Goal: Feedback & Contribution: Submit feedback/report problem

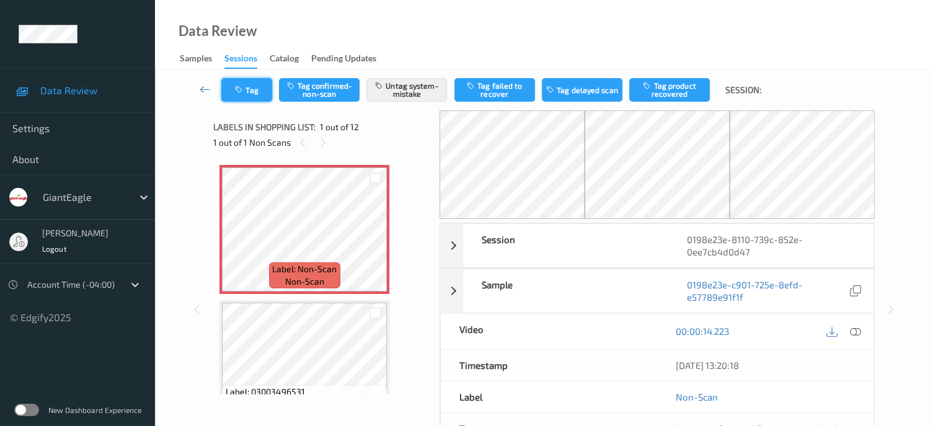
click at [254, 96] on button "Tag" at bounding box center [246, 90] width 51 height 24
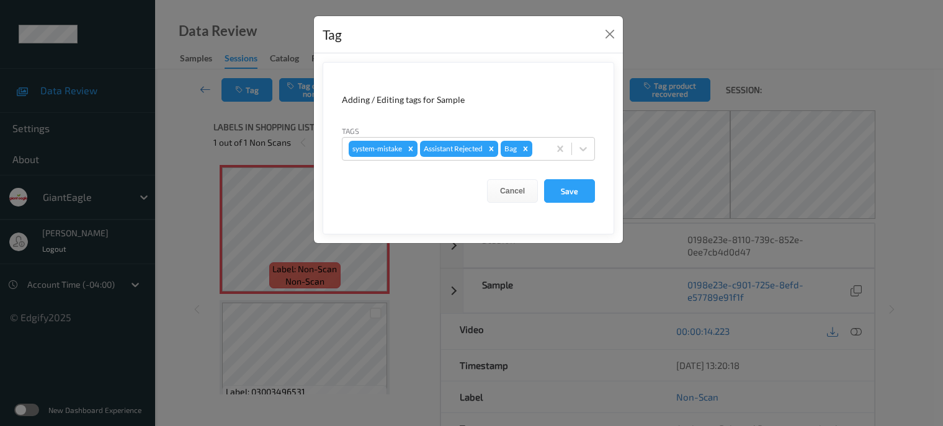
click at [180, 119] on div "Tag Adding / Editing tags for Sample Tags system-mistake Assistant Rejected Bag…" at bounding box center [471, 213] width 943 height 426
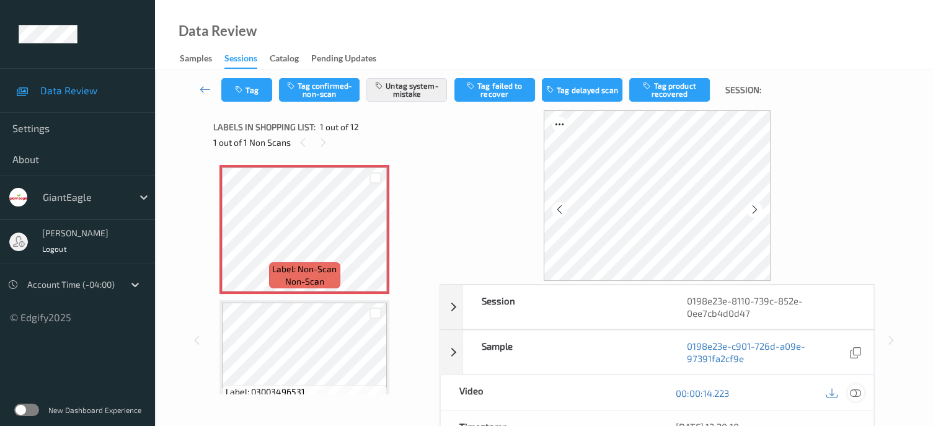
click at [855, 391] on icon at bounding box center [855, 393] width 11 height 11
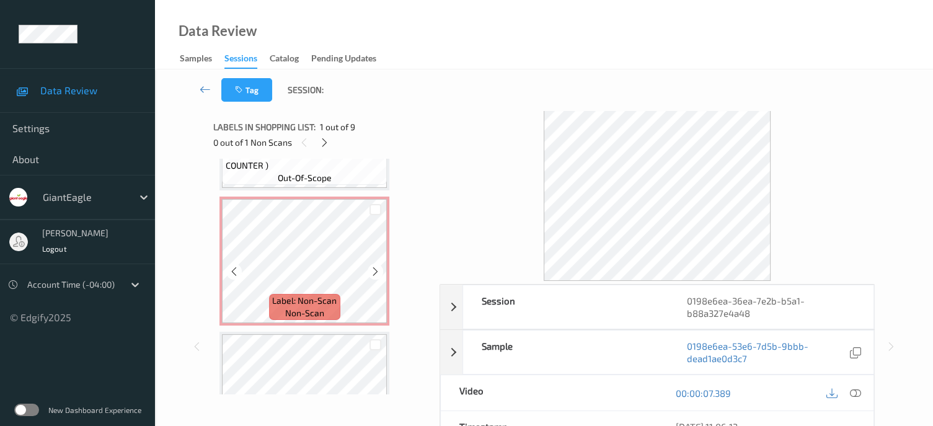
scroll to position [373, 0]
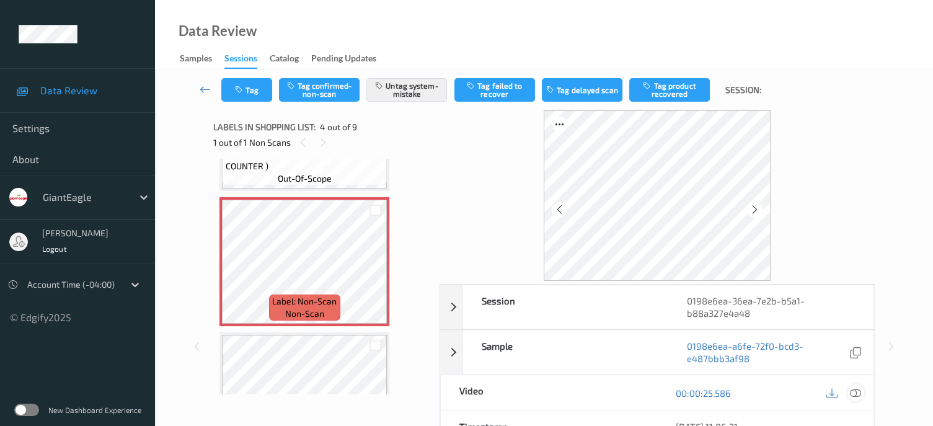
click at [857, 388] on icon at bounding box center [855, 393] width 11 height 11
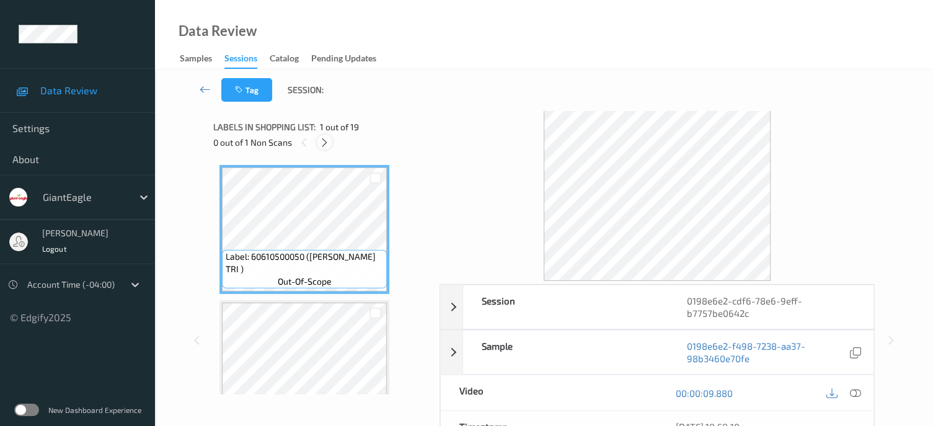
click at [328, 143] on icon at bounding box center [324, 142] width 11 height 11
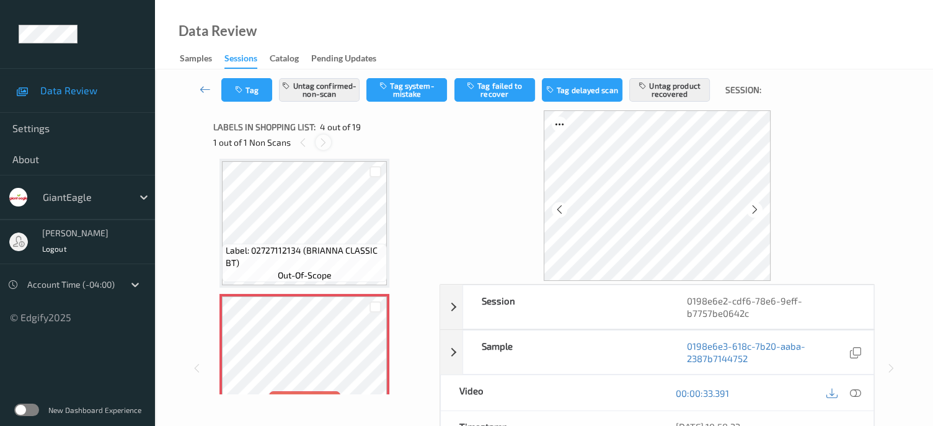
scroll to position [40, 0]
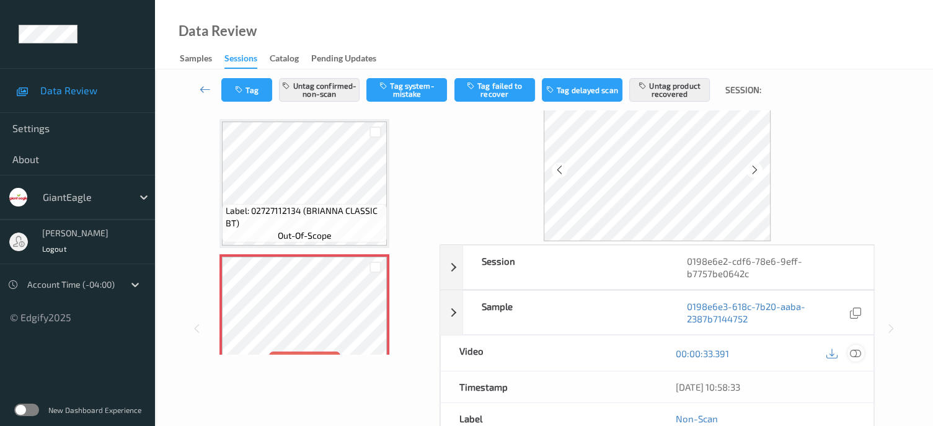
click at [857, 351] on icon at bounding box center [855, 353] width 11 height 11
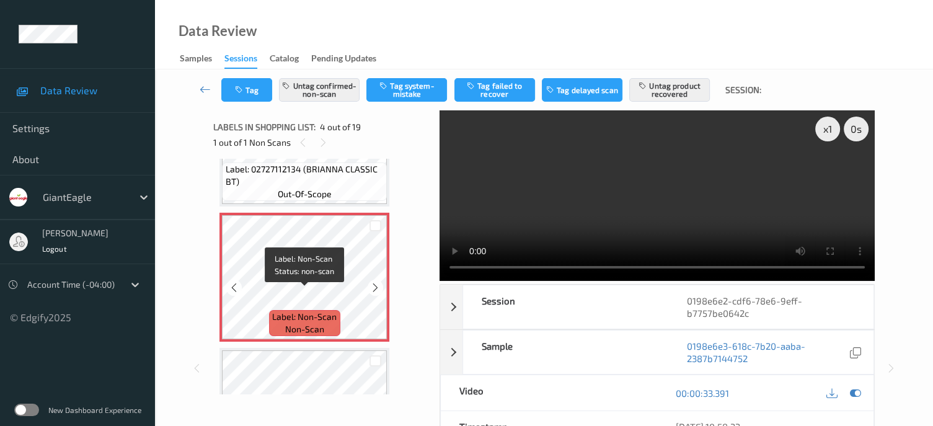
scroll to position [380, 0]
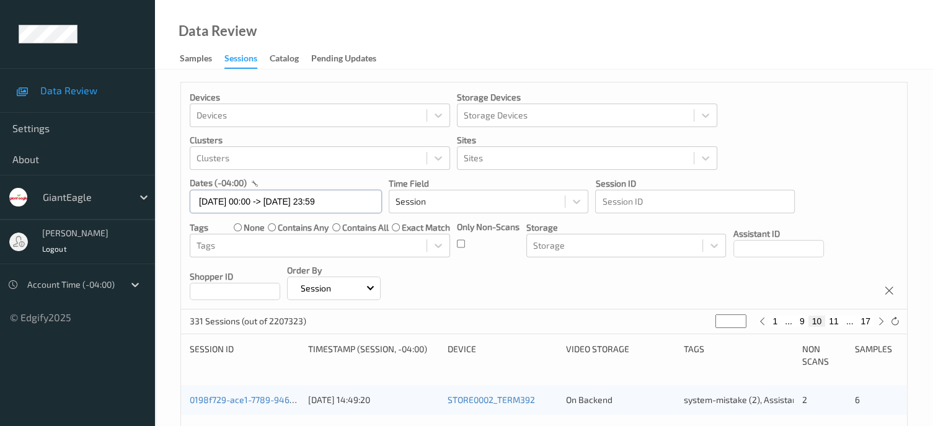
click at [246, 202] on input "29/08/2025 00:00 -> 29/08/2025 23:59" at bounding box center [286, 202] width 192 height 24
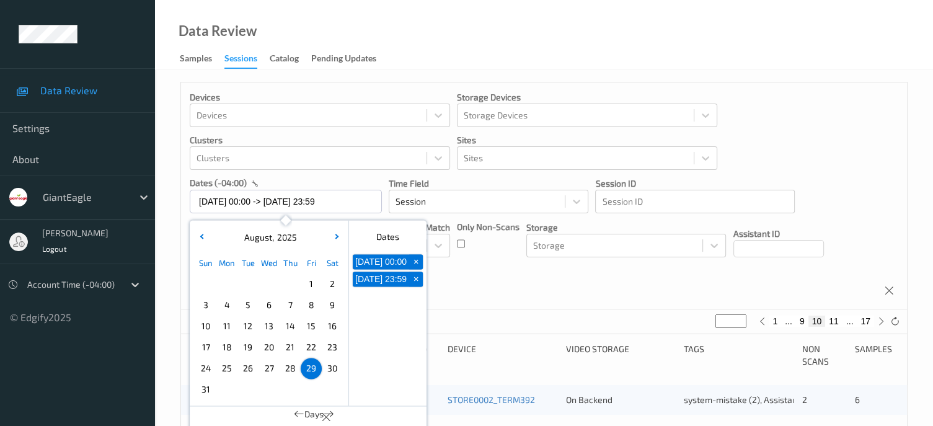
click at [329, 369] on span "30" at bounding box center [332, 368] width 17 height 17
type input "30/08/2025 00:00"
type input "*"
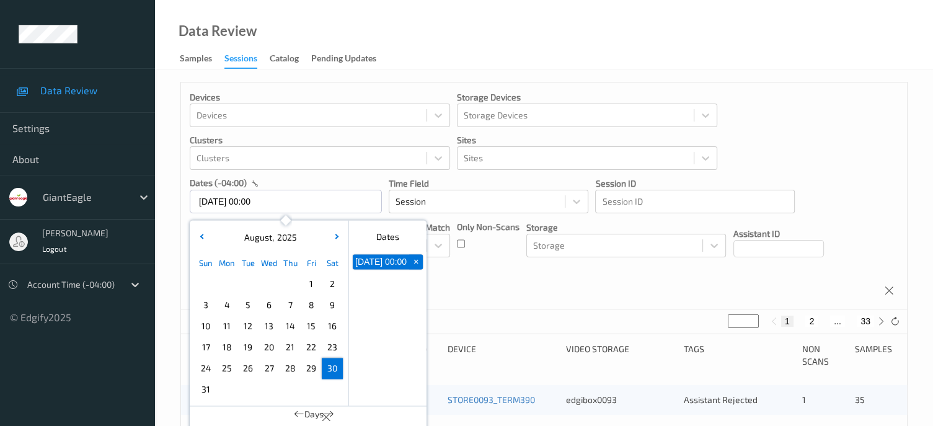
click at [331, 370] on span "30" at bounding box center [332, 368] width 17 height 17
type input "30/08/2025 00:00 -> 30/08/2025 23:59"
click at [495, 285] on div "Devices Devices Storage Devices Storage Devices Clusters Clusters Sites Sites d…" at bounding box center [544, 195] width 726 height 227
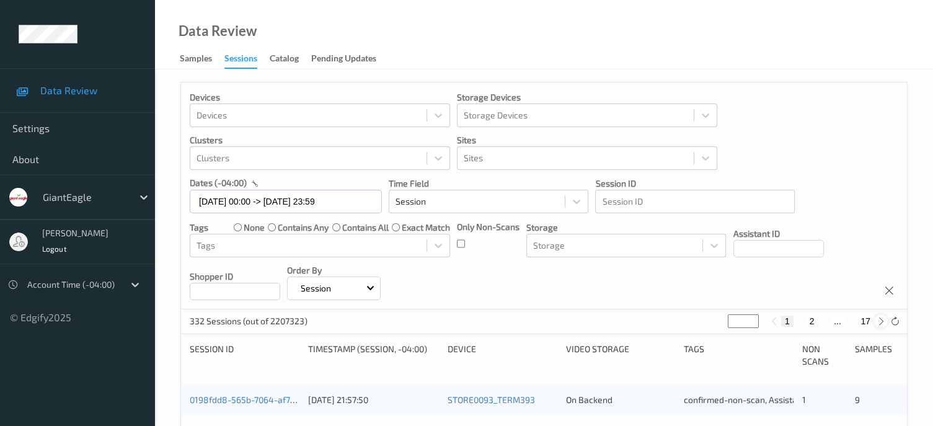
click at [881, 323] on icon at bounding box center [881, 321] width 9 height 9
type input "*"
click at [881, 323] on icon at bounding box center [881, 321] width 9 height 9
type input "*"
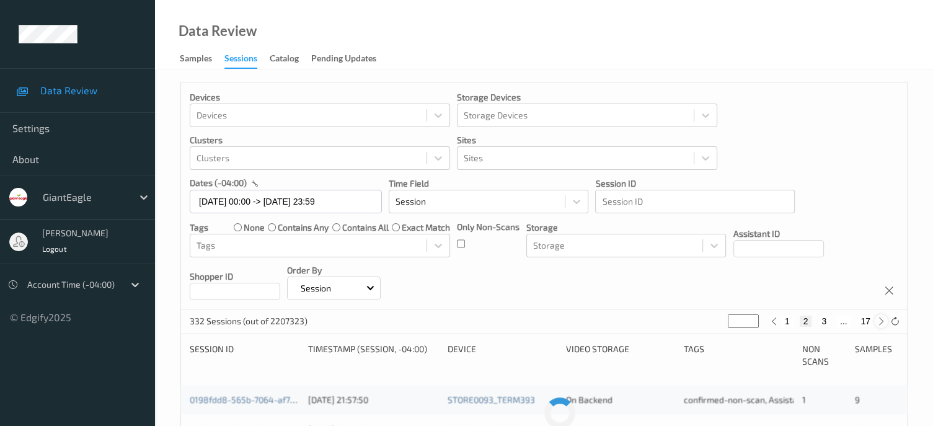
type input "*"
click at [881, 323] on icon at bounding box center [881, 321] width 9 height 9
type input "*"
click at [881, 323] on icon at bounding box center [881, 321] width 9 height 9
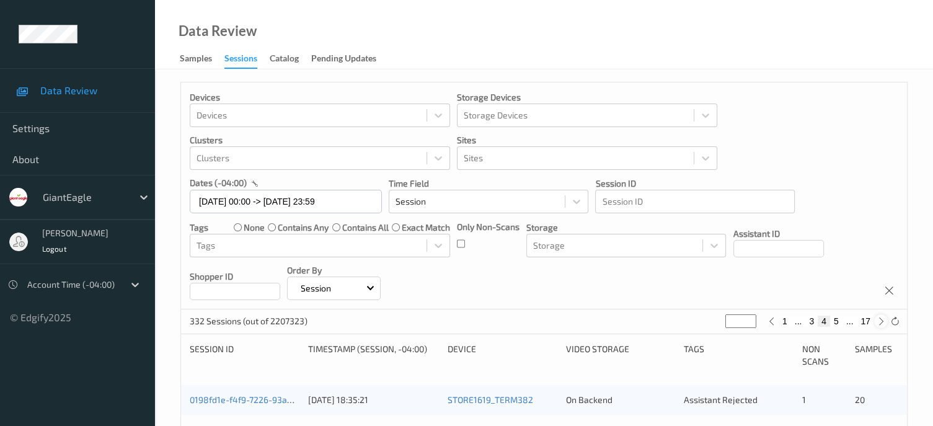
type input "*"
click at [881, 323] on icon at bounding box center [881, 321] width 9 height 9
type input "*"
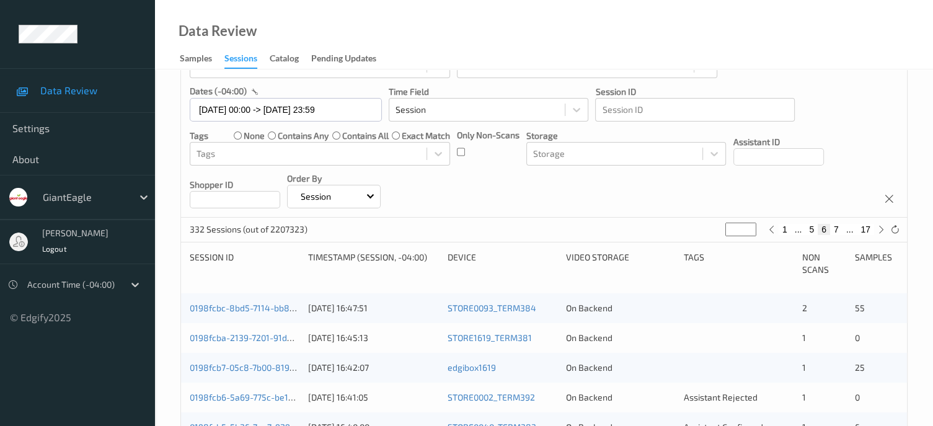
scroll to position [103, 0]
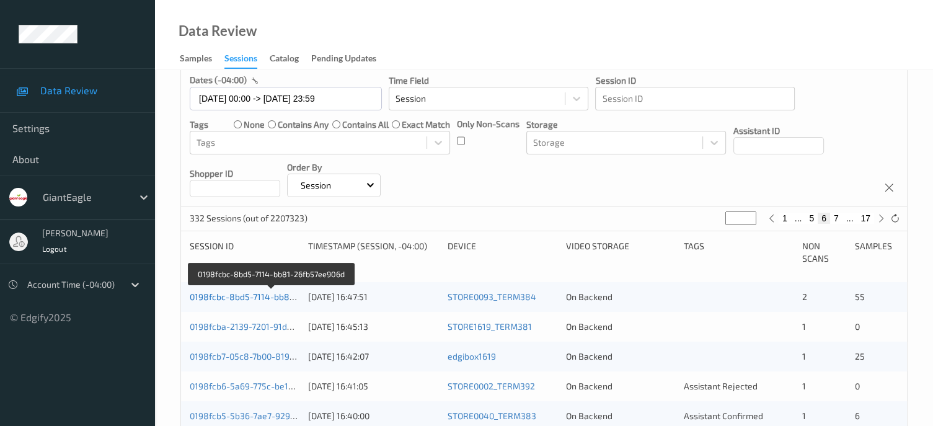
click at [228, 293] on link "0198fcbc-8bd5-7114-bb81-26fb57ee906d" at bounding box center [272, 297] width 164 height 11
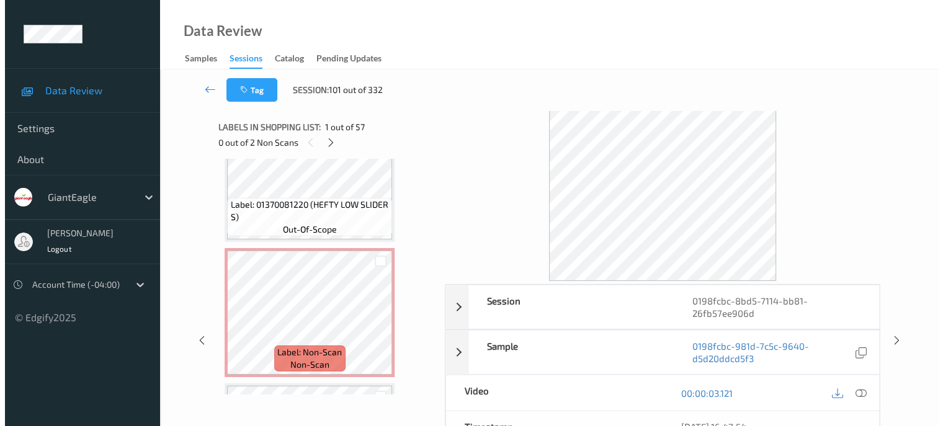
scroll to position [6162, 0]
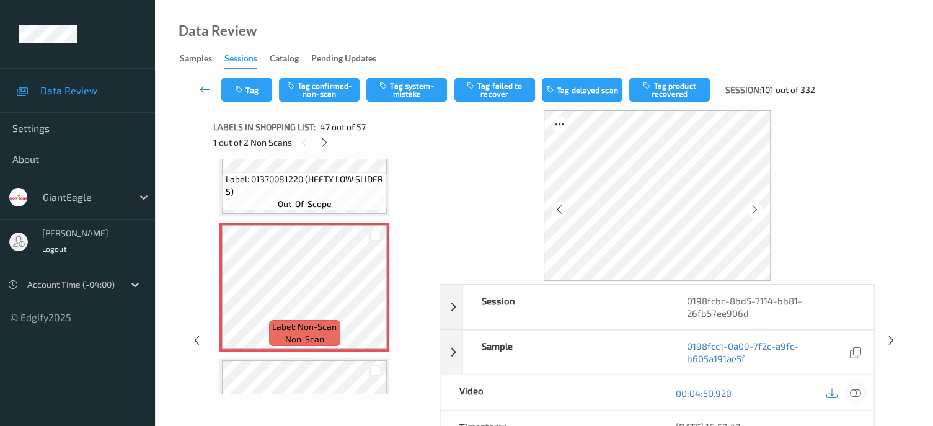
click at [857, 396] on icon at bounding box center [855, 393] width 11 height 11
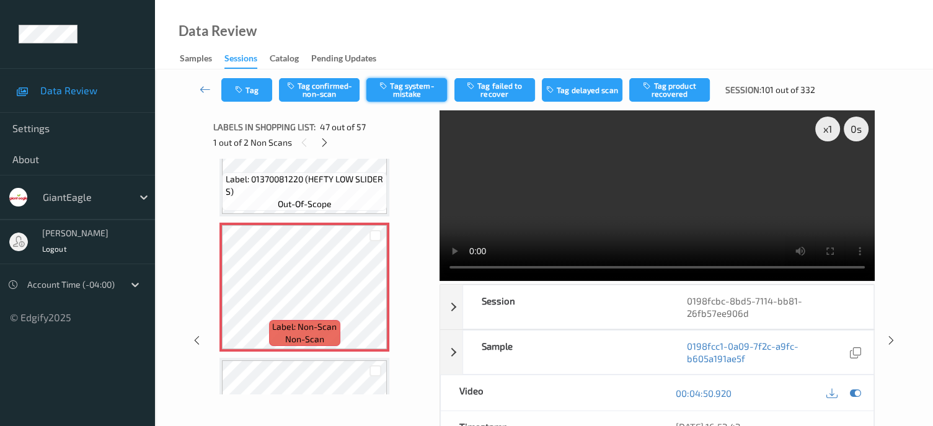
click at [414, 89] on button "Tag system-mistake" at bounding box center [407, 90] width 81 height 24
click at [247, 94] on button "Tag" at bounding box center [246, 90] width 51 height 24
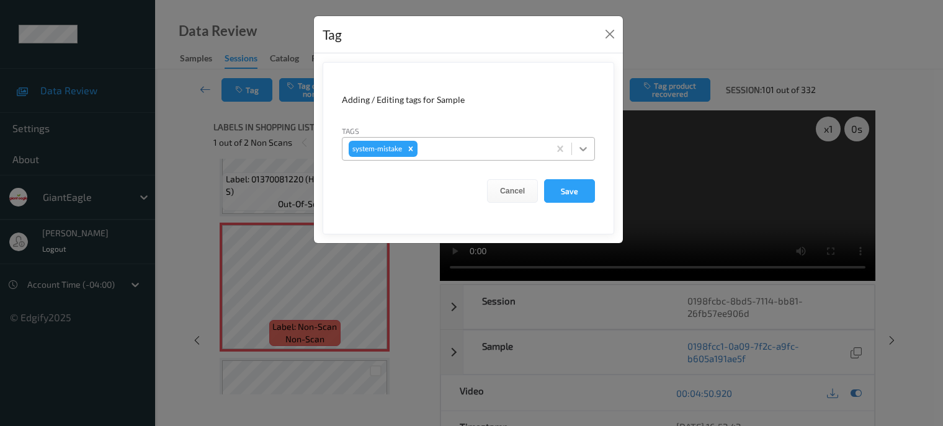
click at [583, 151] on icon at bounding box center [582, 149] width 7 height 4
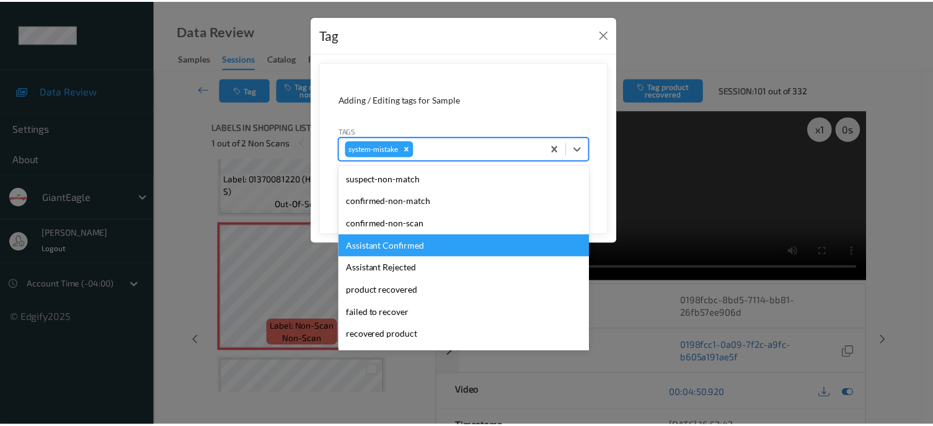
scroll to position [131, 0]
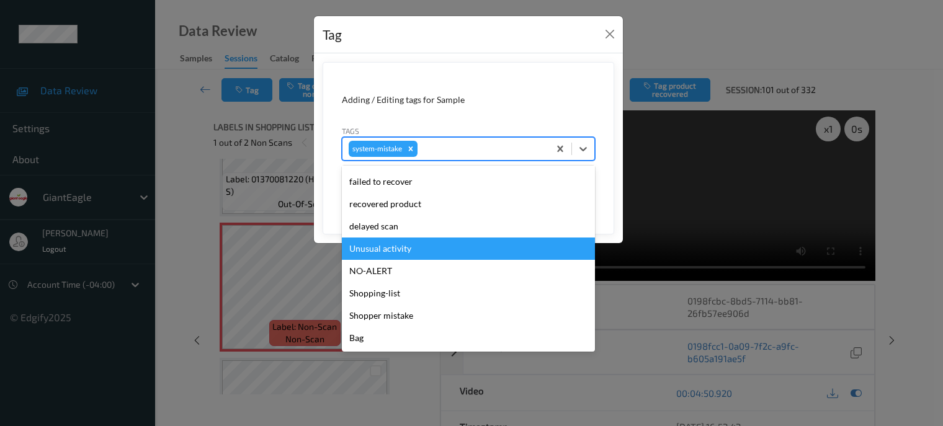
click at [372, 247] on div "Unusual activity" at bounding box center [468, 249] width 253 height 22
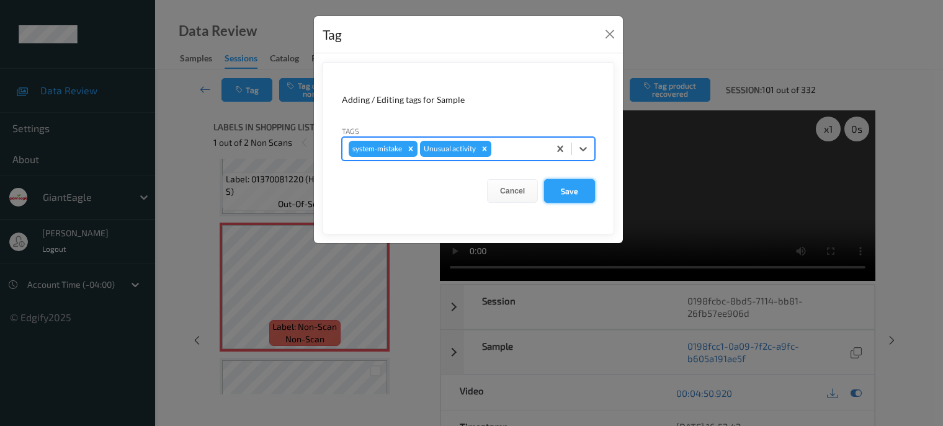
click at [578, 192] on button "Save" at bounding box center [569, 191] width 51 height 24
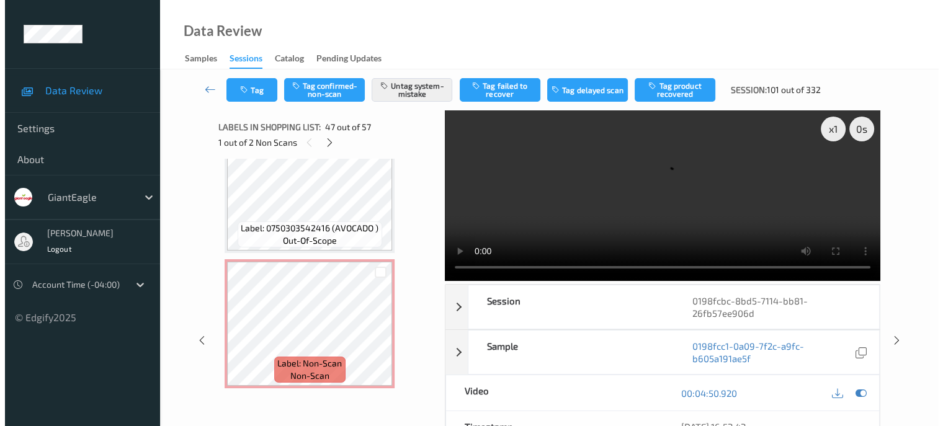
scroll to position [7092, 0]
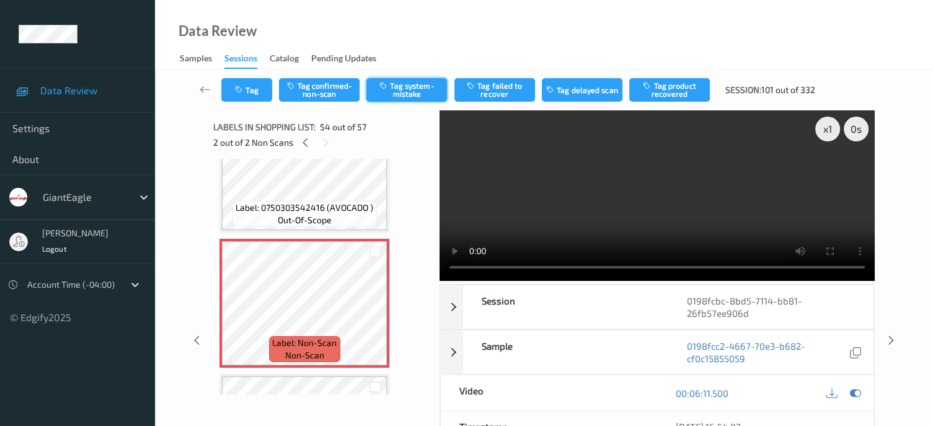
click at [409, 85] on button "Tag system-mistake" at bounding box center [407, 90] width 81 height 24
click at [253, 87] on button "Tag" at bounding box center [246, 90] width 51 height 24
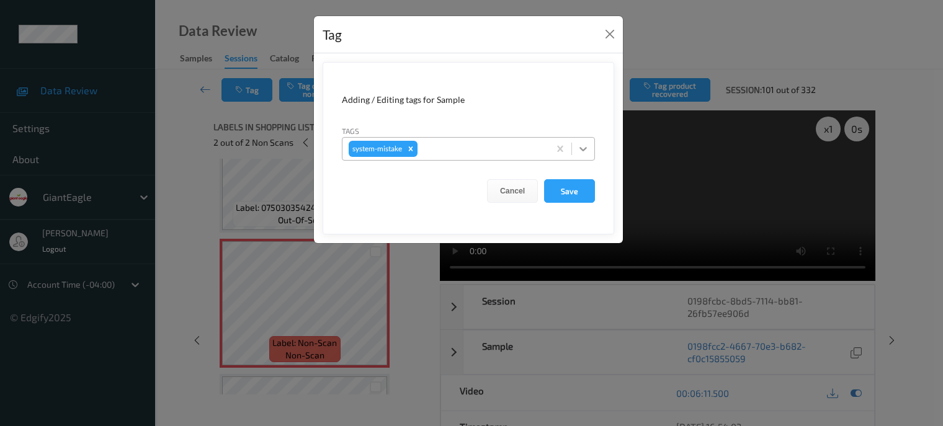
click at [582, 150] on icon at bounding box center [583, 149] width 12 height 12
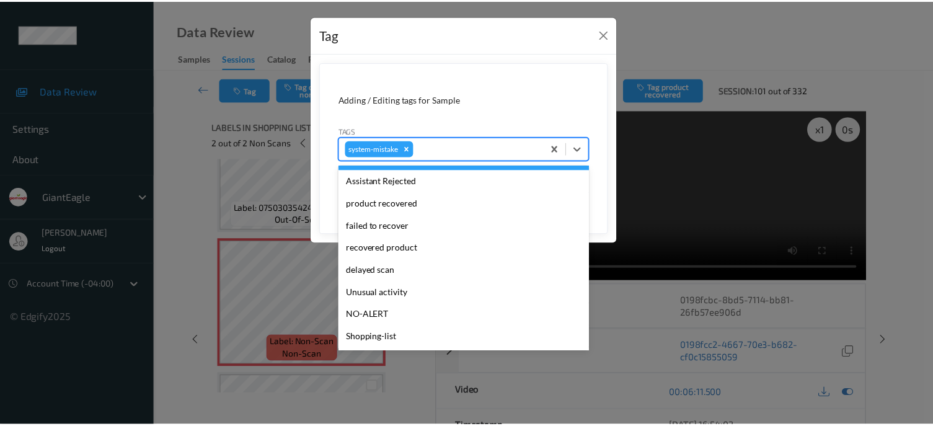
scroll to position [103, 0]
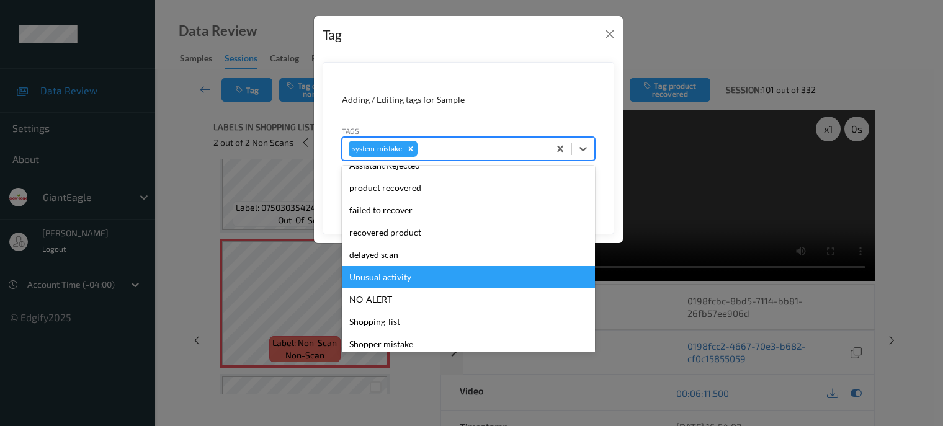
click at [375, 275] on div "Unusual activity" at bounding box center [468, 277] width 253 height 22
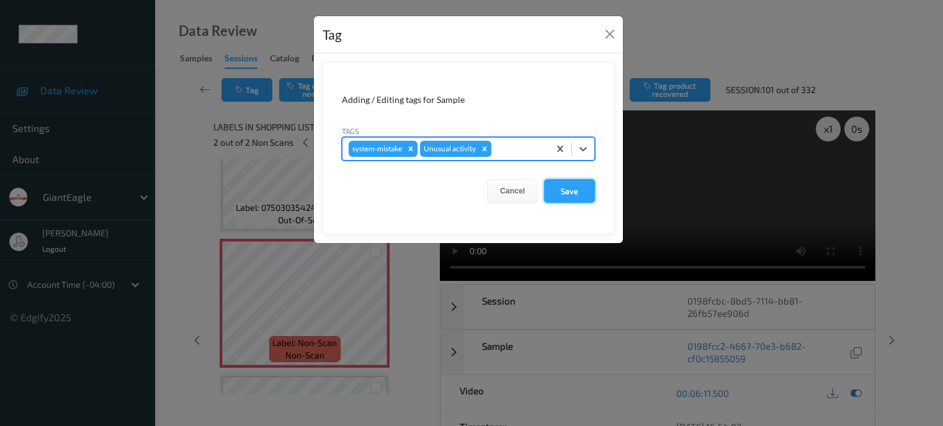
click at [556, 185] on button "Save" at bounding box center [569, 191] width 51 height 24
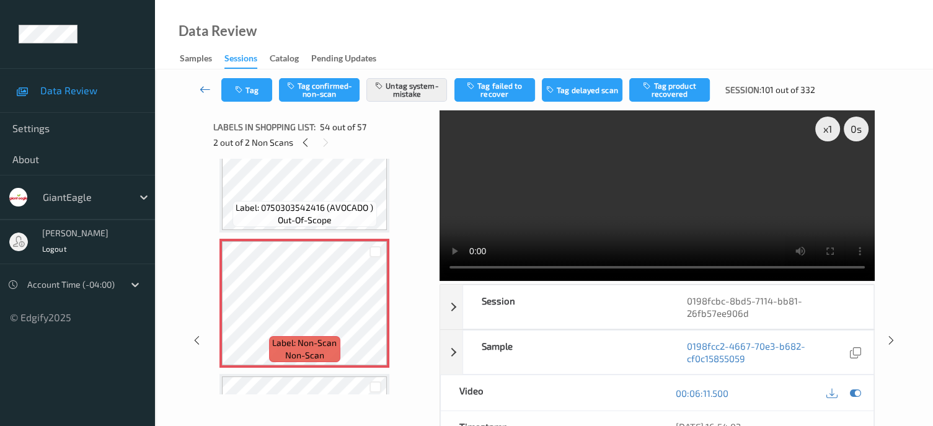
click at [202, 92] on icon at bounding box center [205, 89] width 11 height 12
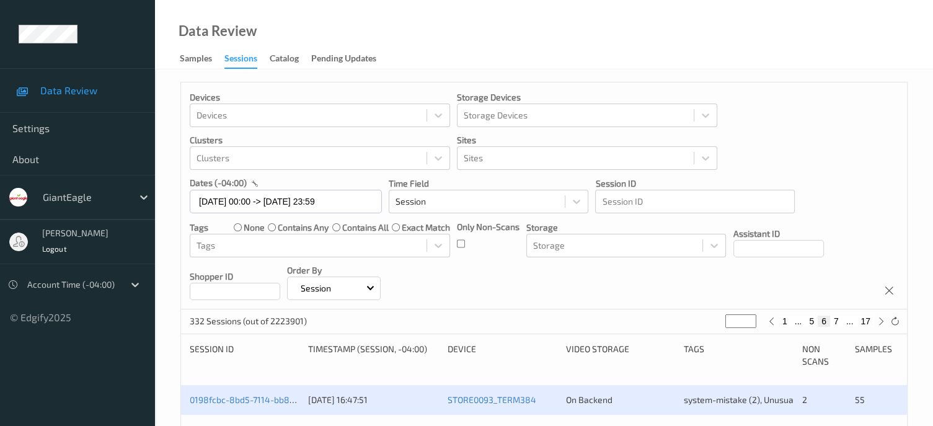
scroll to position [103, 0]
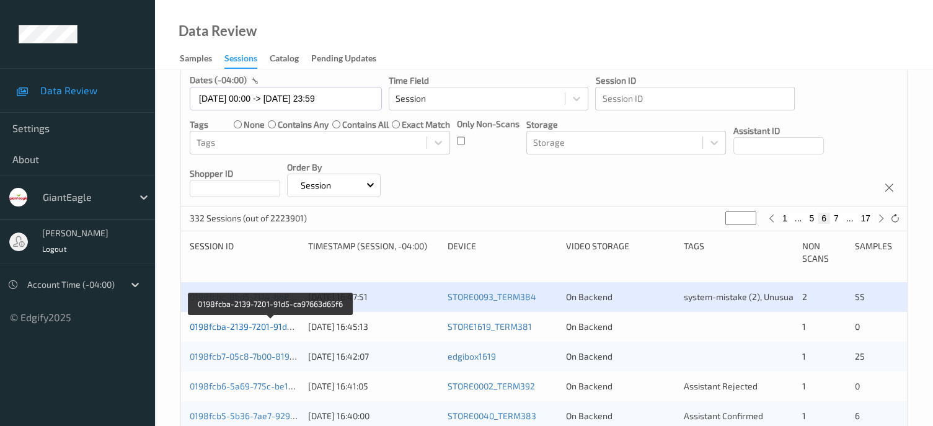
click at [267, 326] on link "0198fcba-2139-7201-91d5-ca97663d65f6" at bounding box center [271, 326] width 163 height 11
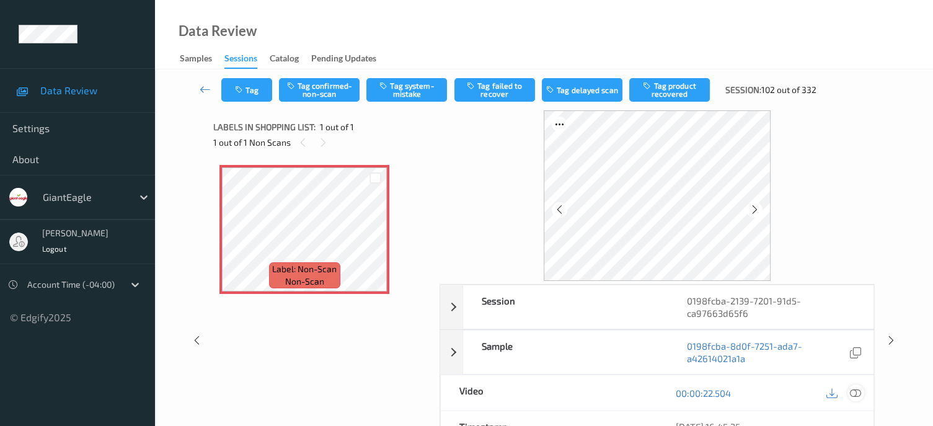
click at [855, 391] on icon at bounding box center [855, 393] width 11 height 11
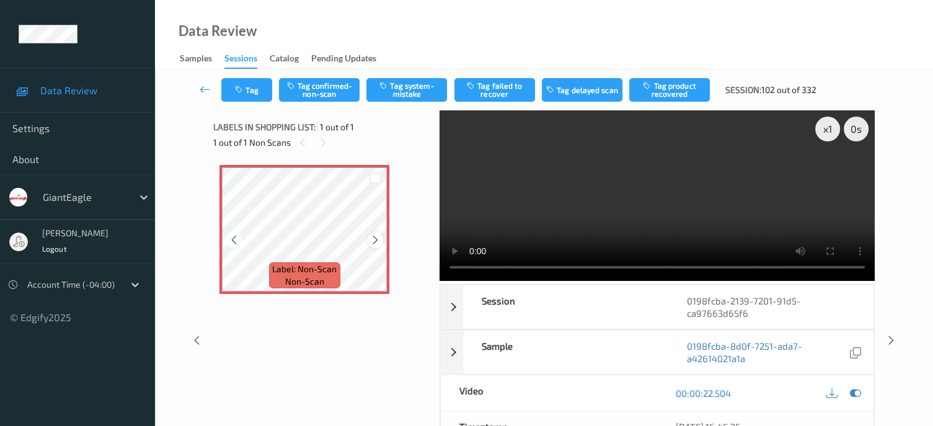
click at [375, 238] on icon at bounding box center [375, 239] width 11 height 11
click at [411, 89] on button "Tag system-mistake" at bounding box center [407, 90] width 81 height 24
click at [251, 96] on button "Tag" at bounding box center [246, 90] width 51 height 24
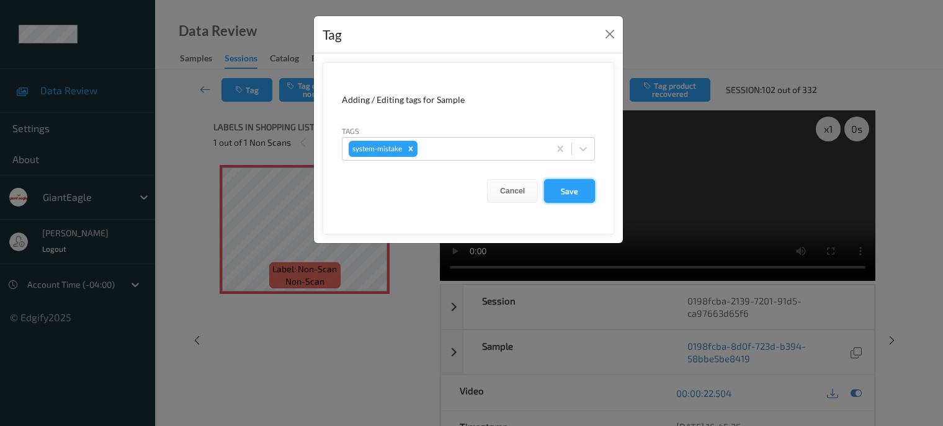
click at [568, 191] on button "Save" at bounding box center [569, 191] width 51 height 24
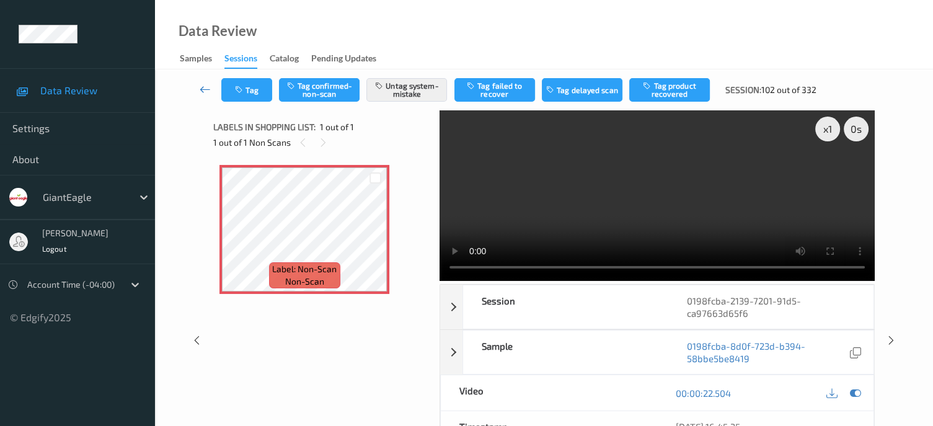
click at [208, 89] on icon at bounding box center [205, 89] width 11 height 12
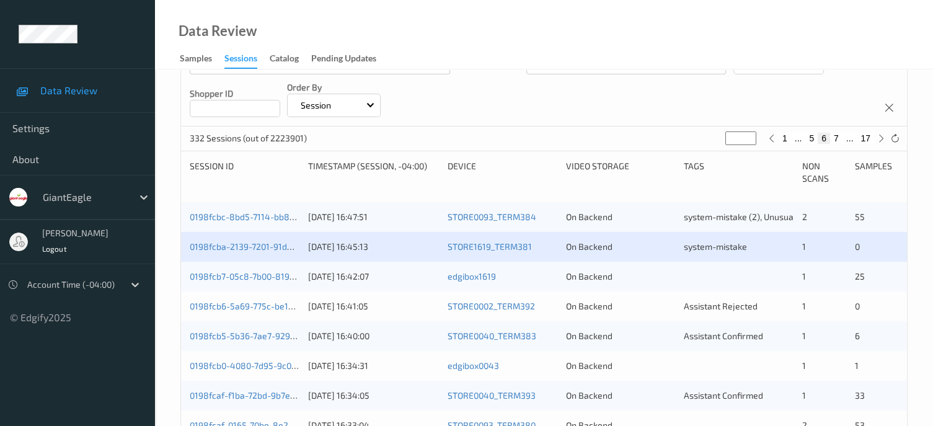
scroll to position [207, 0]
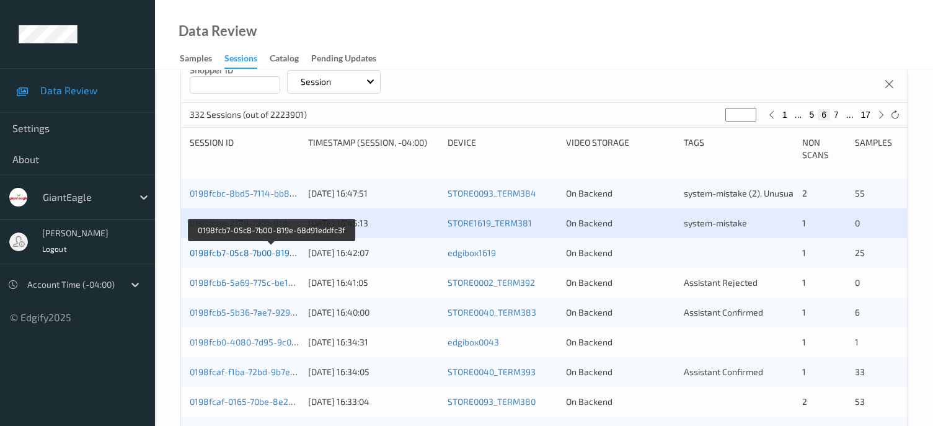
click at [265, 251] on link "0198fcb7-05c8-7b00-819e-68d91eddfc3f" at bounding box center [271, 252] width 163 height 11
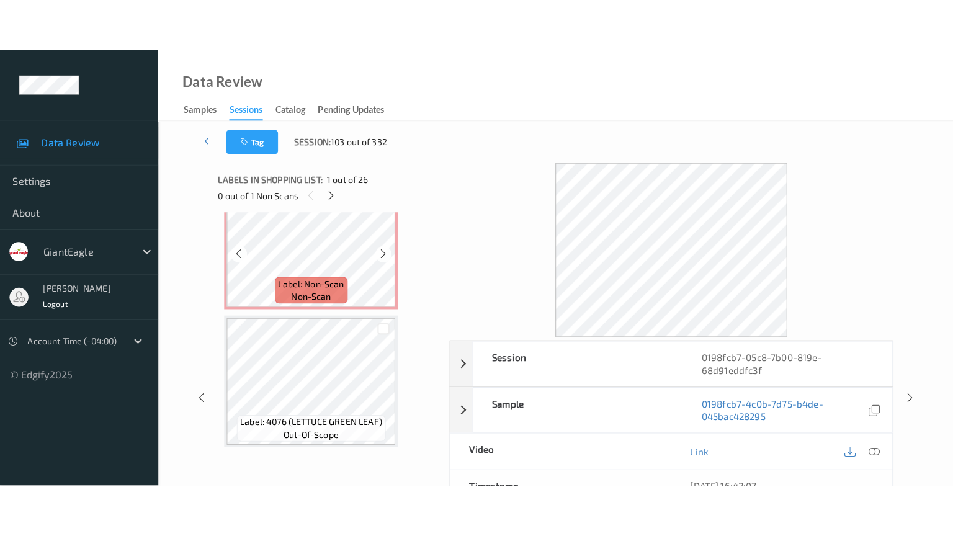
scroll to position [3182, 0]
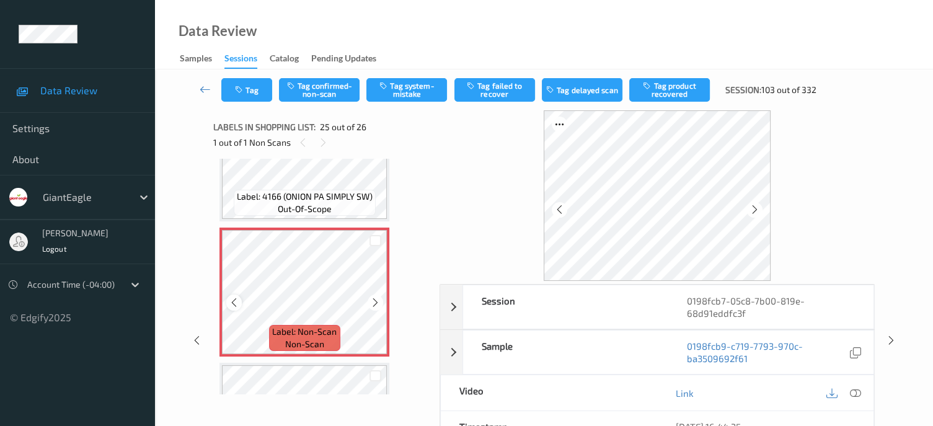
click at [232, 304] on icon at bounding box center [234, 302] width 11 height 11
click at [238, 301] on icon at bounding box center [234, 302] width 11 height 11
click at [852, 390] on icon at bounding box center [855, 393] width 11 height 11
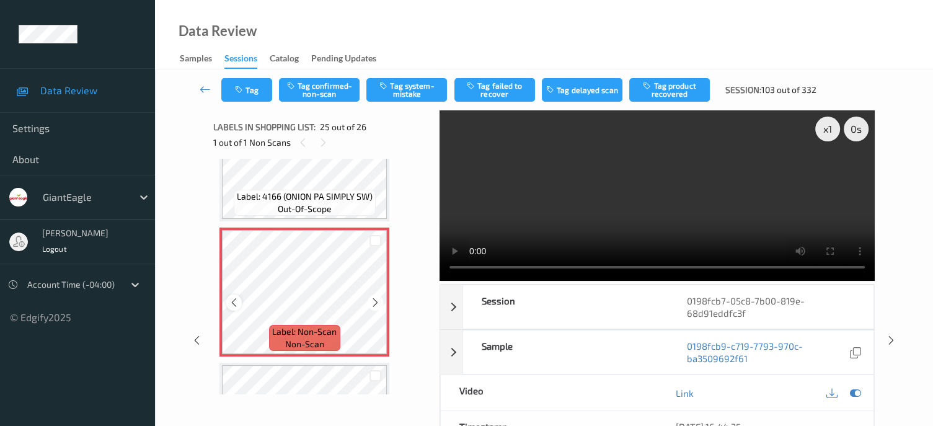
click at [234, 306] on icon at bounding box center [234, 302] width 11 height 11
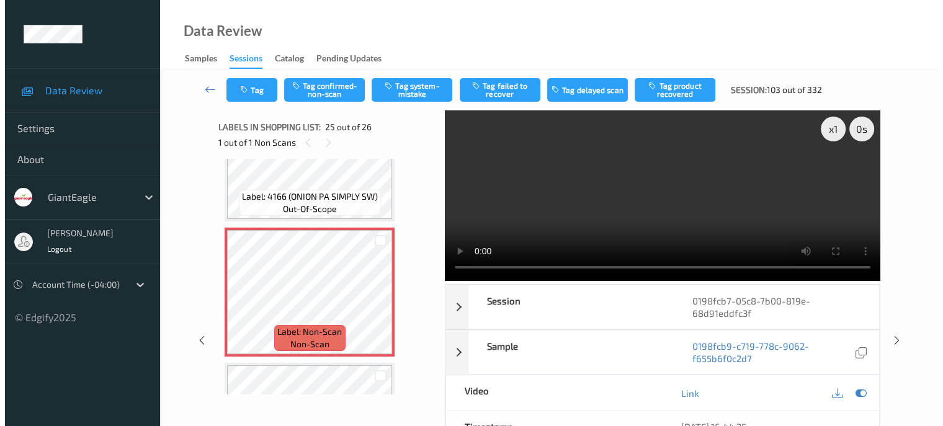
scroll to position [3176, 0]
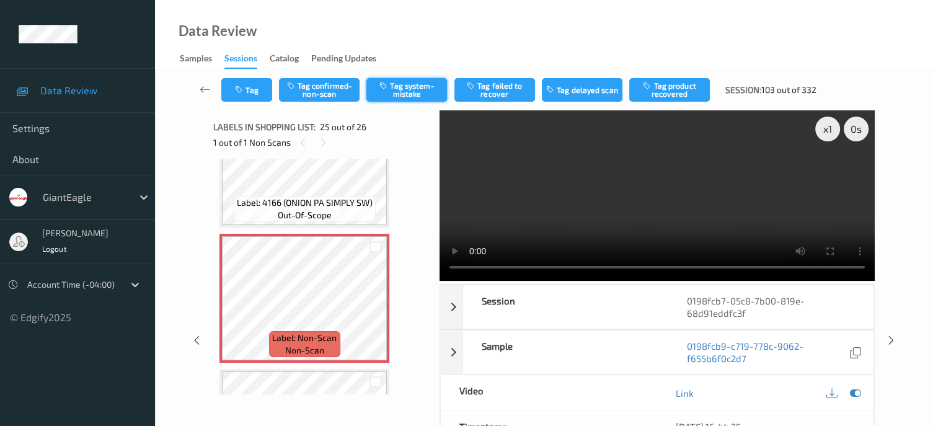
click at [400, 91] on button "Tag system-mistake" at bounding box center [407, 90] width 81 height 24
click at [247, 90] on button "Tag" at bounding box center [246, 90] width 51 height 24
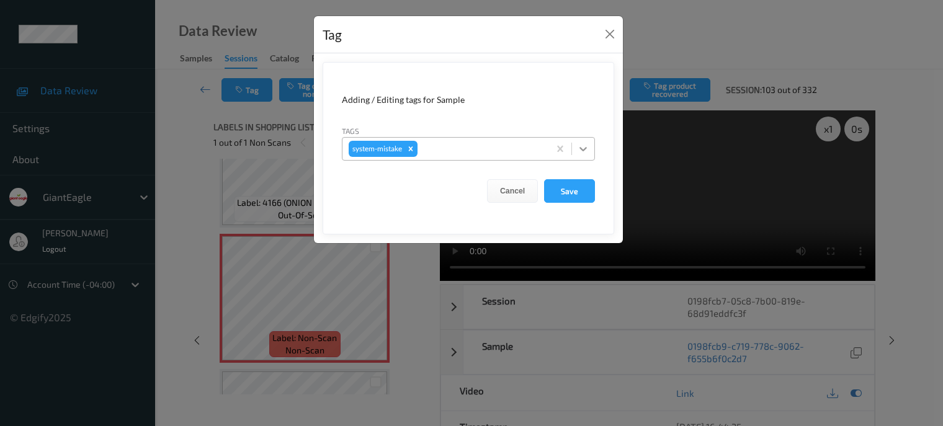
click at [586, 146] on icon at bounding box center [583, 149] width 12 height 12
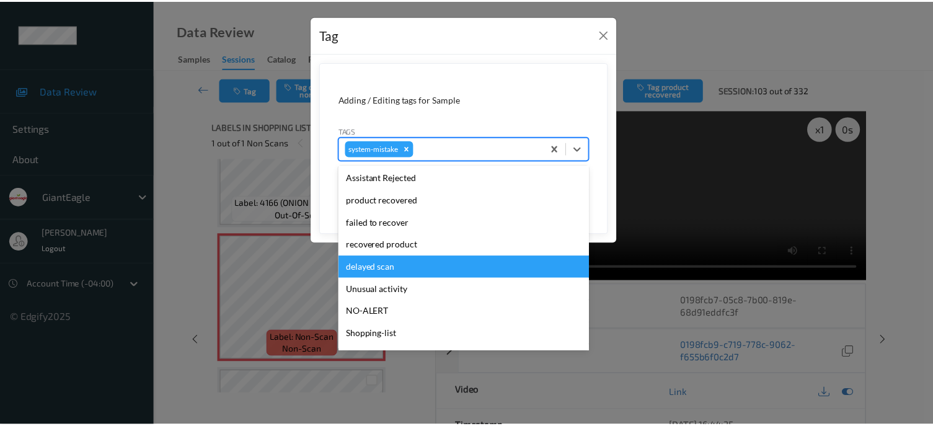
scroll to position [131, 0]
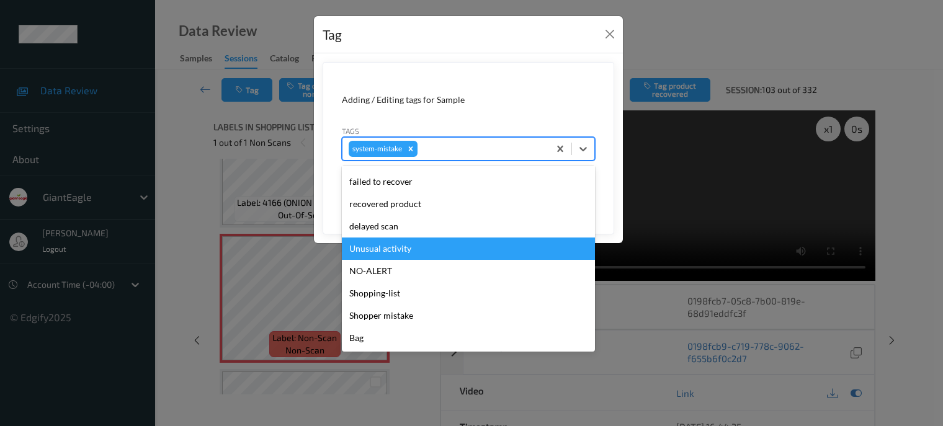
click at [374, 252] on div "Unusual activity" at bounding box center [468, 249] width 253 height 22
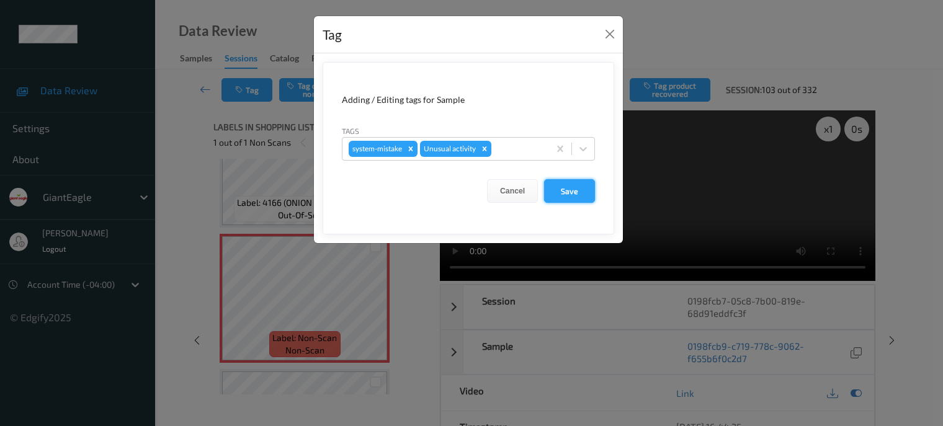
click at [564, 190] on button "Save" at bounding box center [569, 191] width 51 height 24
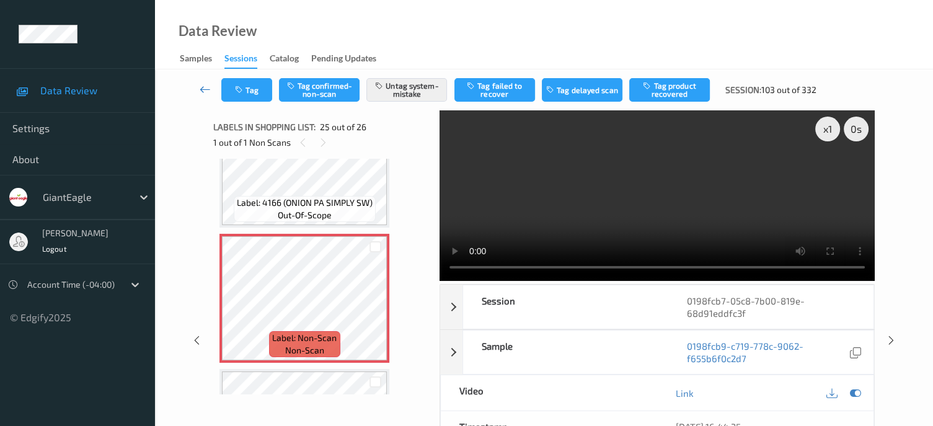
click at [203, 91] on icon at bounding box center [205, 89] width 11 height 12
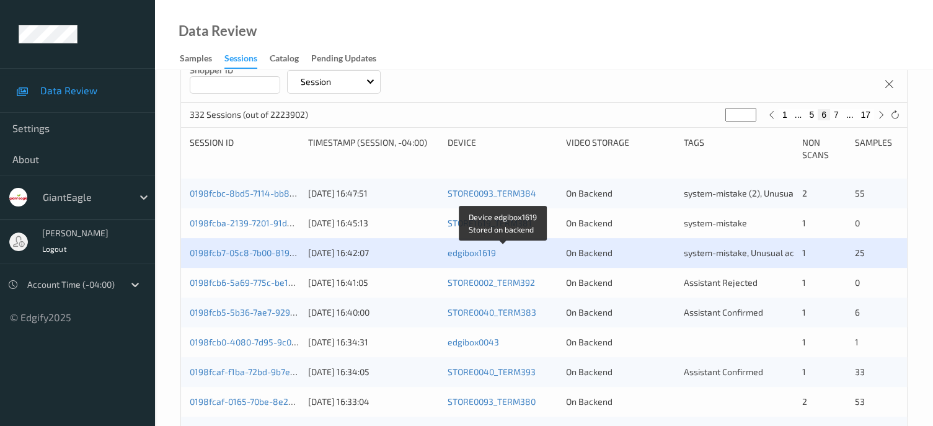
scroll to position [310, 0]
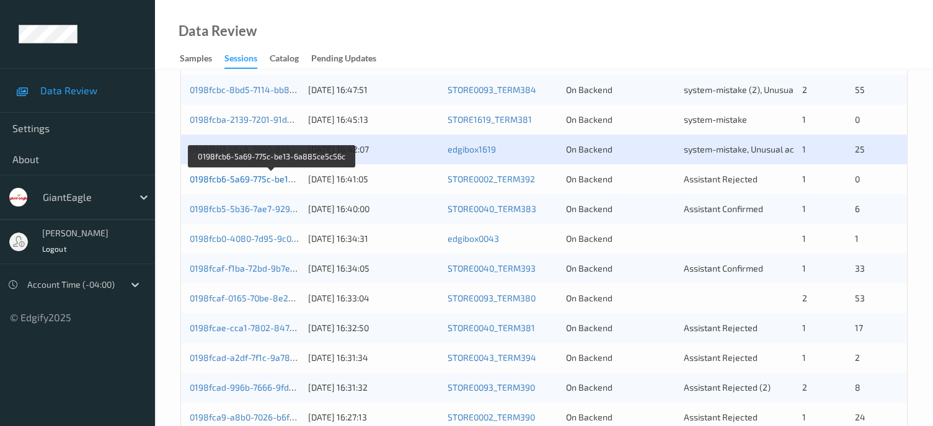
click at [246, 177] on link "0198fcb6-5a69-775c-be13-6a885ce5c56c" at bounding box center [273, 179] width 166 height 11
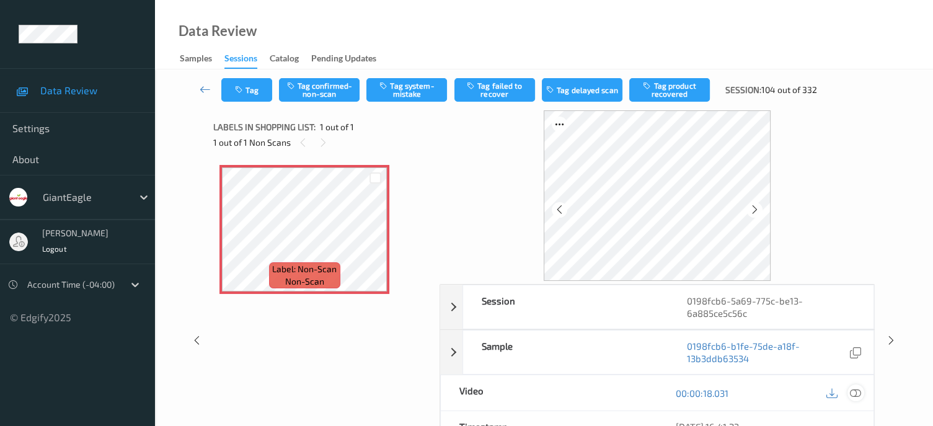
click at [853, 392] on icon at bounding box center [855, 393] width 11 height 11
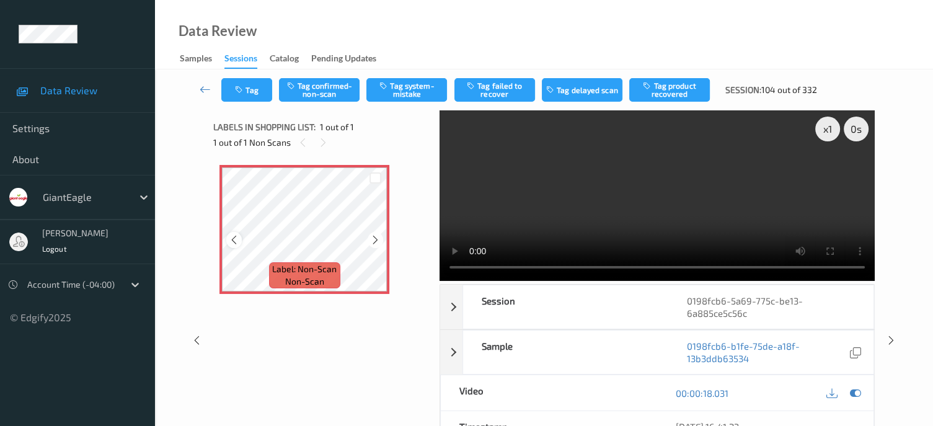
click at [234, 238] on icon at bounding box center [234, 239] width 11 height 11
click at [405, 93] on button "Tag system-mistake" at bounding box center [407, 90] width 81 height 24
click at [247, 94] on button "Tag" at bounding box center [246, 90] width 51 height 24
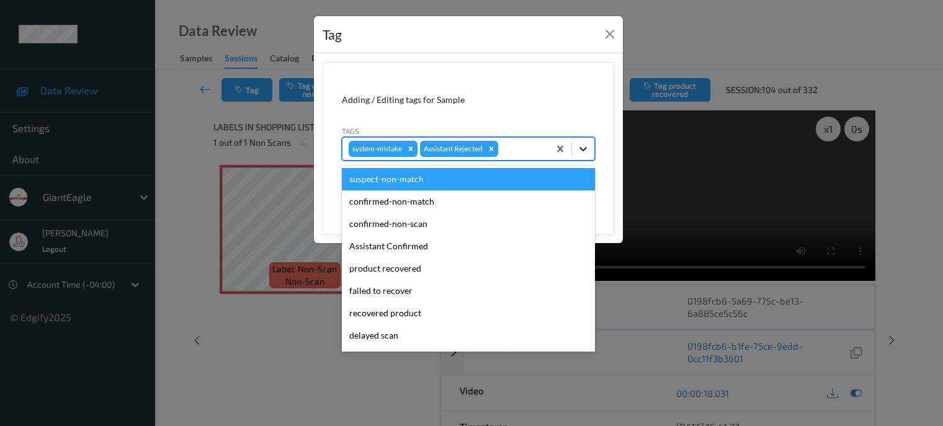
click at [586, 146] on icon at bounding box center [583, 149] width 12 height 12
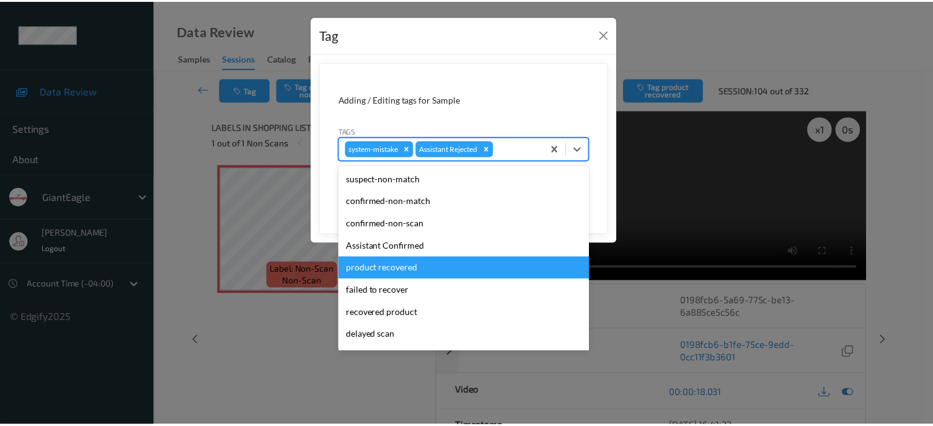
scroll to position [109, 0]
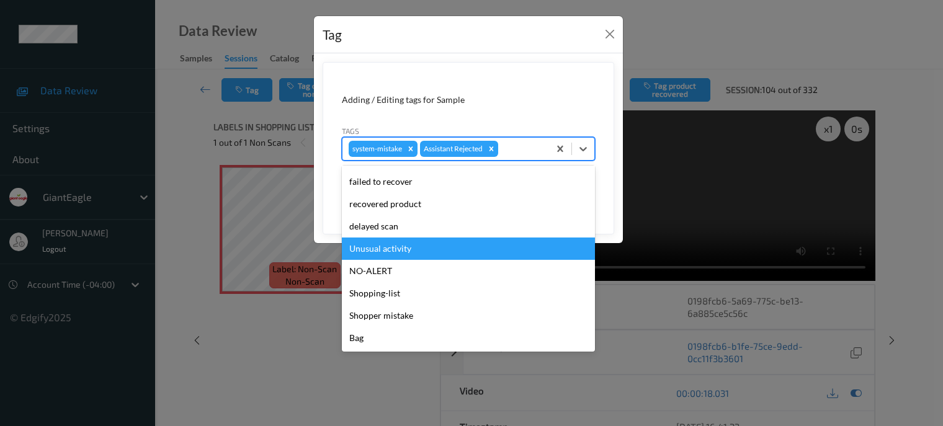
click at [373, 245] on div "Unusual activity" at bounding box center [468, 249] width 253 height 22
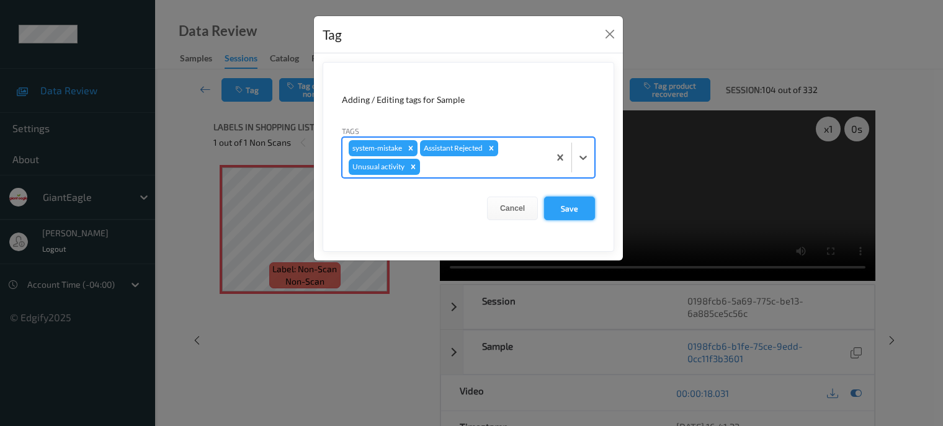
click at [575, 209] on button "Save" at bounding box center [569, 209] width 51 height 24
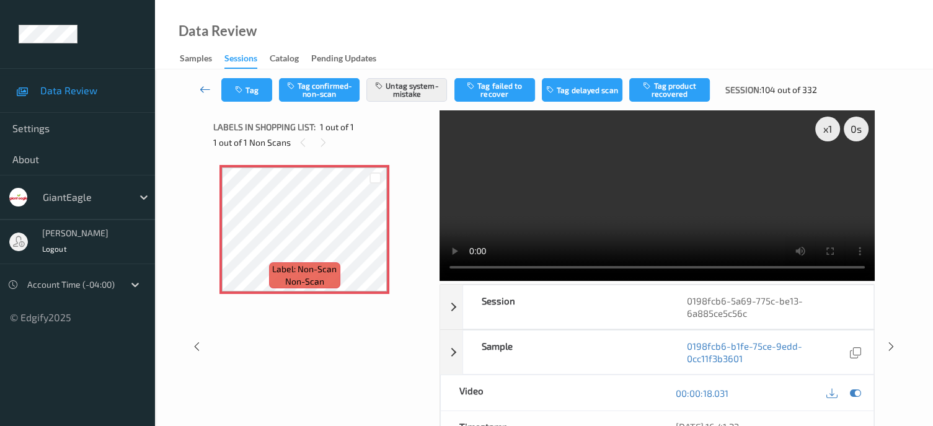
click at [207, 87] on icon at bounding box center [205, 89] width 11 height 12
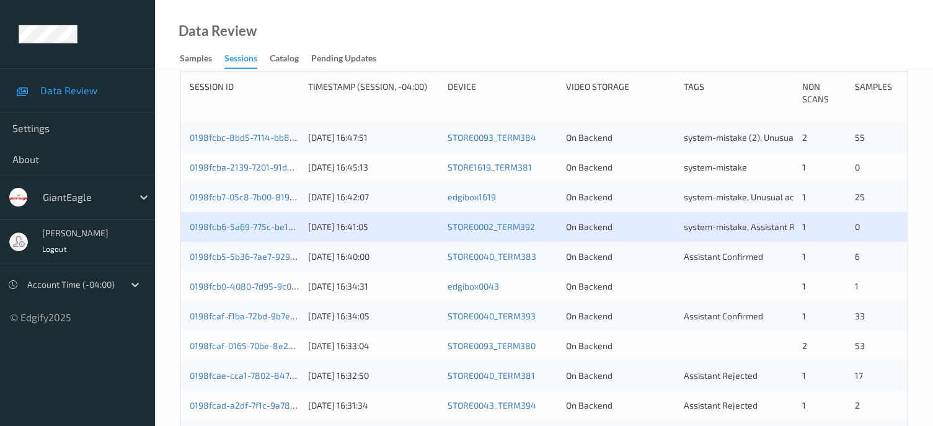
scroll to position [344, 0]
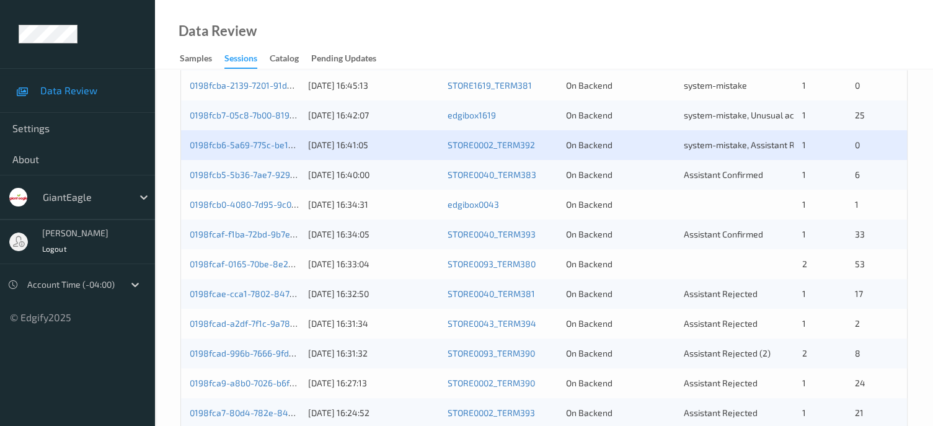
click at [254, 180] on div "0198fcb5-5b36-7ae7-9299-99ac66edb90a 30/08/2025 16:40:00 STORE0040_TERM383 On B…" at bounding box center [544, 175] width 726 height 30
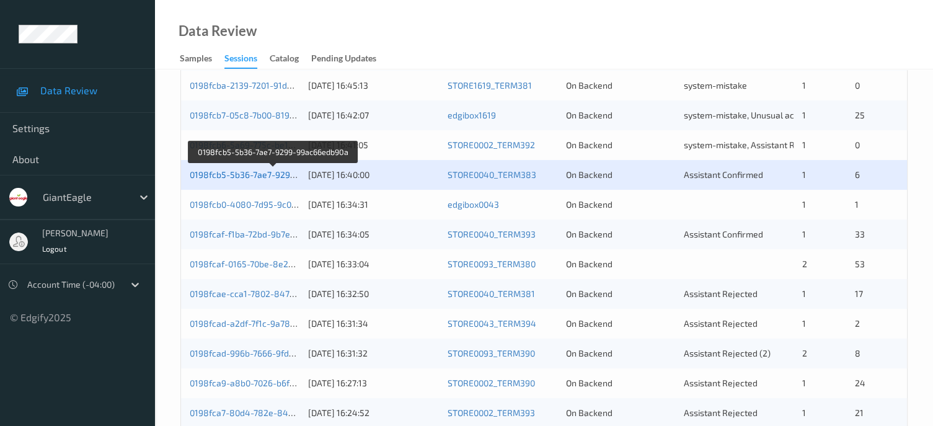
click at [251, 172] on link "0198fcb5-5b36-7ae7-9299-99ac66edb90a" at bounding box center [274, 174] width 168 height 11
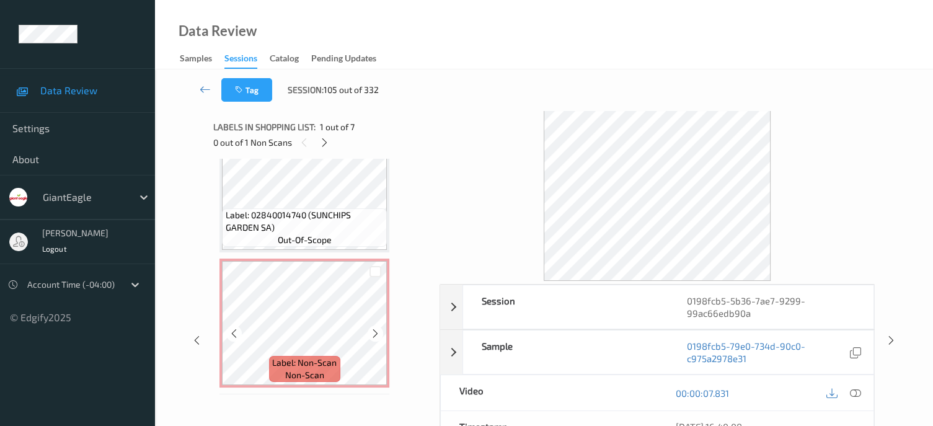
scroll to position [347, 0]
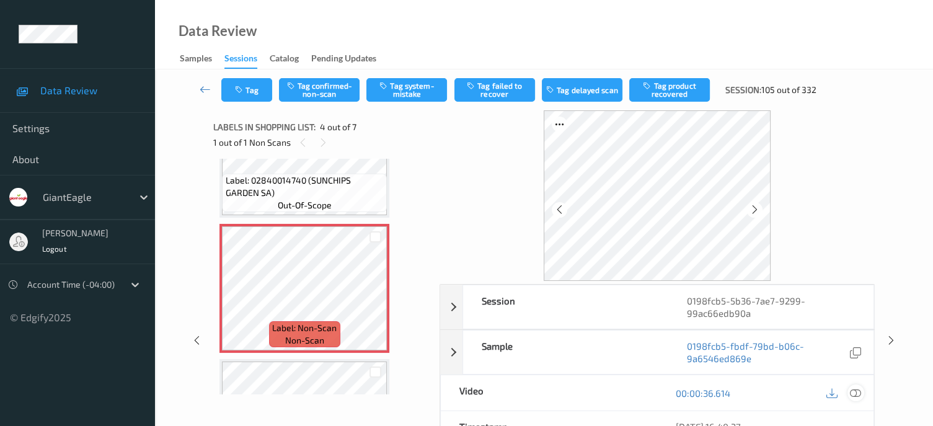
click at [853, 392] on icon at bounding box center [855, 393] width 11 height 11
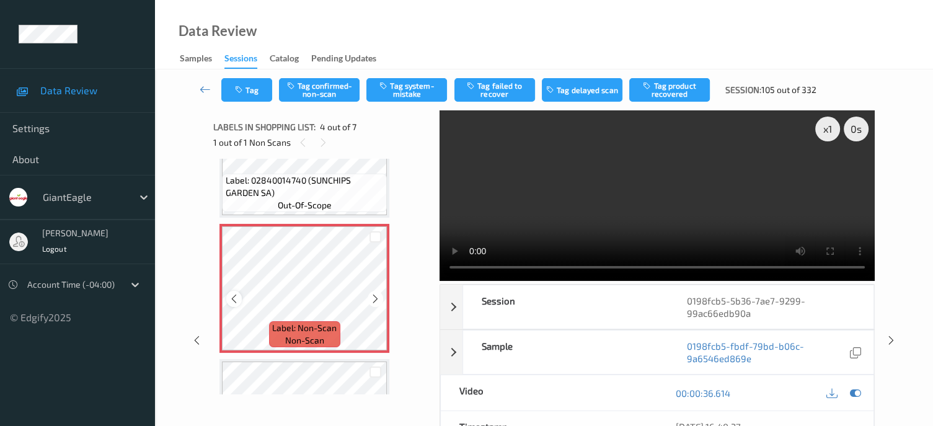
click at [232, 296] on icon at bounding box center [234, 298] width 11 height 11
click at [237, 302] on icon at bounding box center [234, 298] width 11 height 11
click at [325, 91] on button "Tag confirmed-non-scan" at bounding box center [319, 90] width 81 height 24
click at [254, 91] on button "Tag" at bounding box center [246, 90] width 51 height 24
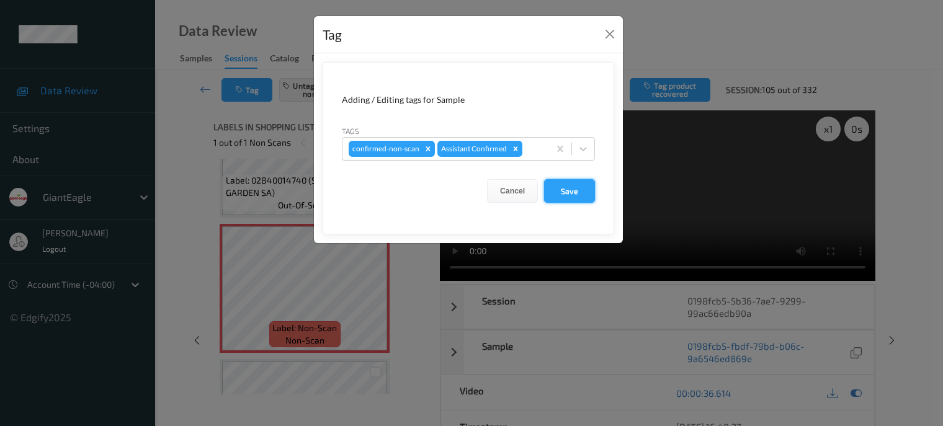
click at [566, 195] on button "Save" at bounding box center [569, 191] width 51 height 24
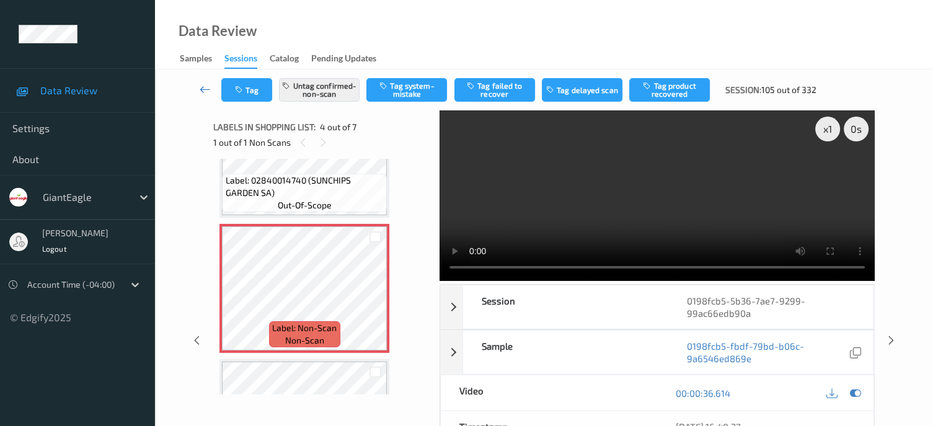
click at [202, 87] on icon at bounding box center [205, 89] width 11 height 12
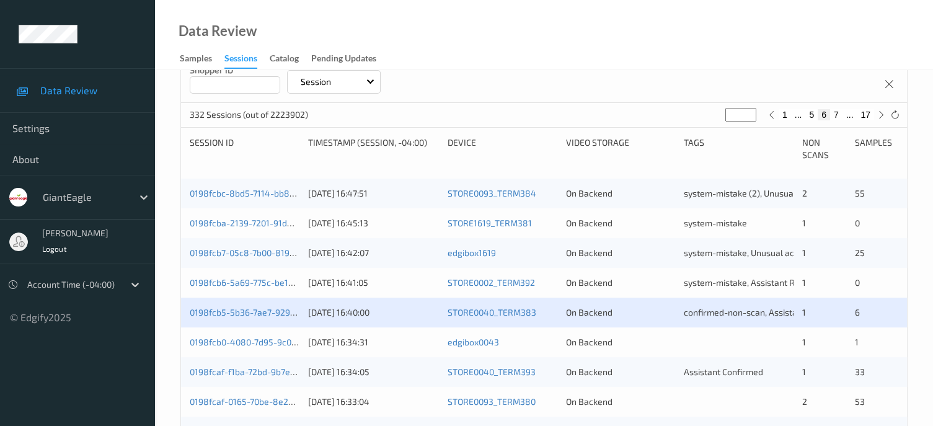
scroll to position [310, 0]
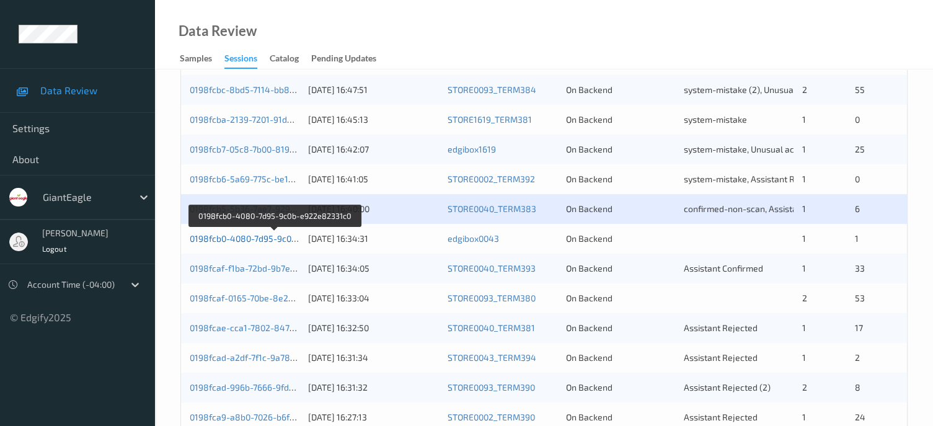
click at [247, 238] on link "0198fcb0-4080-7d95-9c0b-e922e82331c0" at bounding box center [274, 238] width 169 height 11
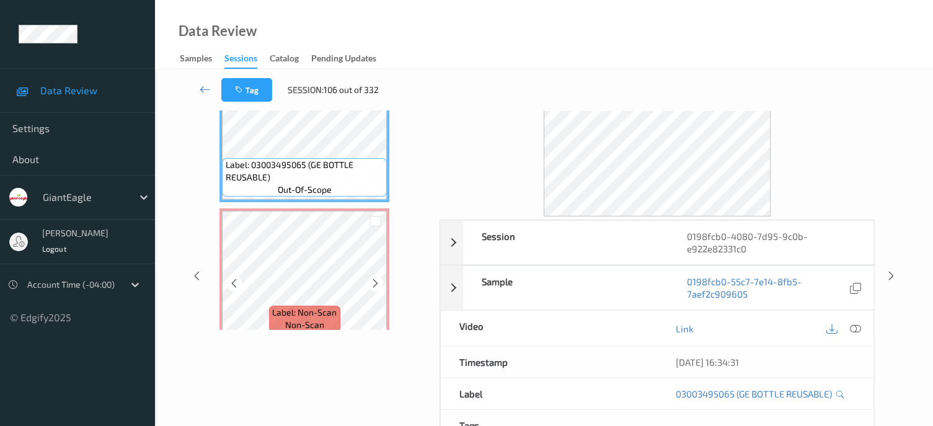
scroll to position [40, 0]
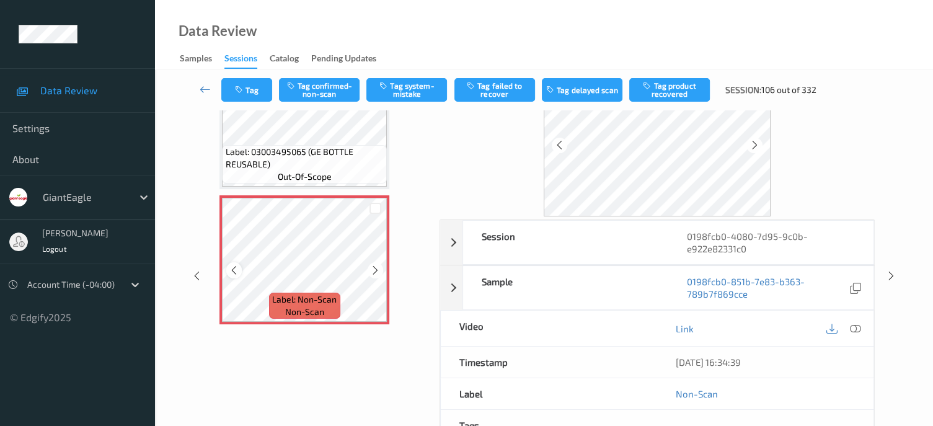
click at [229, 269] on icon at bounding box center [234, 270] width 11 height 11
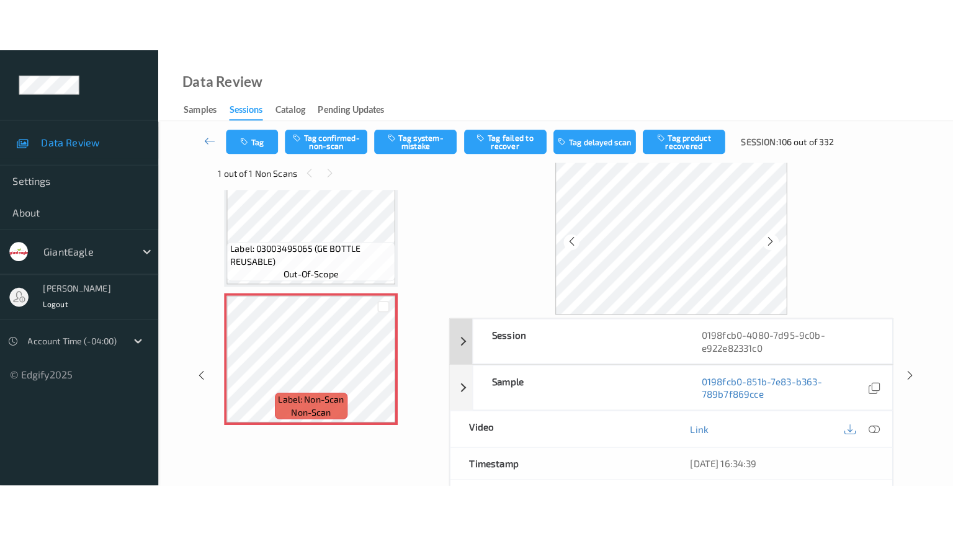
scroll to position [0, 0]
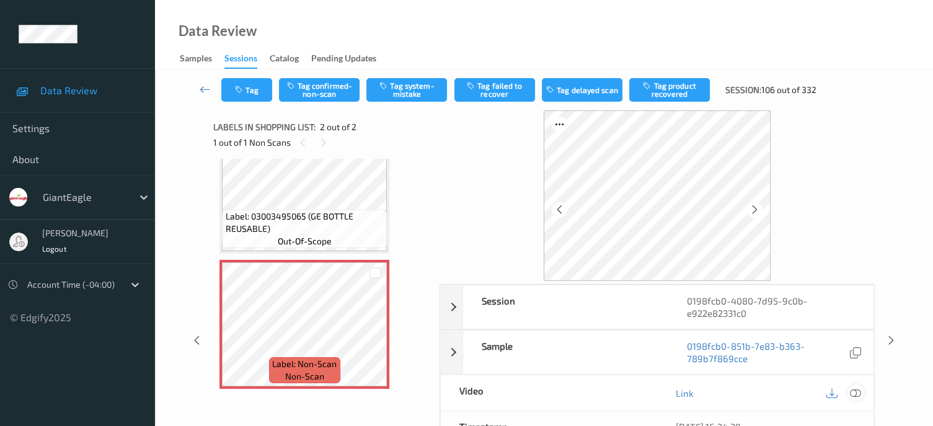
click at [863, 391] on div at bounding box center [856, 393] width 17 height 17
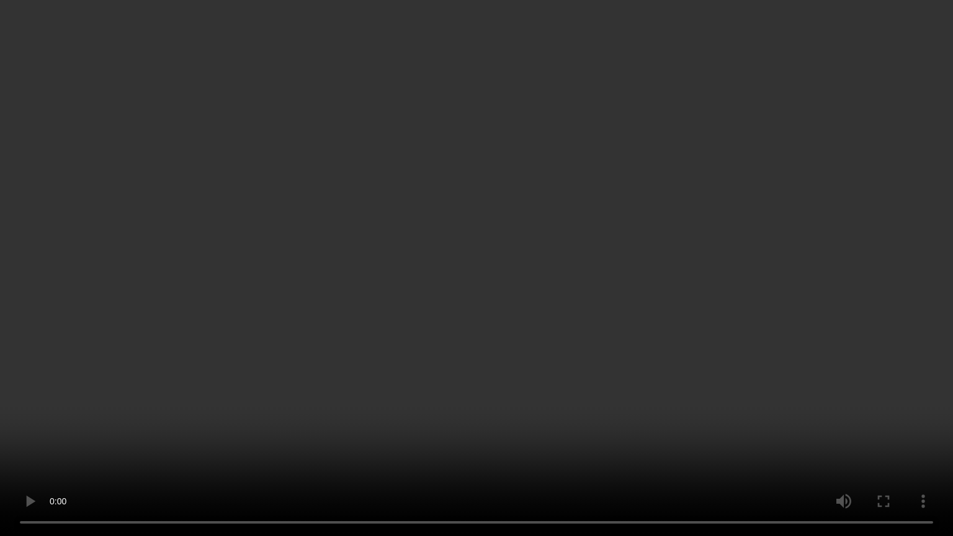
click at [894, 417] on video at bounding box center [476, 268] width 953 height 536
click at [883, 156] on video at bounding box center [476, 268] width 953 height 536
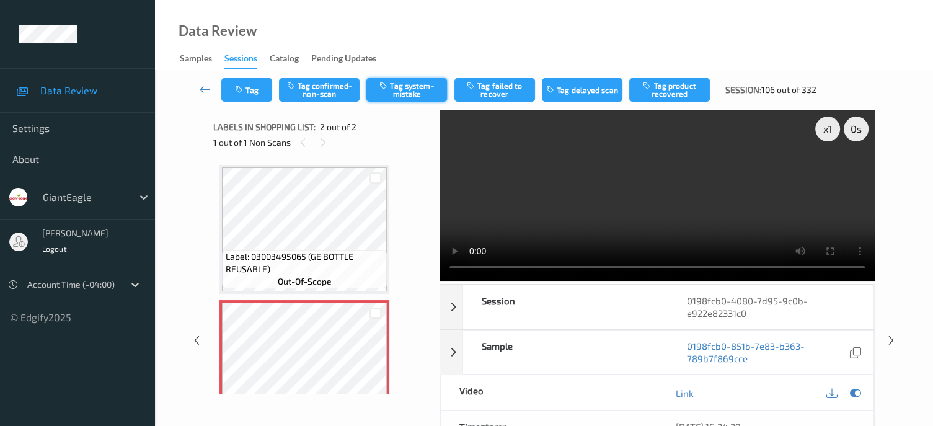
click at [401, 94] on button "Tag system-mistake" at bounding box center [407, 90] width 81 height 24
click at [257, 91] on button "Tag" at bounding box center [246, 90] width 51 height 24
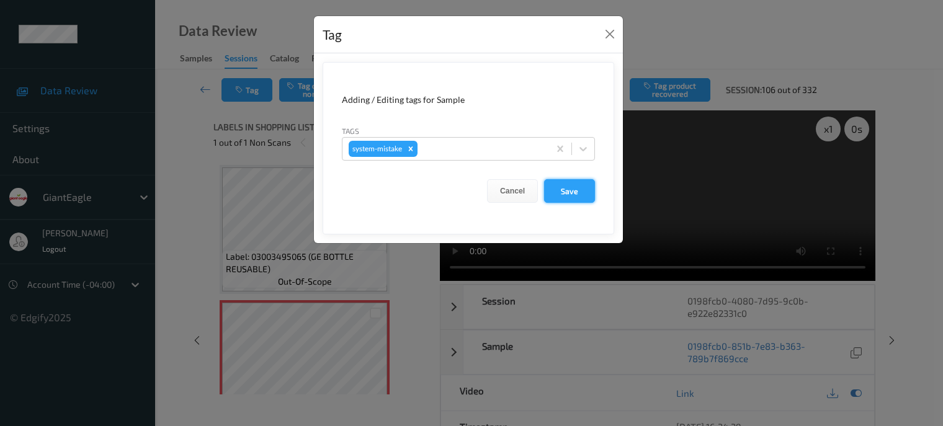
click at [568, 198] on button "Save" at bounding box center [569, 191] width 51 height 24
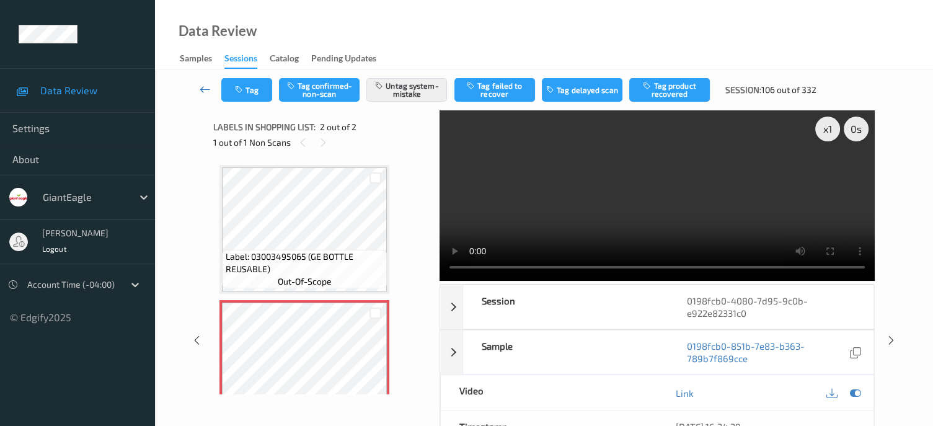
click at [205, 87] on icon at bounding box center [205, 89] width 11 height 12
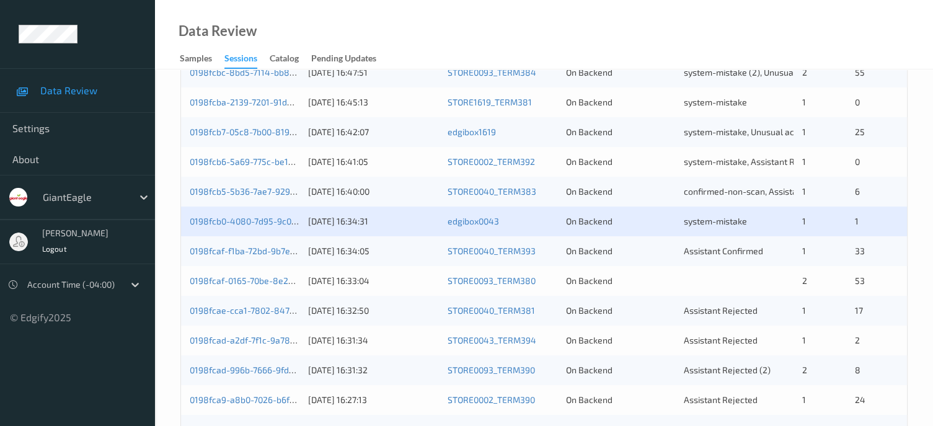
scroll to position [413, 0]
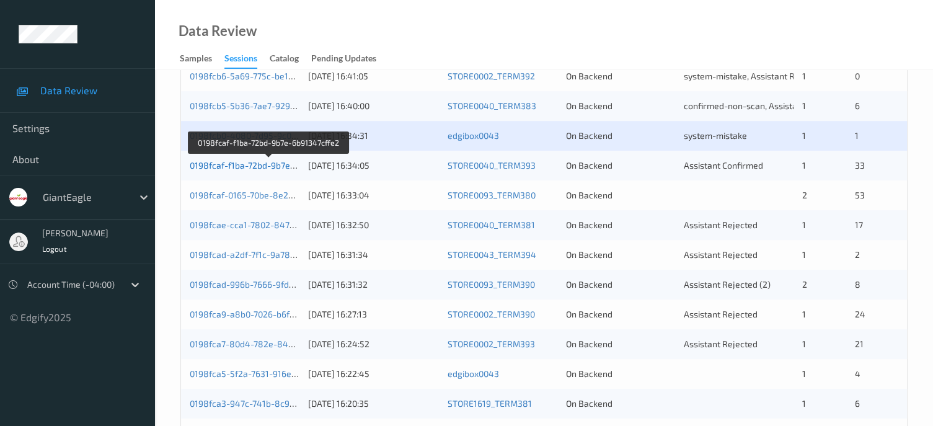
click at [270, 168] on link "0198fcaf-f1ba-72bd-9b7e-6b91347cffe2" at bounding box center [269, 165] width 158 height 11
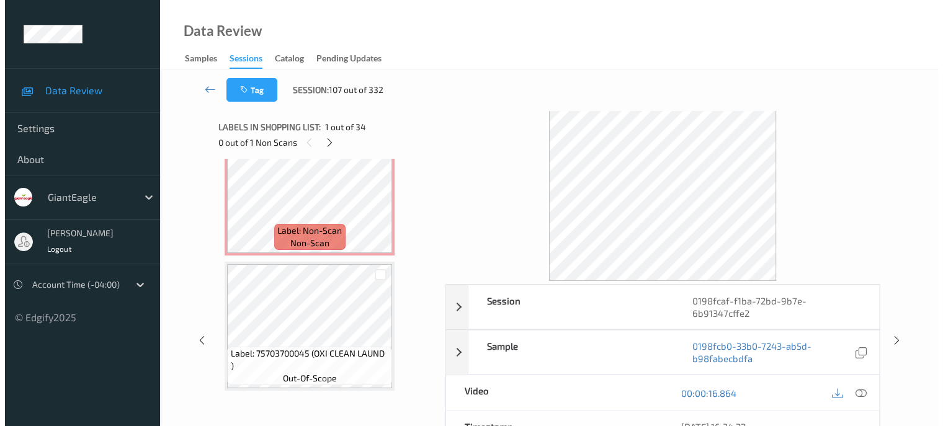
scroll to position [3721, 0]
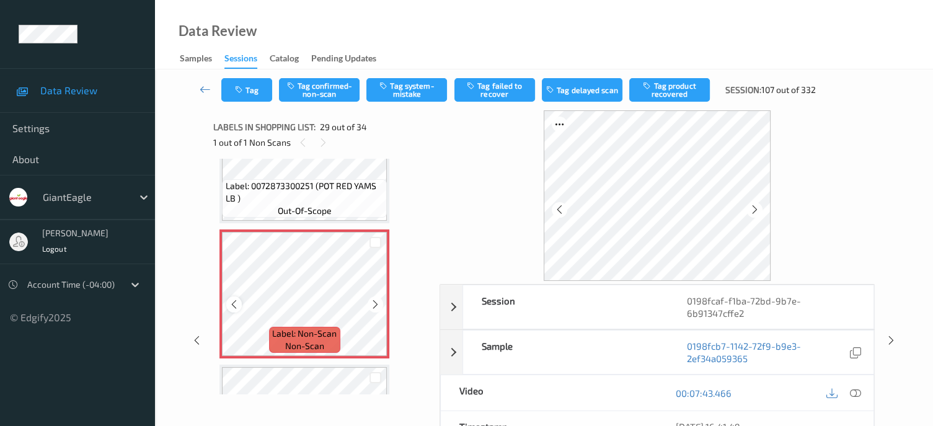
click at [235, 308] on icon at bounding box center [234, 304] width 11 height 11
click at [850, 385] on div at bounding box center [856, 393] width 17 height 17
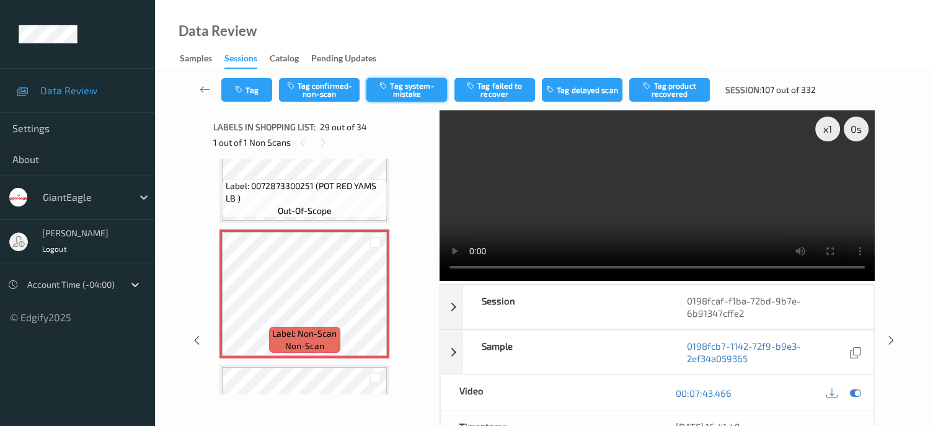
click at [409, 84] on button "Tag system-mistake" at bounding box center [407, 90] width 81 height 24
click at [251, 91] on button "Tag" at bounding box center [246, 90] width 51 height 24
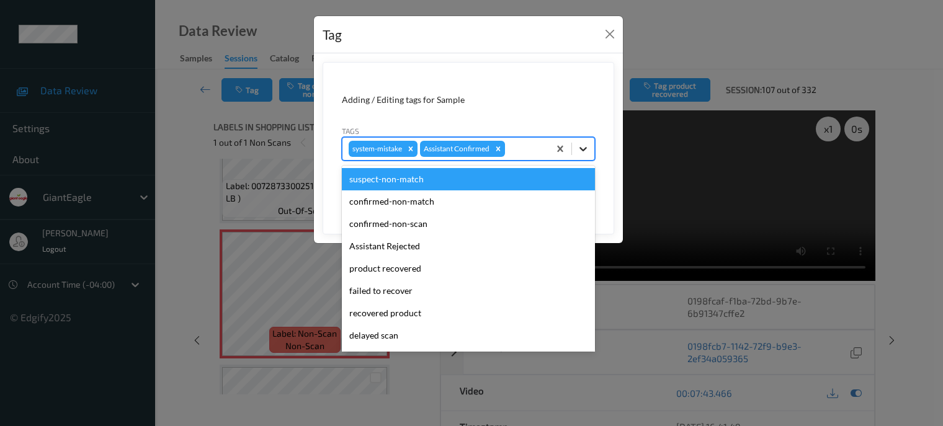
click at [585, 149] on icon at bounding box center [583, 149] width 12 height 12
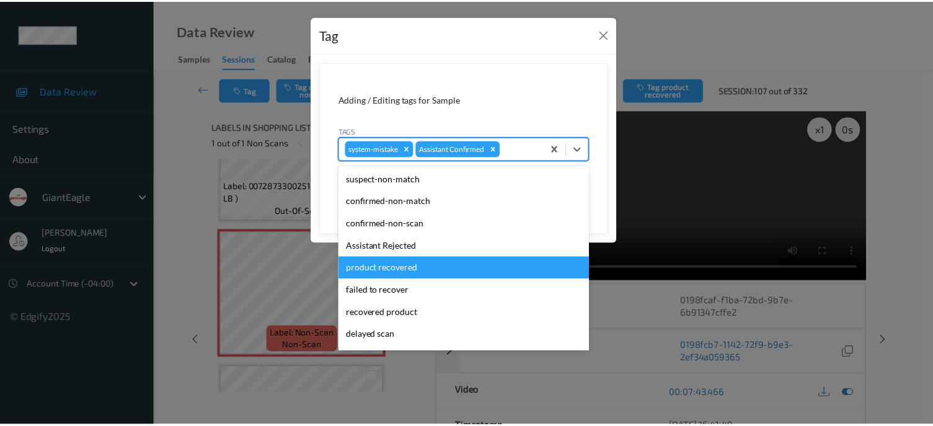
scroll to position [109, 0]
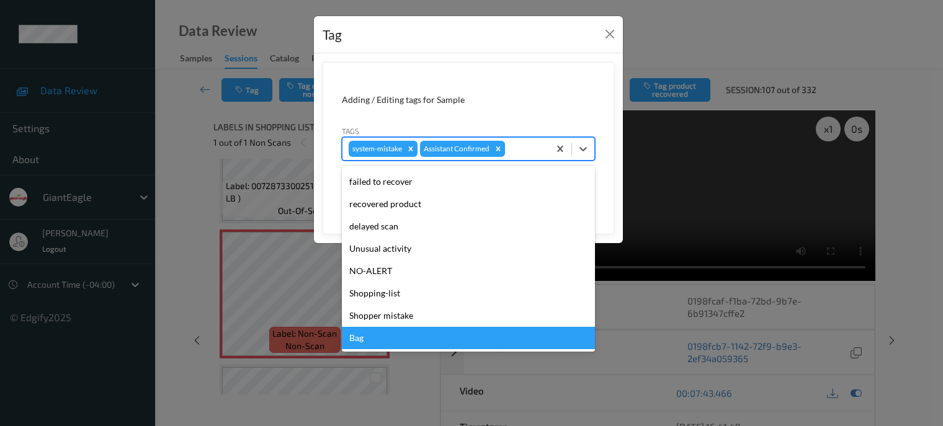
click at [355, 342] on div "Bag" at bounding box center [468, 338] width 253 height 22
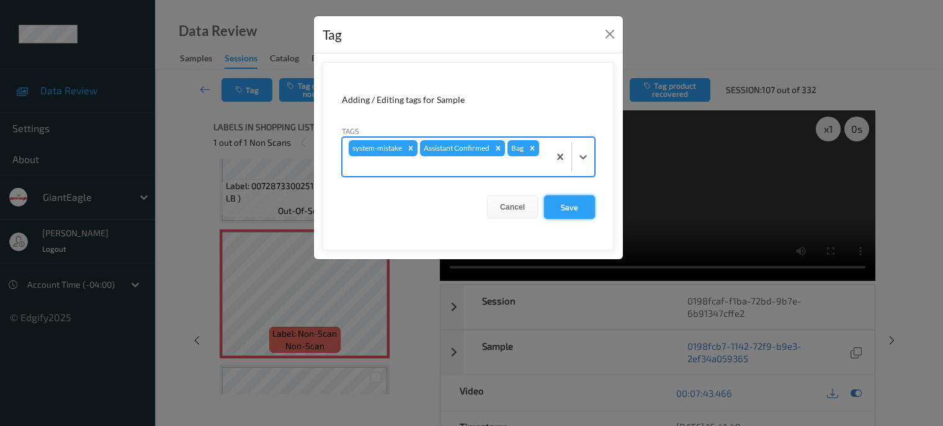
click at [577, 203] on button "Save" at bounding box center [569, 207] width 51 height 24
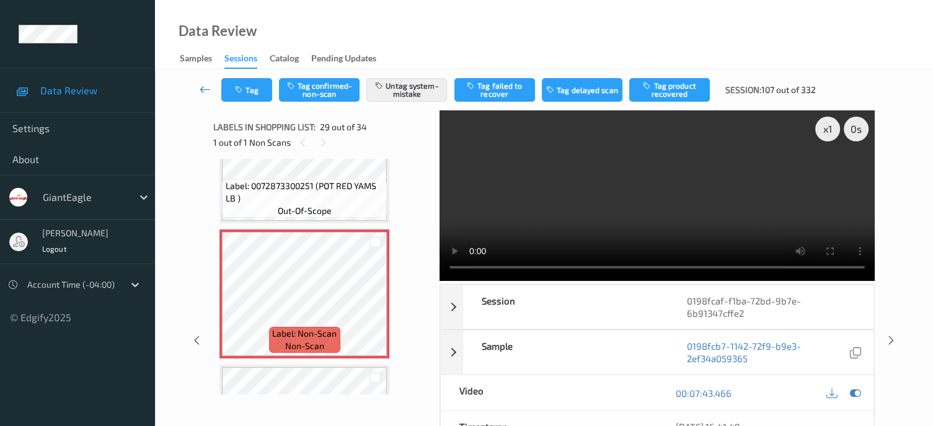
click at [204, 93] on icon at bounding box center [205, 89] width 11 height 12
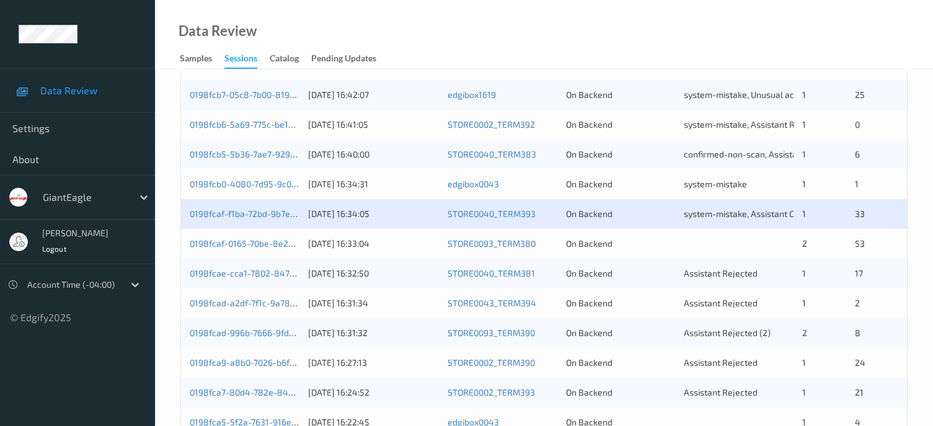
scroll to position [367, 0]
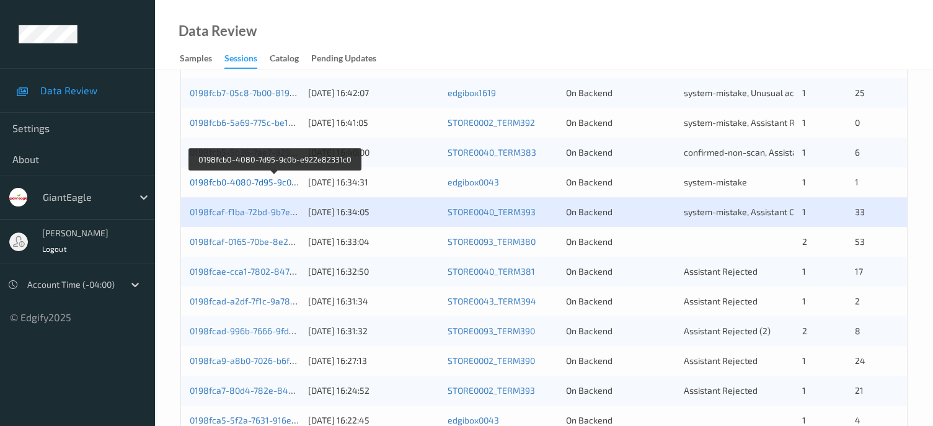
click at [226, 183] on link "0198fcb0-4080-7d95-9c0b-e922e82331c0" at bounding box center [274, 182] width 169 height 11
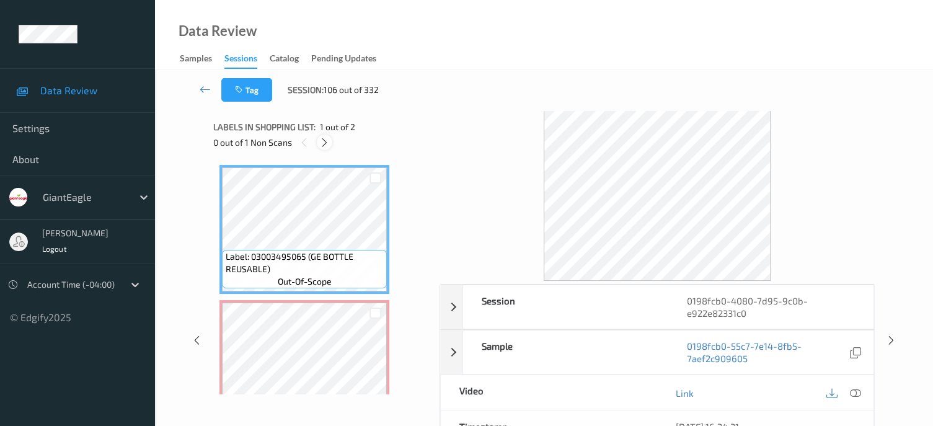
click at [327, 143] on icon at bounding box center [324, 142] width 11 height 11
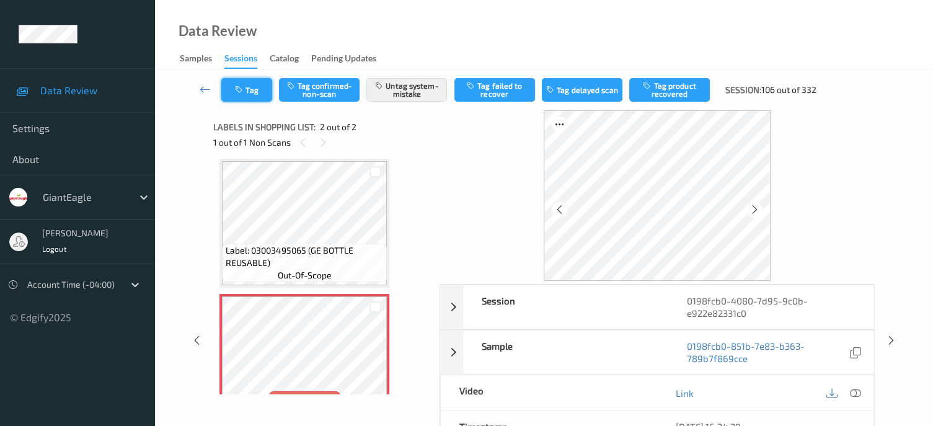
click at [256, 96] on button "Tag" at bounding box center [246, 90] width 51 height 24
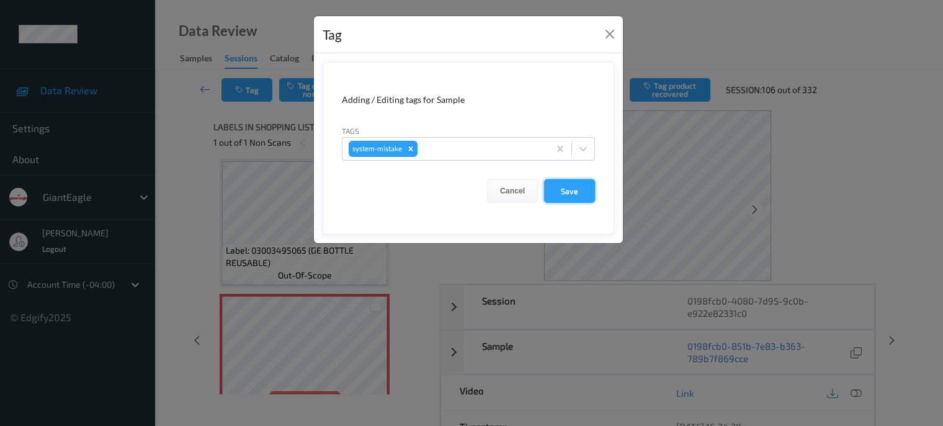
click at [569, 193] on button "Save" at bounding box center [569, 191] width 51 height 24
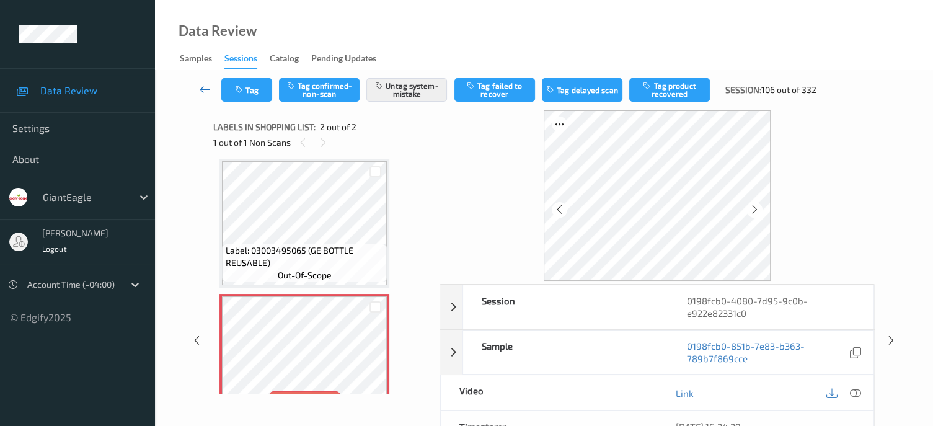
click at [200, 92] on icon at bounding box center [205, 89] width 11 height 12
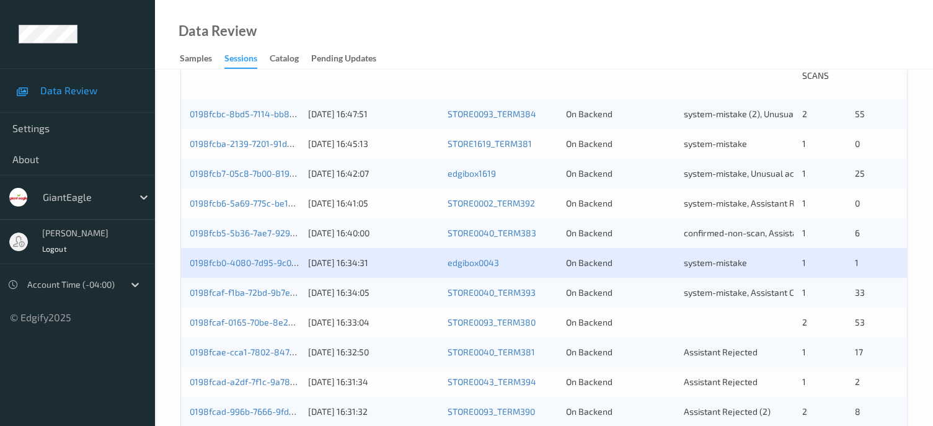
scroll to position [310, 0]
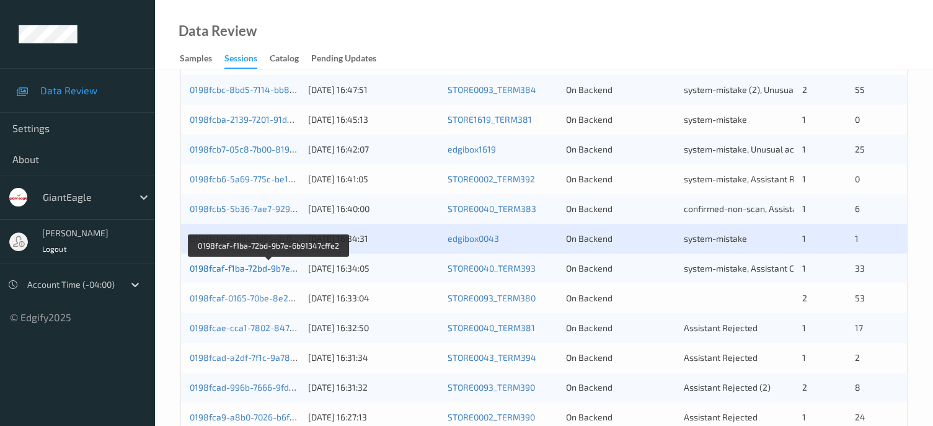
click at [263, 269] on link "0198fcaf-f1ba-72bd-9b7e-6b91347cffe2" at bounding box center [269, 268] width 158 height 11
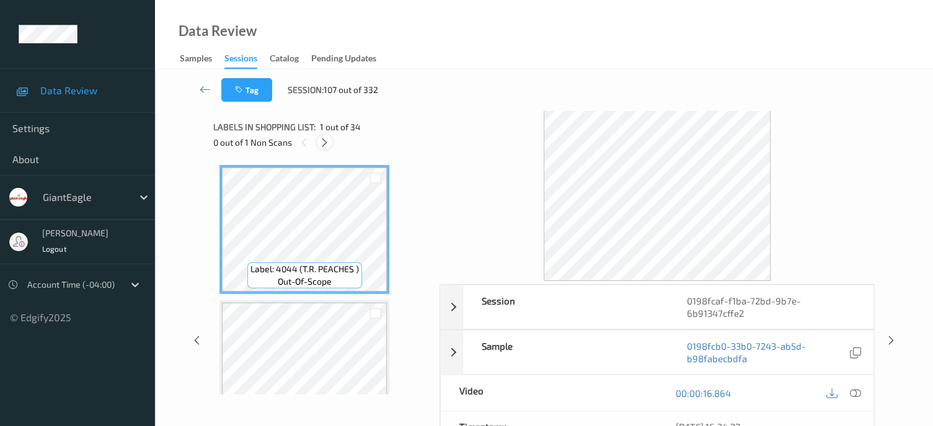
click at [324, 146] on icon at bounding box center [324, 142] width 11 height 11
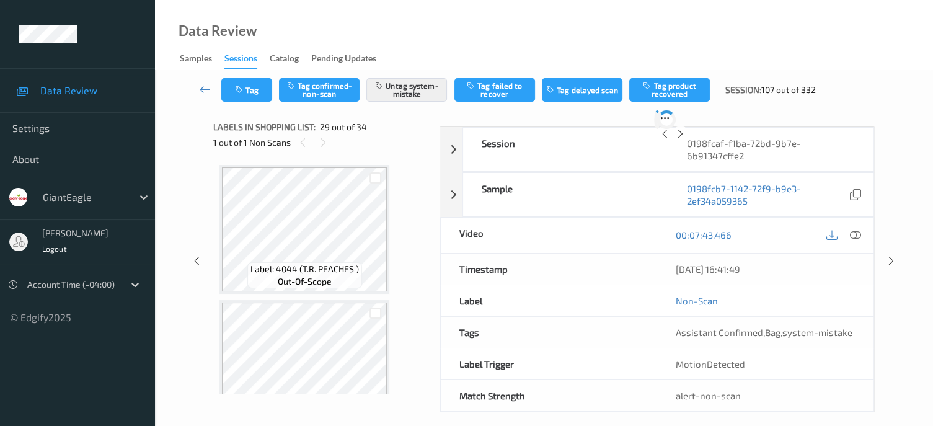
scroll to position [3657, 0]
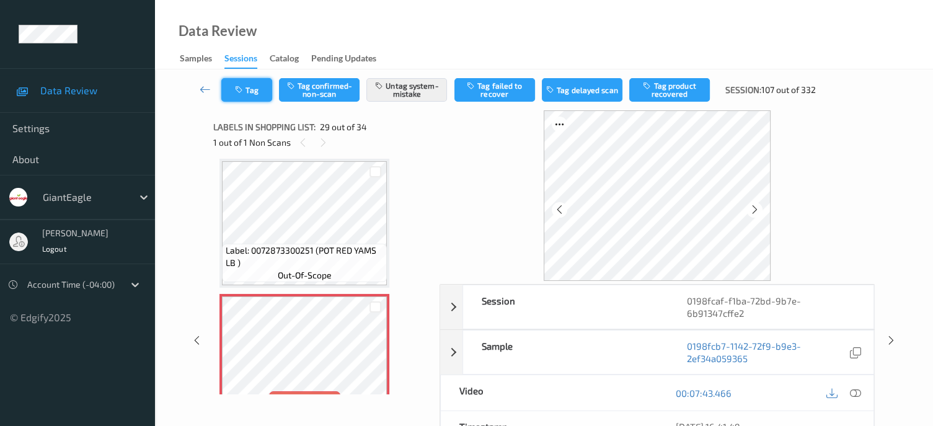
click at [254, 92] on button "Tag" at bounding box center [246, 90] width 51 height 24
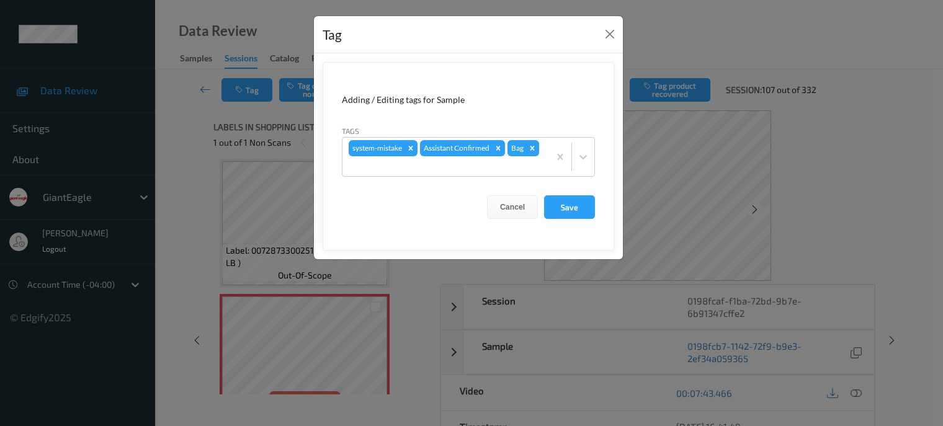
click at [212, 109] on div "Tag Adding / Editing tags for Sample Tags system-mistake Assistant Confirmed Ba…" at bounding box center [471, 213] width 943 height 426
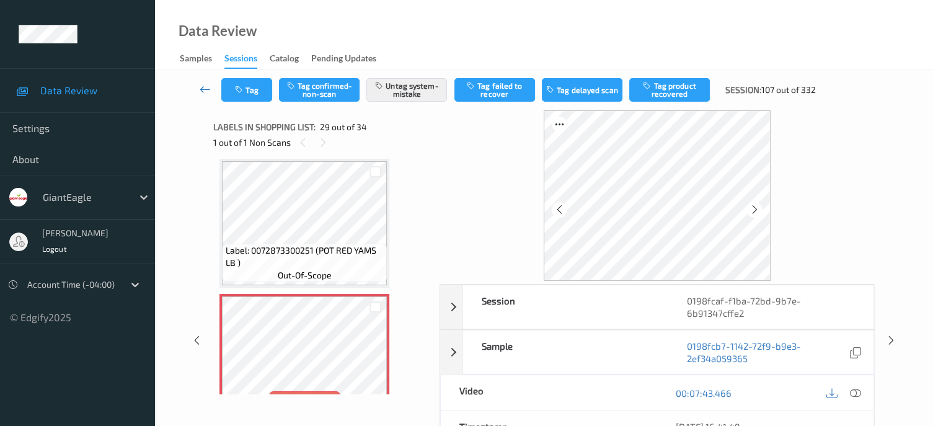
click at [200, 86] on icon at bounding box center [205, 89] width 11 height 12
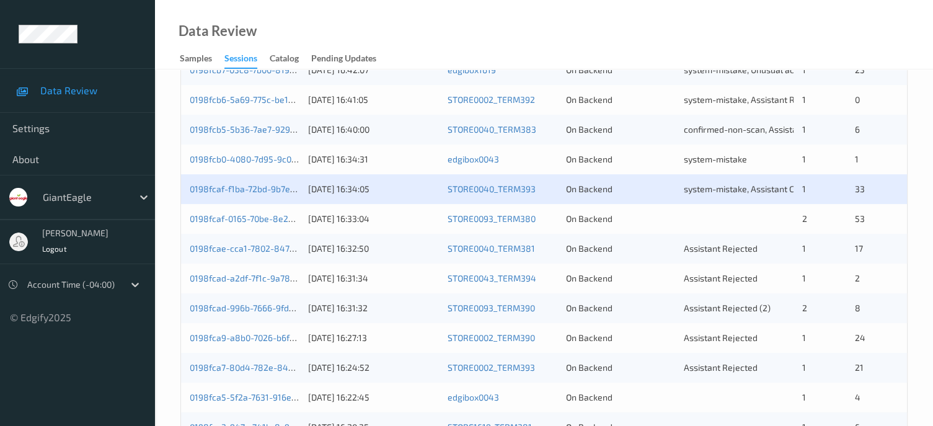
scroll to position [413, 0]
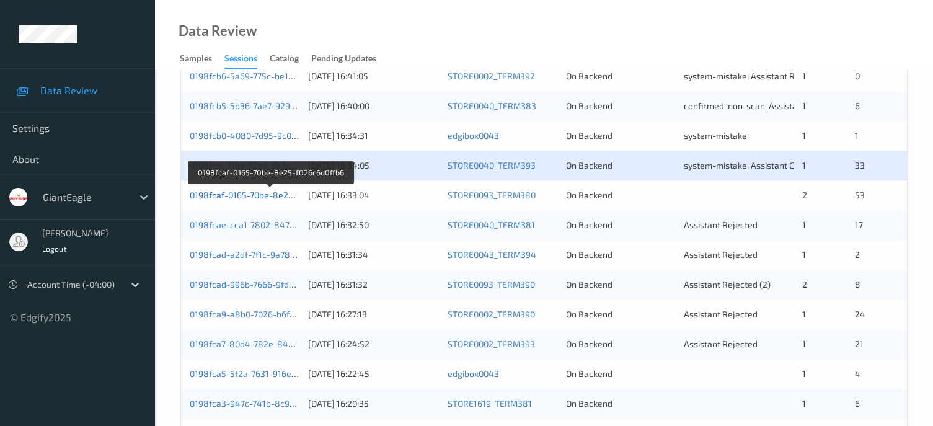
click at [261, 194] on link "0198fcaf-0165-70be-8e25-f026c6d0ffb6" at bounding box center [270, 195] width 161 height 11
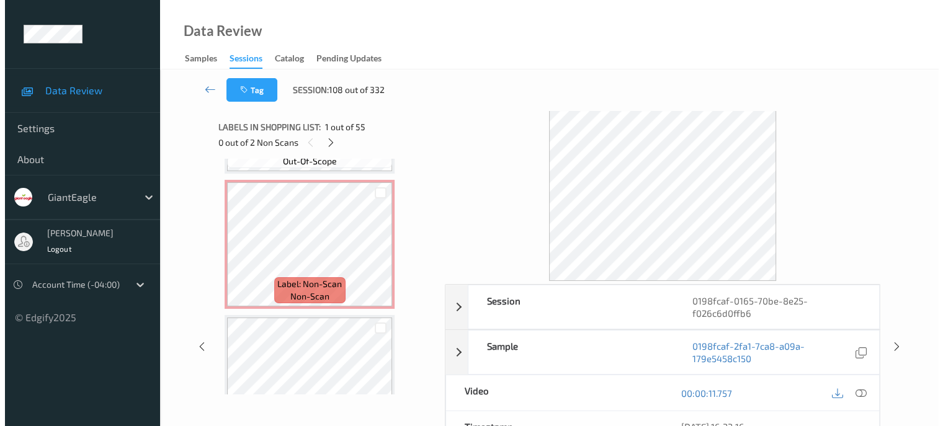
scroll to position [1879, 0]
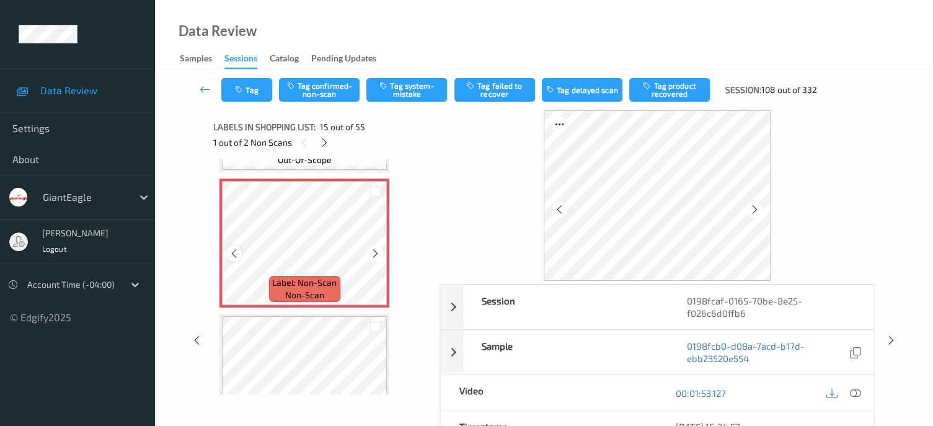
click at [233, 252] on icon at bounding box center [234, 253] width 11 height 11
click at [851, 390] on icon at bounding box center [855, 393] width 11 height 11
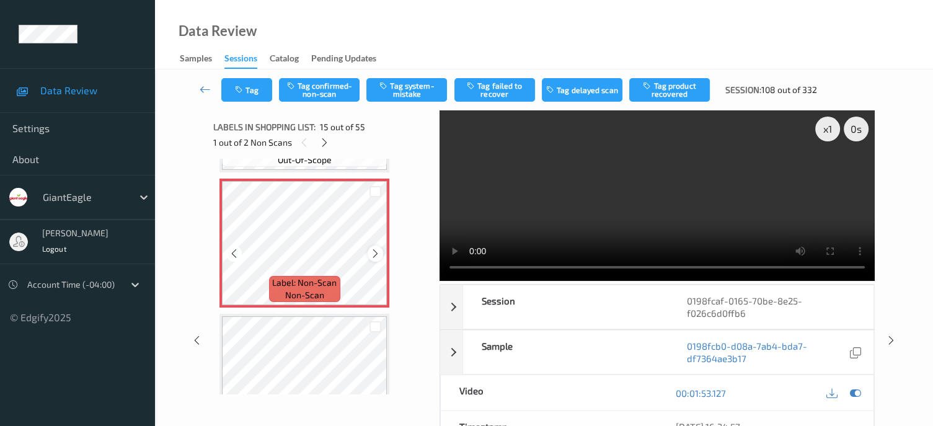
click at [377, 256] on icon at bounding box center [375, 253] width 11 height 11
click at [398, 96] on button "Tag system-mistake" at bounding box center [407, 90] width 81 height 24
click at [236, 92] on icon "button" at bounding box center [240, 90] width 11 height 9
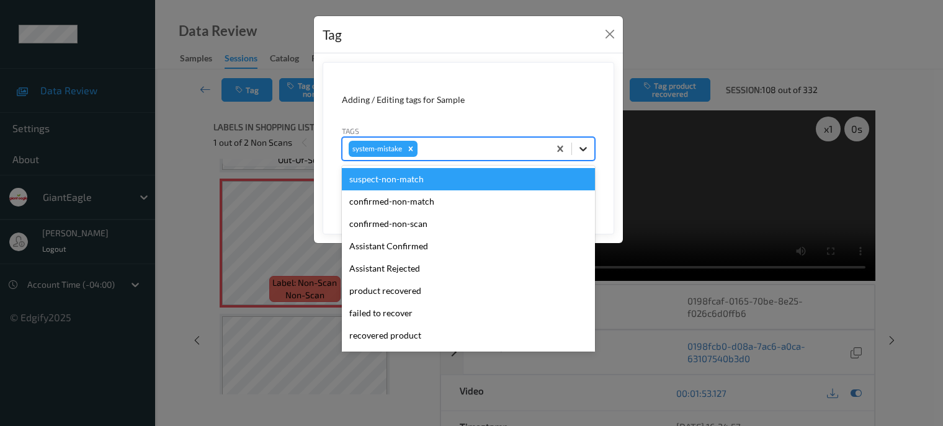
click at [582, 154] on icon at bounding box center [583, 149] width 12 height 12
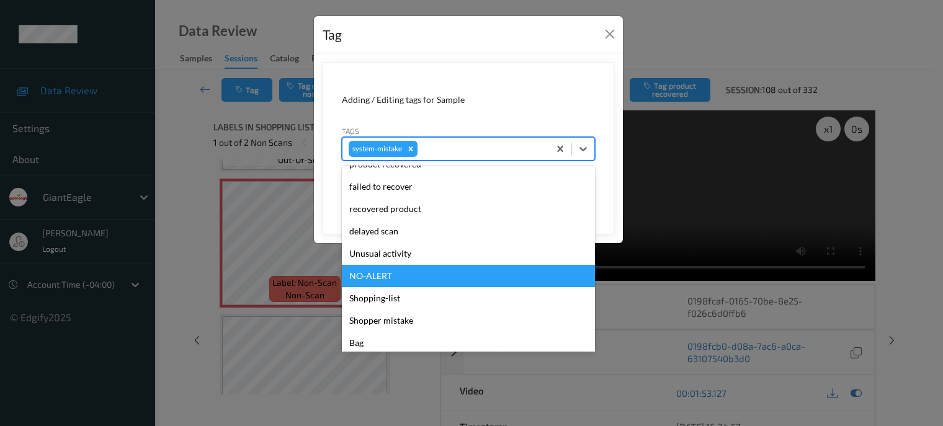
scroll to position [131, 0]
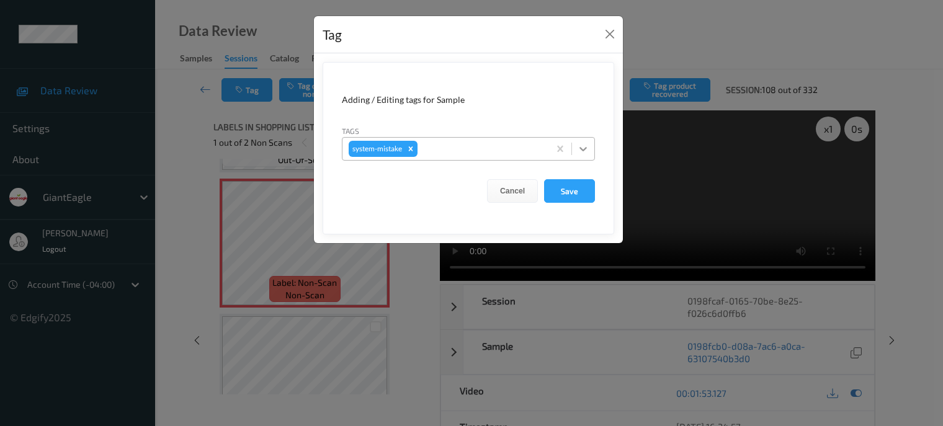
click at [589, 151] on icon at bounding box center [583, 149] width 12 height 12
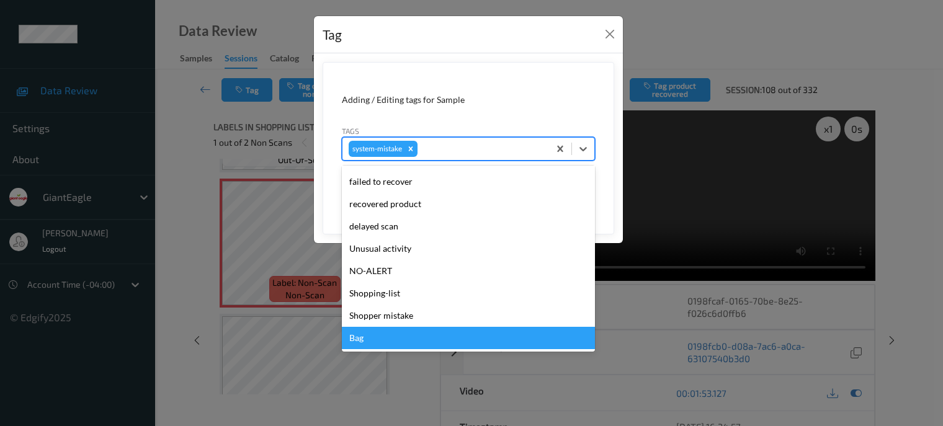
click at [360, 339] on div "Bag" at bounding box center [468, 338] width 253 height 22
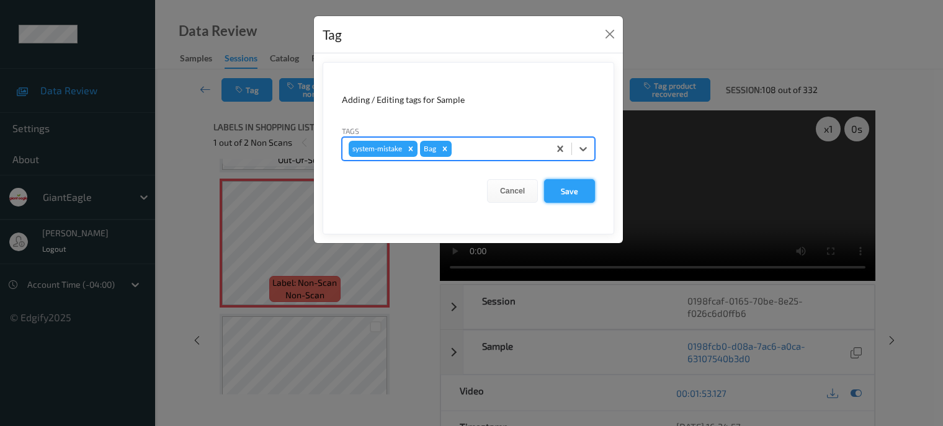
click at [581, 190] on button "Save" at bounding box center [569, 191] width 51 height 24
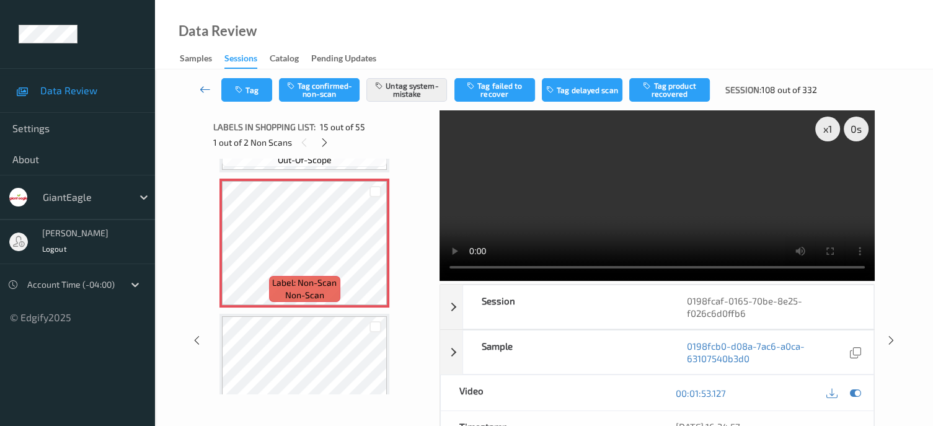
click at [205, 91] on icon at bounding box center [205, 89] width 11 height 12
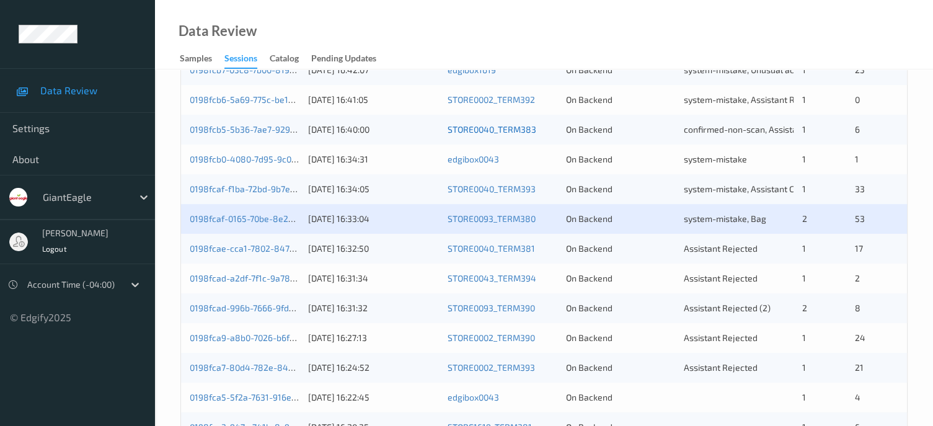
scroll to position [413, 0]
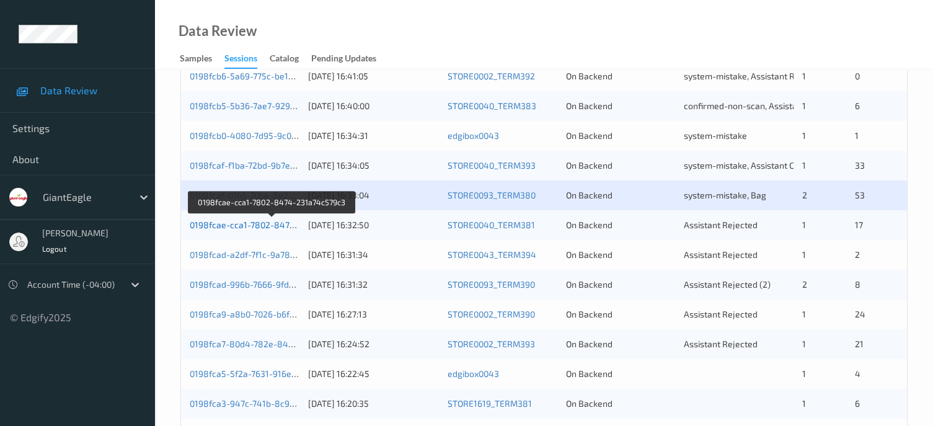
click at [248, 223] on link "0198fcae-cca1-7802-8474-231a74c579c3" at bounding box center [273, 225] width 166 height 11
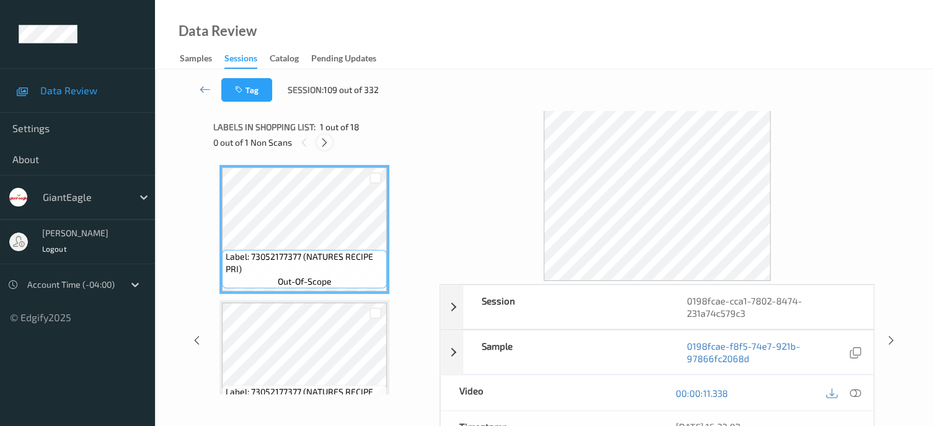
click at [325, 143] on icon at bounding box center [324, 142] width 11 height 11
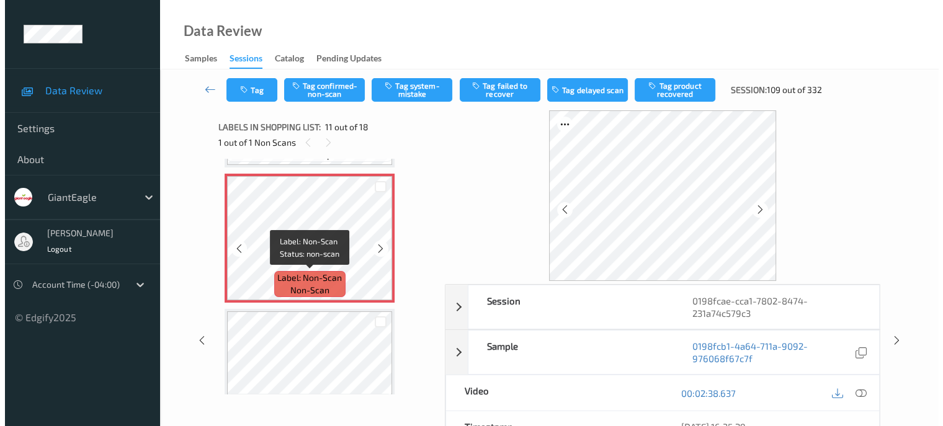
scroll to position [1271, 0]
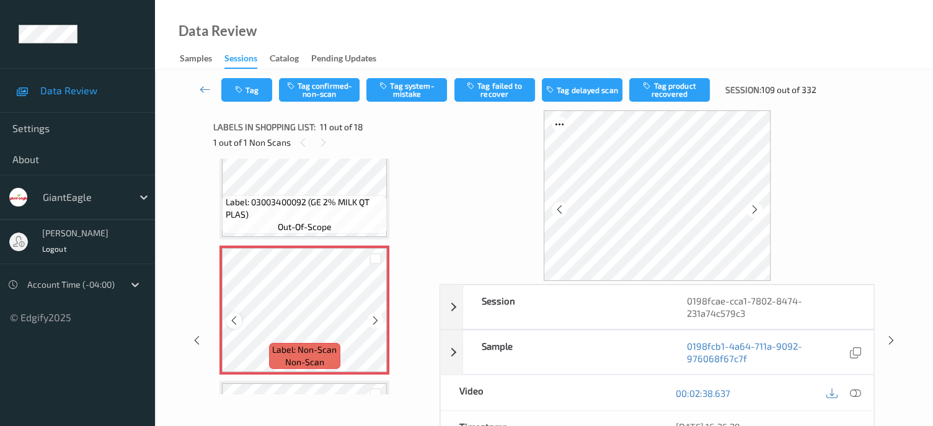
click at [238, 322] on icon at bounding box center [234, 320] width 11 height 11
click at [377, 321] on icon at bounding box center [375, 320] width 11 height 11
click at [236, 316] on icon at bounding box center [234, 320] width 11 height 11
click at [855, 396] on icon at bounding box center [855, 393] width 11 height 11
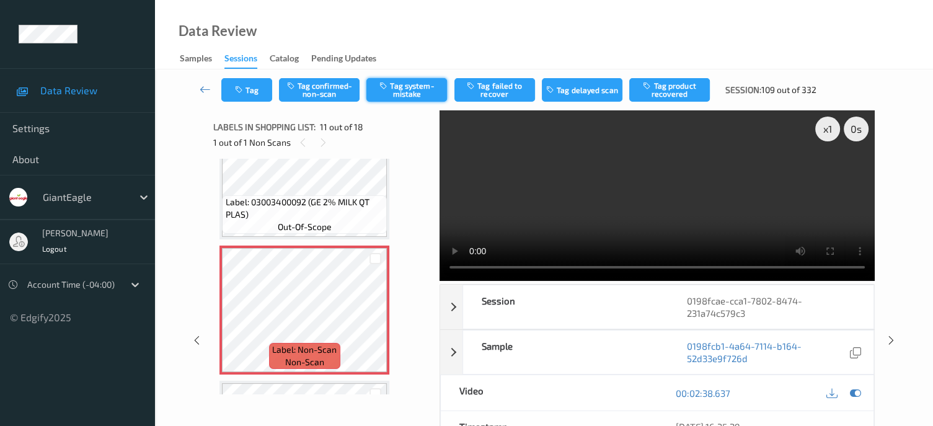
click at [416, 94] on button "Tag system-mistake" at bounding box center [407, 90] width 81 height 24
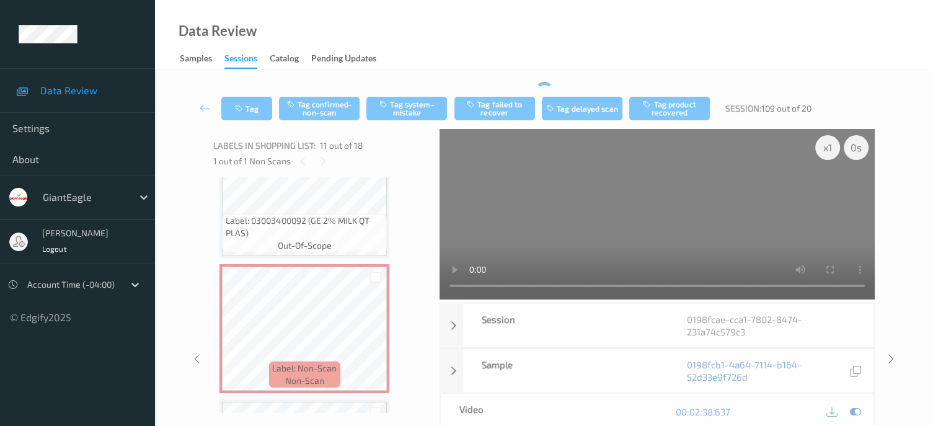
click at [246, 86] on div "Tag Tag confirmed-non-scan Tag system-mistake Tag failed to recover Tag delayed…" at bounding box center [544, 335] width 728 height 507
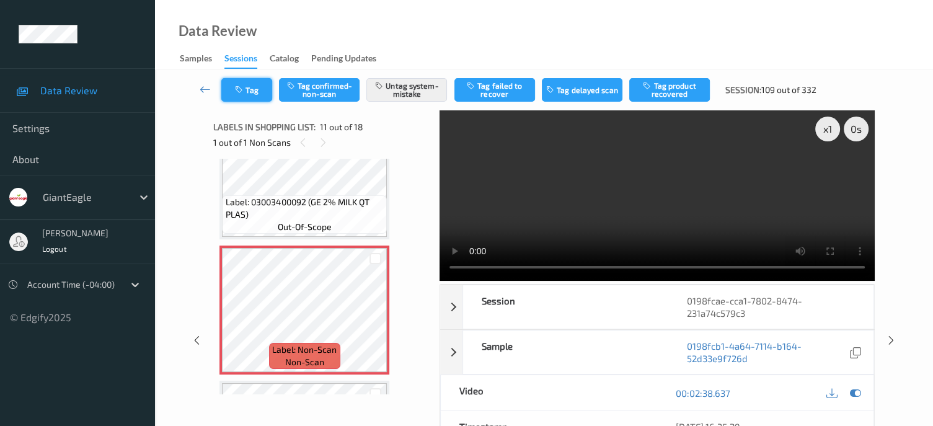
click at [249, 90] on button "Tag" at bounding box center [246, 90] width 51 height 24
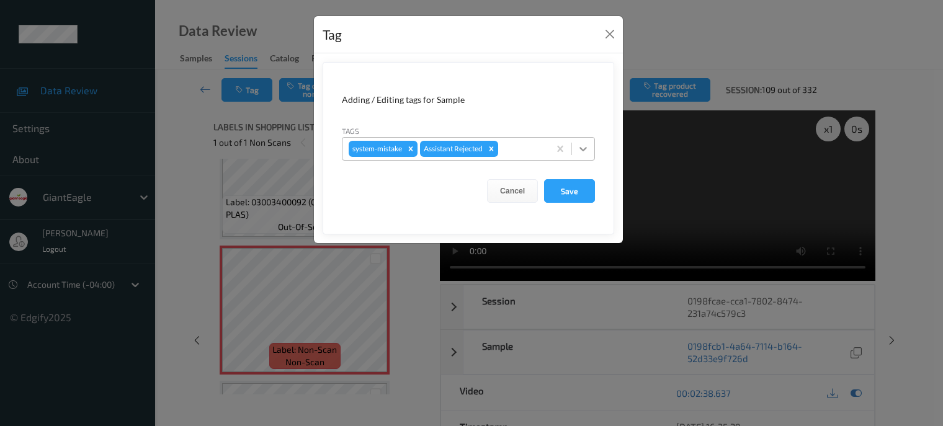
click at [582, 147] on icon at bounding box center [583, 149] width 12 height 12
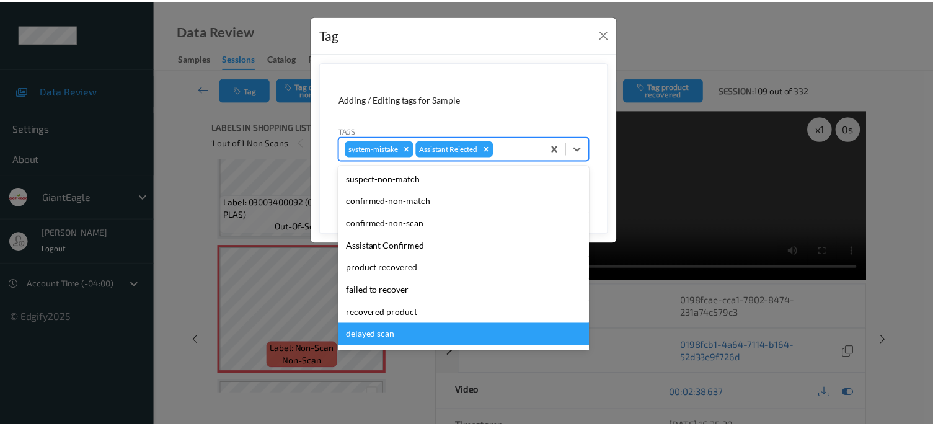
scroll to position [109, 0]
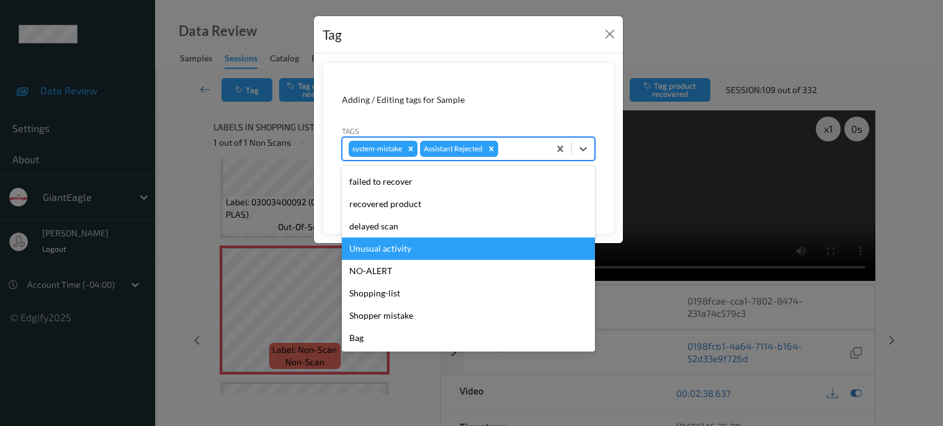
click at [380, 249] on div "Unusual activity" at bounding box center [468, 249] width 253 height 22
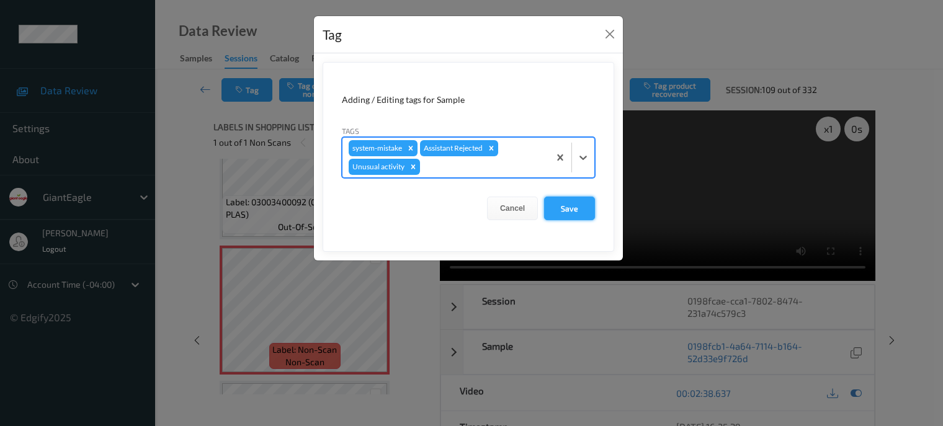
click at [573, 207] on button "Save" at bounding box center [569, 209] width 51 height 24
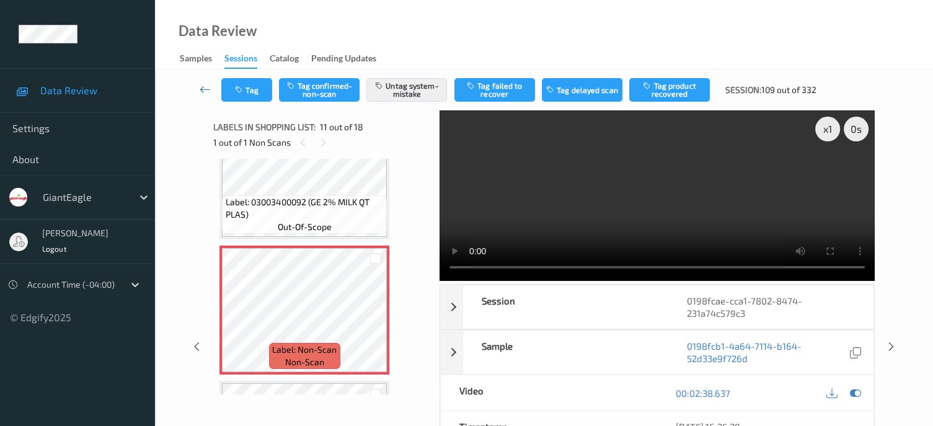
click at [205, 88] on icon at bounding box center [205, 89] width 11 height 12
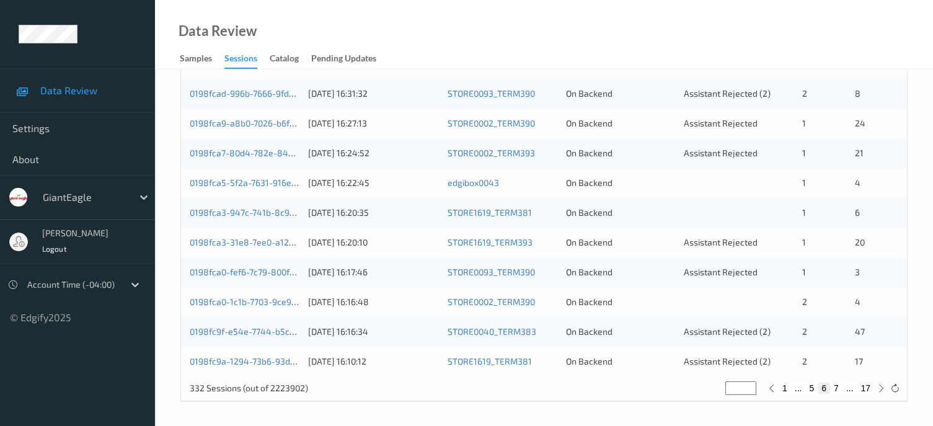
scroll to position [501, 0]
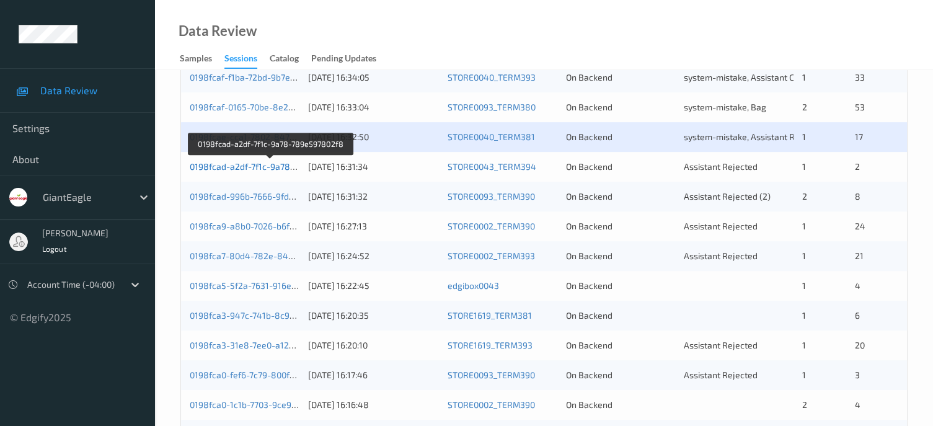
click at [265, 168] on link "0198fcad-a2df-7f1c-9a78-789e597802f8" at bounding box center [271, 166] width 162 height 11
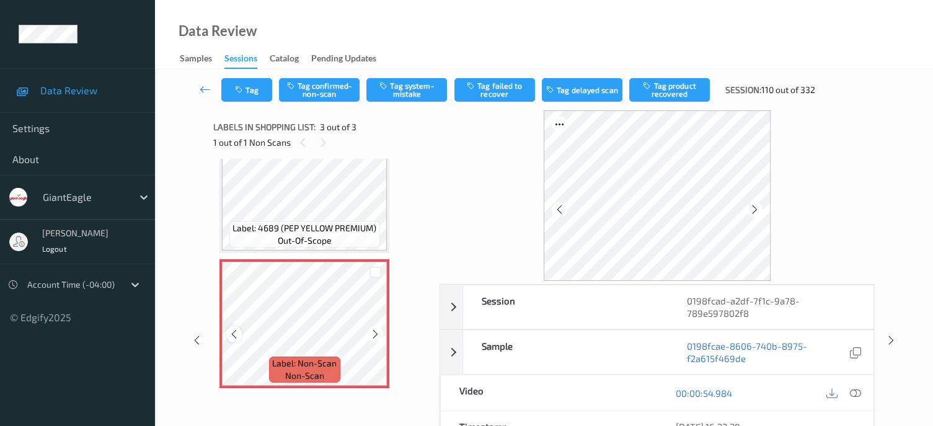
click at [236, 336] on icon at bounding box center [234, 334] width 11 height 11
click at [858, 393] on icon at bounding box center [855, 393] width 11 height 11
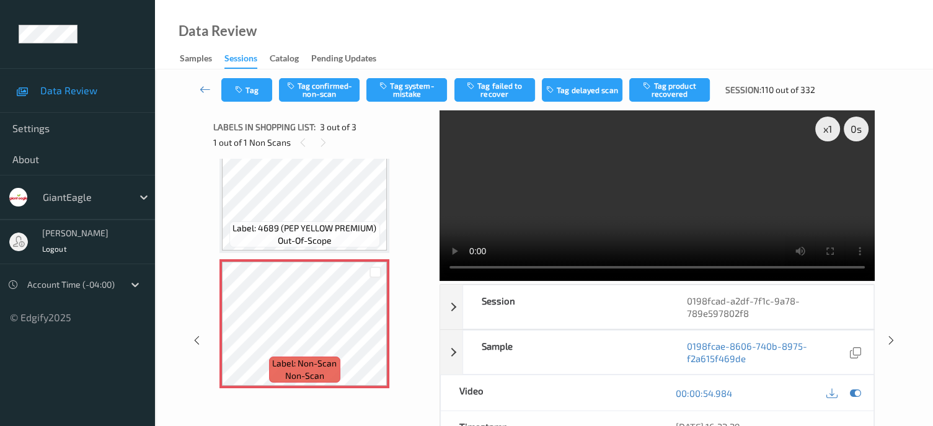
scroll to position [66, 0]
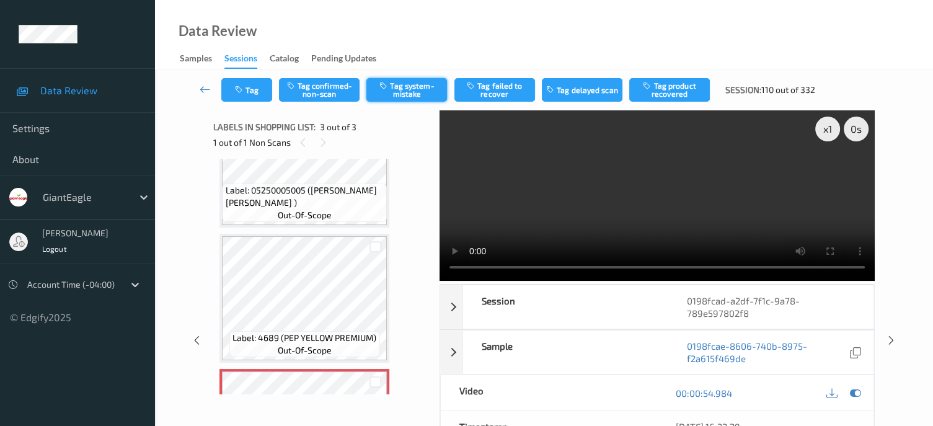
click at [404, 93] on button "Tag system-mistake" at bounding box center [407, 90] width 81 height 24
click at [245, 94] on icon "button" at bounding box center [240, 90] width 11 height 9
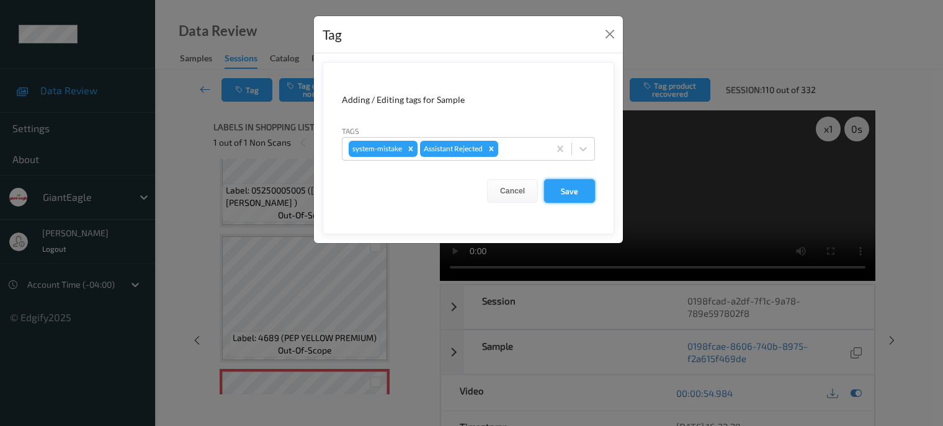
click at [562, 188] on button "Save" at bounding box center [569, 191] width 51 height 24
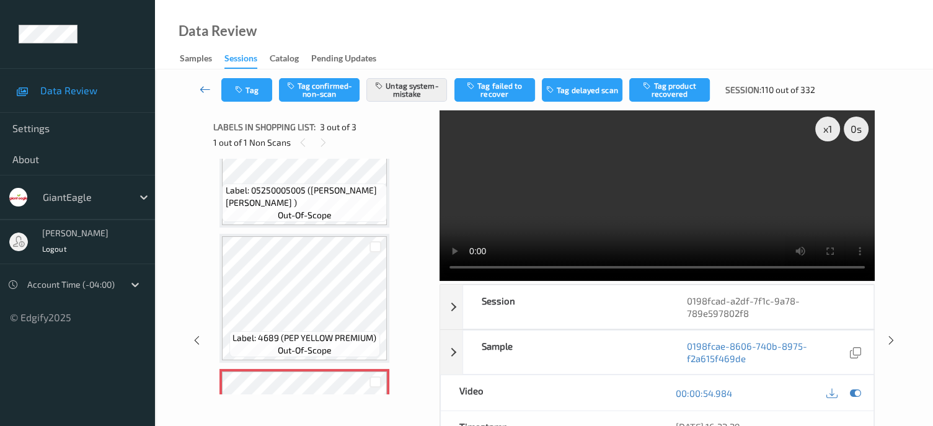
click at [205, 95] on icon at bounding box center [205, 89] width 11 height 12
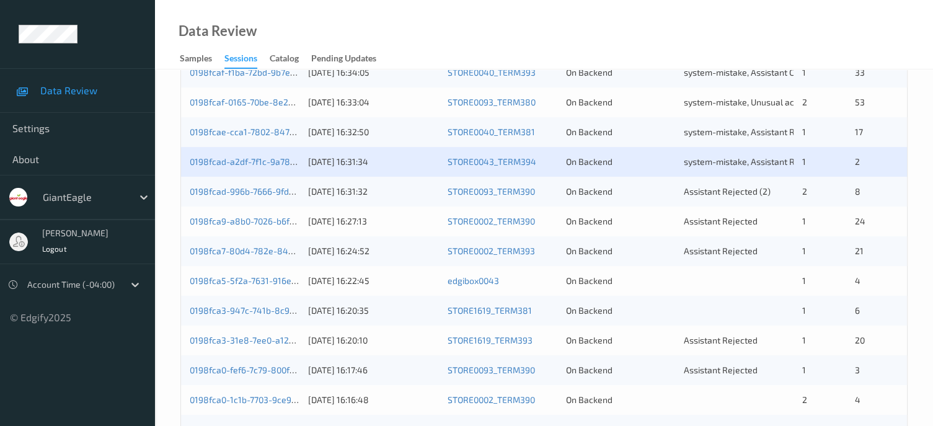
scroll to position [506, 0]
click at [252, 190] on link "0198fcad-996b-7666-9fde-29ddec1acd2a" at bounding box center [272, 191] width 165 height 11
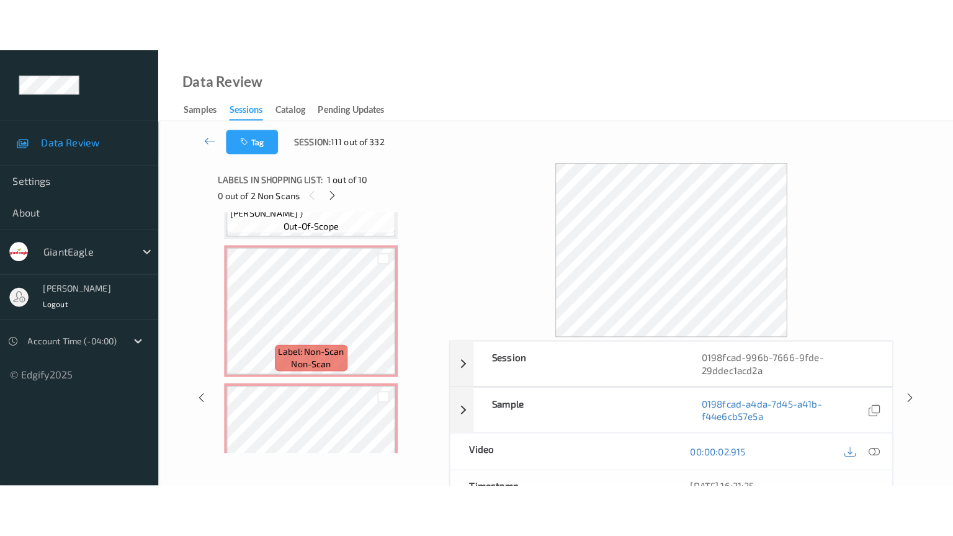
scroll to position [1054, 0]
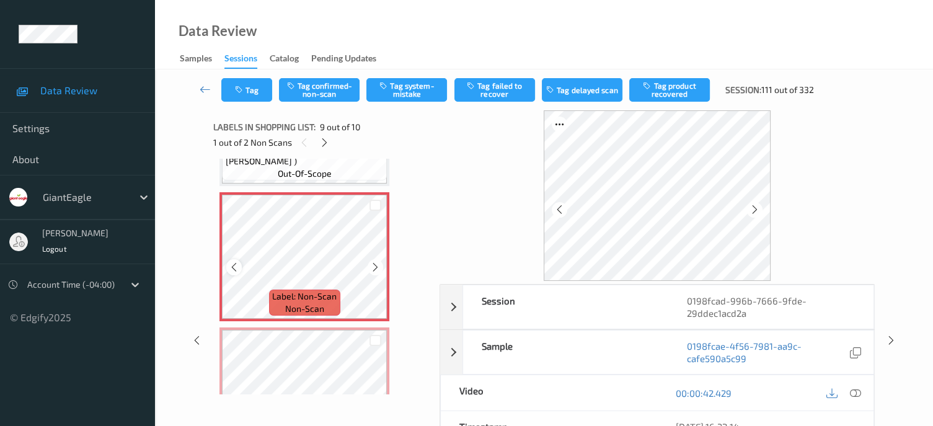
click at [238, 272] on div at bounding box center [234, 267] width 16 height 16
click at [856, 391] on icon at bounding box center [855, 393] width 11 height 11
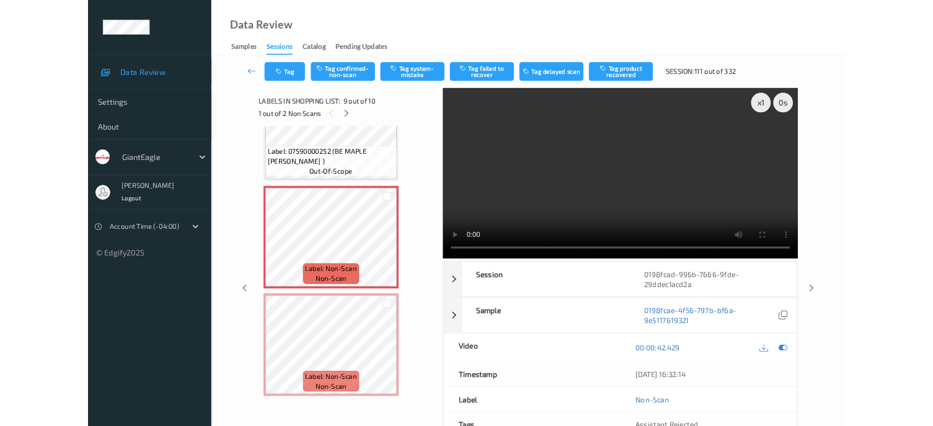
scroll to position [1013, 0]
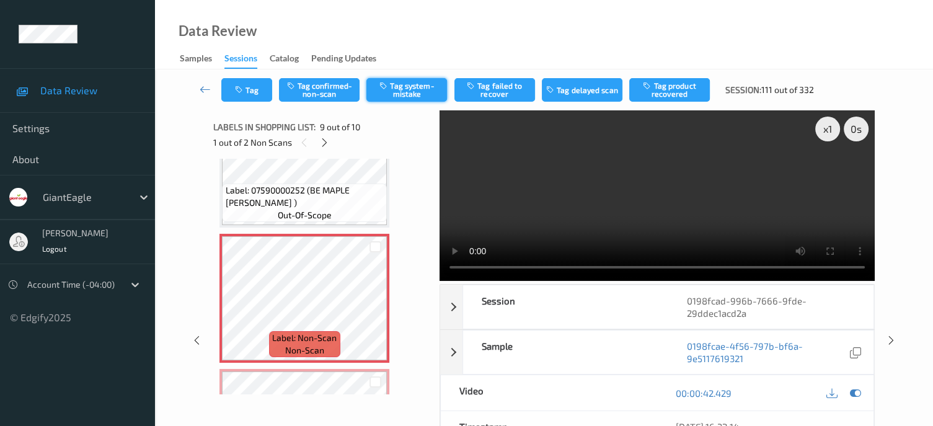
click at [414, 86] on button "Tag system-mistake" at bounding box center [407, 90] width 81 height 24
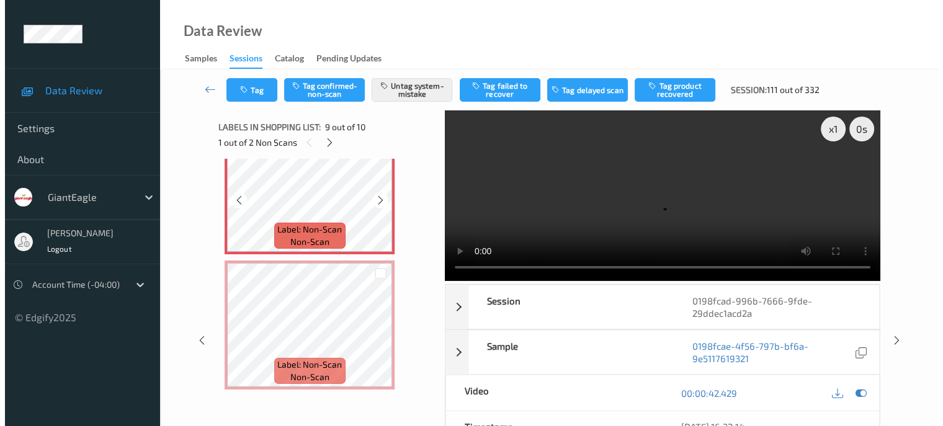
scroll to position [1122, 0]
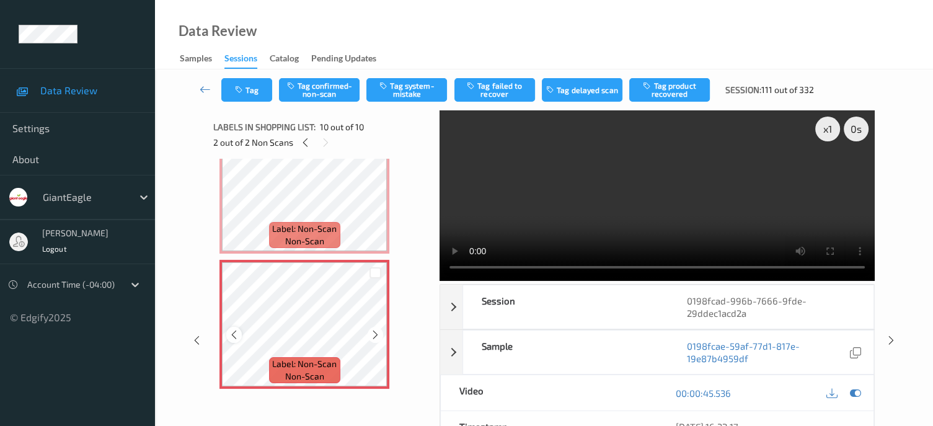
click at [236, 338] on icon at bounding box center [234, 334] width 11 height 11
click at [237, 338] on icon at bounding box center [234, 334] width 11 height 11
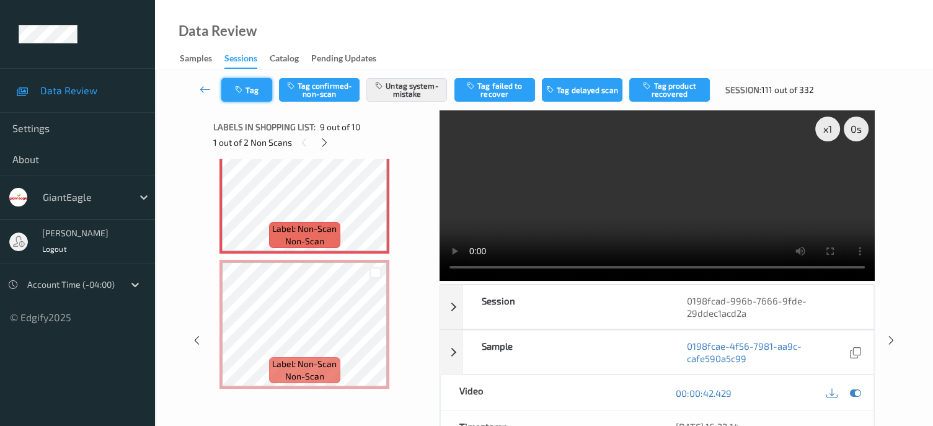
click at [249, 89] on button "Tag" at bounding box center [246, 90] width 51 height 24
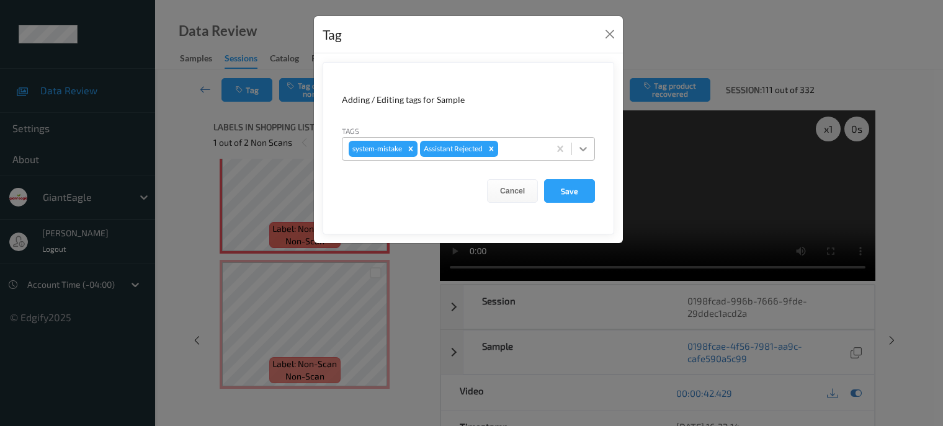
click at [586, 146] on icon at bounding box center [583, 149] width 12 height 12
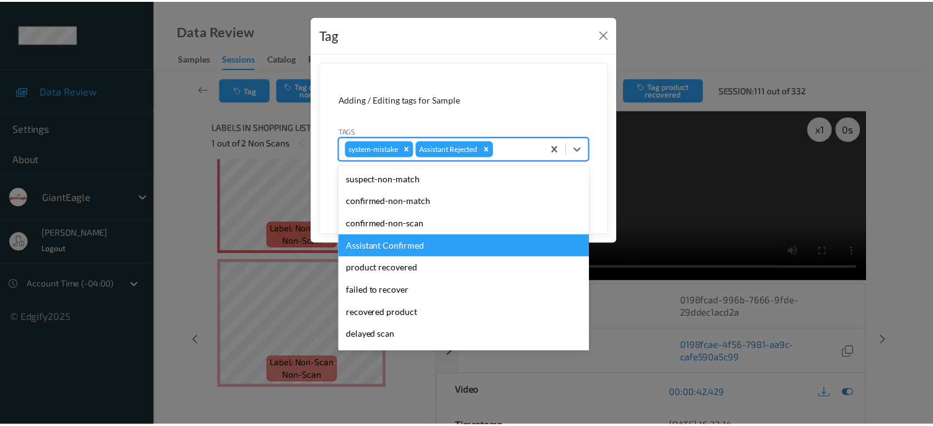
scroll to position [109, 0]
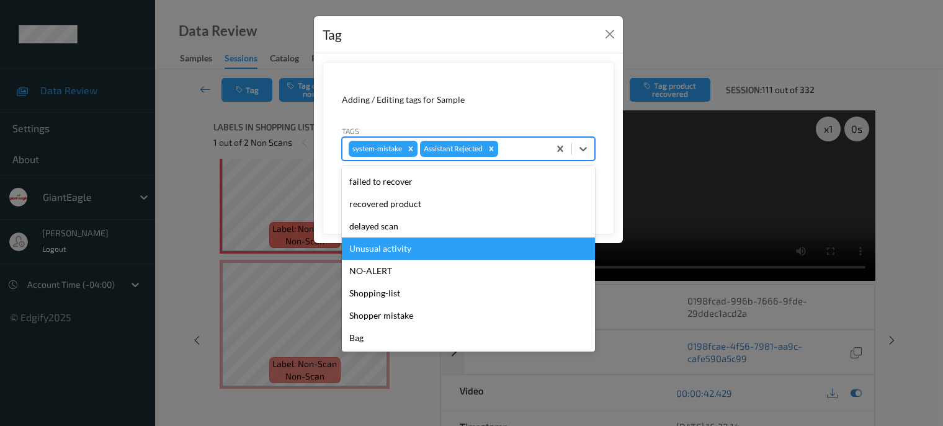
click at [381, 247] on div "Unusual activity" at bounding box center [468, 249] width 253 height 22
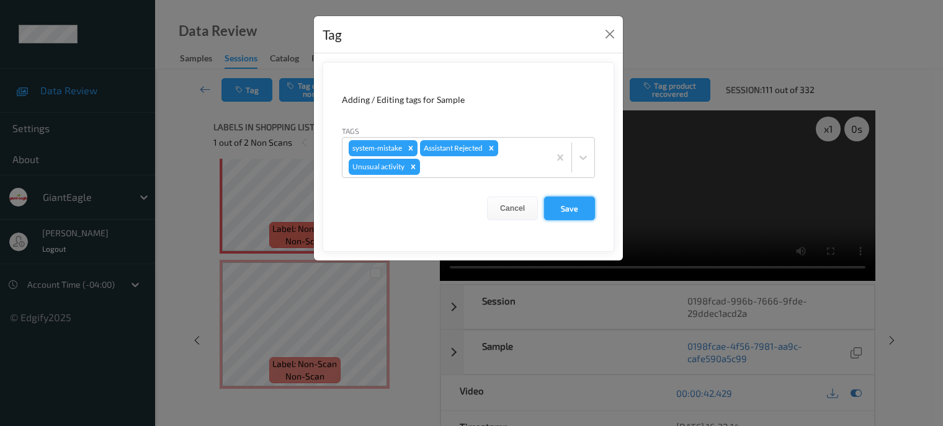
click at [574, 213] on button "Save" at bounding box center [569, 209] width 51 height 24
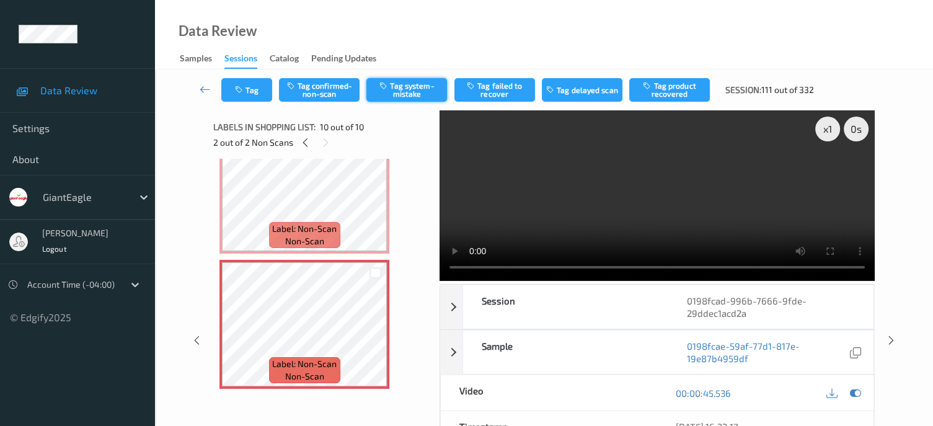
click at [412, 91] on button "Tag system-mistake" at bounding box center [407, 90] width 81 height 24
click at [256, 86] on button "Tag" at bounding box center [246, 90] width 51 height 24
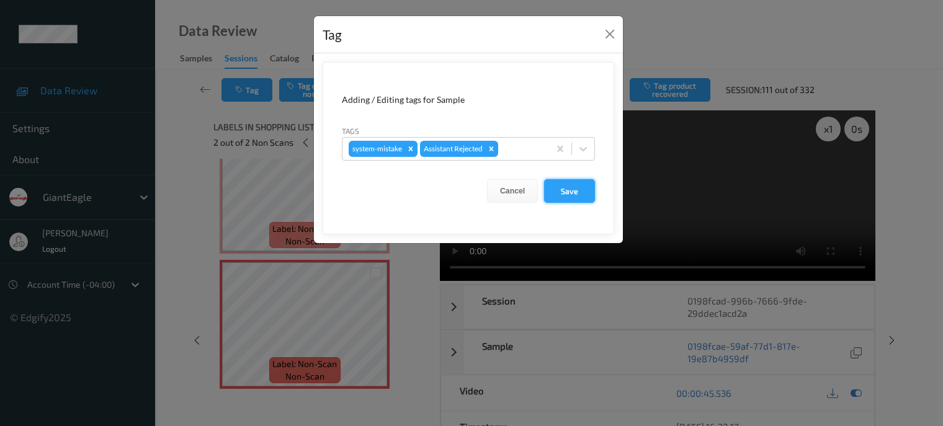
click at [567, 195] on button "Save" at bounding box center [569, 191] width 51 height 24
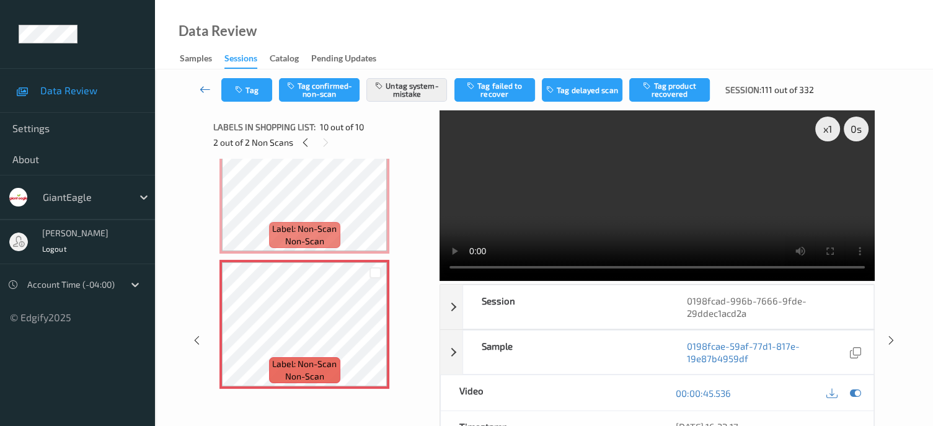
click at [205, 92] on icon at bounding box center [205, 89] width 11 height 12
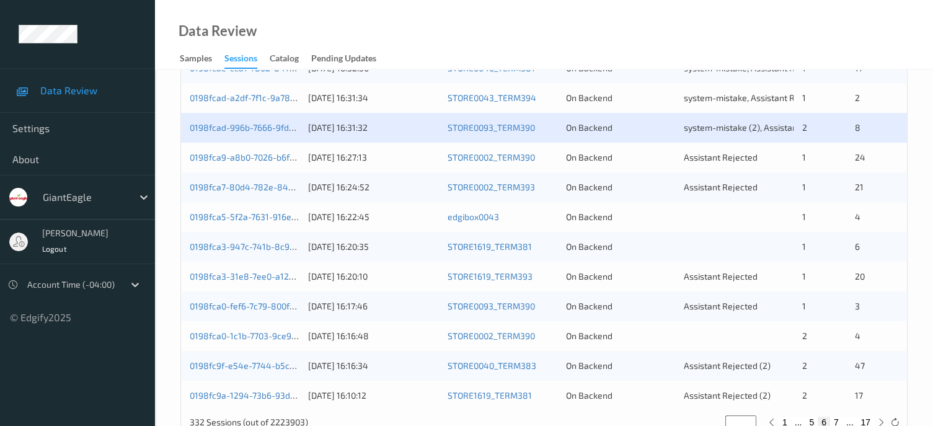
scroll to position [604, 0]
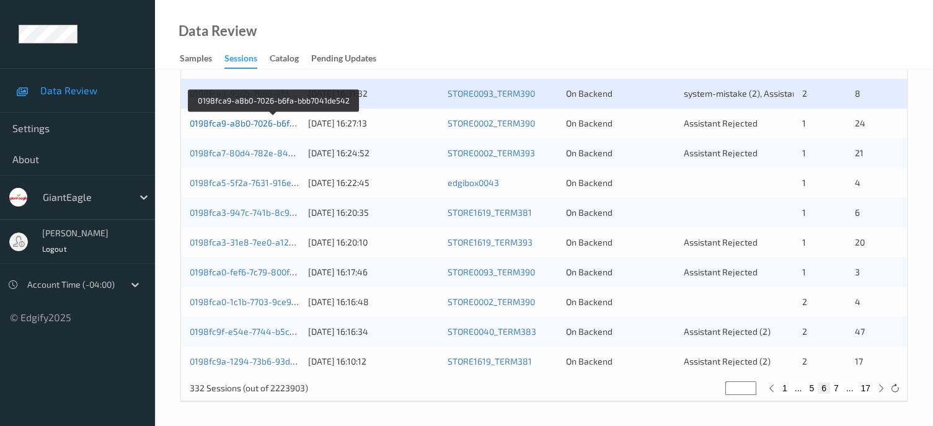
click at [236, 122] on link "0198fca9-a8b0-7026-b6fa-bbb7041de542" at bounding box center [273, 123] width 167 height 11
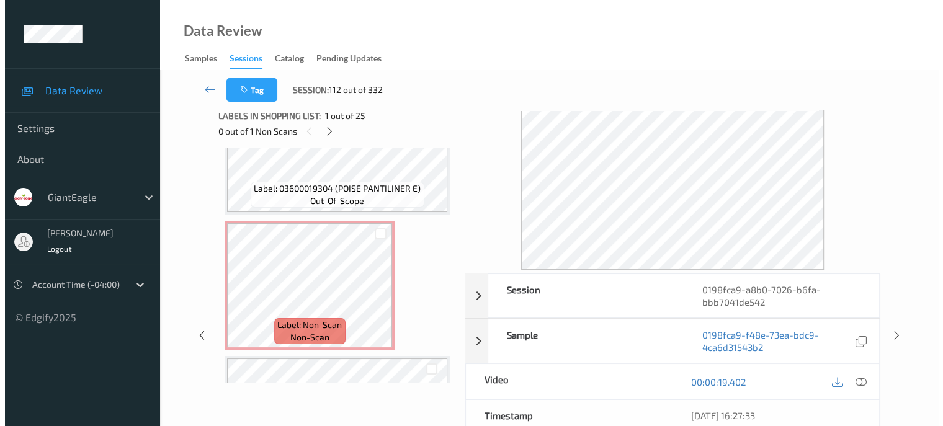
scroll to position [1421, 0]
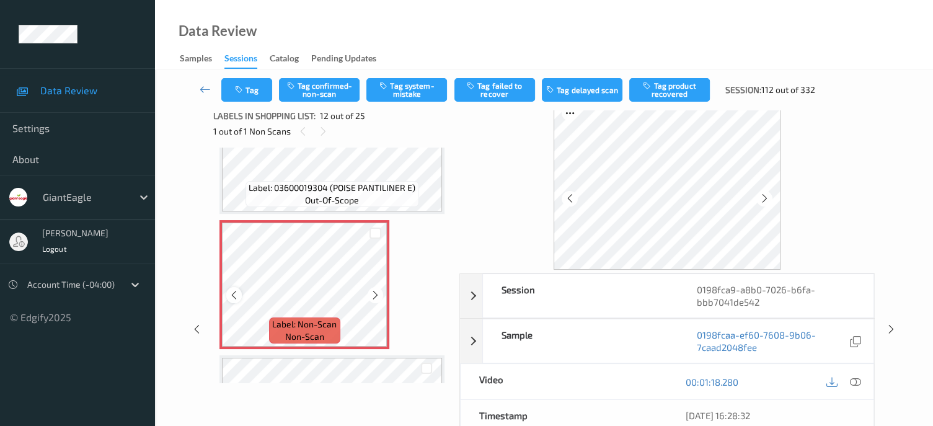
click at [234, 295] on icon at bounding box center [234, 295] width 11 height 11
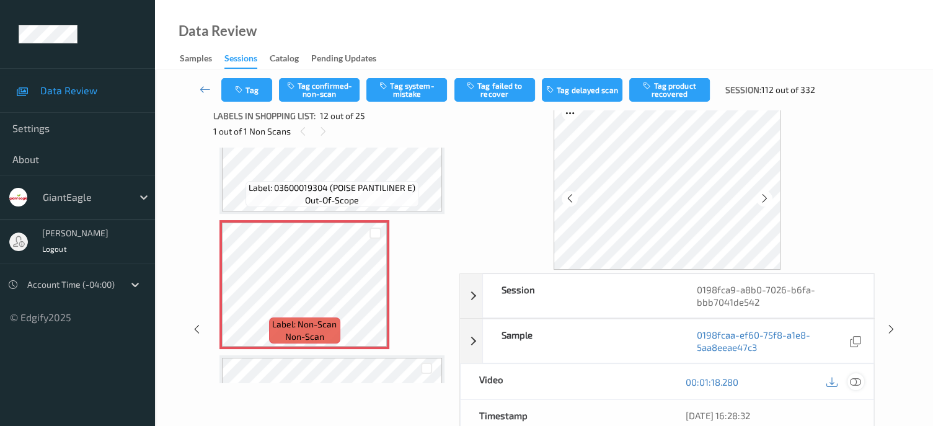
click at [863, 381] on div at bounding box center [856, 381] width 17 height 17
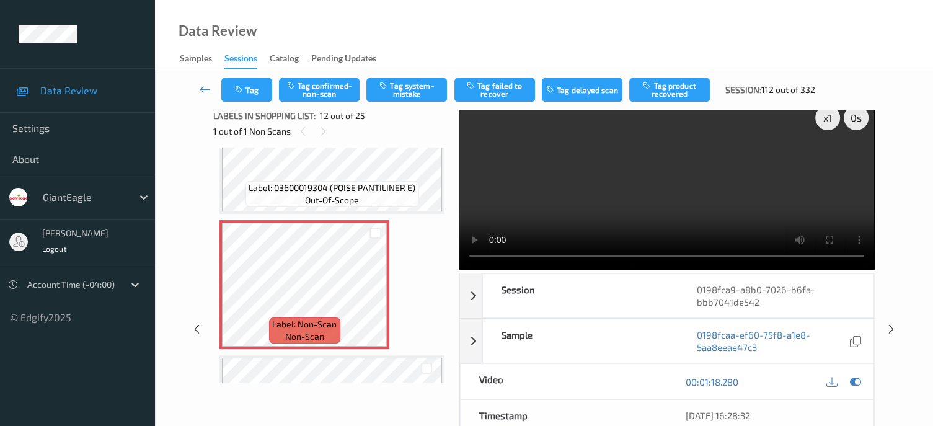
click at [424, 78] on div "Tag Tag confirmed-non-scan Tag system-mistake Tag failed to recover Tag delayed…" at bounding box center [522, 90] width 603 height 24
click at [405, 92] on button "Tag system-mistake" at bounding box center [407, 90] width 81 height 24
click at [254, 81] on button "Tag" at bounding box center [246, 90] width 51 height 24
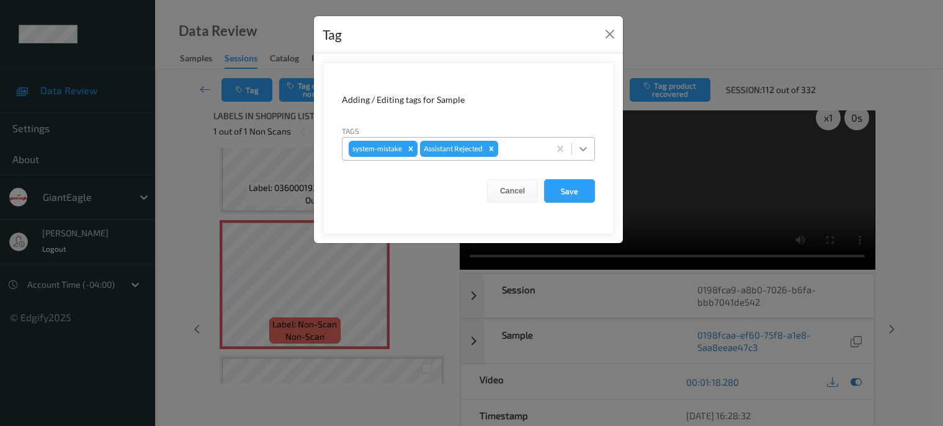
click at [583, 153] on icon at bounding box center [583, 149] width 12 height 12
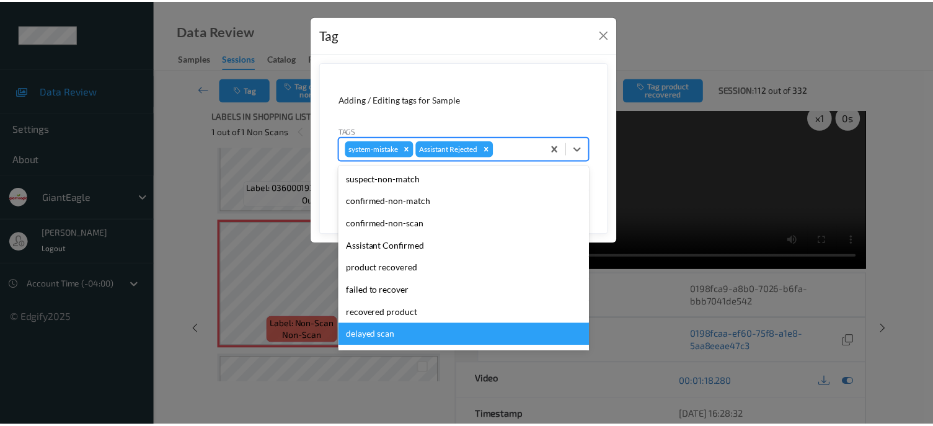
scroll to position [109, 0]
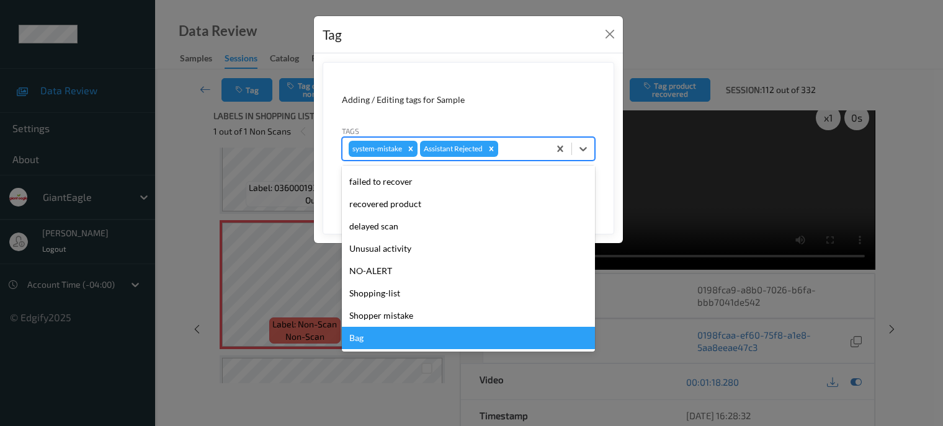
click at [356, 339] on div "Bag" at bounding box center [468, 338] width 253 height 22
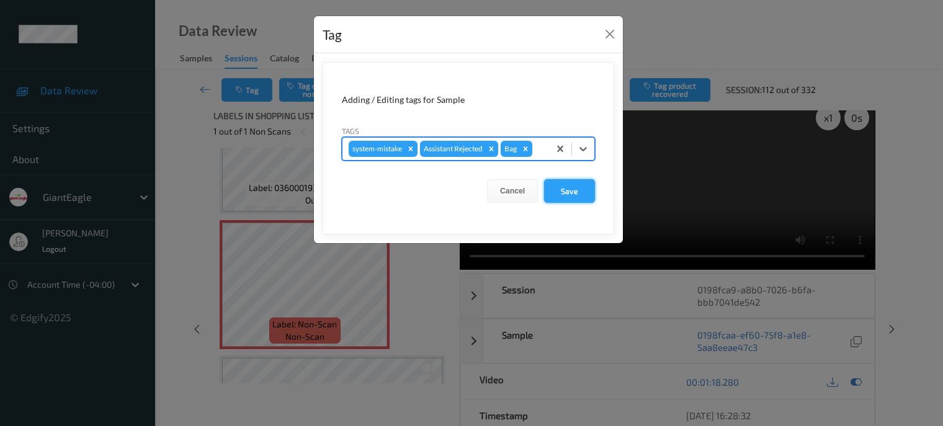
click at [569, 193] on button "Save" at bounding box center [569, 191] width 51 height 24
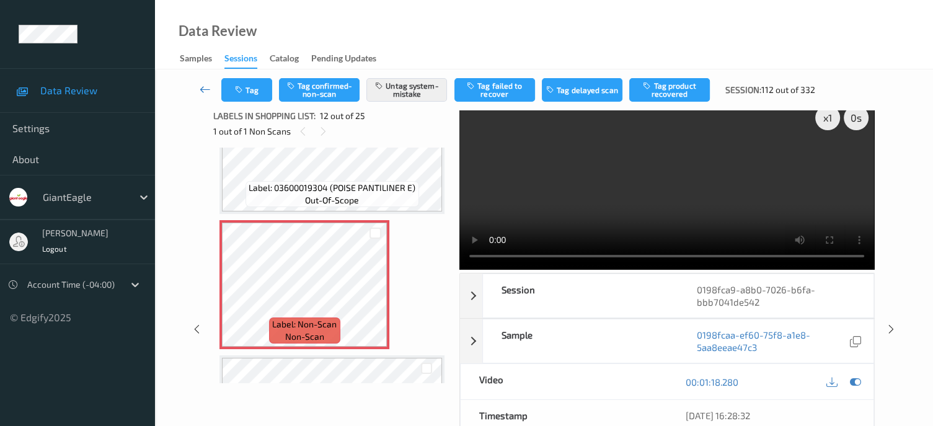
click at [205, 94] on icon at bounding box center [205, 89] width 11 height 12
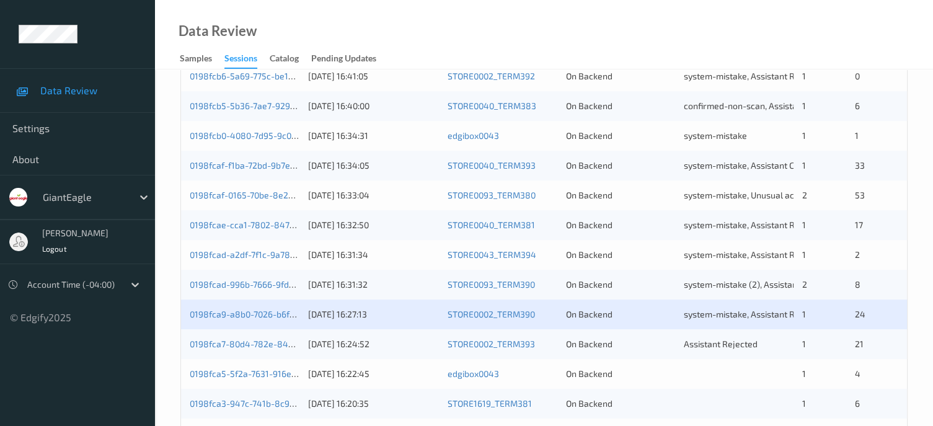
scroll to position [604, 0]
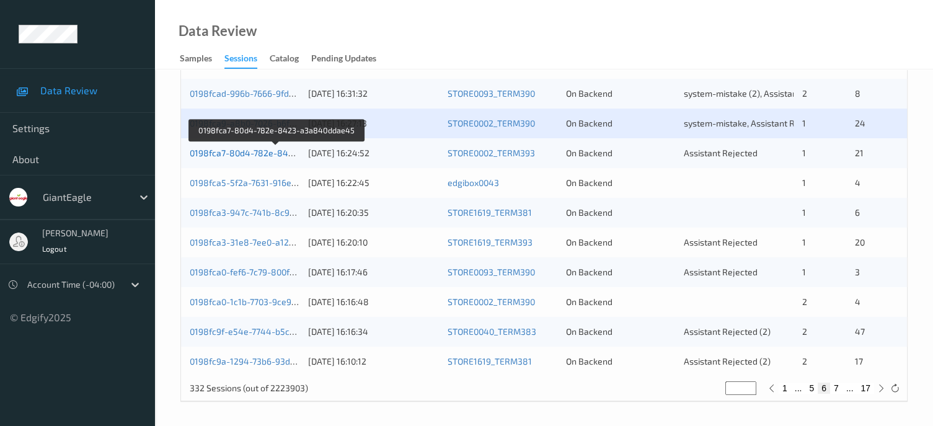
click at [231, 155] on link "0198fca7-80d4-782e-8423-a3a840ddae45" at bounding box center [277, 153] width 174 height 11
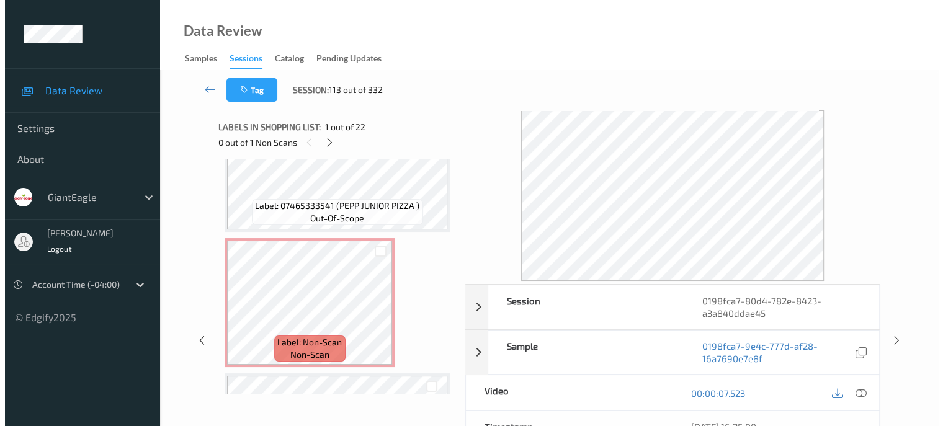
scroll to position [1306, 0]
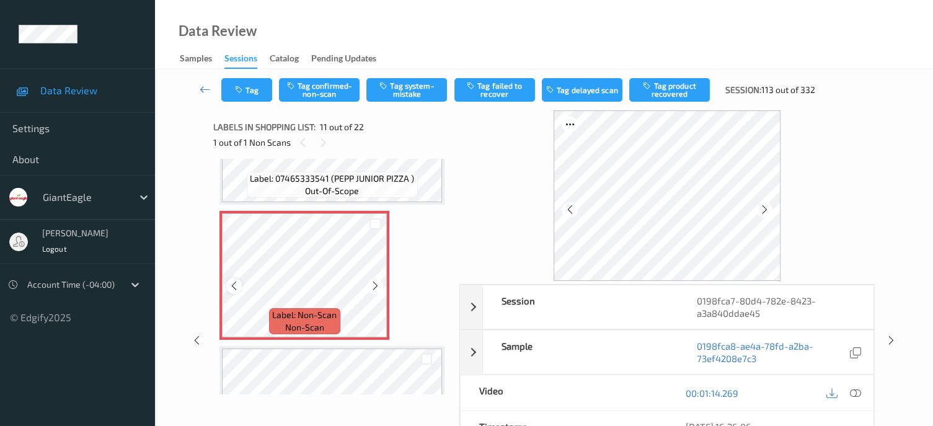
click at [236, 289] on icon at bounding box center [234, 285] width 11 height 11
click at [856, 394] on icon at bounding box center [855, 393] width 11 height 11
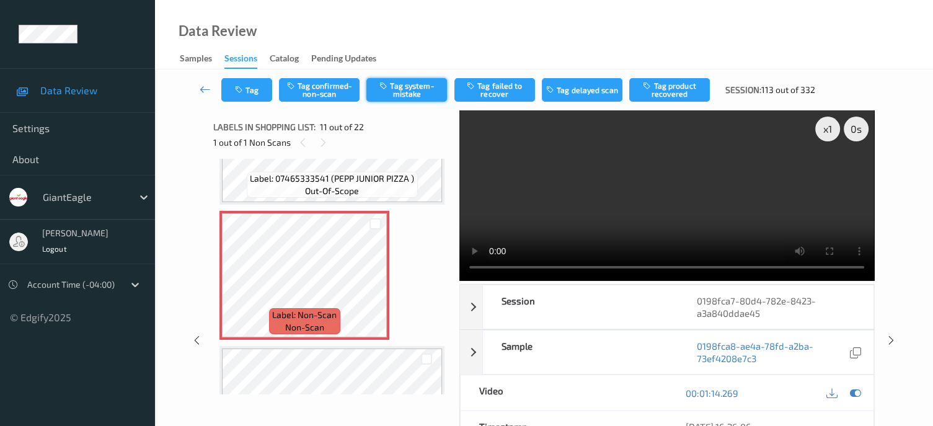
click at [418, 89] on button "Tag system-mistake" at bounding box center [407, 90] width 81 height 24
click at [250, 84] on button "Tag" at bounding box center [246, 90] width 51 height 24
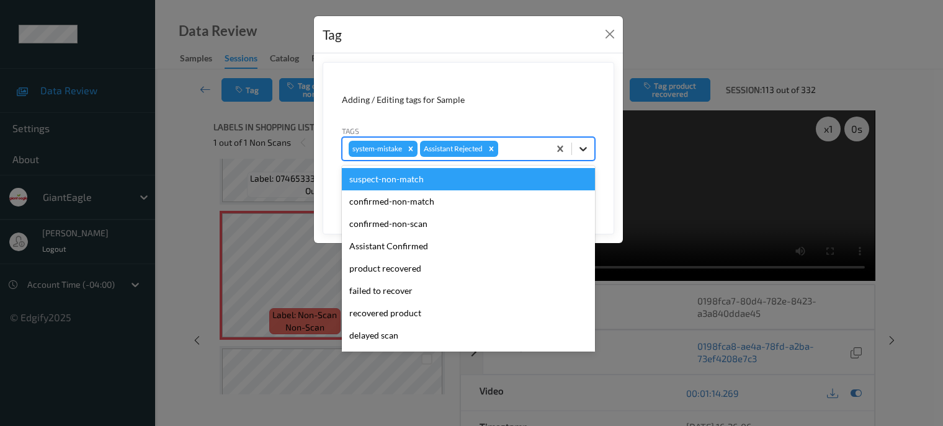
click at [583, 149] on icon at bounding box center [583, 149] width 12 height 12
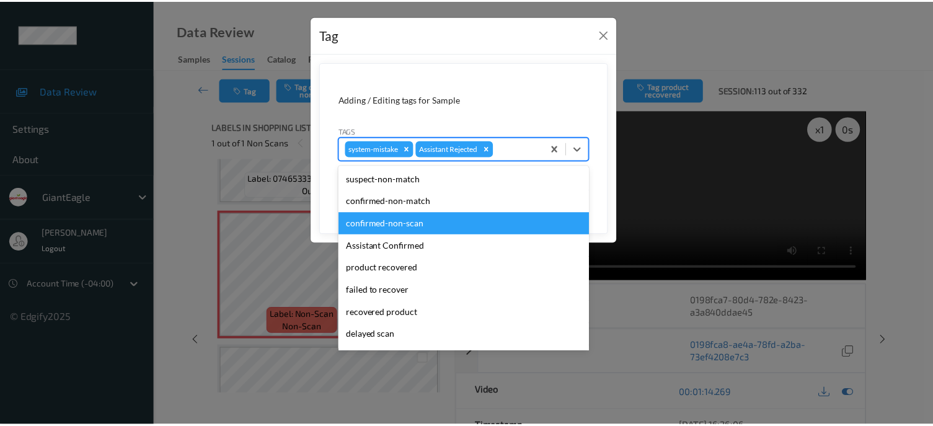
scroll to position [109, 0]
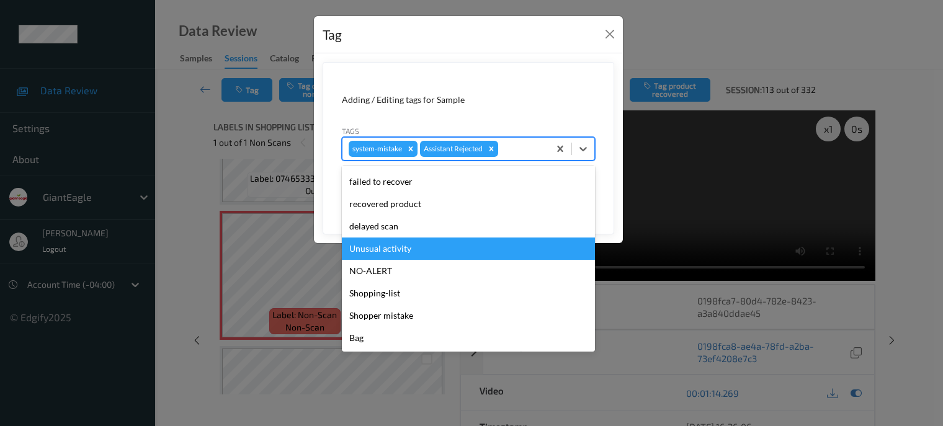
click at [372, 245] on div "Unusual activity" at bounding box center [468, 249] width 253 height 22
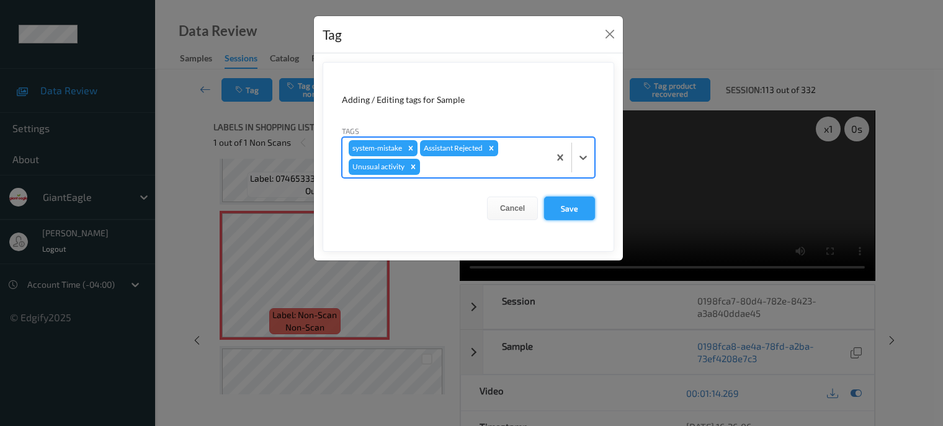
click at [581, 203] on button "Save" at bounding box center [569, 209] width 51 height 24
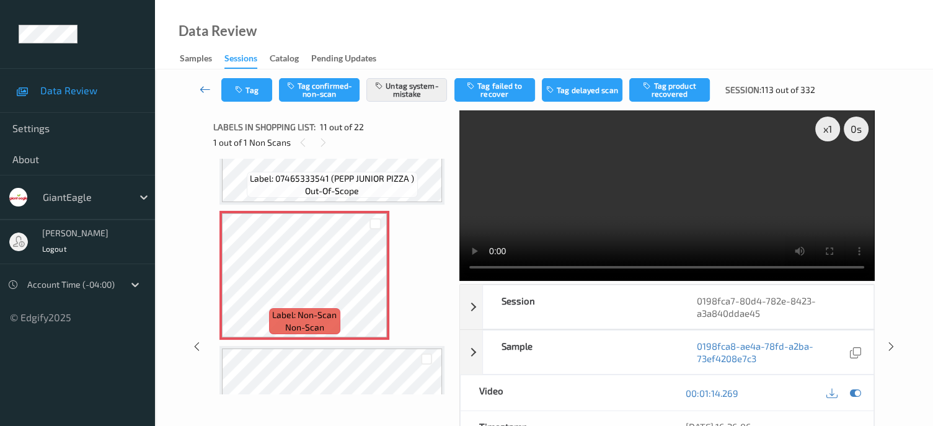
click at [203, 91] on icon at bounding box center [205, 89] width 11 height 12
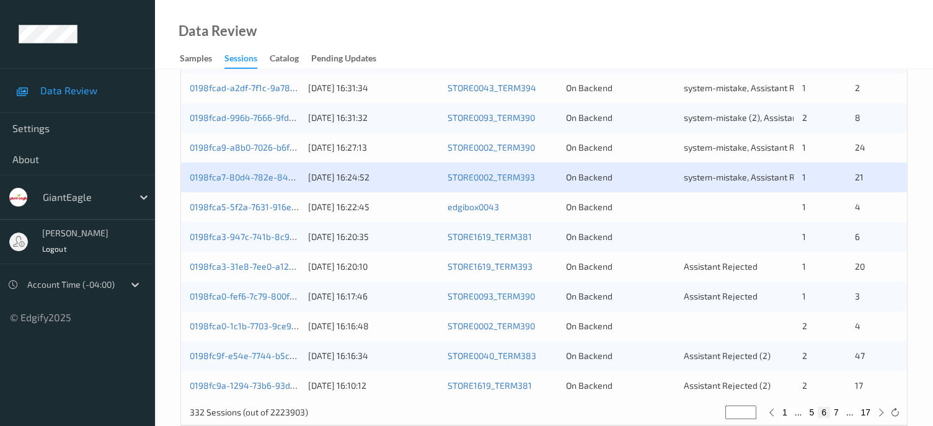
scroll to position [604, 0]
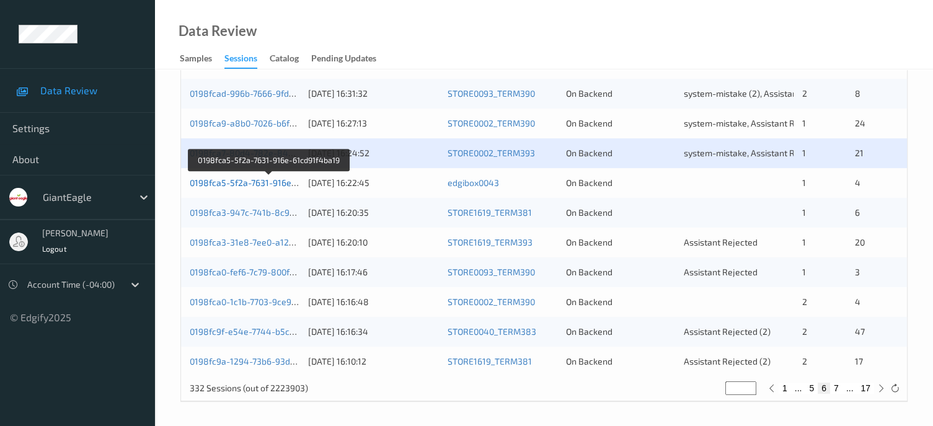
click at [251, 185] on link "0198fca5-5f2a-7631-916e-61cd91f4ba19" at bounding box center [269, 182] width 159 height 11
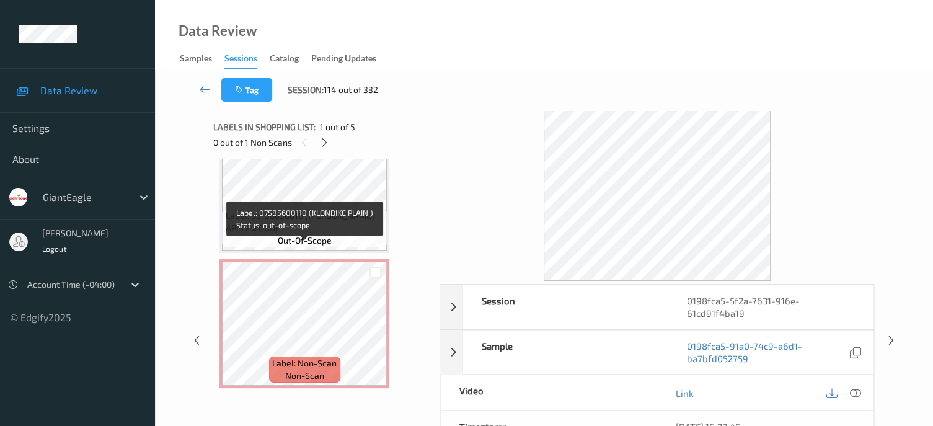
scroll to position [446, 0]
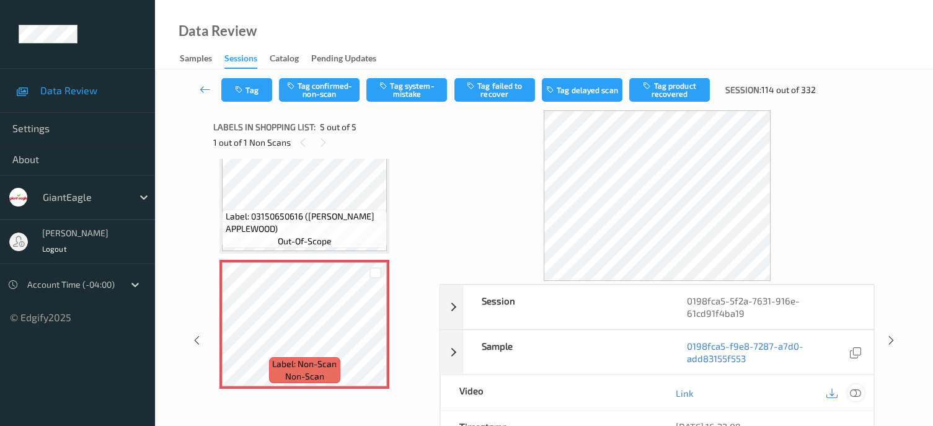
click at [856, 394] on icon at bounding box center [855, 393] width 11 height 11
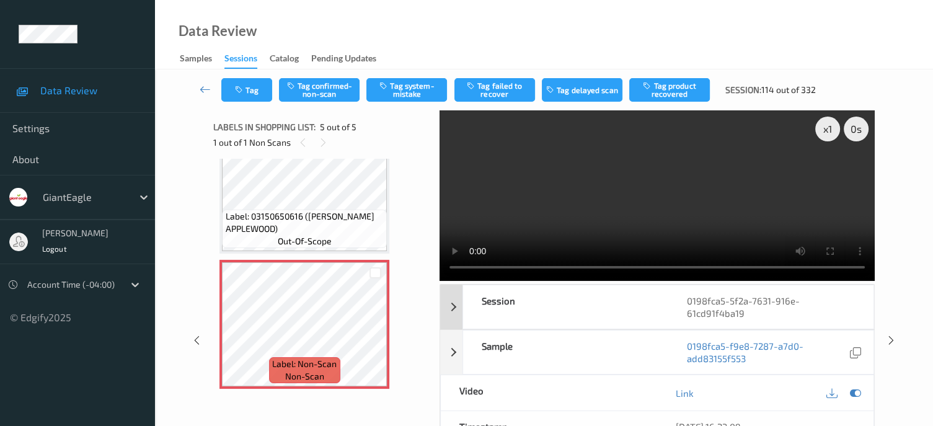
click at [643, 320] on div "Session" at bounding box center [565, 306] width 205 height 43
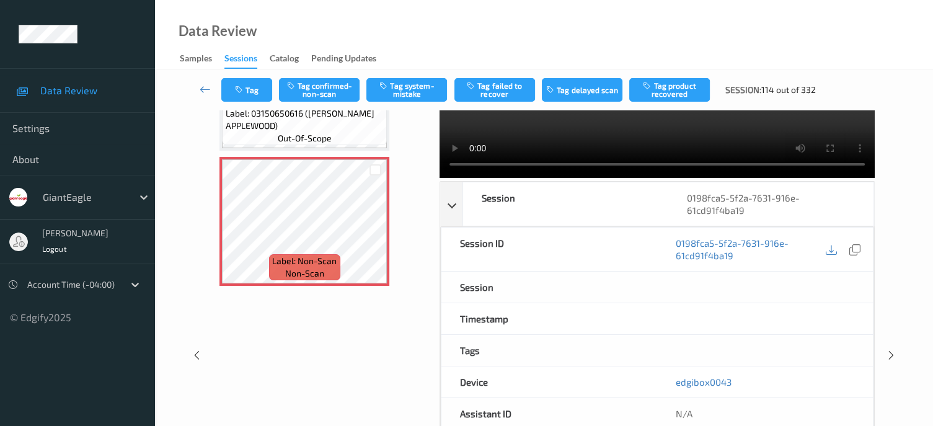
scroll to position [0, 0]
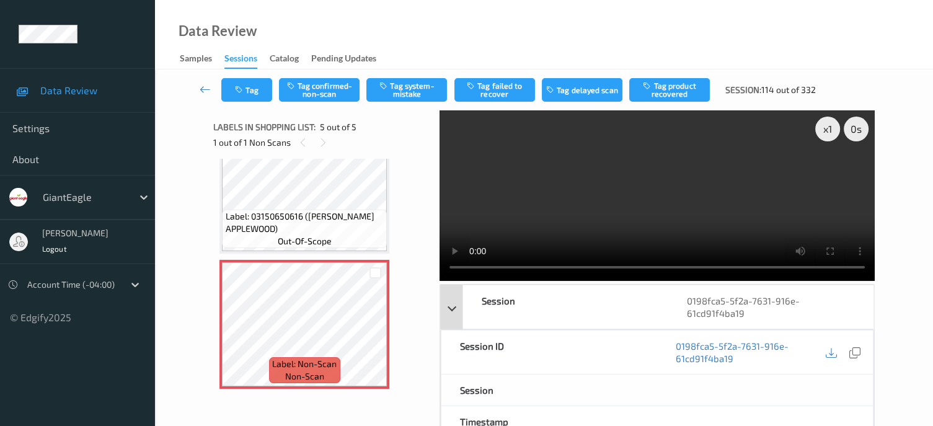
click at [610, 305] on div "Session" at bounding box center [565, 306] width 205 height 43
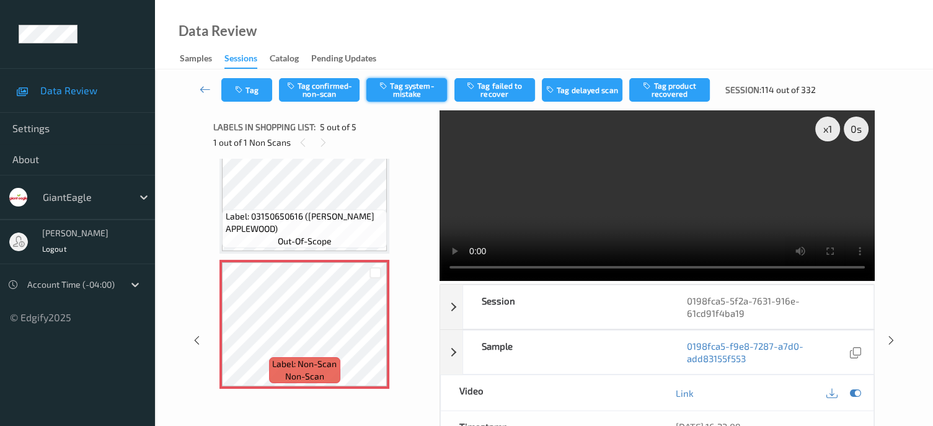
click at [412, 85] on button "Tag system-mistake" at bounding box center [407, 90] width 81 height 24
click at [243, 89] on icon "button" at bounding box center [240, 90] width 11 height 9
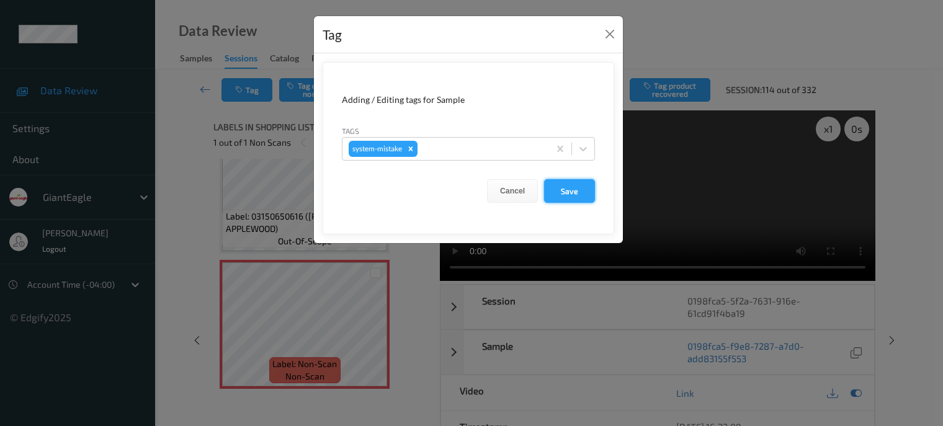
click at [566, 195] on button "Save" at bounding box center [569, 191] width 51 height 24
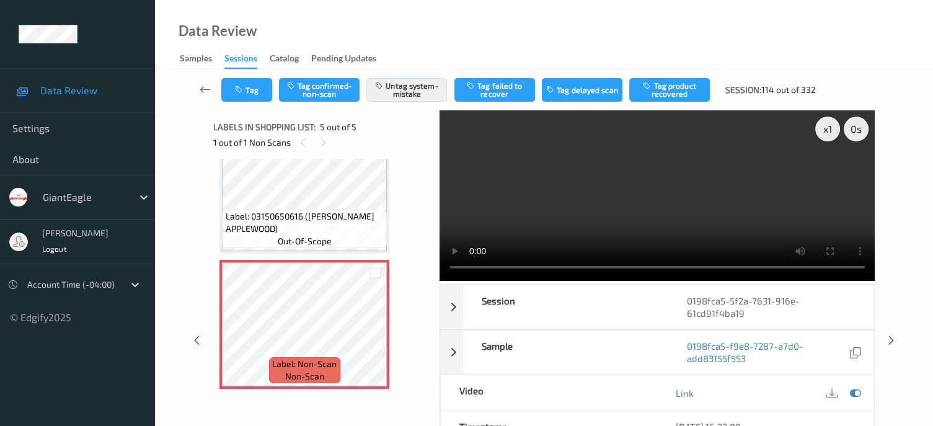
click at [203, 91] on icon at bounding box center [205, 89] width 11 height 12
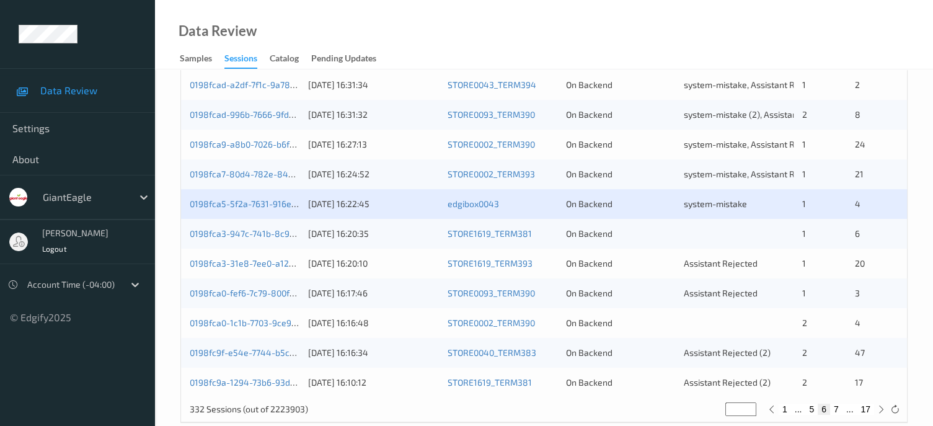
scroll to position [604, 0]
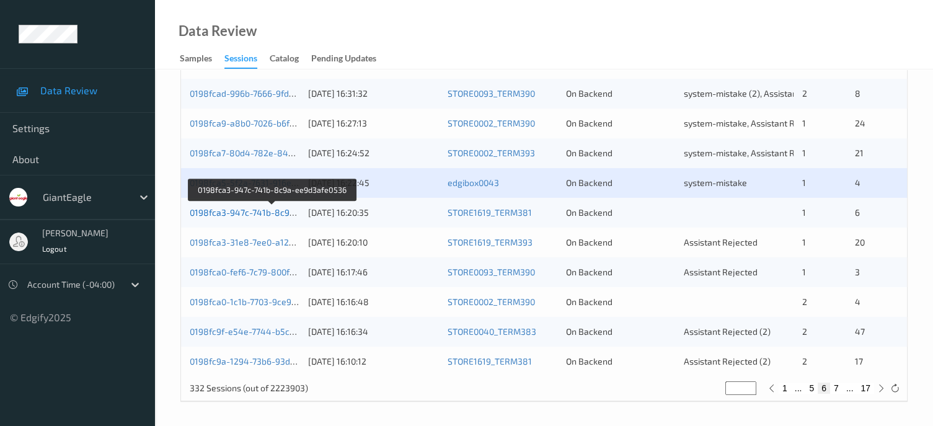
click at [230, 213] on link "0198fca3-947c-741b-8c9a-ee9d3afe0536" at bounding box center [273, 212] width 166 height 11
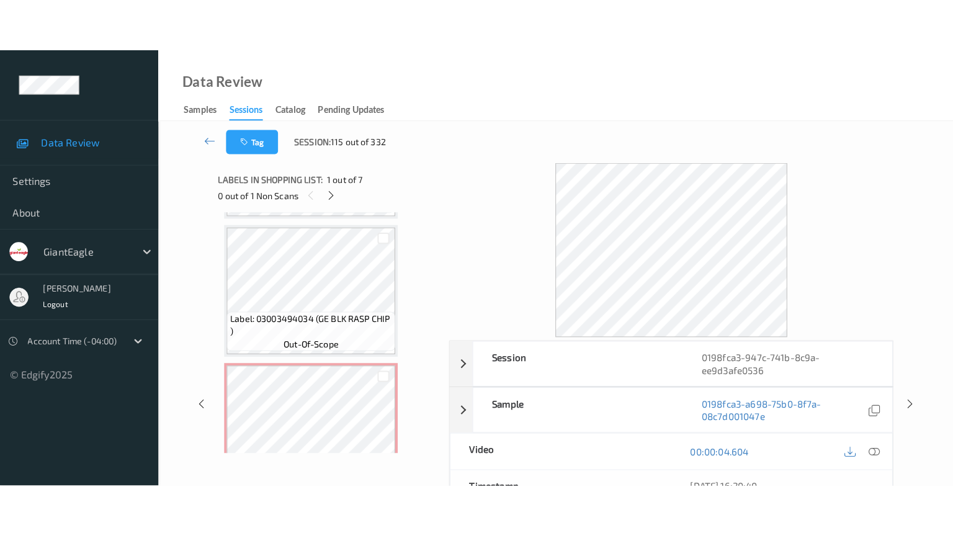
scroll to position [717, 0]
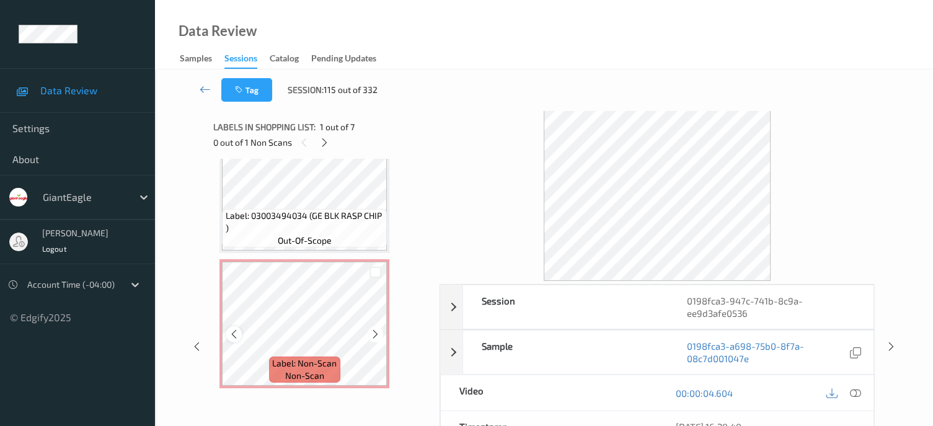
click at [236, 333] on icon at bounding box center [234, 334] width 11 height 11
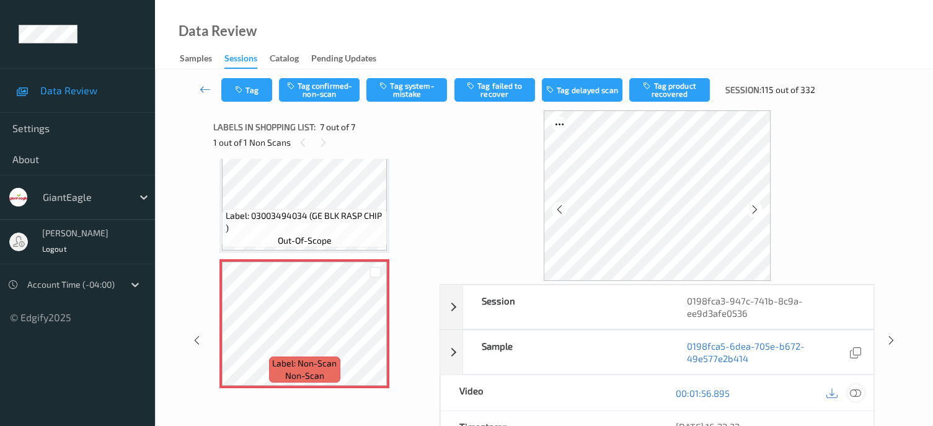
click at [860, 391] on icon at bounding box center [855, 393] width 11 height 11
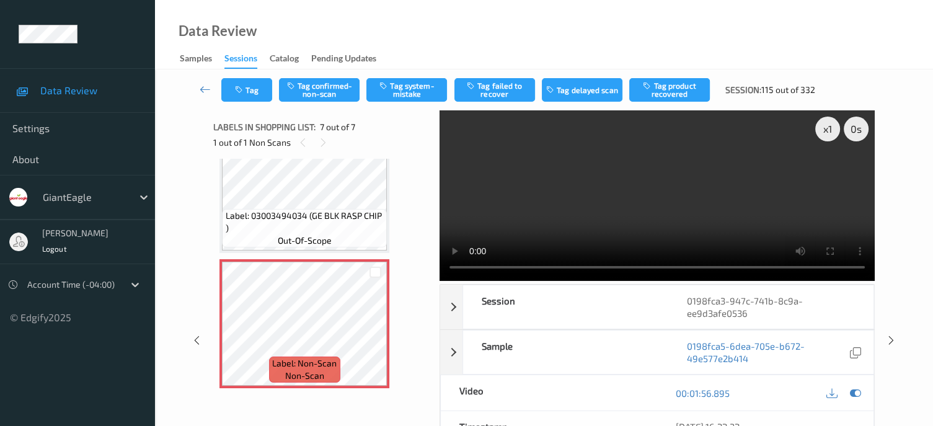
scroll to position [607, 0]
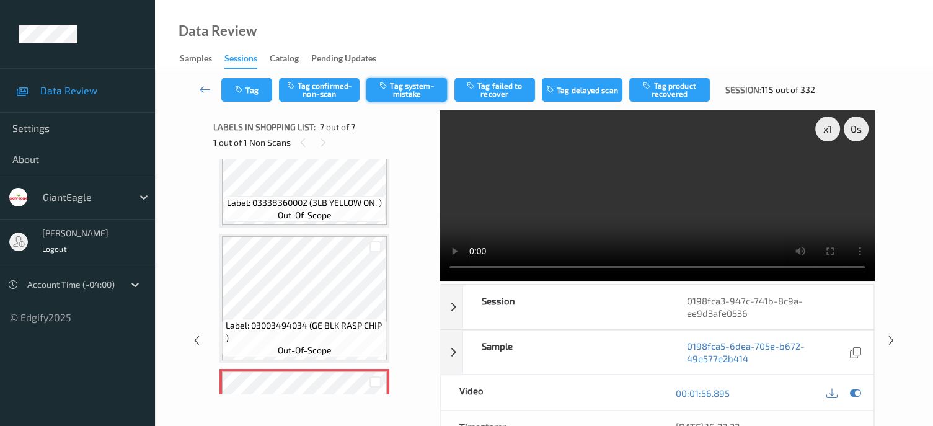
click at [407, 86] on button "Tag system-mistake" at bounding box center [407, 90] width 81 height 24
click at [253, 92] on button "Tag" at bounding box center [246, 90] width 51 height 24
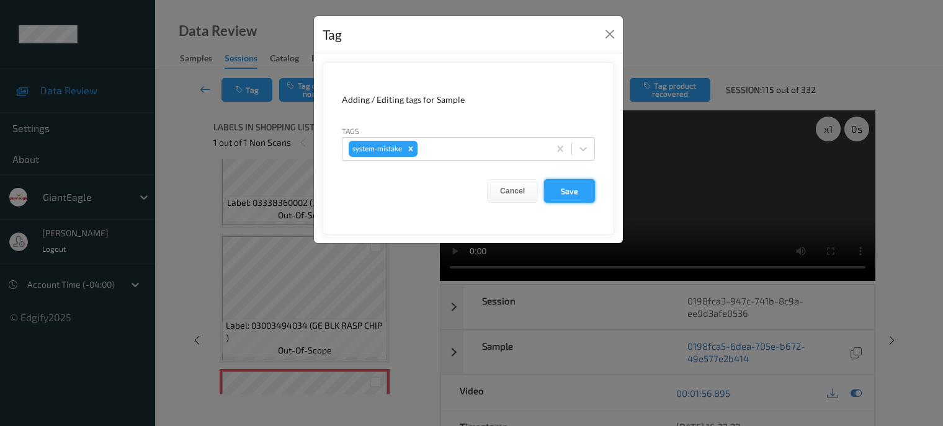
click at [573, 189] on button "Save" at bounding box center [569, 191] width 51 height 24
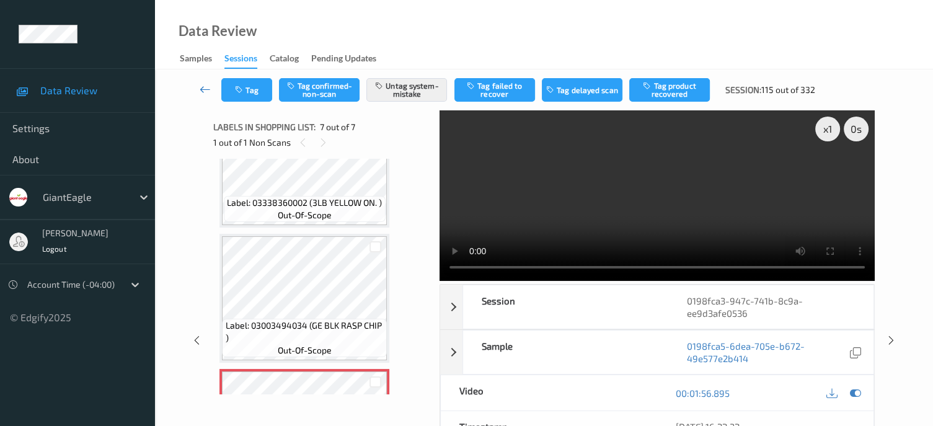
click at [205, 90] on icon at bounding box center [205, 89] width 11 height 12
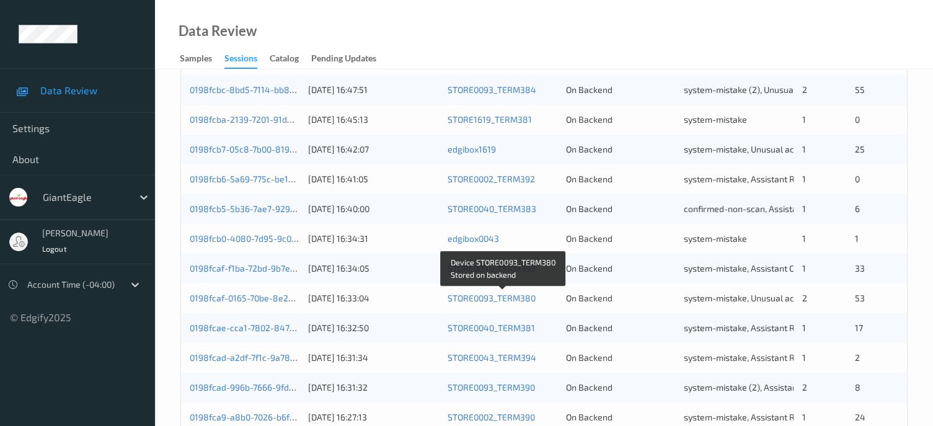
scroll to position [604, 0]
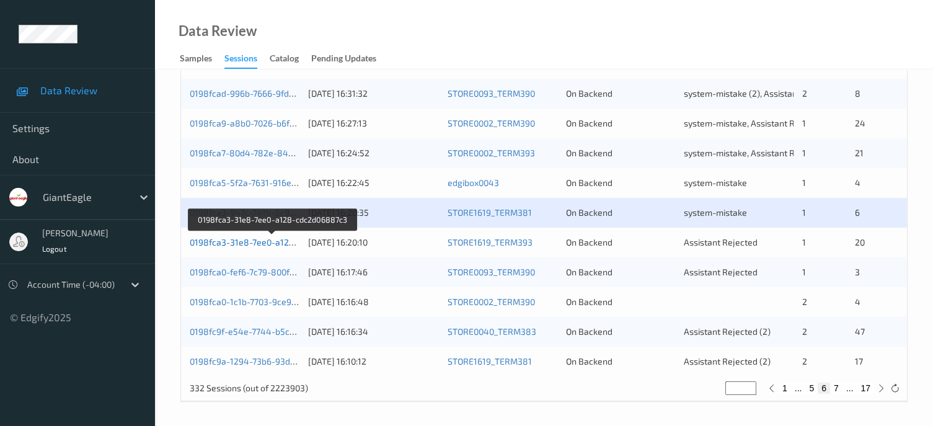
click at [263, 245] on link "0198fca3-31e8-7ee0-a128-cdc2d06887c3" at bounding box center [273, 242] width 167 height 11
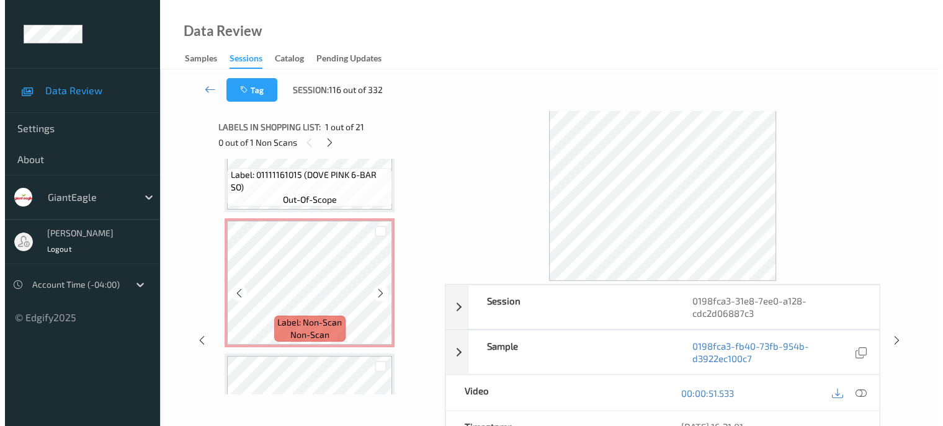
scroll to position [623, 0]
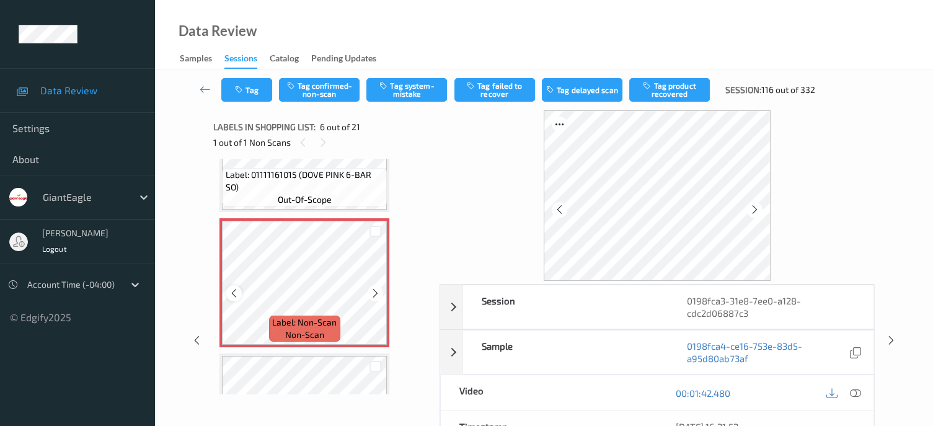
click at [231, 290] on icon at bounding box center [234, 293] width 11 height 11
click at [857, 391] on icon at bounding box center [855, 393] width 11 height 11
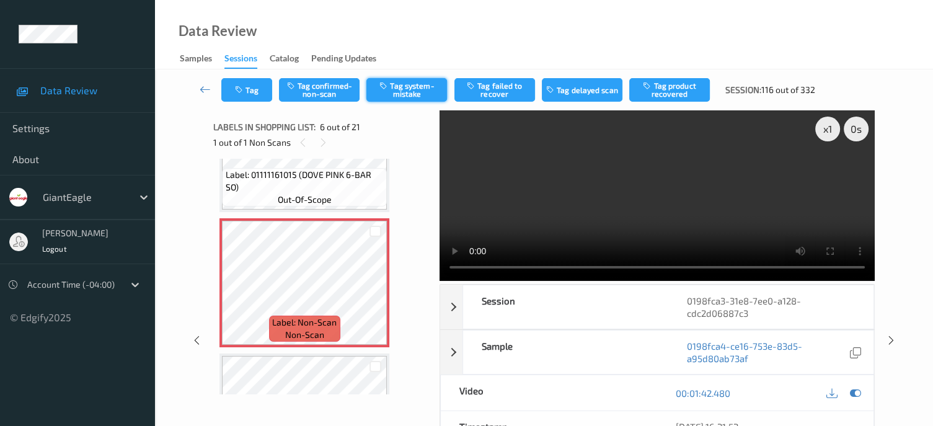
click at [412, 91] on button "Tag system-mistake" at bounding box center [407, 90] width 81 height 24
click at [263, 92] on button "Tag" at bounding box center [246, 90] width 51 height 24
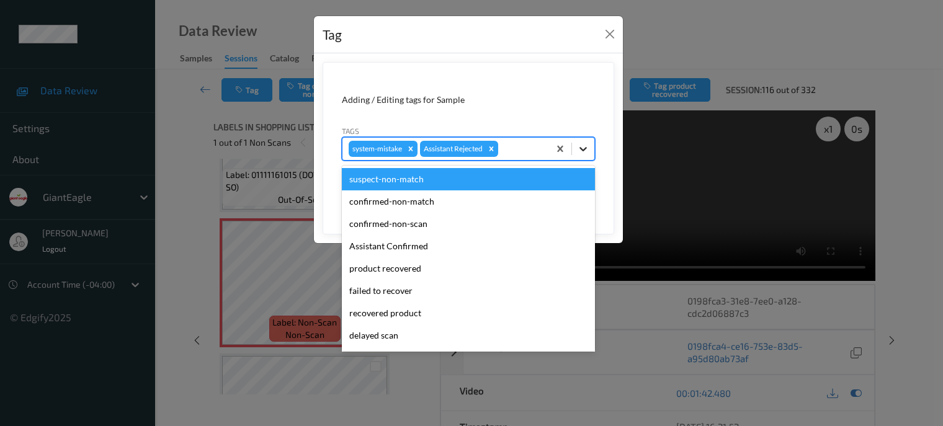
click at [585, 149] on icon at bounding box center [582, 149] width 7 height 4
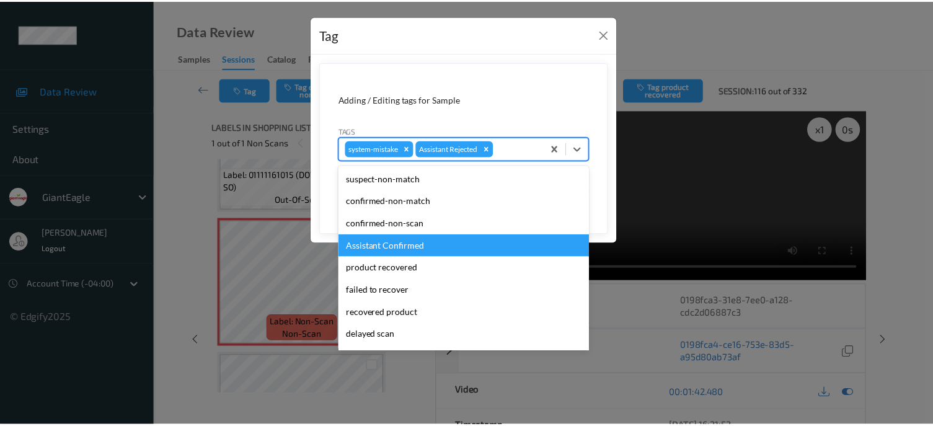
scroll to position [103, 0]
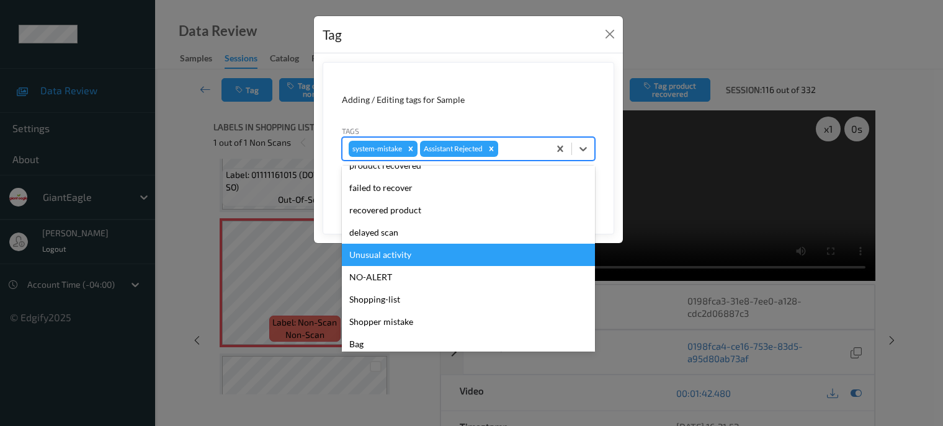
click at [373, 252] on div "Unusual activity" at bounding box center [468, 255] width 253 height 22
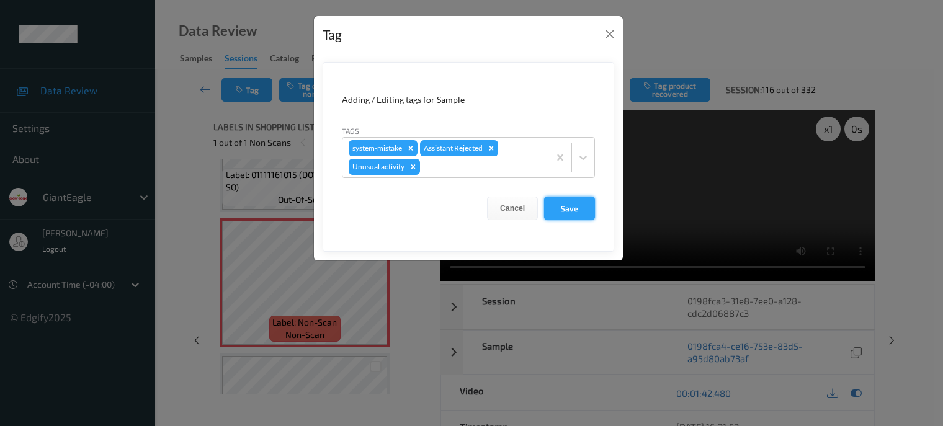
click at [571, 214] on button "Save" at bounding box center [569, 209] width 51 height 24
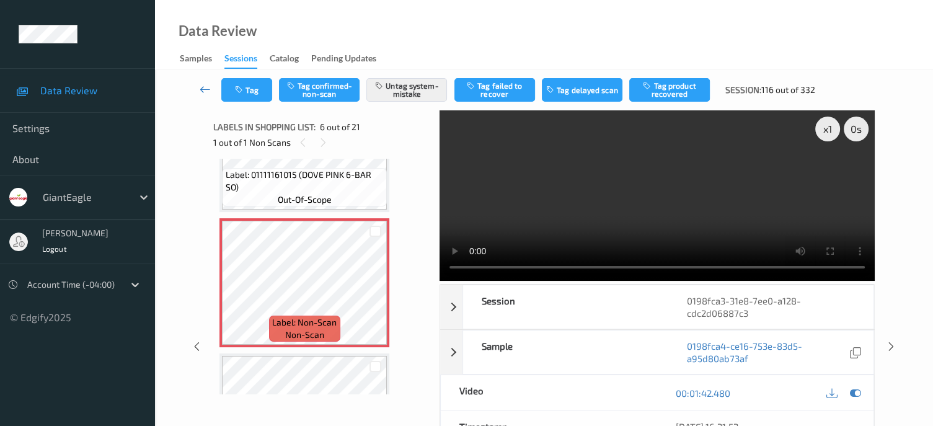
click at [200, 89] on icon at bounding box center [205, 89] width 11 height 12
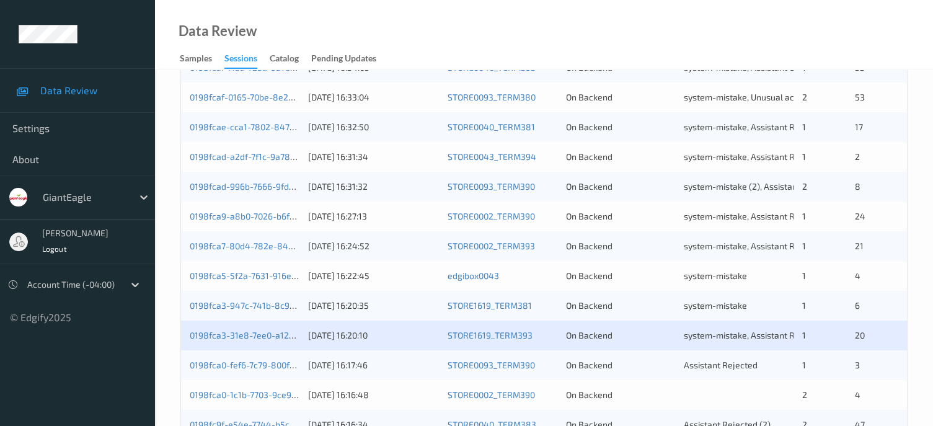
scroll to position [604, 0]
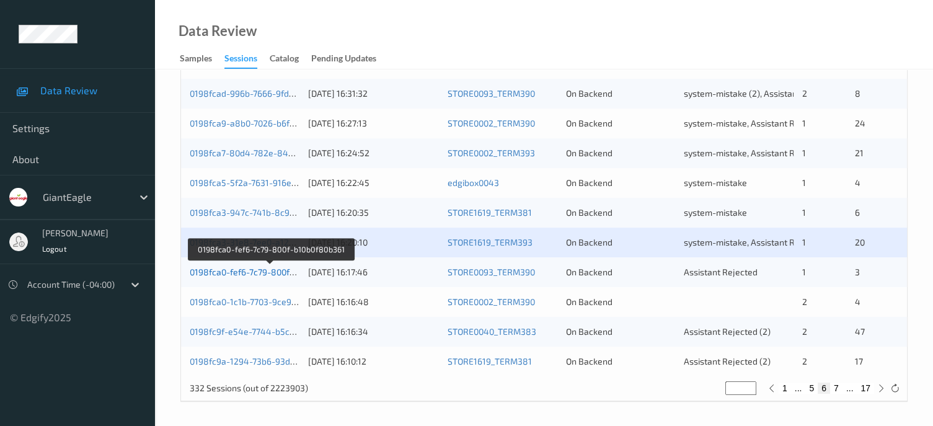
click at [261, 275] on link "0198fca0-fef6-7c79-800f-b10b0f80b361" at bounding box center [269, 272] width 159 height 11
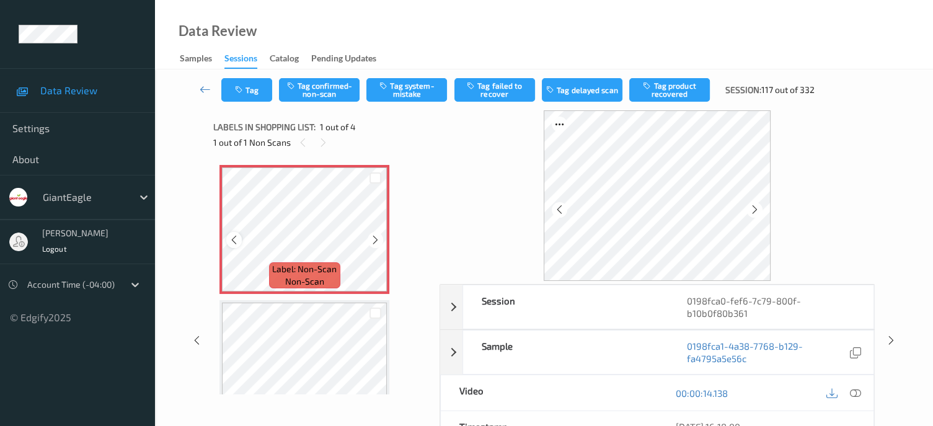
click at [228, 238] on div at bounding box center [234, 240] width 16 height 16
click at [855, 390] on icon at bounding box center [855, 393] width 11 height 11
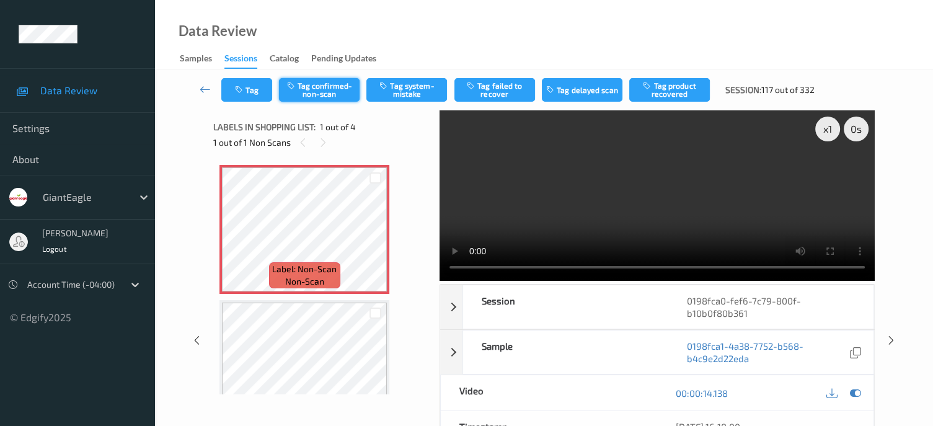
click at [330, 78] on button "Tag confirmed-non-scan" at bounding box center [319, 90] width 81 height 24
click at [680, 86] on button "Tag product recovered" at bounding box center [670, 90] width 81 height 24
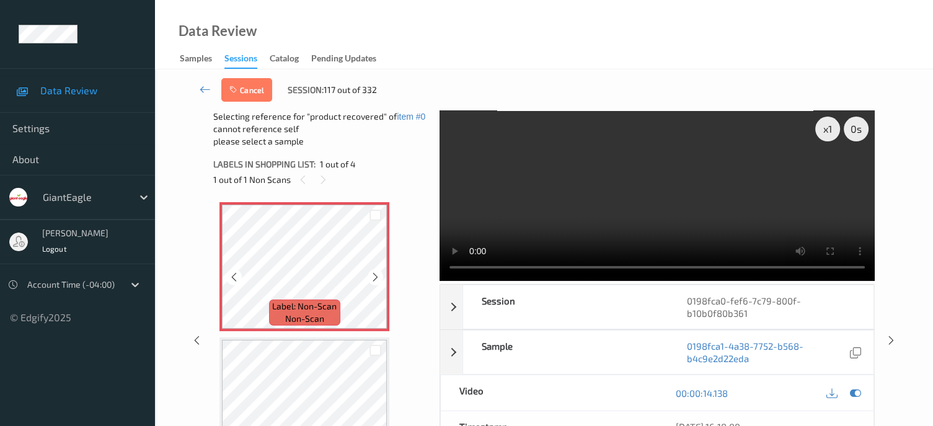
scroll to position [103, 0]
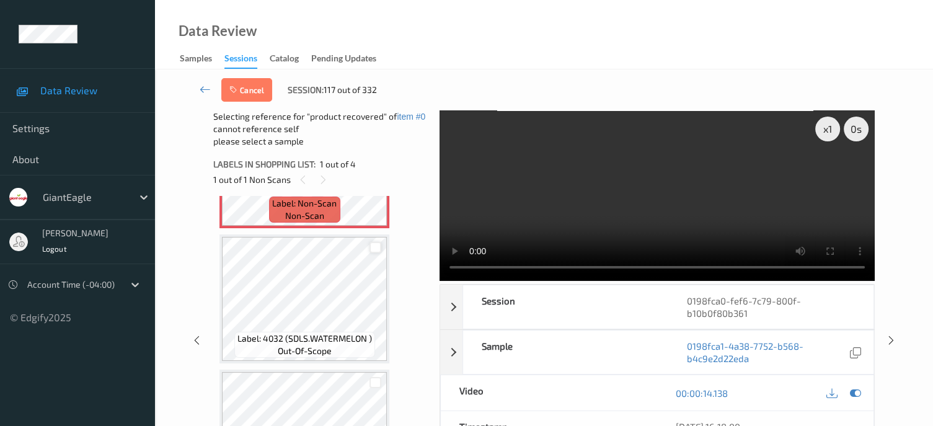
click at [376, 246] on div at bounding box center [376, 248] width 12 height 12
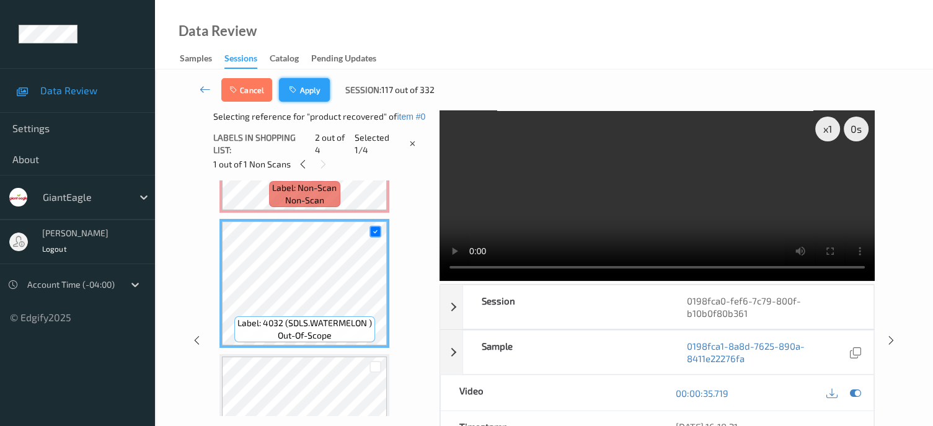
click at [305, 91] on button "Apply" at bounding box center [304, 90] width 51 height 24
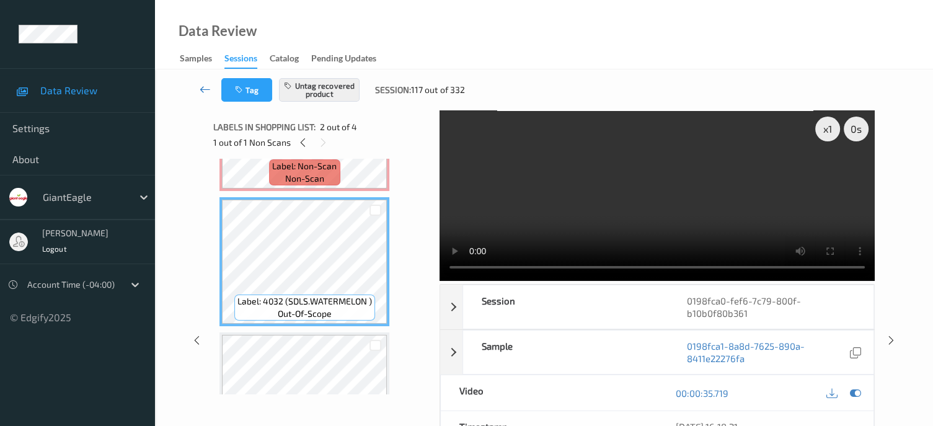
click at [200, 91] on icon at bounding box center [205, 89] width 11 height 12
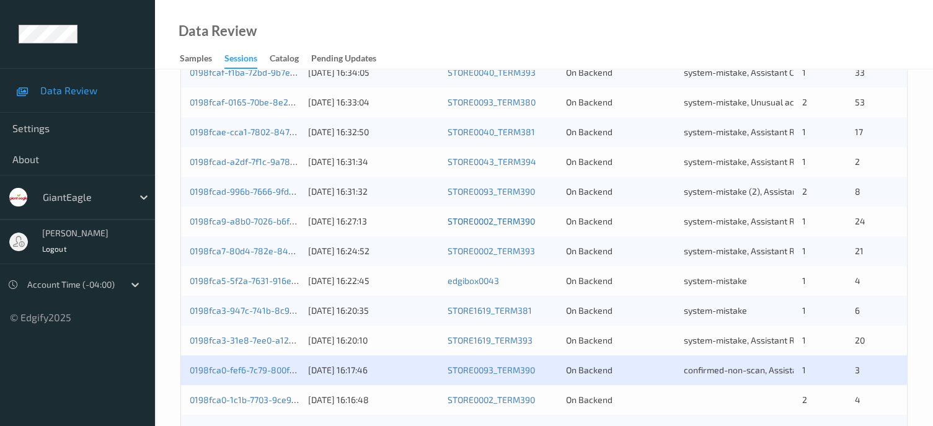
scroll to position [604, 0]
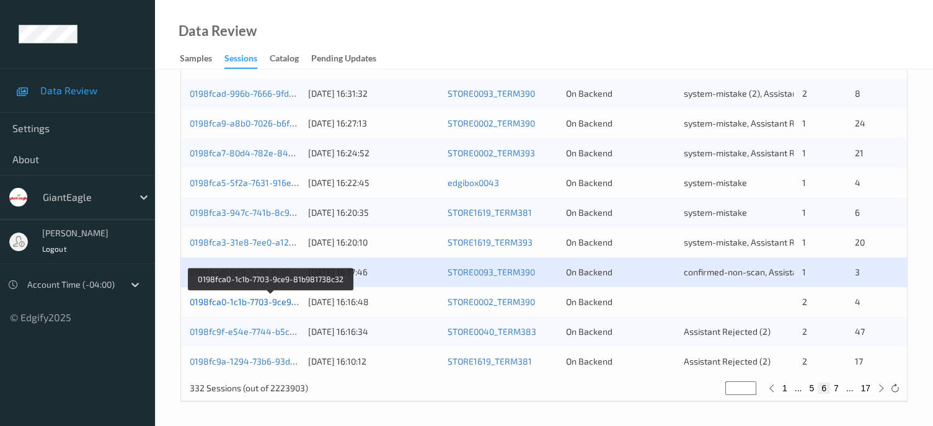
click at [250, 302] on link "0198fca0-1c1b-7703-9ce9-81b981738c32" at bounding box center [271, 301] width 163 height 11
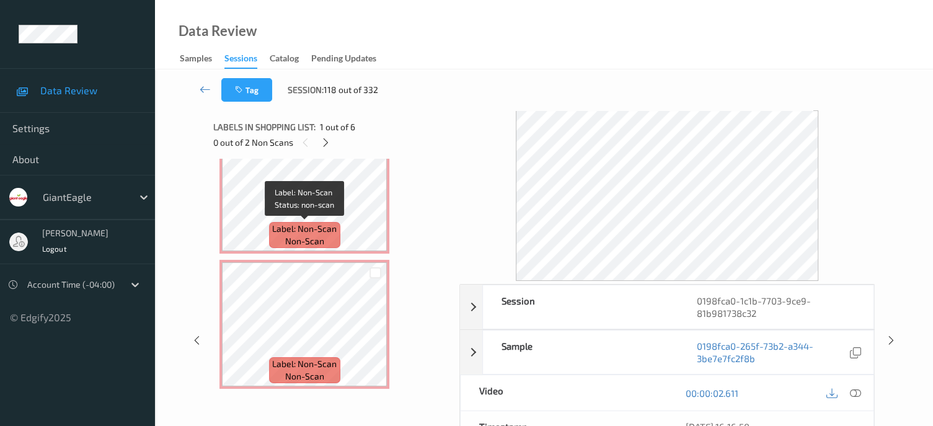
scroll to position [478, 0]
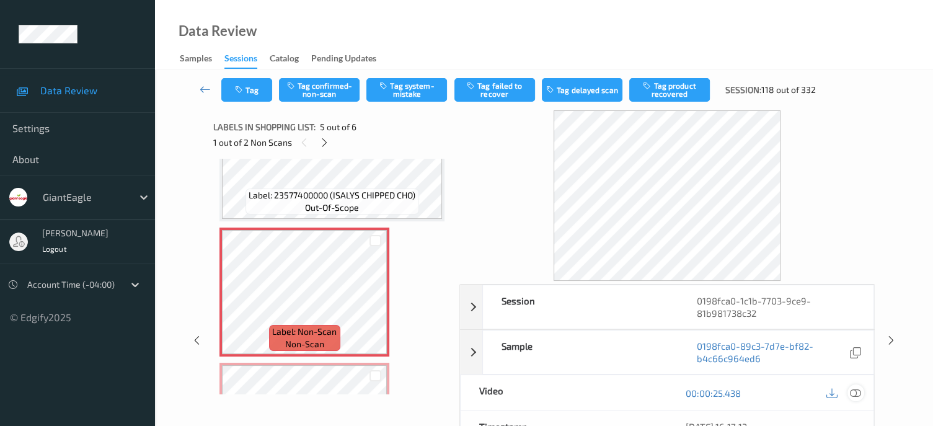
click at [861, 392] on icon at bounding box center [855, 393] width 11 height 11
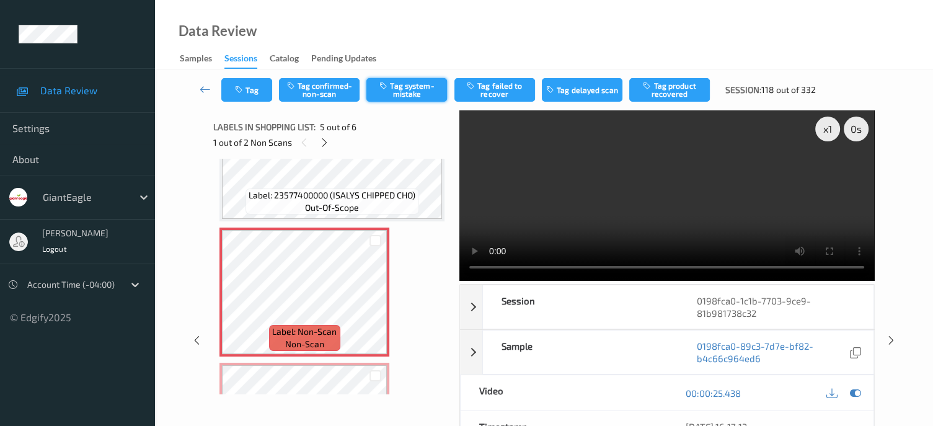
click at [412, 92] on button "Tag system-mistake" at bounding box center [407, 90] width 81 height 24
click at [256, 93] on button "Tag" at bounding box center [246, 90] width 51 height 24
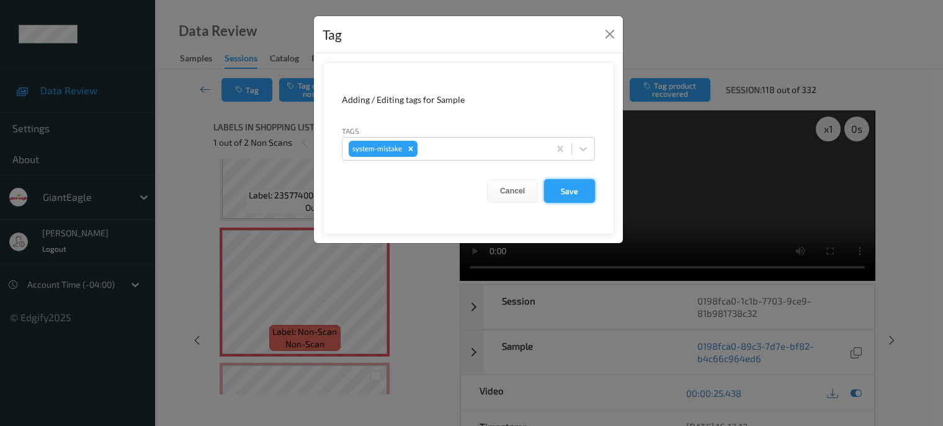
click at [561, 191] on button "Save" at bounding box center [569, 191] width 51 height 24
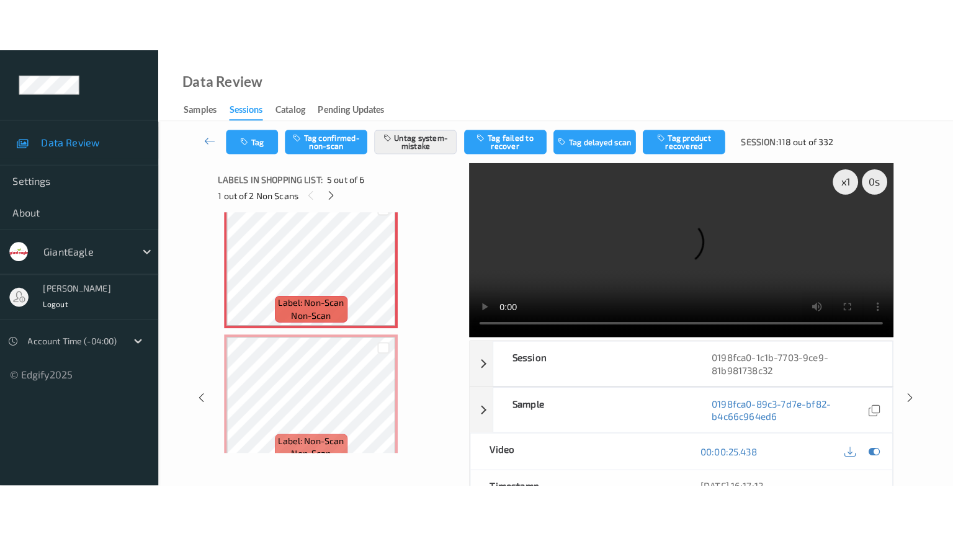
scroll to position [581, 0]
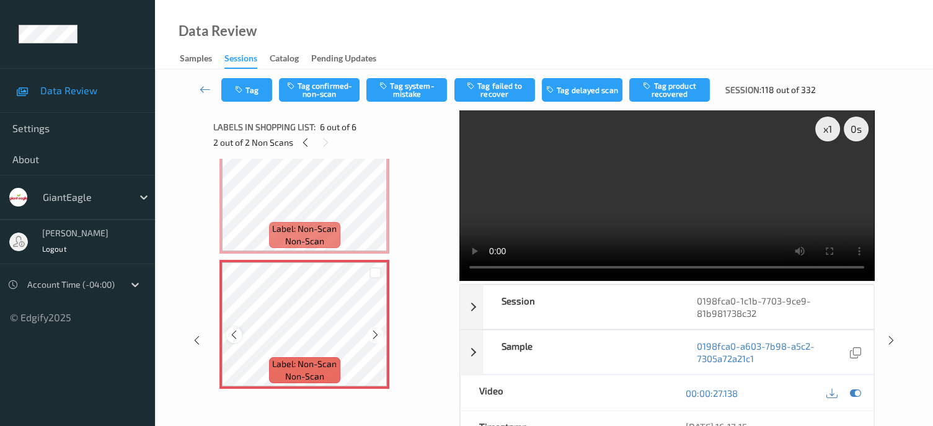
click at [238, 333] on icon at bounding box center [234, 334] width 11 height 11
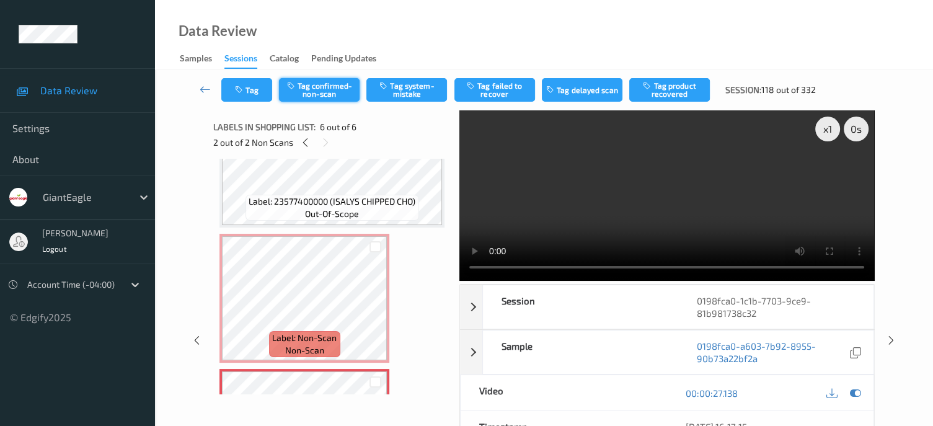
click at [311, 87] on button "Tag confirmed-non-scan" at bounding box center [319, 90] width 81 height 24
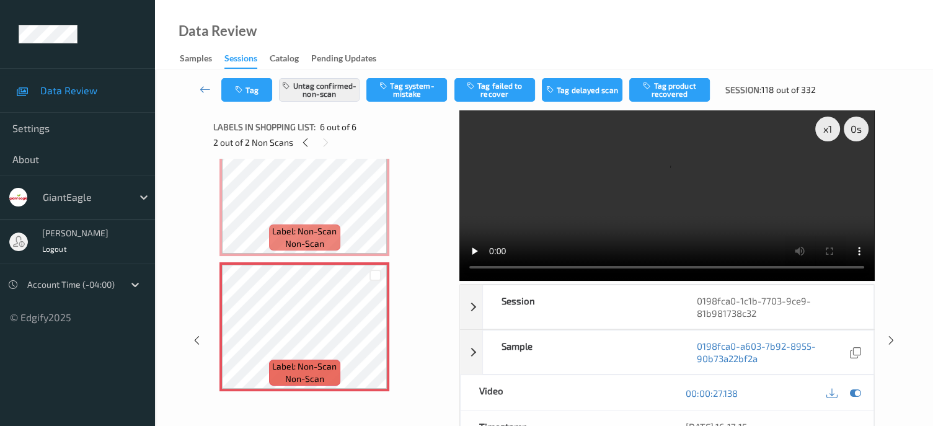
scroll to position [581, 0]
click at [253, 94] on button "Tag" at bounding box center [246, 90] width 51 height 24
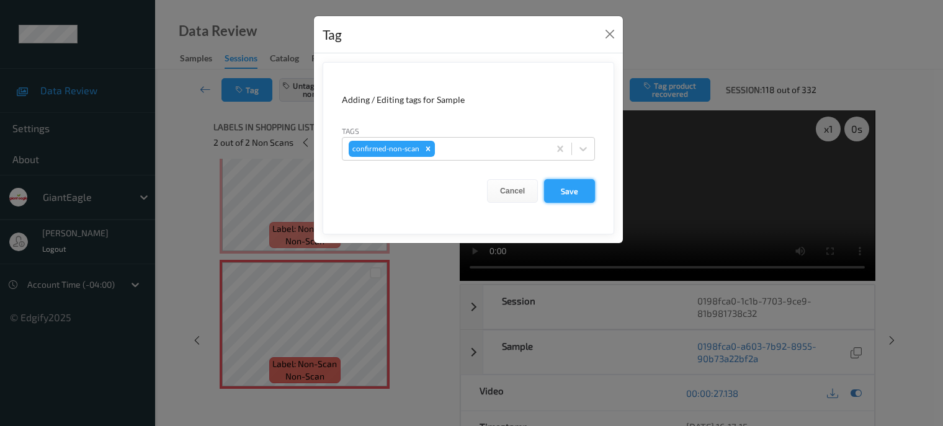
click at [567, 194] on button "Save" at bounding box center [569, 191] width 51 height 24
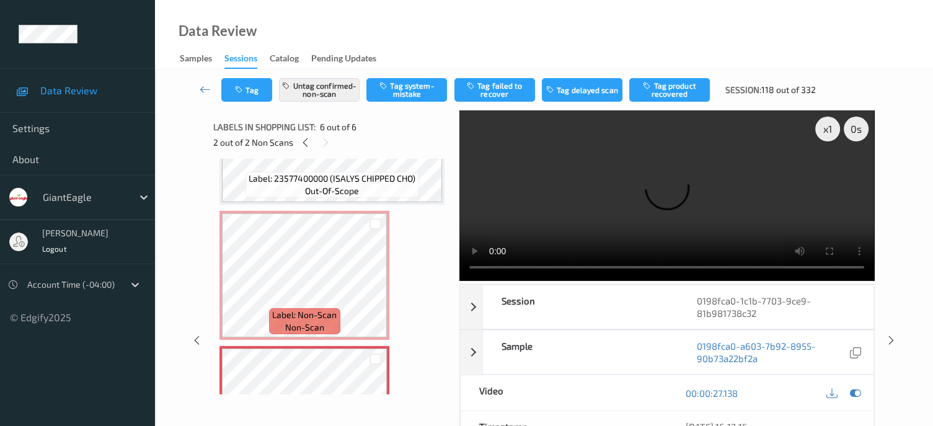
scroll to position [478, 0]
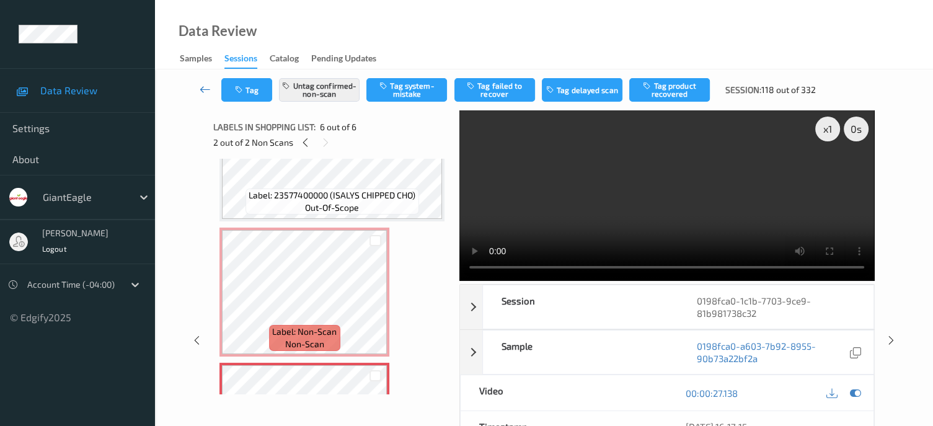
click at [204, 90] on icon at bounding box center [205, 89] width 11 height 12
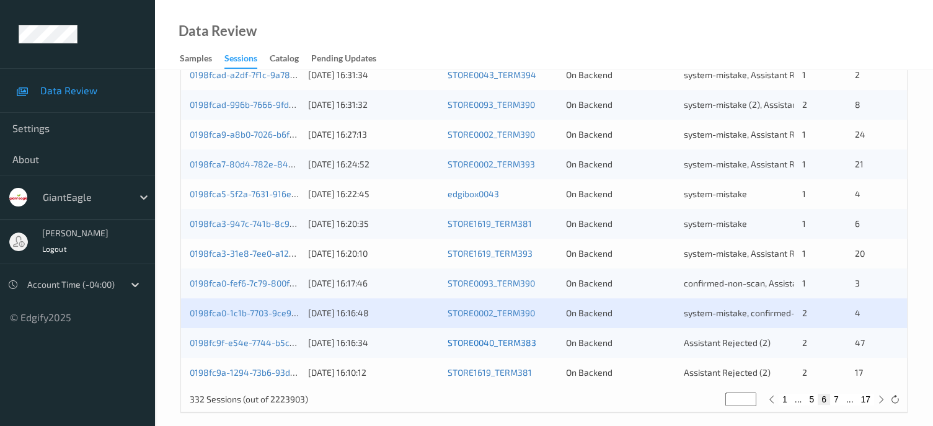
scroll to position [604, 0]
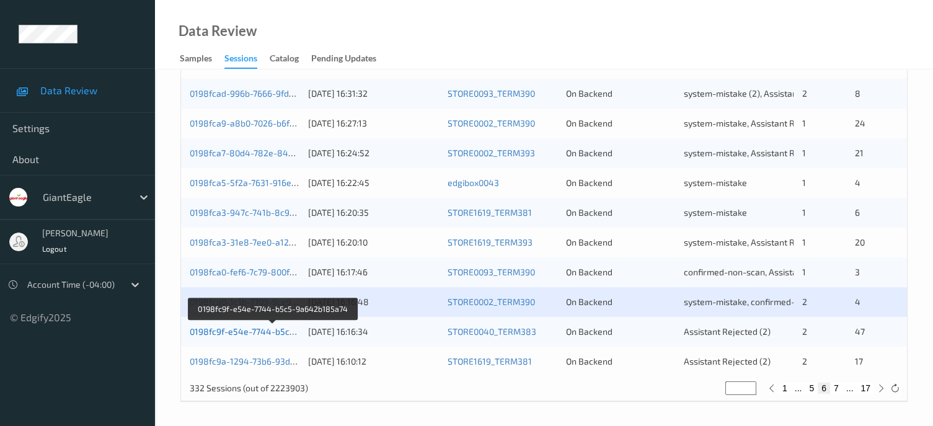
click at [241, 332] on link "0198fc9f-e54e-7744-b5c5-9a642b185a74" at bounding box center [274, 331] width 168 height 11
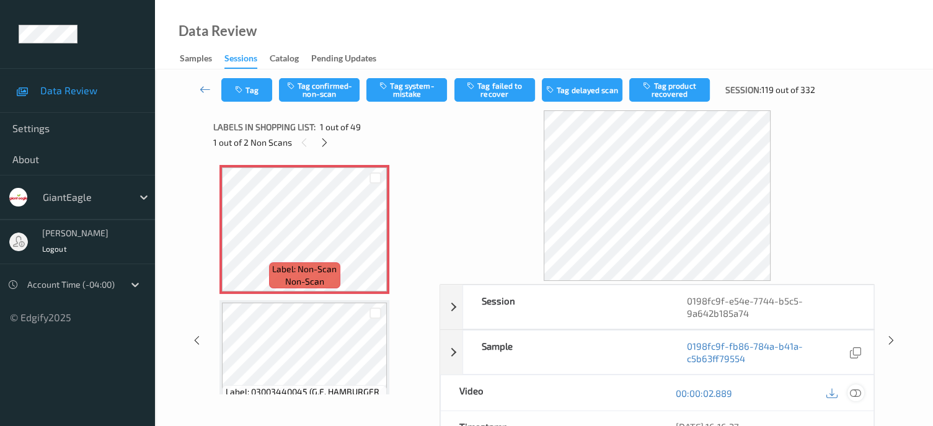
click at [859, 393] on icon at bounding box center [855, 393] width 11 height 11
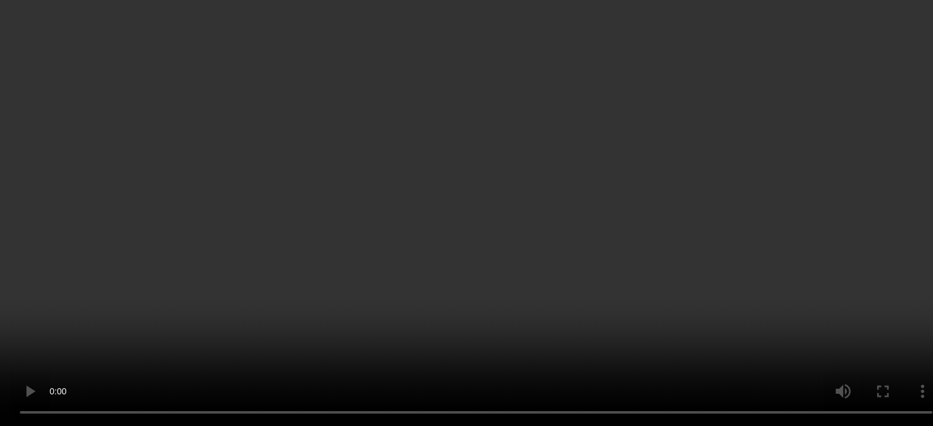
scroll to position [3411, 0]
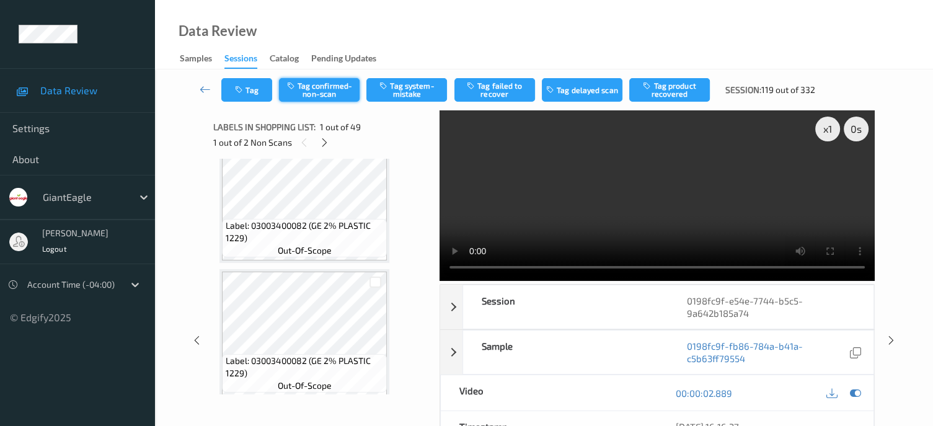
click at [312, 93] on button "Tag confirmed-non-scan" at bounding box center [319, 90] width 81 height 24
click at [500, 94] on button "Tag failed to recover" at bounding box center [495, 90] width 81 height 24
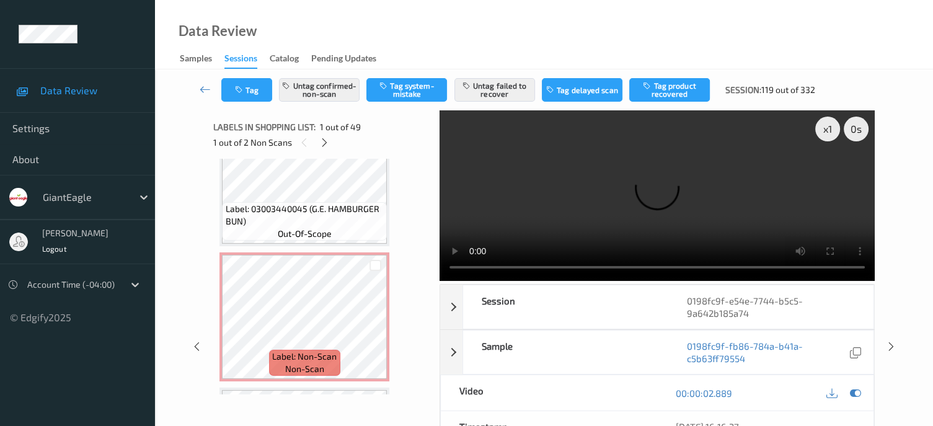
scroll to position [207, 0]
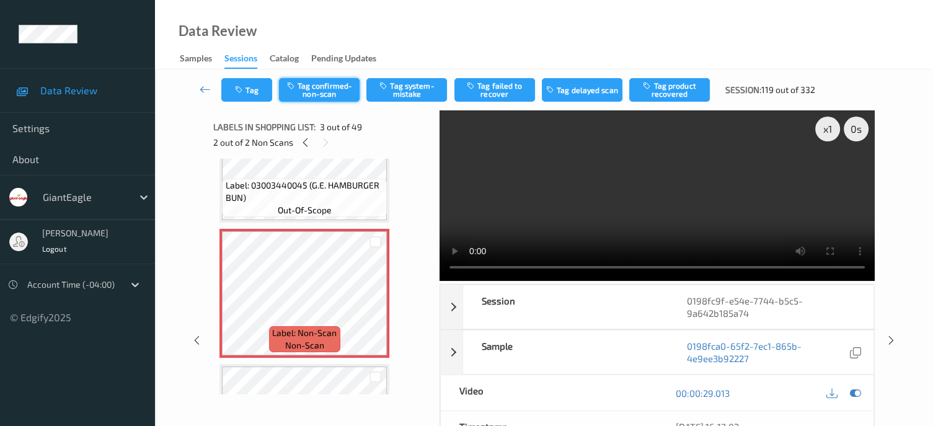
click at [320, 94] on button "Tag confirmed-non-scan" at bounding box center [319, 90] width 81 height 24
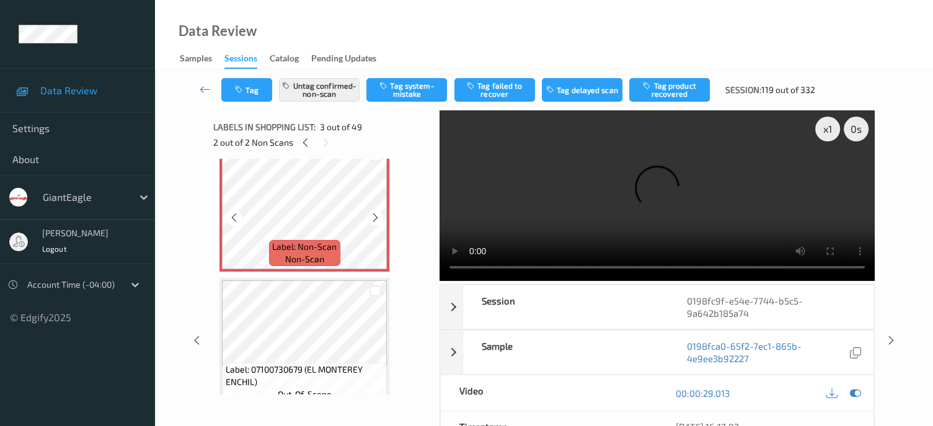
scroll to position [310, 0]
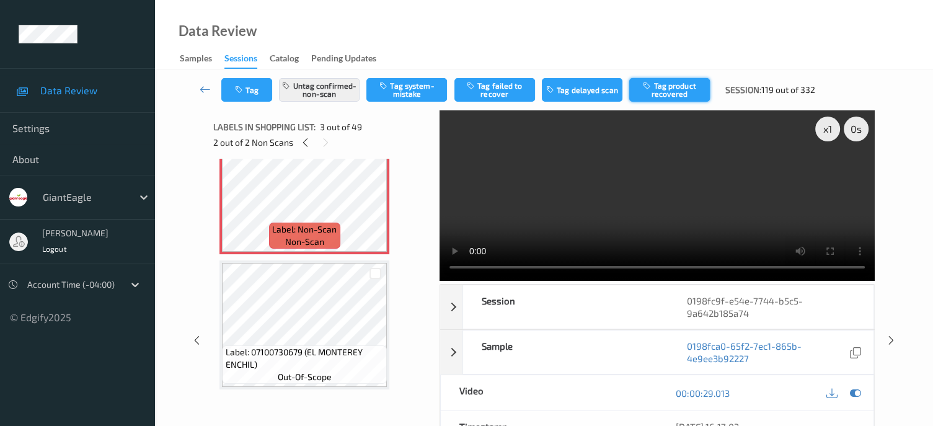
click at [666, 90] on button "Tag product recovered" at bounding box center [670, 90] width 81 height 24
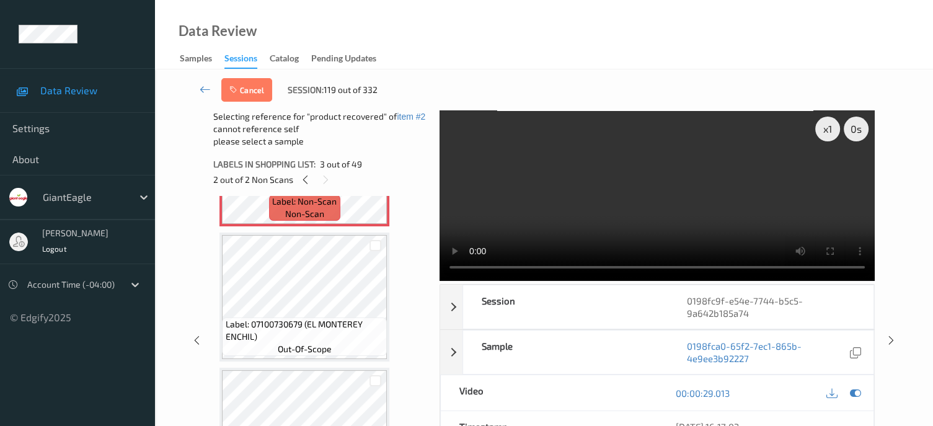
scroll to position [413, 0]
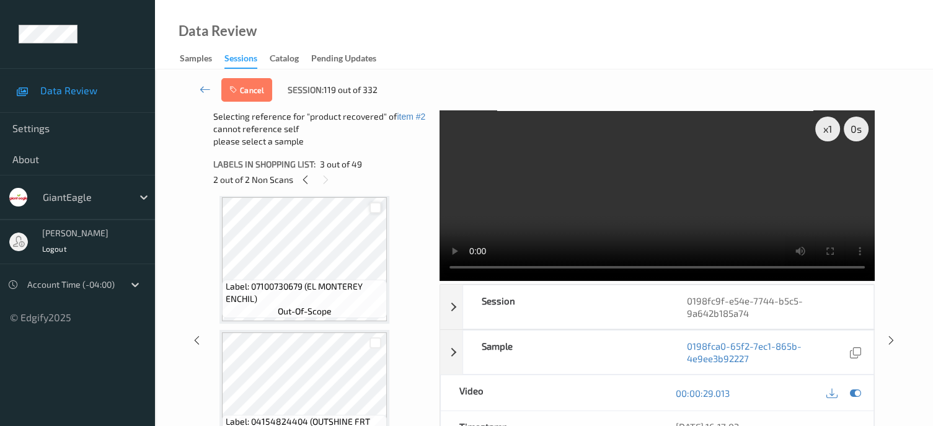
click at [376, 211] on div at bounding box center [376, 208] width 12 height 12
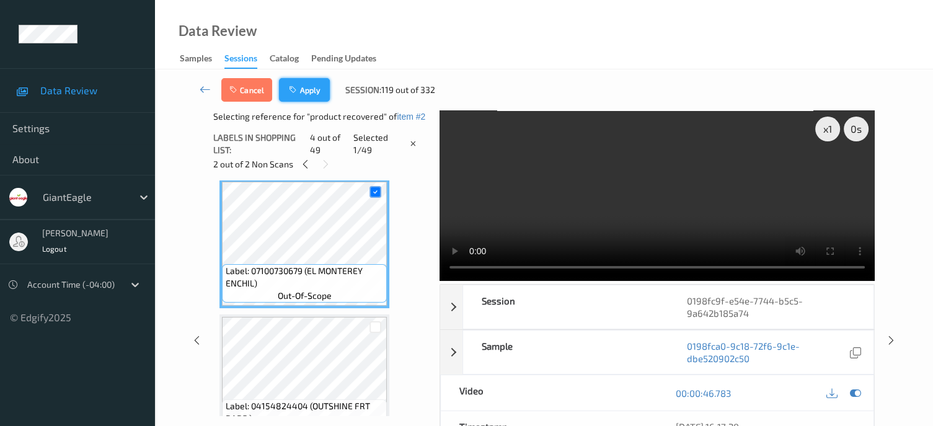
click at [316, 86] on button "Apply" at bounding box center [304, 90] width 51 height 24
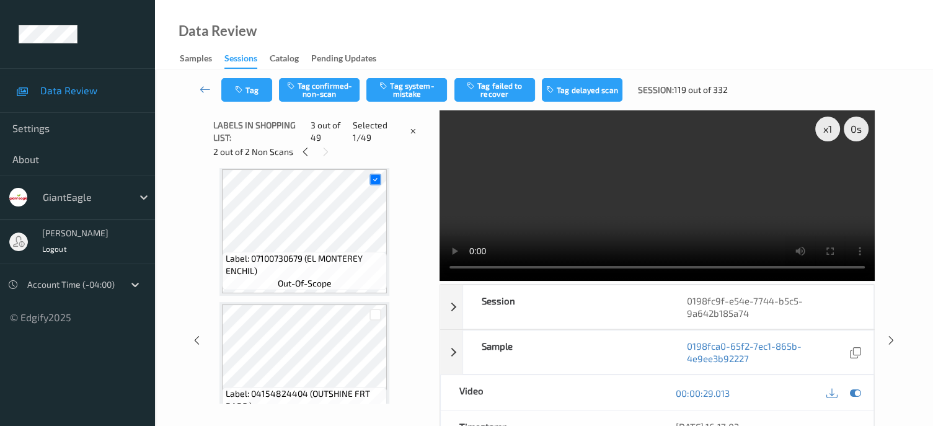
scroll to position [141, 0]
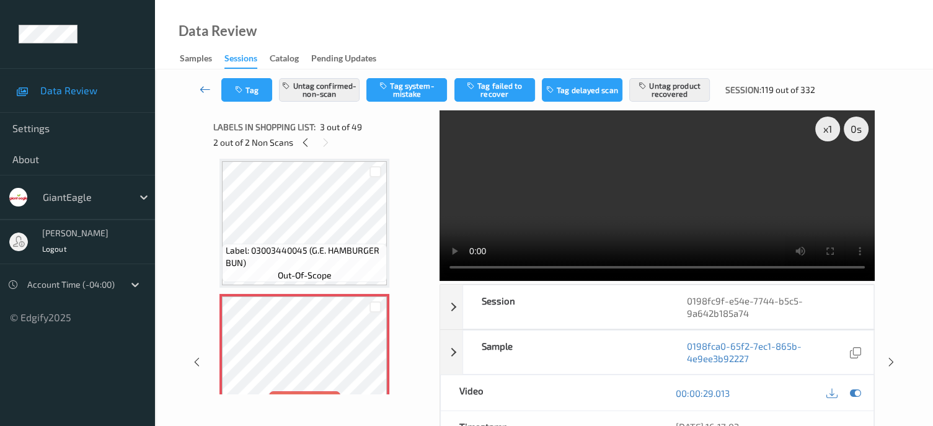
click at [203, 91] on icon at bounding box center [205, 89] width 11 height 12
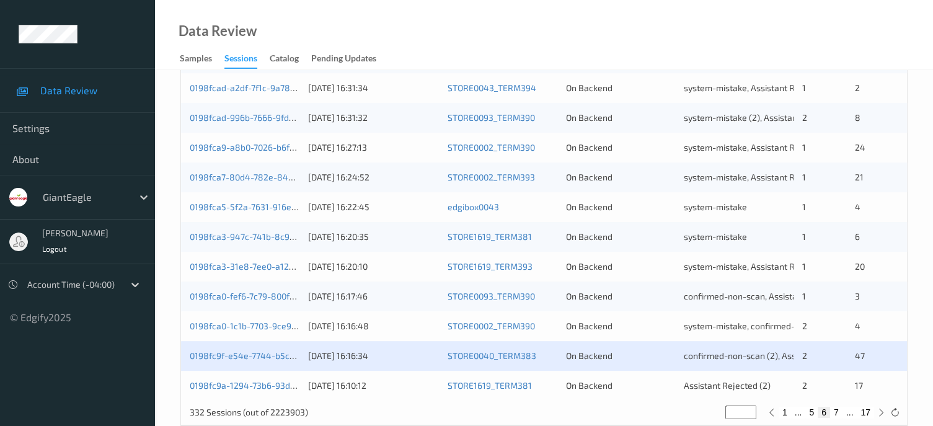
scroll to position [604, 0]
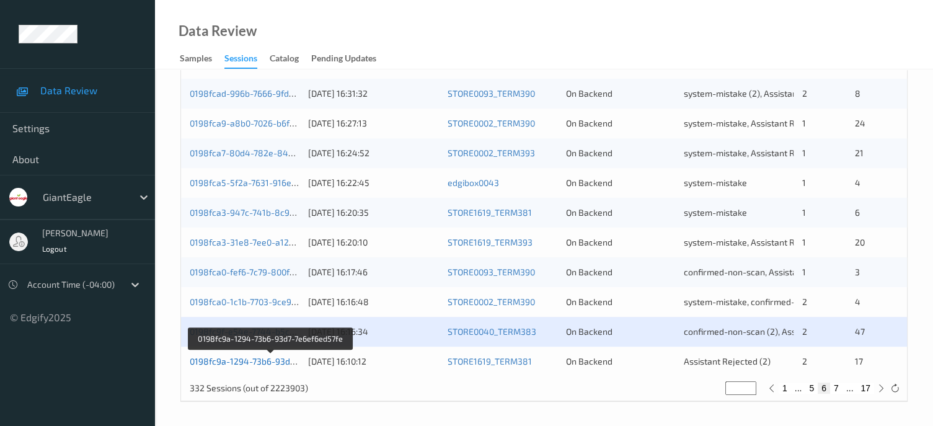
click at [264, 365] on link "0198fc9a-1294-73b6-93d7-7e6ef6ed57fe" at bounding box center [271, 361] width 163 height 11
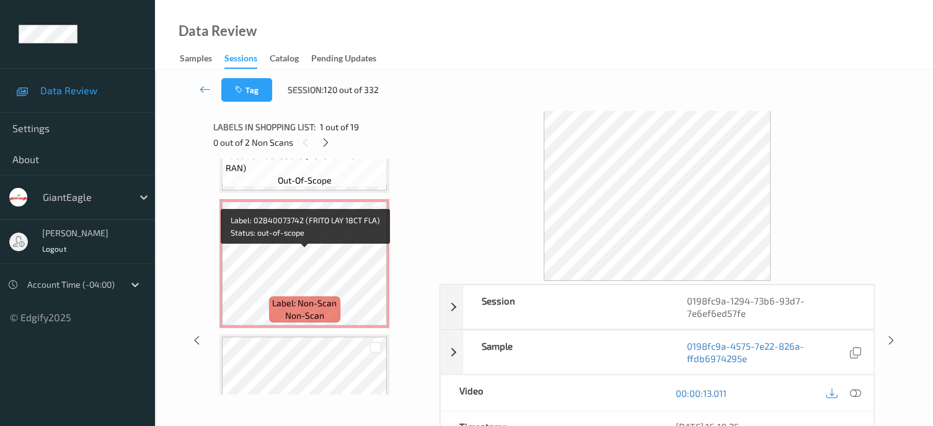
scroll to position [371, 0]
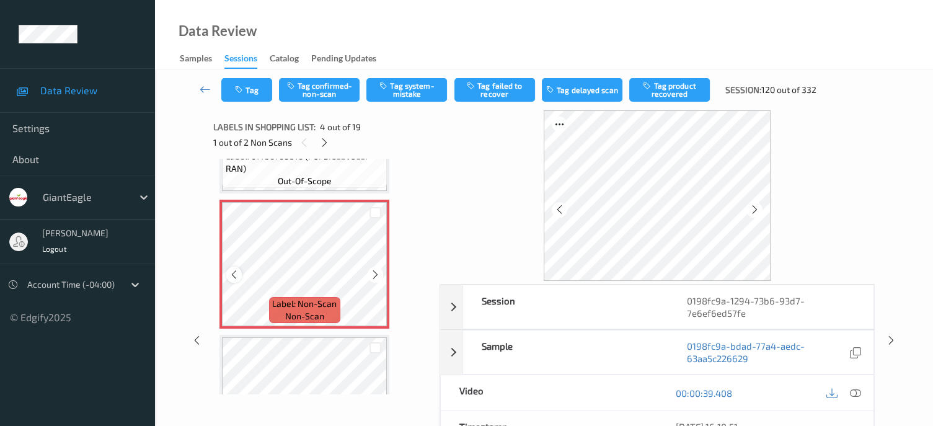
click at [239, 275] on icon at bounding box center [234, 274] width 11 height 11
click at [858, 394] on icon at bounding box center [855, 393] width 11 height 11
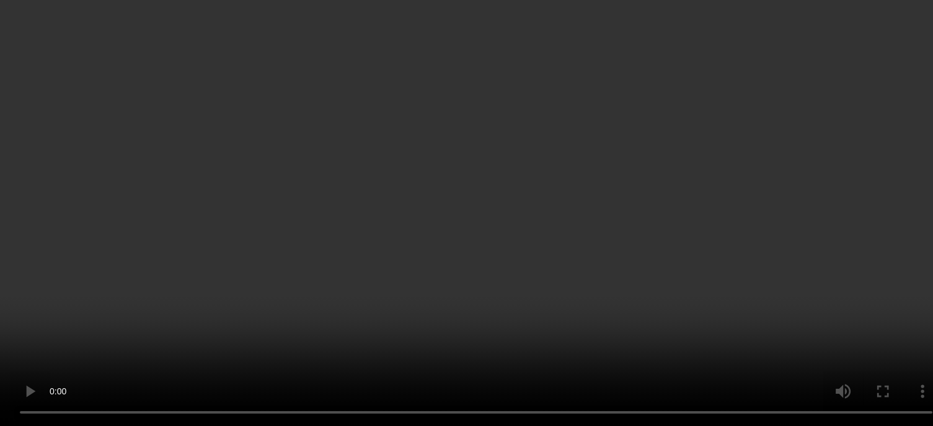
scroll to position [533, 0]
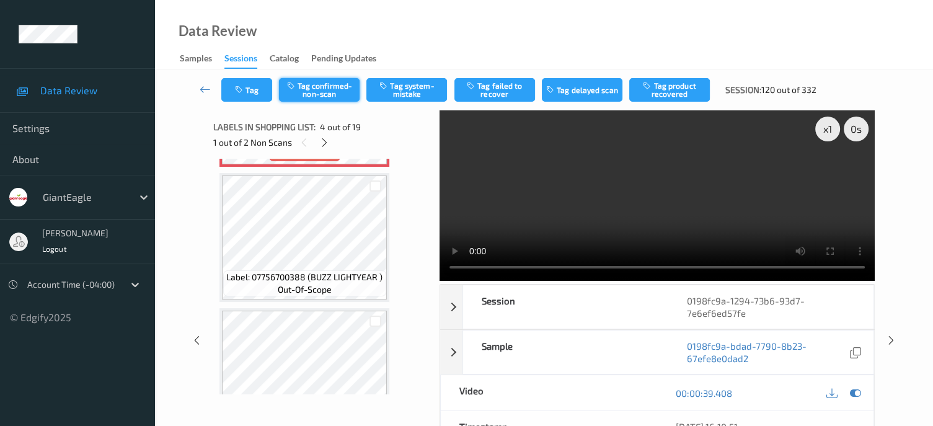
click at [316, 91] on button "Tag confirmed-non-scan" at bounding box center [319, 90] width 81 height 24
click at [514, 91] on button "Tag failed to recover" at bounding box center [495, 90] width 81 height 24
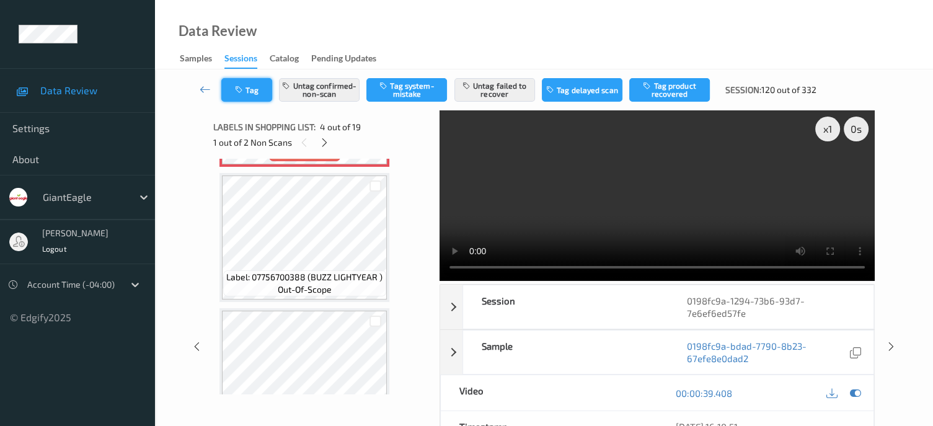
click at [257, 87] on button "Tag" at bounding box center [246, 90] width 51 height 24
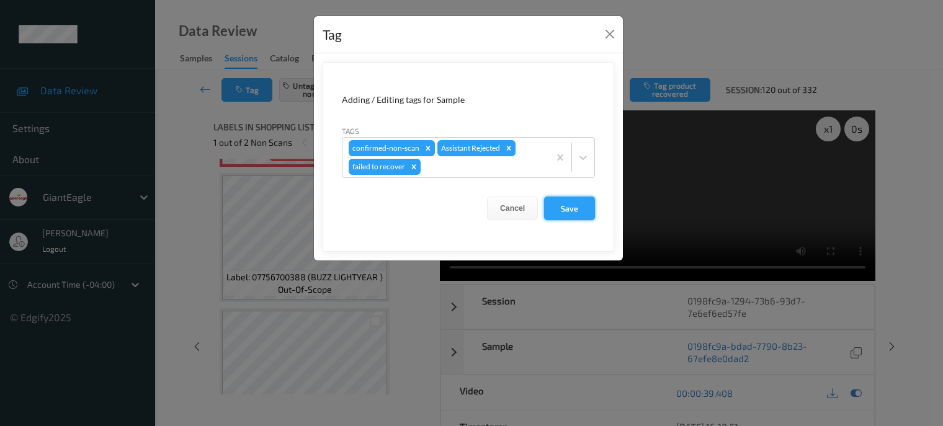
click at [556, 208] on button "Save" at bounding box center [569, 209] width 51 height 24
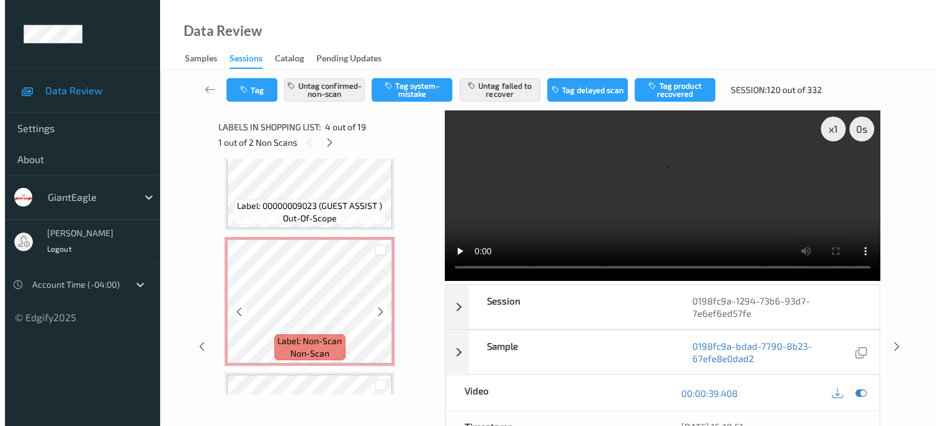
scroll to position [843, 0]
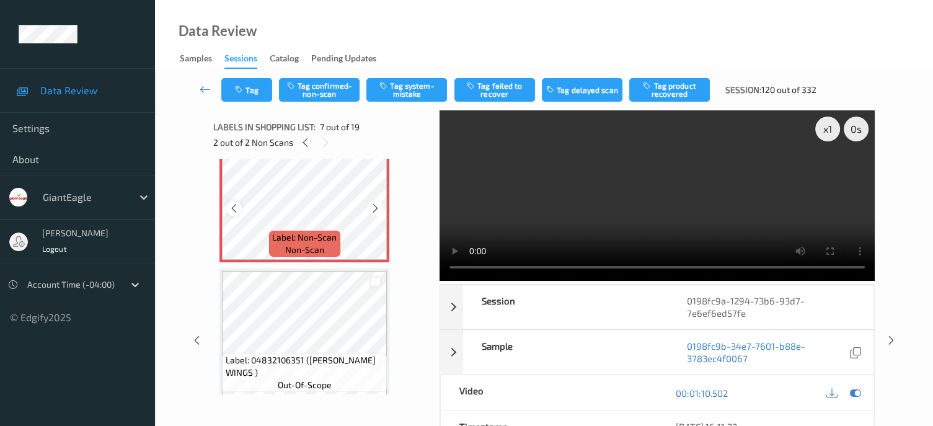
click at [227, 205] on div at bounding box center [234, 208] width 16 height 16
click at [411, 91] on button "Tag system-mistake" at bounding box center [407, 90] width 81 height 24
click at [254, 94] on button "Tag" at bounding box center [246, 90] width 51 height 24
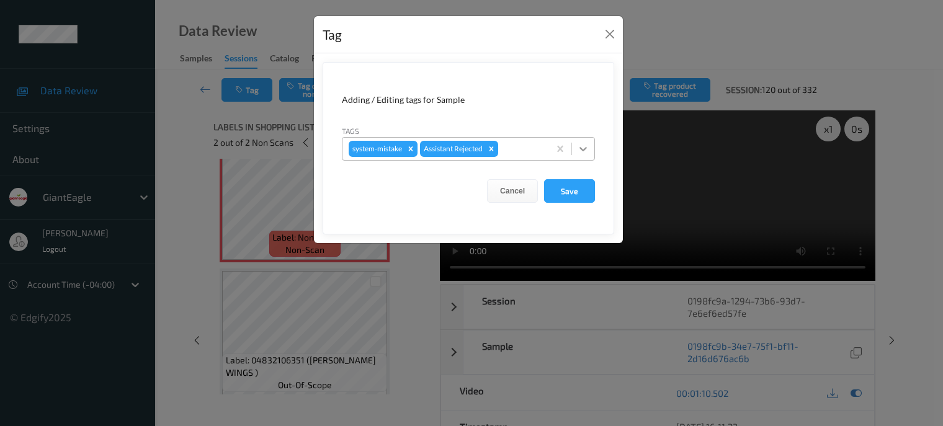
click at [583, 146] on icon at bounding box center [583, 149] width 12 height 12
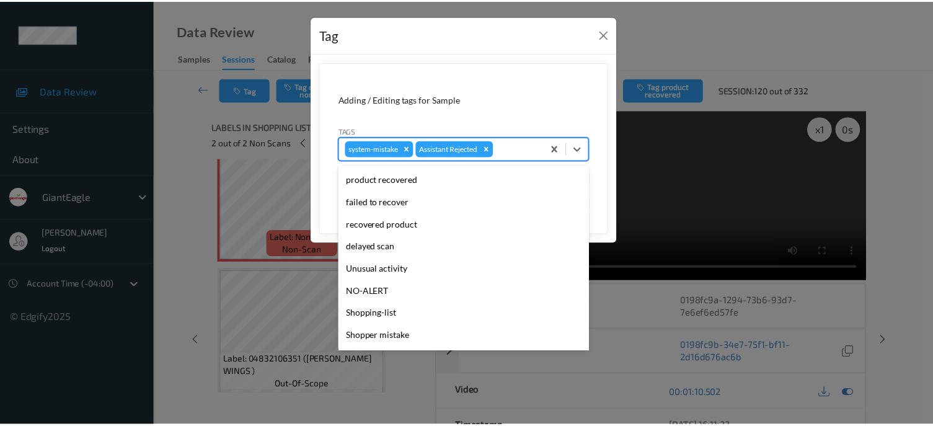
scroll to position [103, 0]
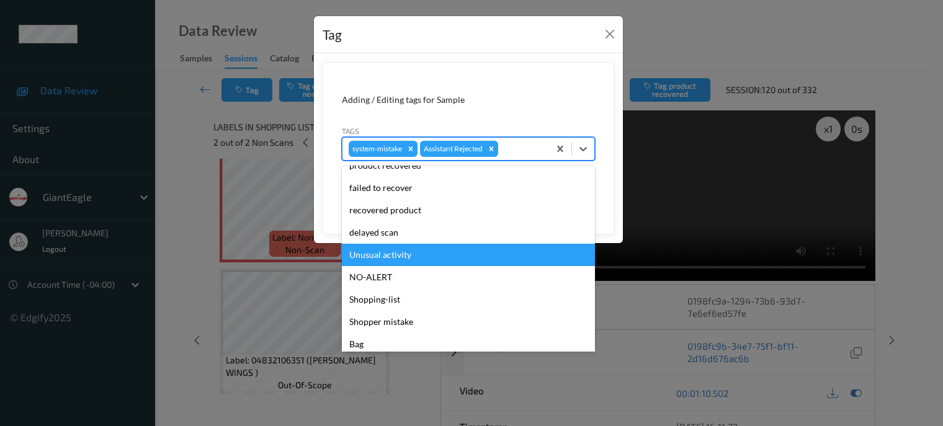
click at [375, 254] on div "Unusual activity" at bounding box center [468, 255] width 253 height 22
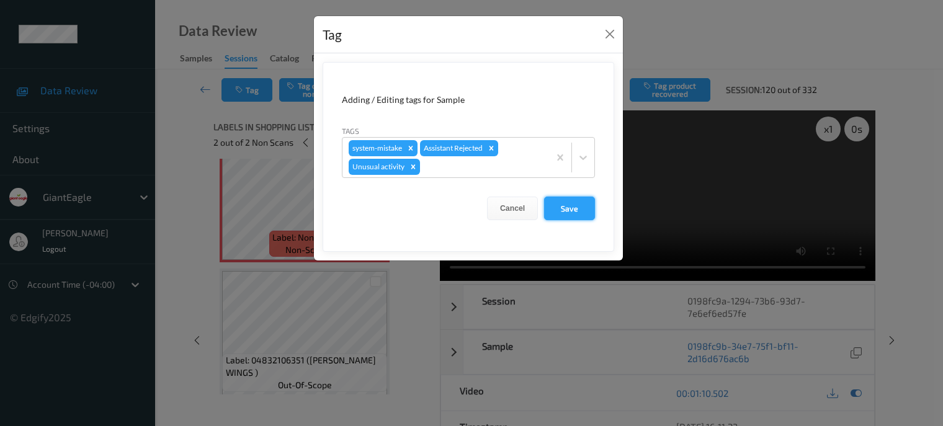
click at [566, 207] on button "Save" at bounding box center [569, 209] width 51 height 24
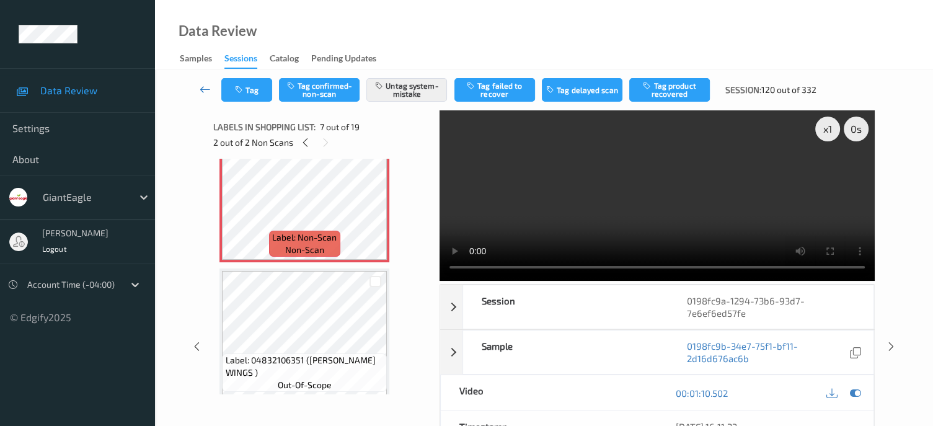
click at [208, 92] on icon at bounding box center [205, 89] width 11 height 12
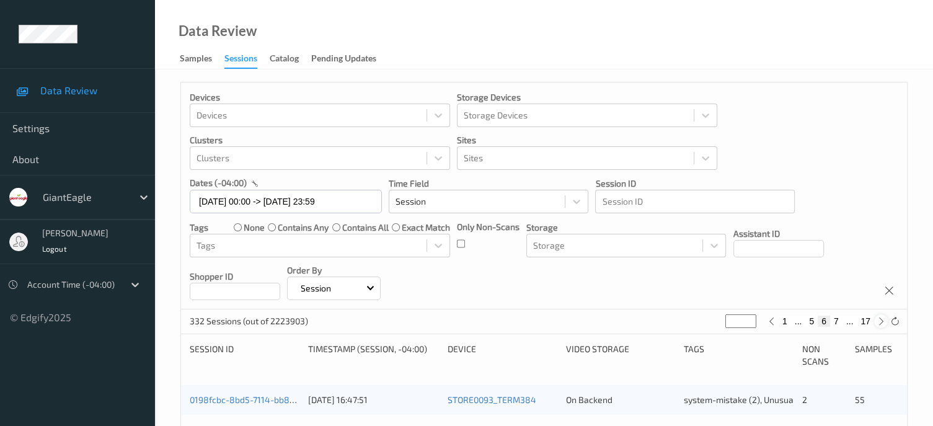
click at [881, 322] on icon at bounding box center [881, 321] width 9 height 9
type input "*"
click at [881, 322] on icon at bounding box center [881, 321] width 9 height 9
type input "*"
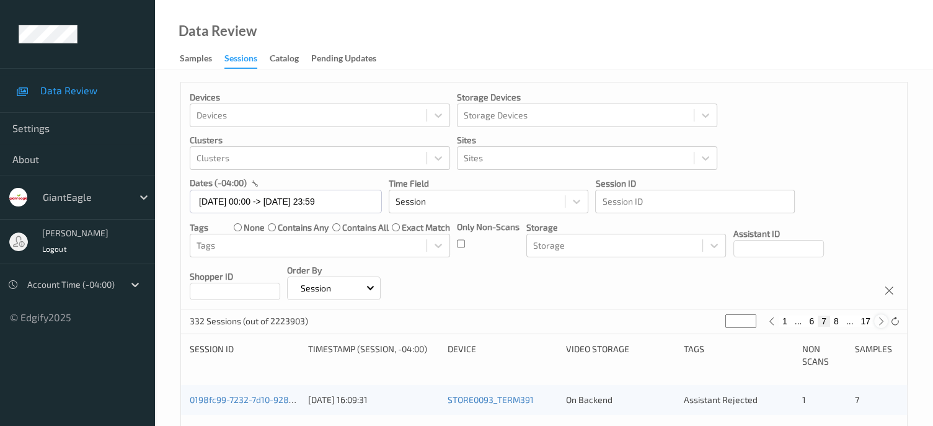
type input "*"
click at [881, 322] on icon at bounding box center [881, 321] width 9 height 9
type input "*"
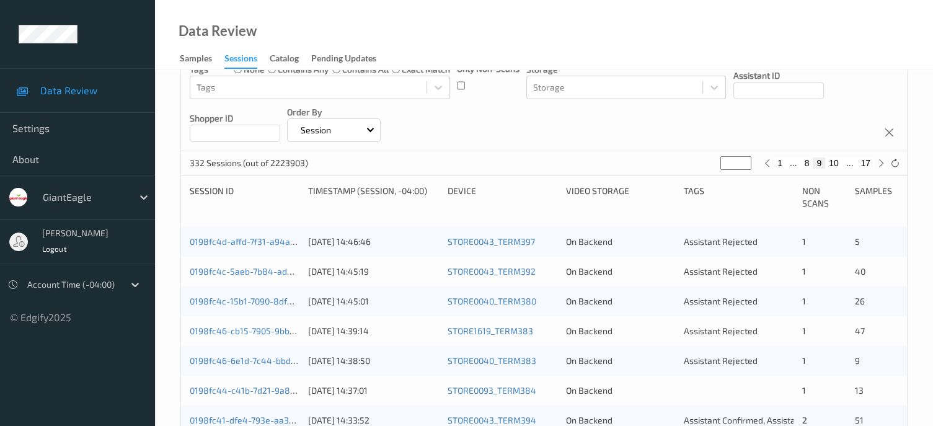
scroll to position [159, 0]
click at [256, 243] on link "0198fc4d-affd-7f31-a94a-44530b846de1" at bounding box center [272, 241] width 165 height 11
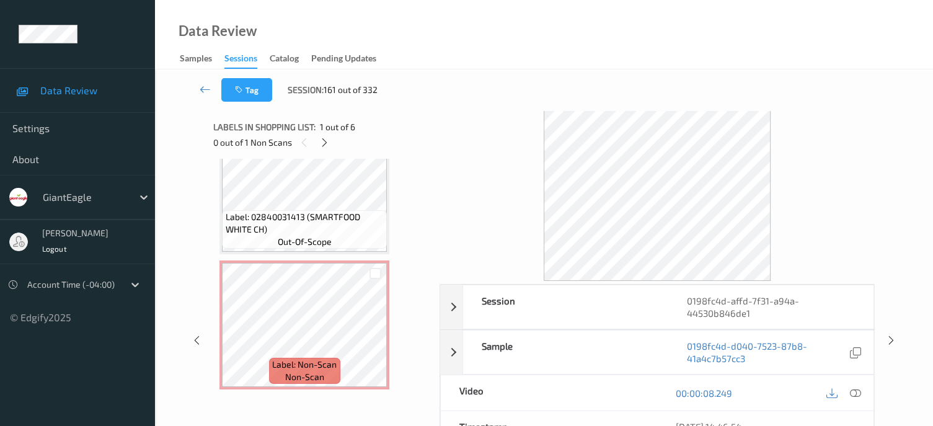
scroll to position [413, 0]
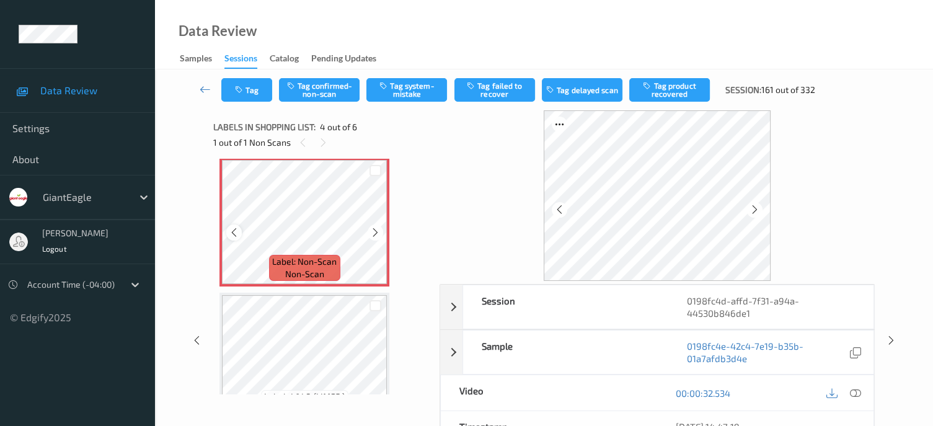
click at [234, 231] on icon at bounding box center [234, 232] width 11 height 11
click at [232, 234] on icon at bounding box center [234, 232] width 11 height 11
click at [851, 391] on icon at bounding box center [855, 393] width 11 height 11
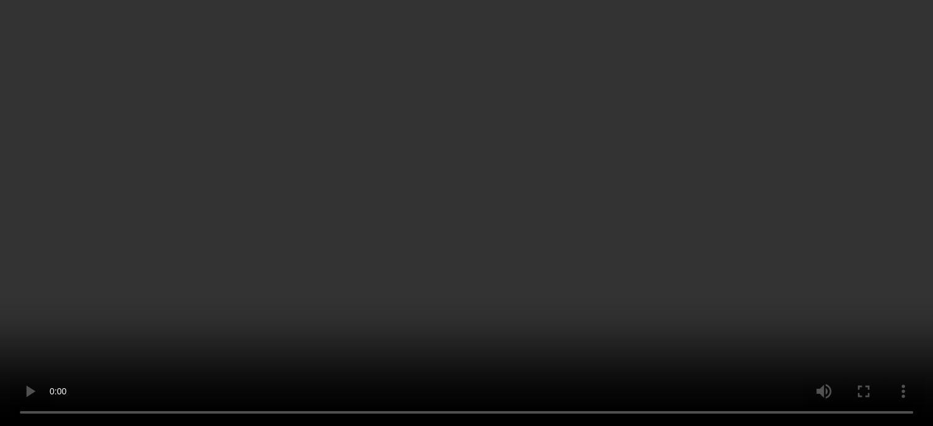
scroll to position [394, 0]
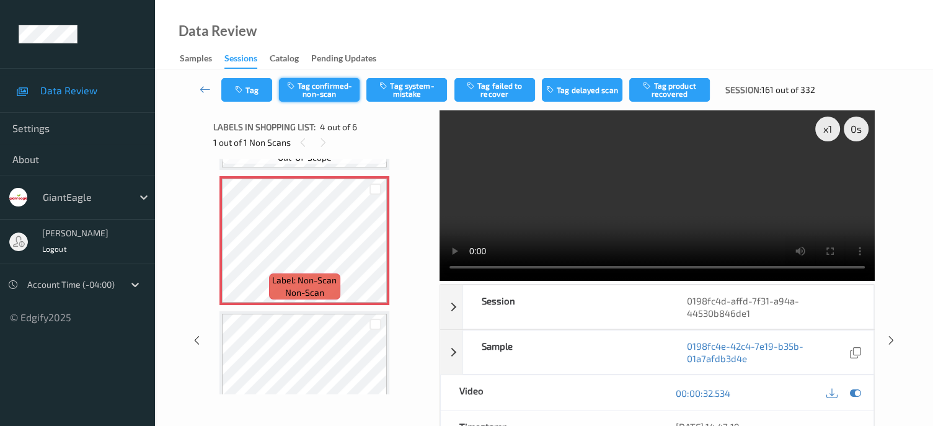
click at [310, 93] on button "Tag confirmed-non-scan" at bounding box center [319, 90] width 81 height 24
click at [674, 87] on button "Tag product recovered" at bounding box center [670, 90] width 81 height 24
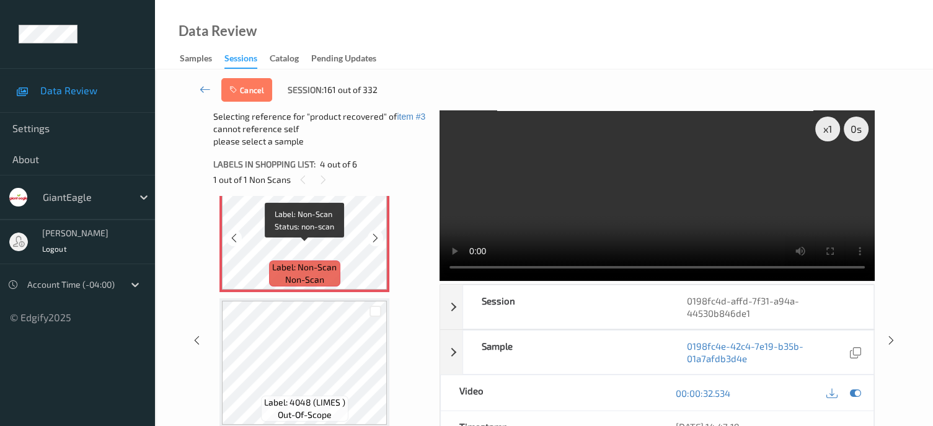
scroll to position [444, 0]
click at [375, 310] on div at bounding box center [376, 312] width 12 height 12
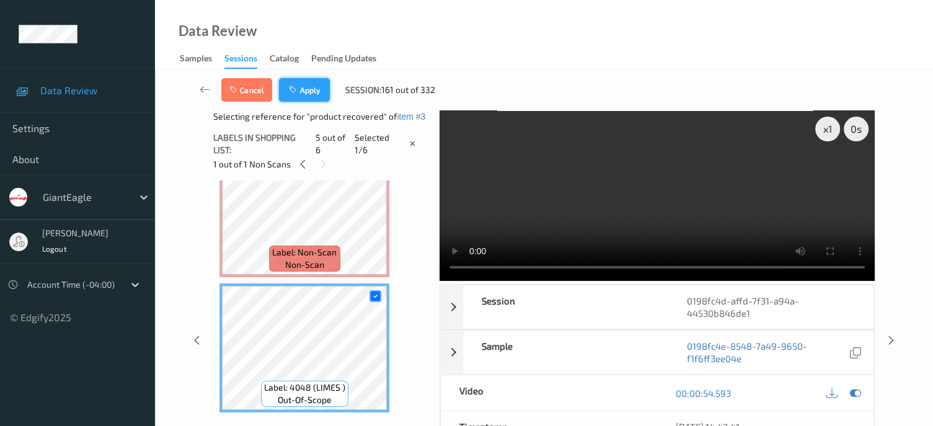
click at [308, 92] on button "Apply" at bounding box center [304, 90] width 51 height 24
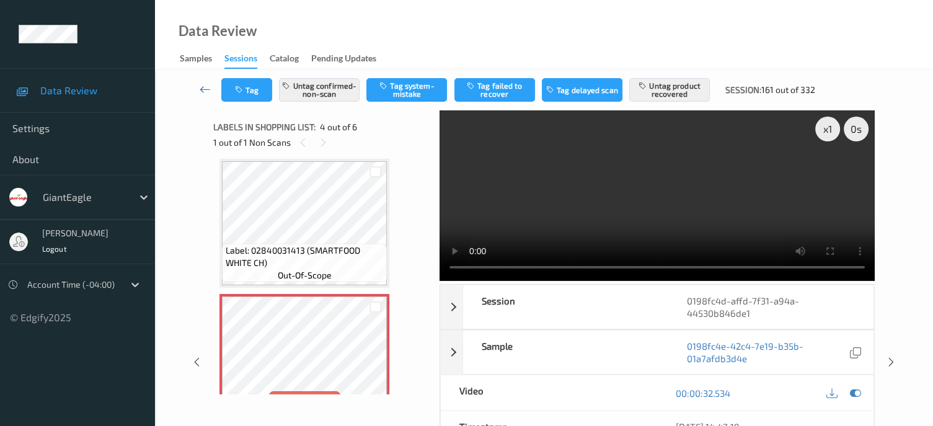
click at [206, 93] on icon at bounding box center [205, 89] width 11 height 12
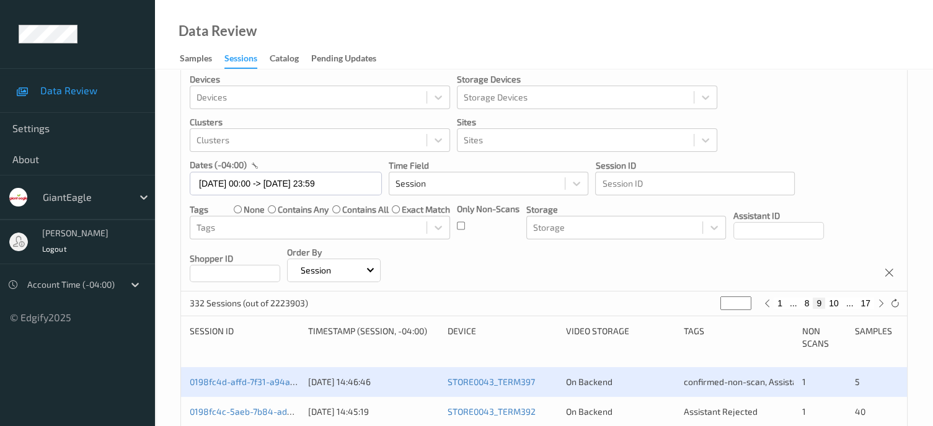
scroll to position [207, 0]
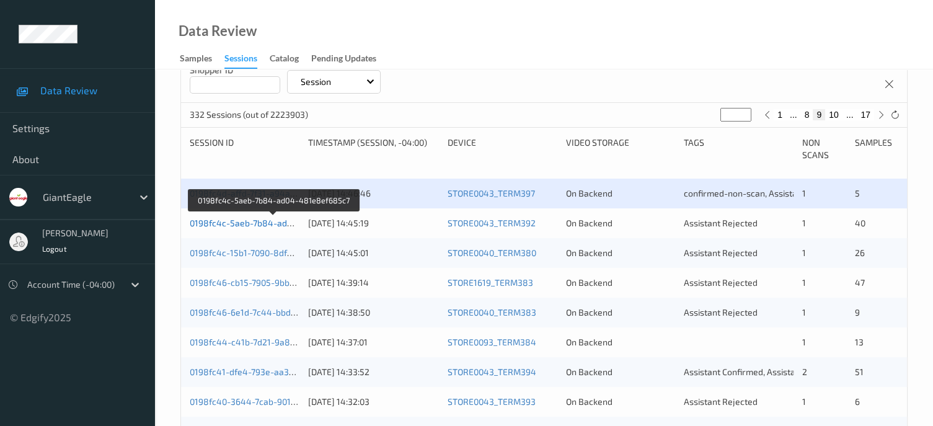
click at [281, 223] on link "0198fc4c-5aeb-7b84-ad04-481e8ef685c7" at bounding box center [274, 223] width 169 height 11
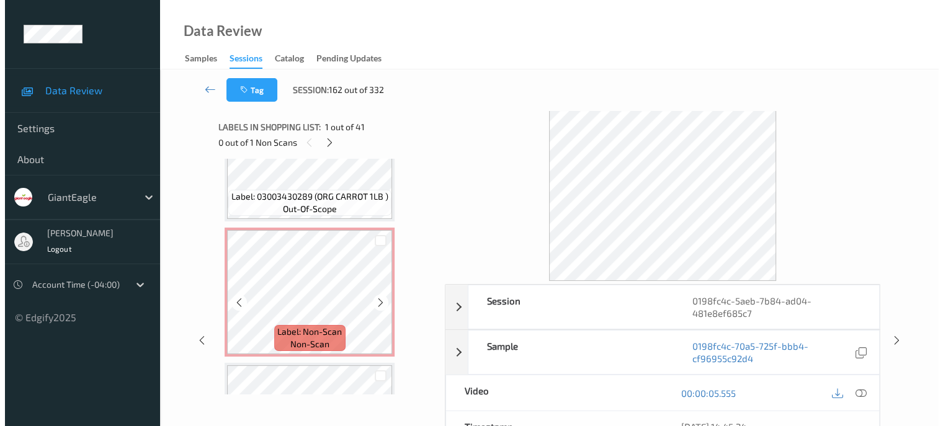
scroll to position [749, 0]
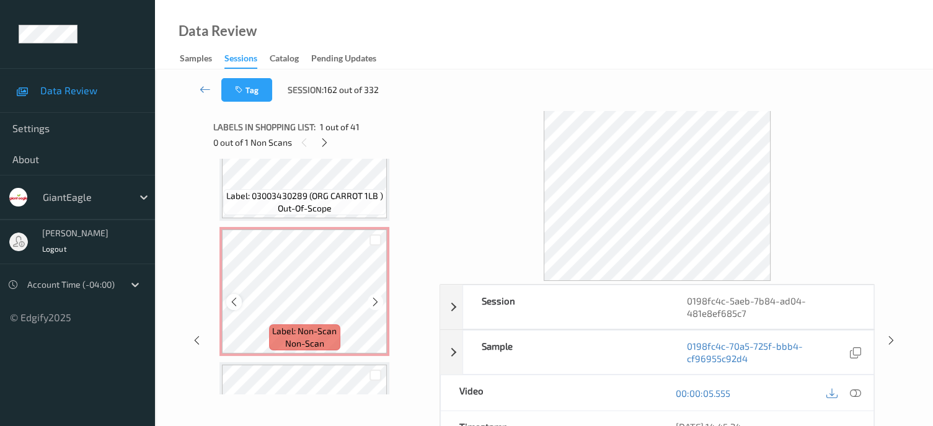
click at [231, 300] on icon at bounding box center [234, 301] width 11 height 11
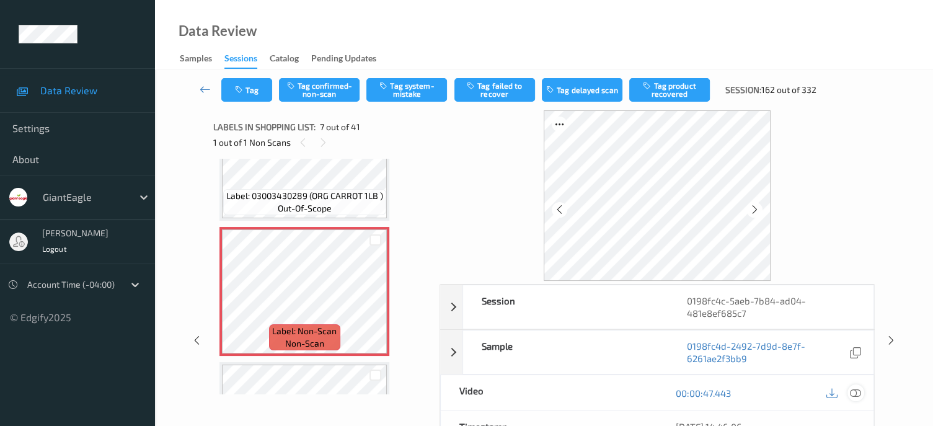
click at [856, 393] on icon at bounding box center [855, 393] width 11 height 11
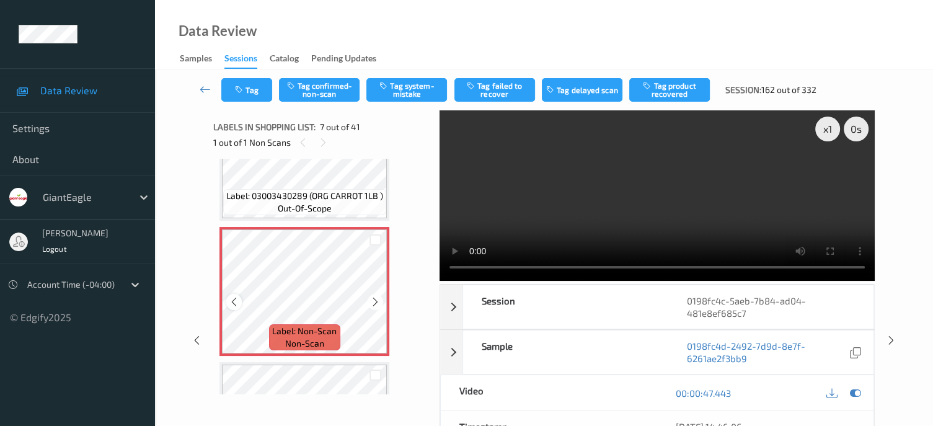
click at [233, 302] on icon at bounding box center [234, 301] width 11 height 11
click at [404, 91] on button "Tag system-mistake" at bounding box center [407, 90] width 81 height 24
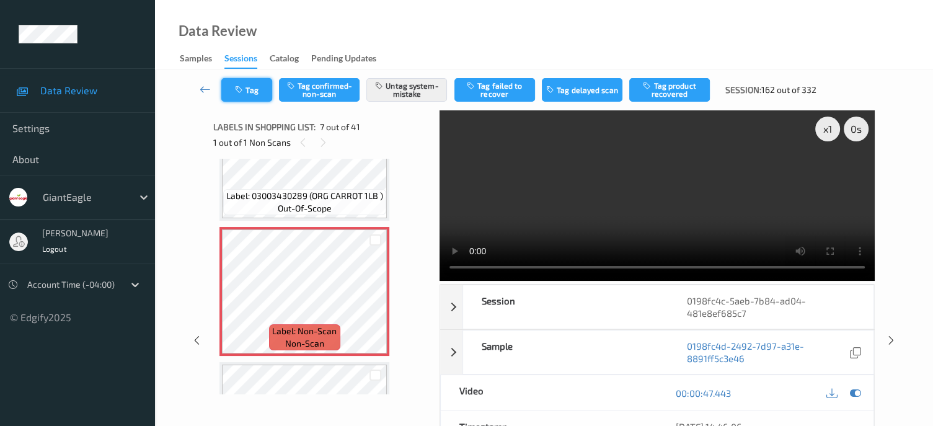
click at [248, 91] on button "Tag" at bounding box center [246, 90] width 51 height 24
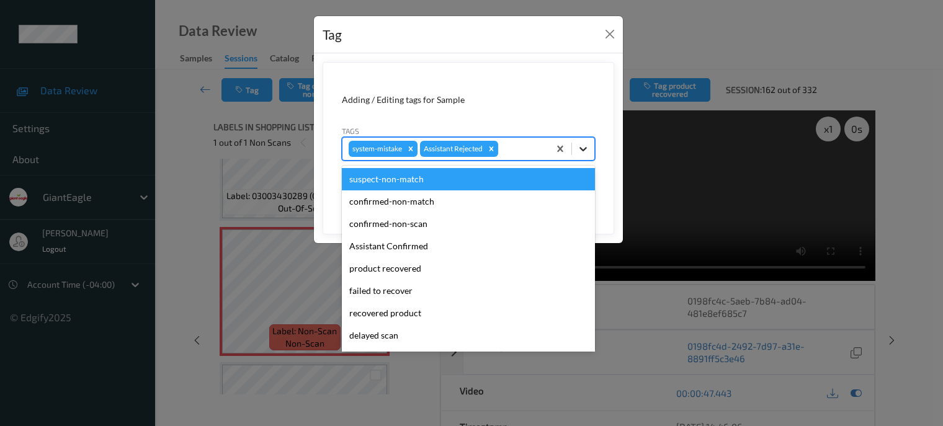
click at [587, 149] on icon at bounding box center [583, 149] width 12 height 12
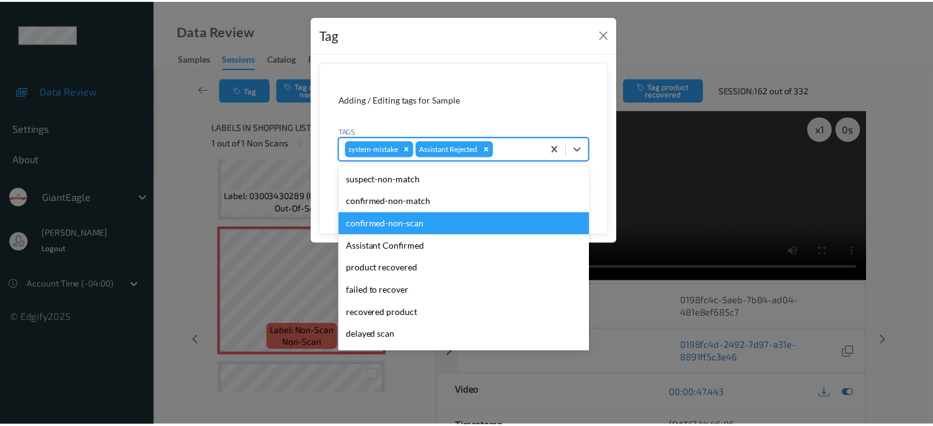
scroll to position [109, 0]
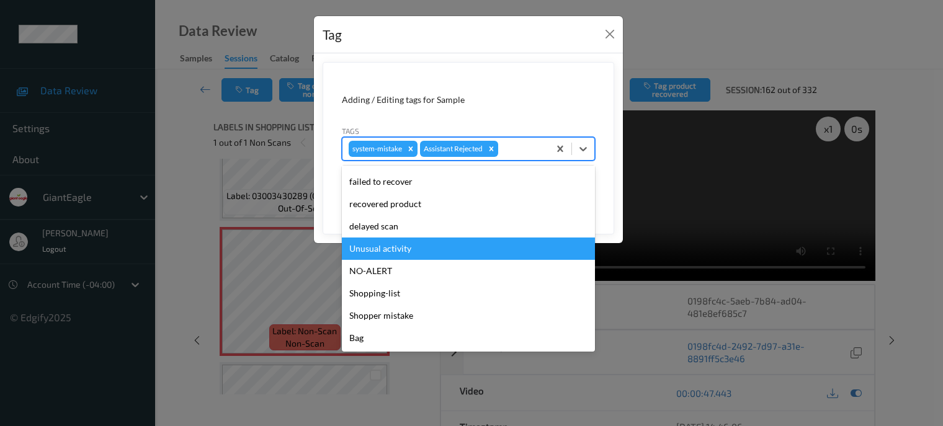
click at [382, 249] on div "Unusual activity" at bounding box center [468, 249] width 253 height 22
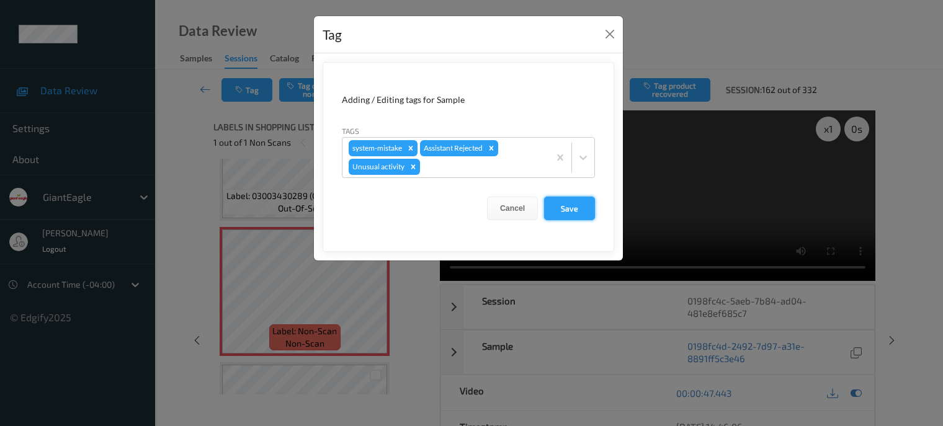
click at [561, 208] on button "Save" at bounding box center [569, 209] width 51 height 24
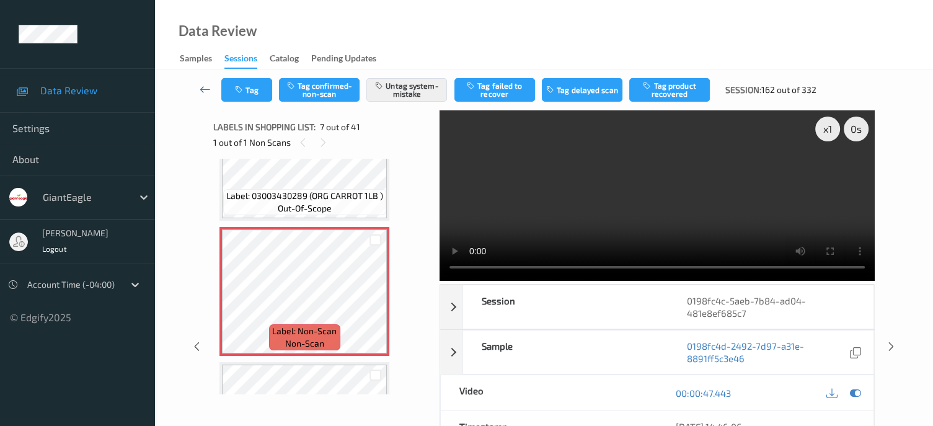
click at [200, 86] on icon at bounding box center [205, 89] width 11 height 12
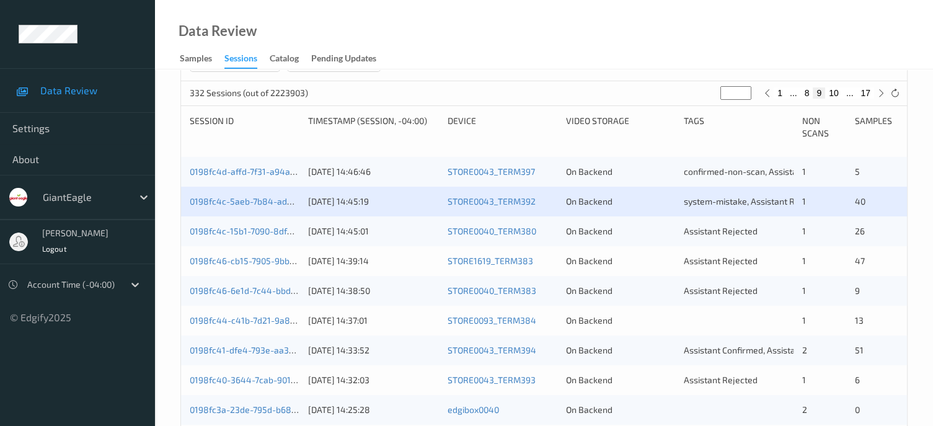
scroll to position [231, 0]
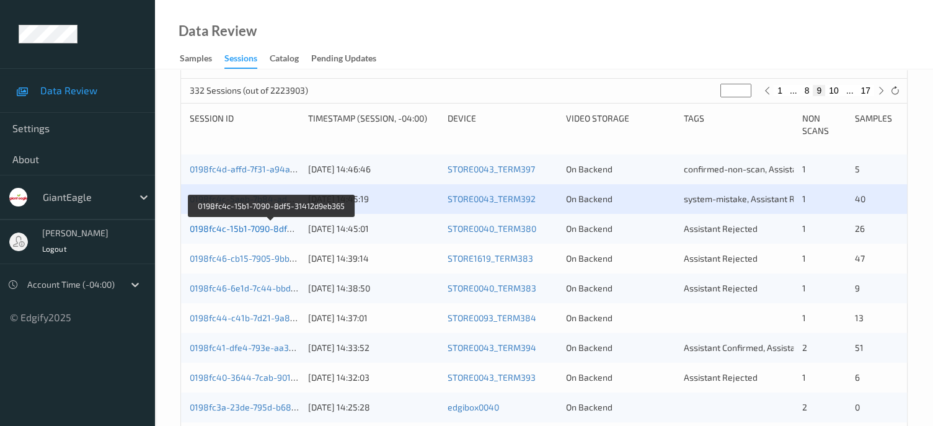
click at [234, 231] on link "0198fc4c-15b1-7090-8df5-31412d9eb365" at bounding box center [272, 228] width 164 height 11
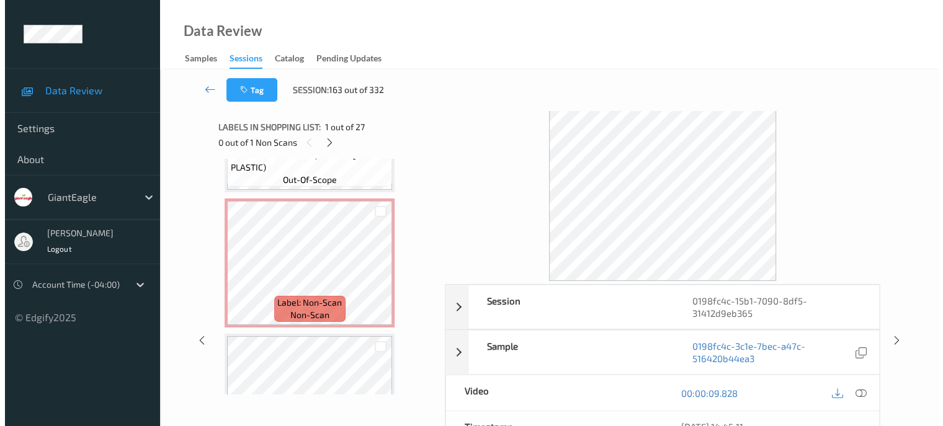
scroll to position [913, 0]
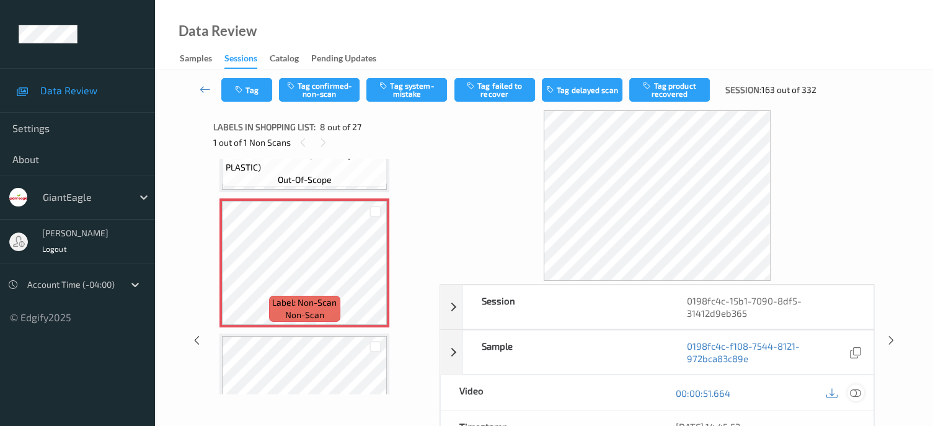
click at [855, 393] on icon at bounding box center [855, 393] width 11 height 11
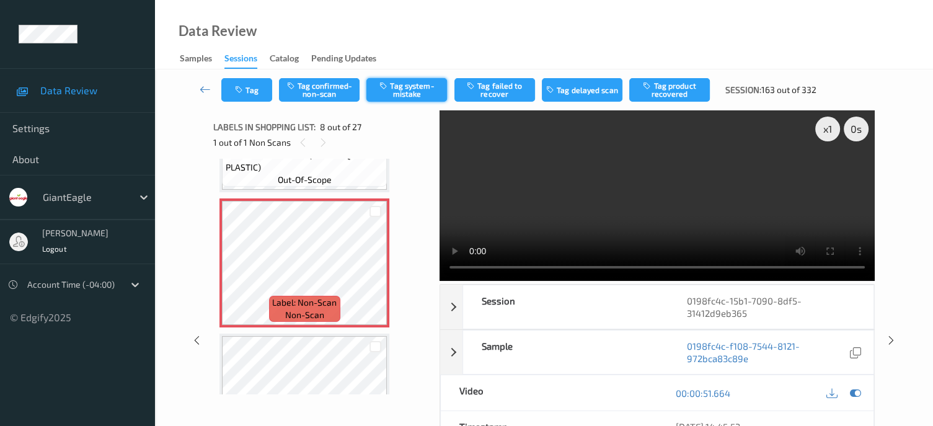
click at [397, 96] on button "Tag system-mistake" at bounding box center [407, 90] width 81 height 24
click at [403, 89] on button "Tag system-mistake" at bounding box center [407, 90] width 81 height 24
click at [258, 97] on button "Tag" at bounding box center [246, 90] width 51 height 24
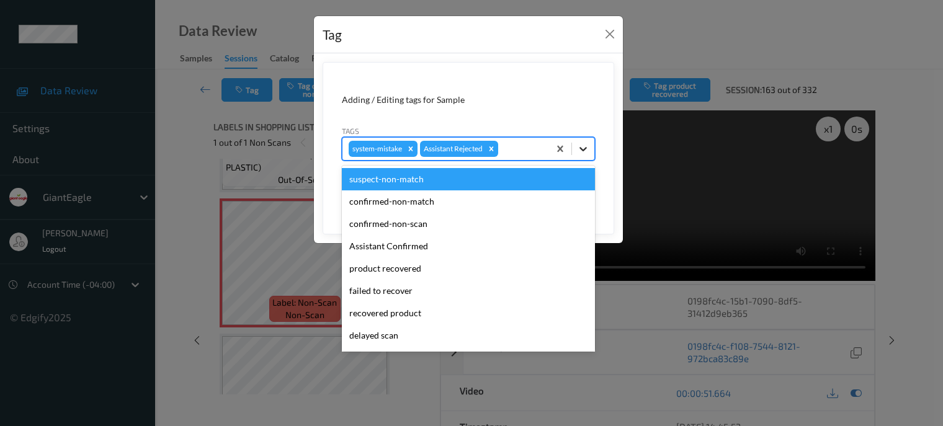
click at [586, 151] on icon at bounding box center [583, 149] width 12 height 12
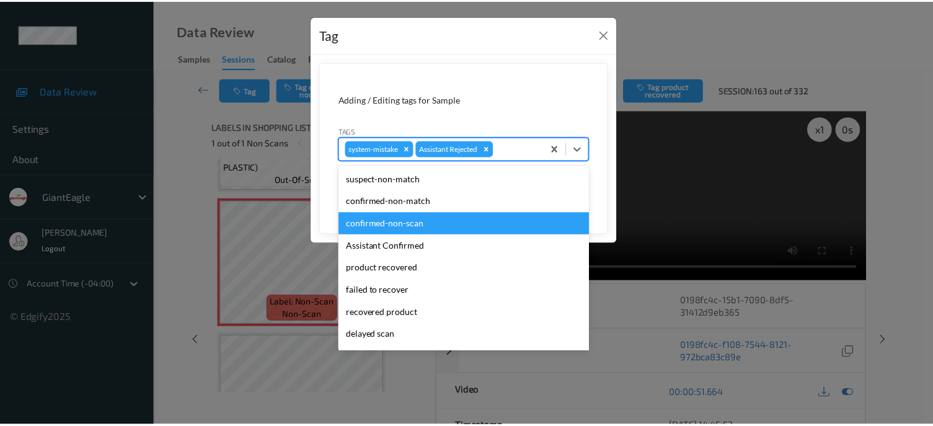
scroll to position [109, 0]
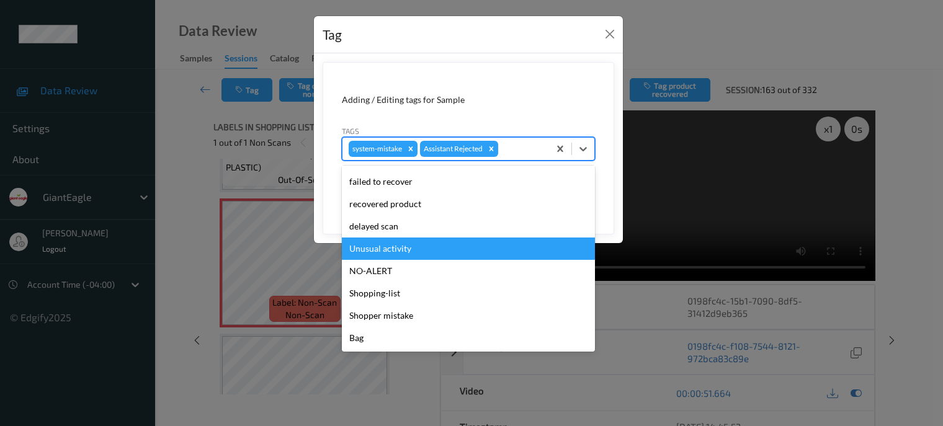
click at [394, 247] on div "Unusual activity" at bounding box center [468, 249] width 253 height 22
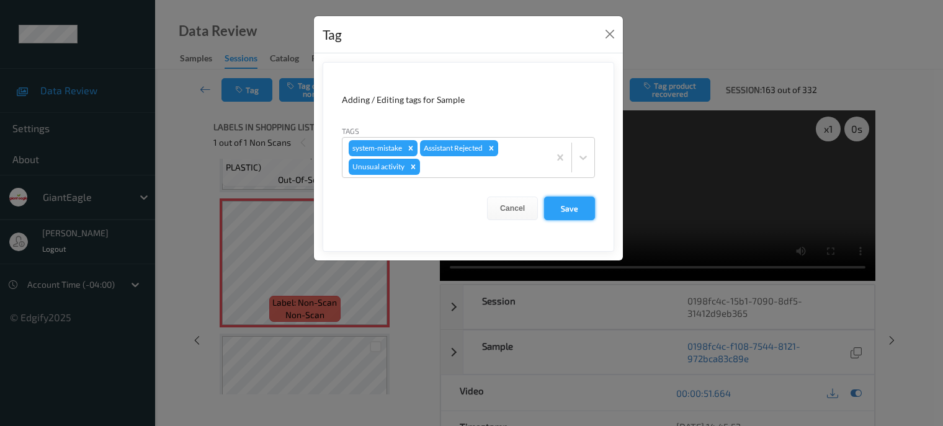
click at [569, 215] on button "Save" at bounding box center [569, 209] width 51 height 24
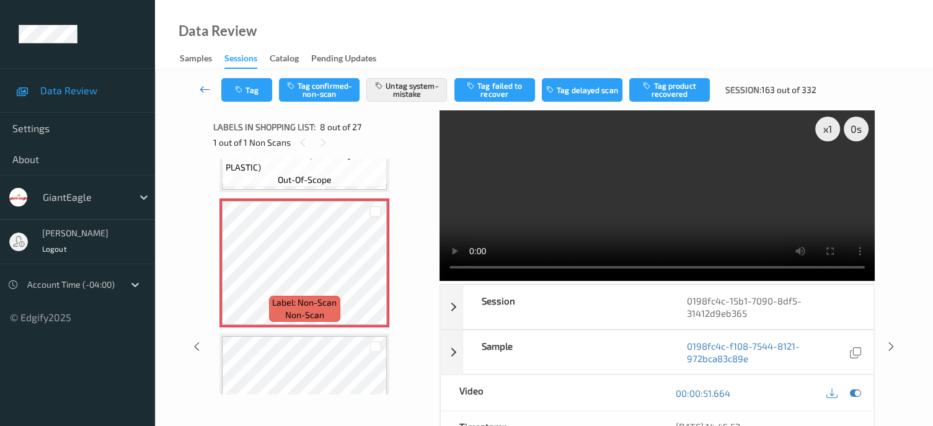
click at [210, 88] on icon at bounding box center [205, 89] width 11 height 12
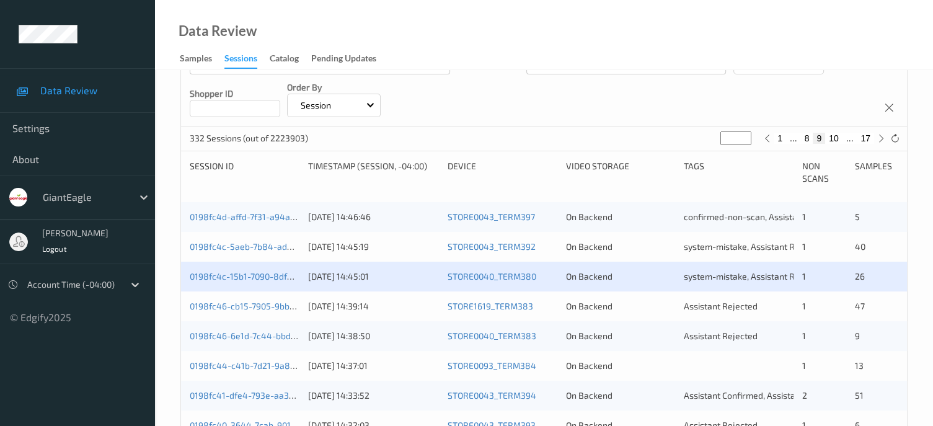
scroll to position [207, 0]
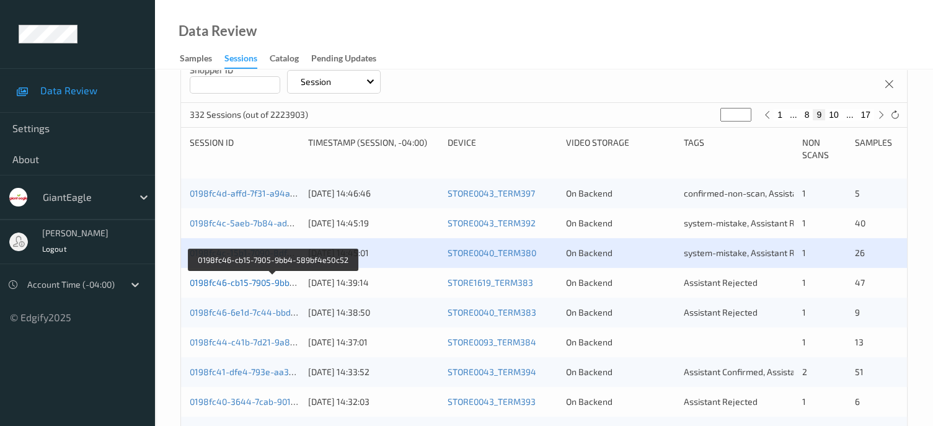
click at [256, 278] on link "0198fc46-cb15-7905-9bb4-589bf4e50c52" at bounding box center [273, 282] width 167 height 11
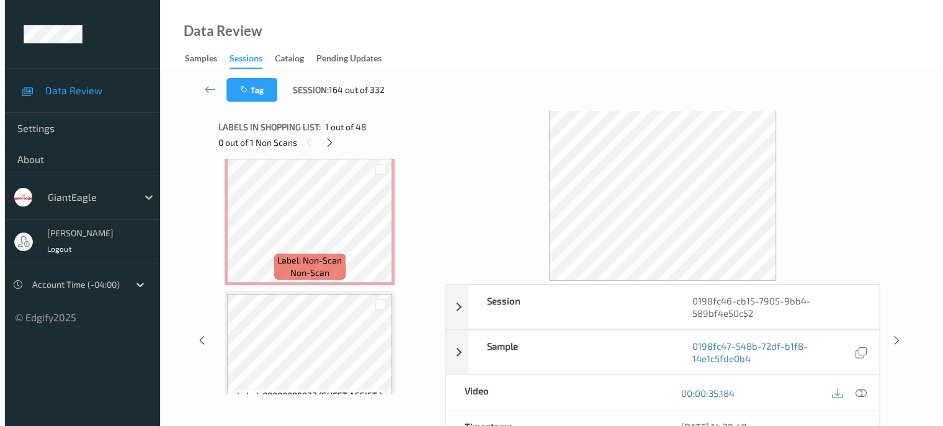
scroll to position [688, 0]
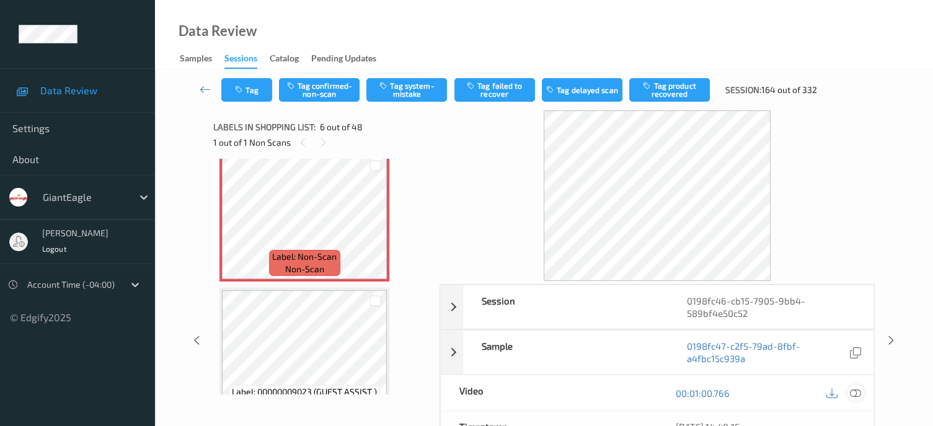
click at [857, 397] on icon at bounding box center [855, 393] width 11 height 11
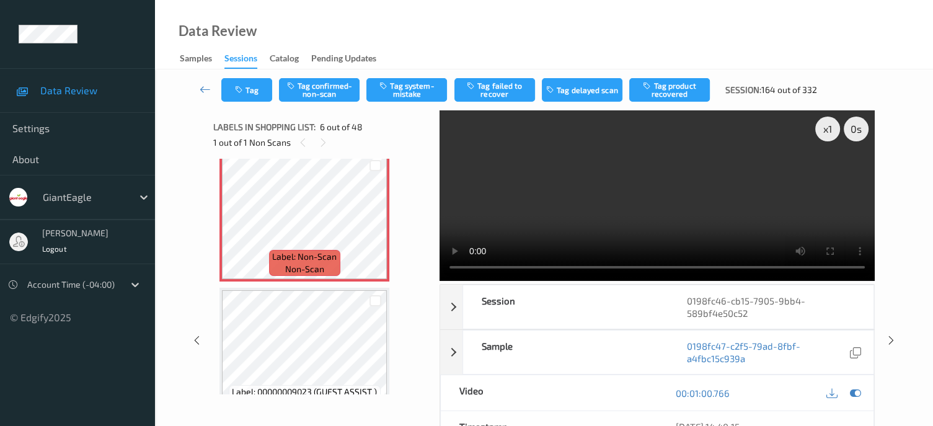
click at [889, 261] on div "x 1 0 s Session 0198fc46-cb15-7905-9bb4-589bf4e50c52 Session ID 0198fc46-cb15-7…" at bounding box center [544, 340] width 728 height 460
click at [399, 84] on button "Tag system-mistake" at bounding box center [407, 90] width 81 height 24
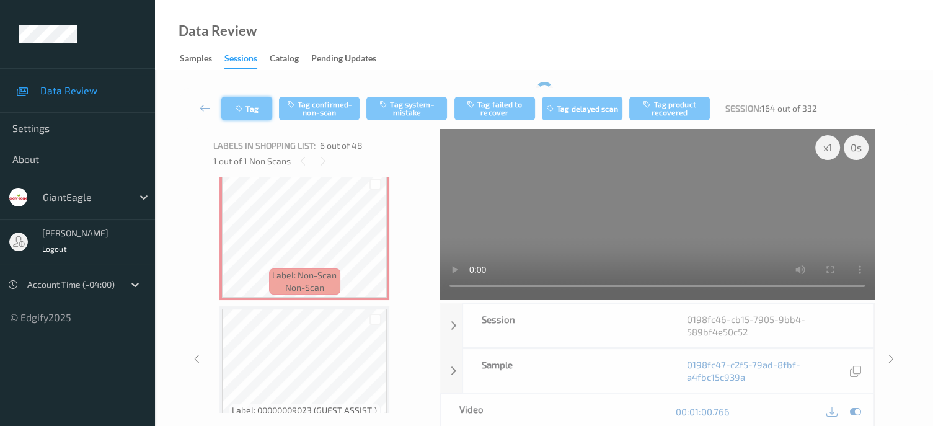
click at [255, 86] on div "Tag Tag confirmed-non-scan Tag system-mistake Tag failed to recover Tag delayed…" at bounding box center [544, 335] width 728 height 507
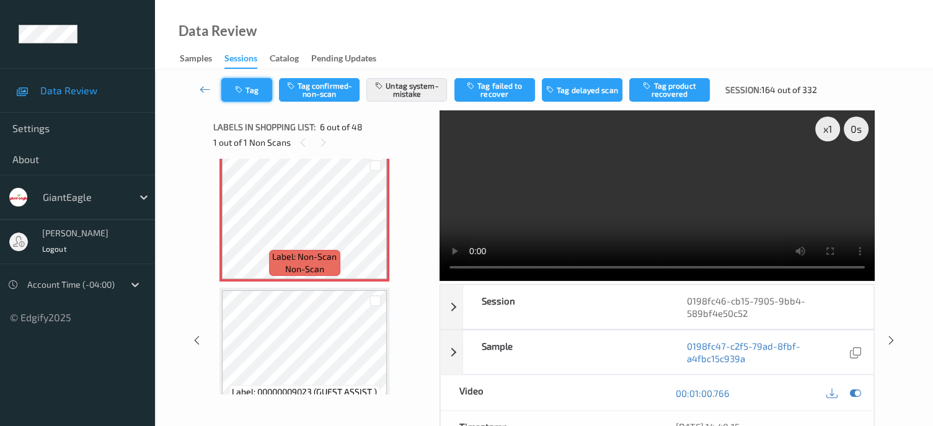
click at [248, 91] on button "Tag" at bounding box center [246, 90] width 51 height 24
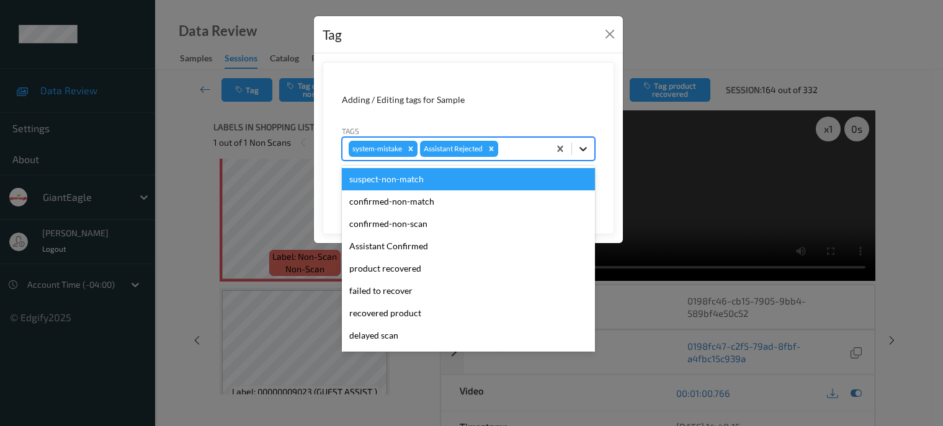
click at [582, 146] on icon at bounding box center [583, 149] width 12 height 12
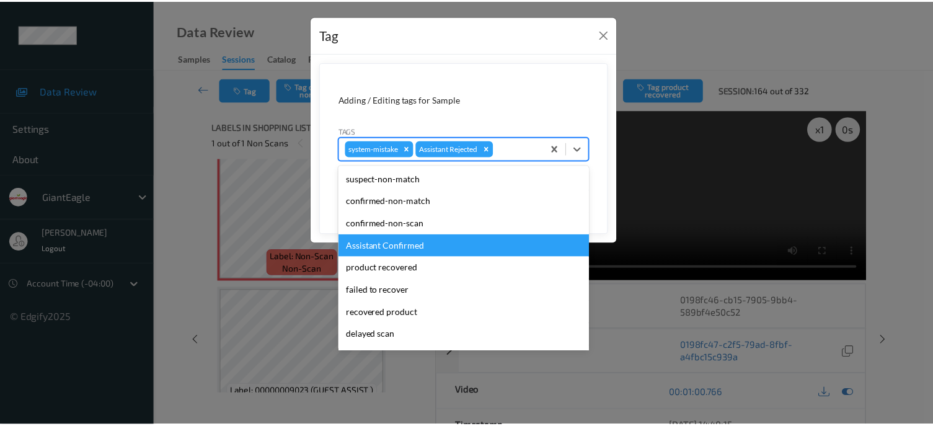
scroll to position [103, 0]
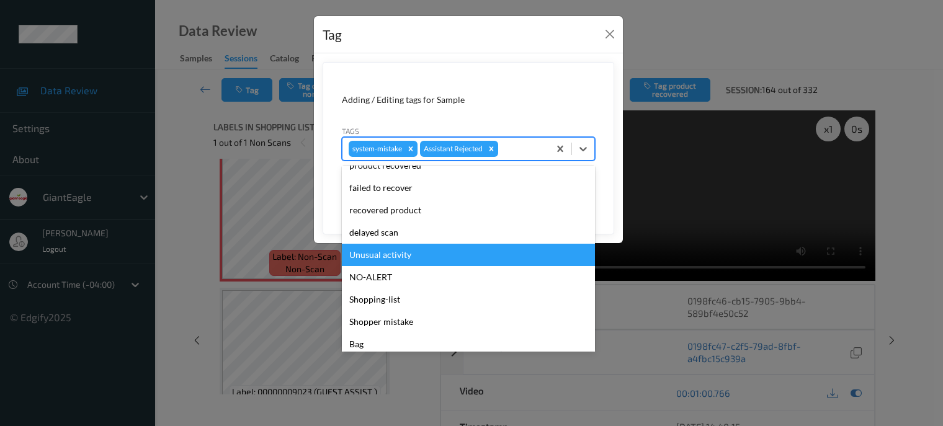
click at [366, 257] on div "Unusual activity" at bounding box center [468, 255] width 253 height 22
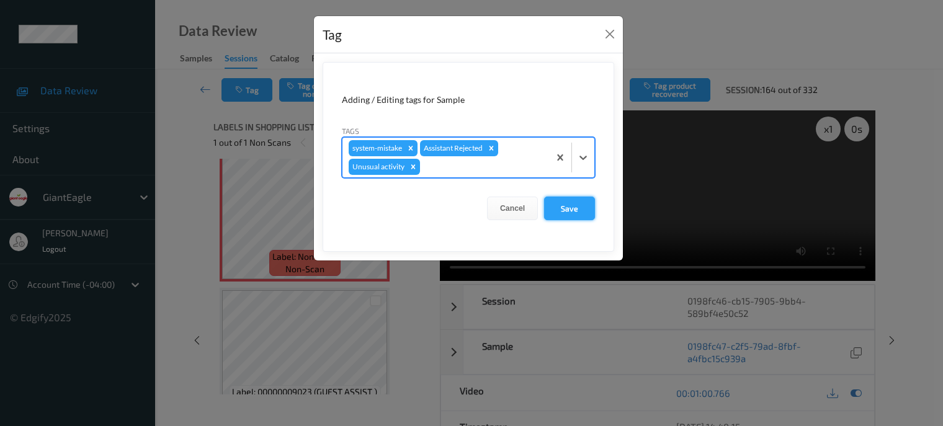
click at [554, 210] on button "Save" at bounding box center [569, 209] width 51 height 24
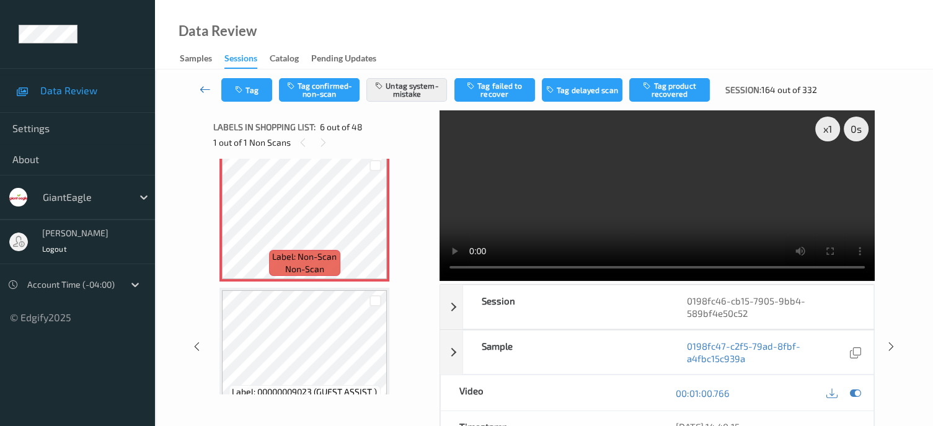
click at [200, 91] on icon at bounding box center [205, 89] width 11 height 12
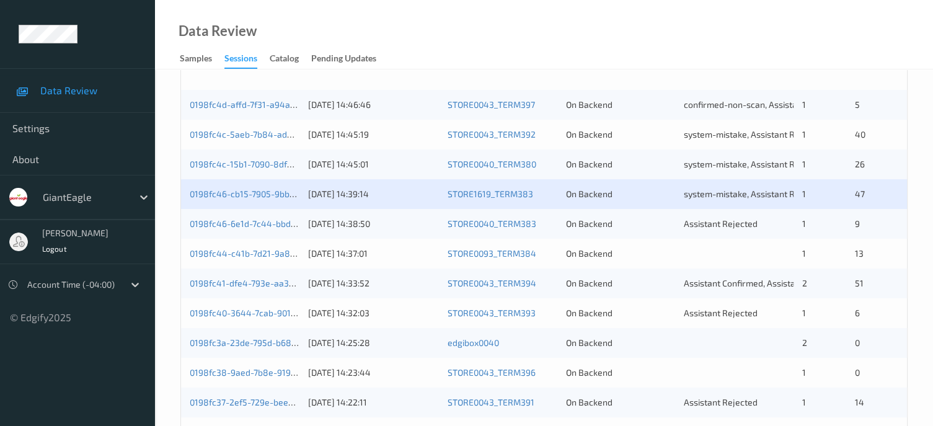
scroll to position [295, 0]
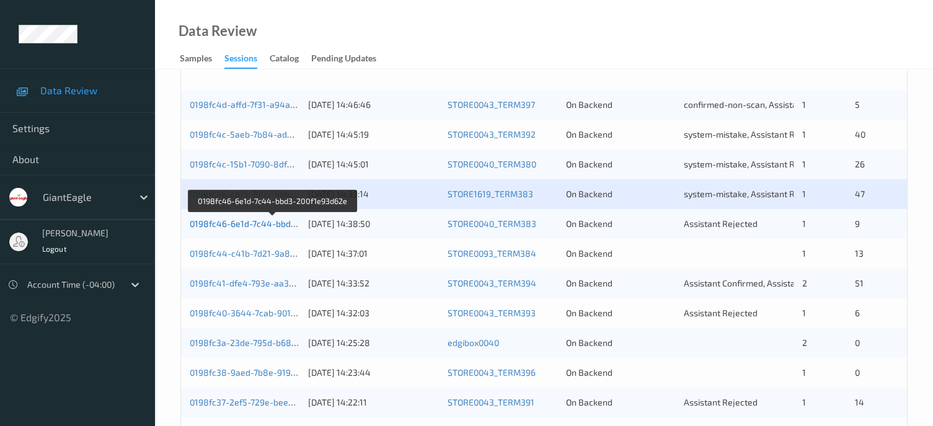
click at [233, 228] on link "0198fc46-6e1d-7c44-bbd3-200f1e93d62e" at bounding box center [273, 223] width 166 height 11
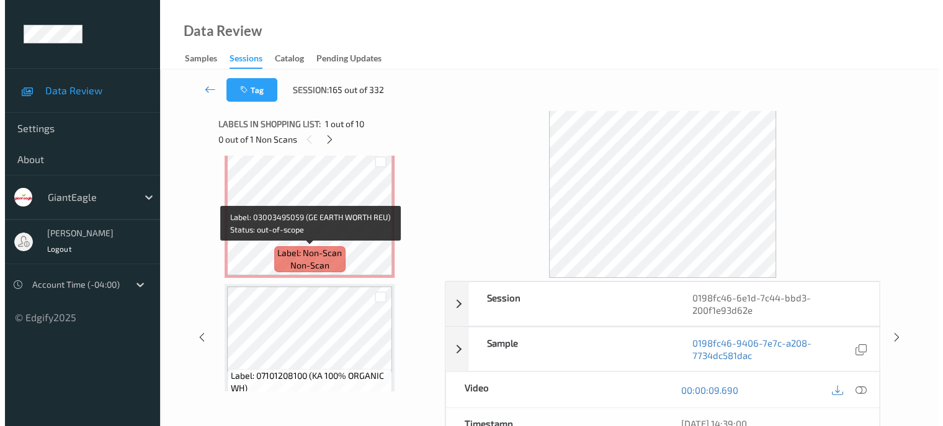
scroll to position [149, 0]
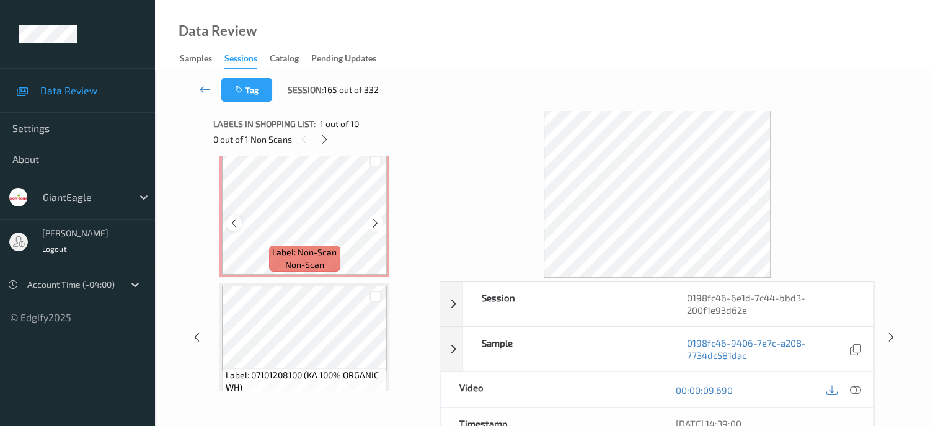
click at [236, 223] on icon at bounding box center [234, 223] width 11 height 11
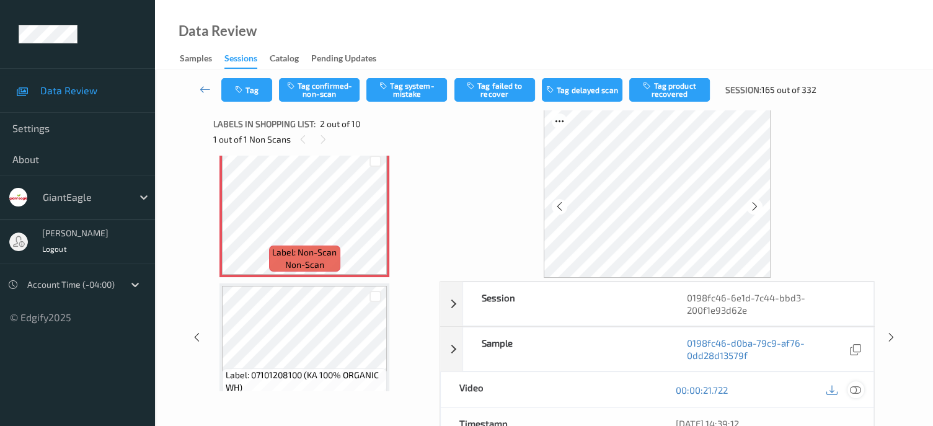
click at [859, 391] on icon at bounding box center [855, 390] width 11 height 11
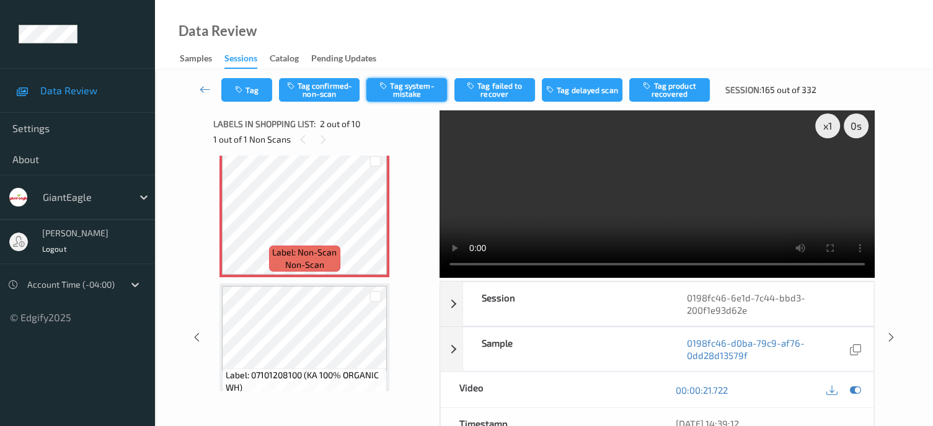
click at [409, 84] on button "Tag system-mistake" at bounding box center [407, 90] width 81 height 24
click at [246, 86] on button "Tag" at bounding box center [246, 90] width 51 height 24
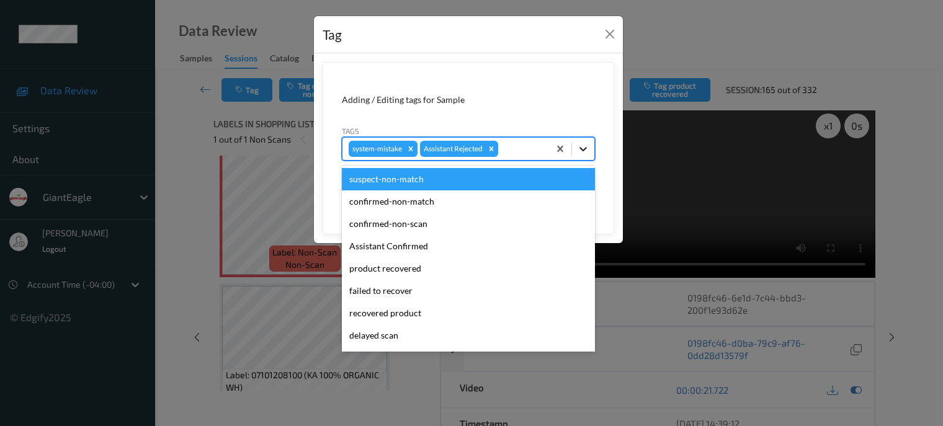
click at [581, 151] on icon at bounding box center [583, 149] width 12 height 12
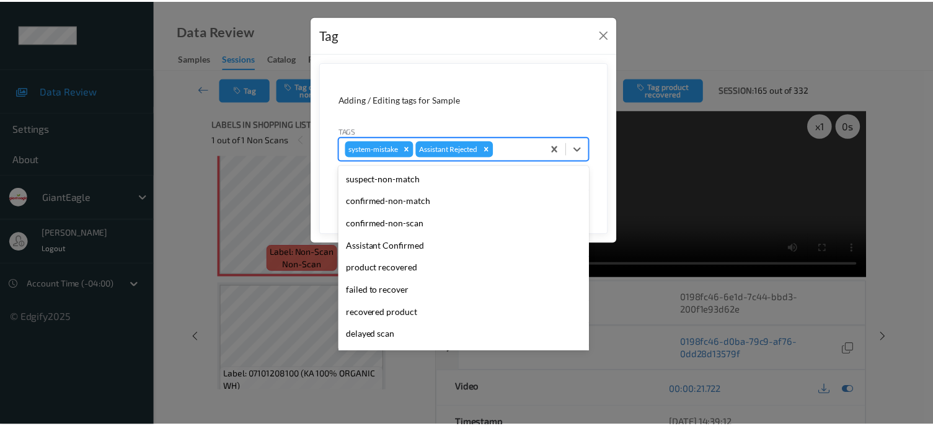
scroll to position [109, 0]
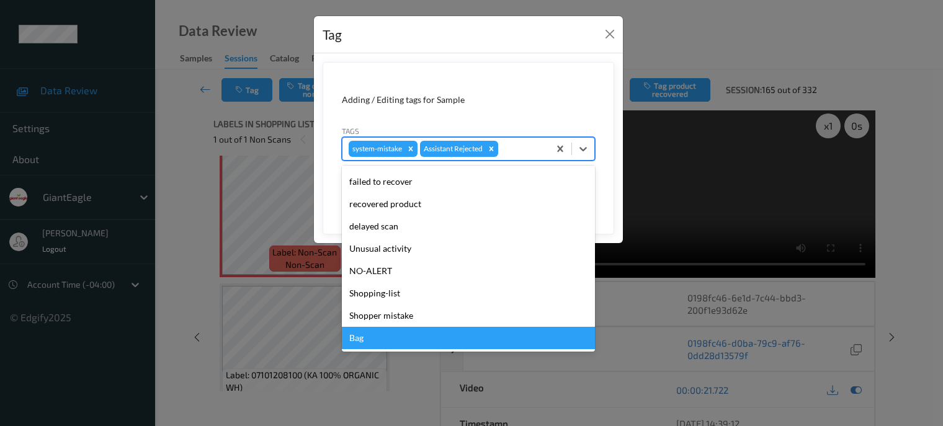
click at [355, 345] on div "Bag" at bounding box center [468, 338] width 253 height 22
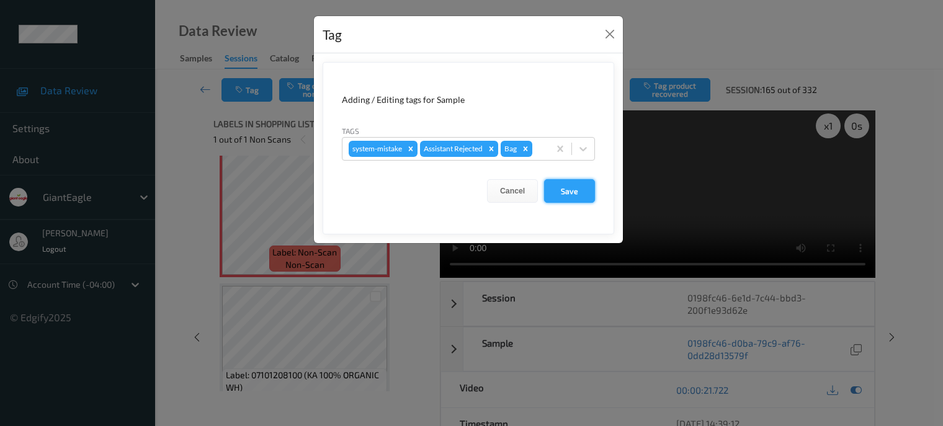
click at [578, 198] on button "Save" at bounding box center [569, 191] width 51 height 24
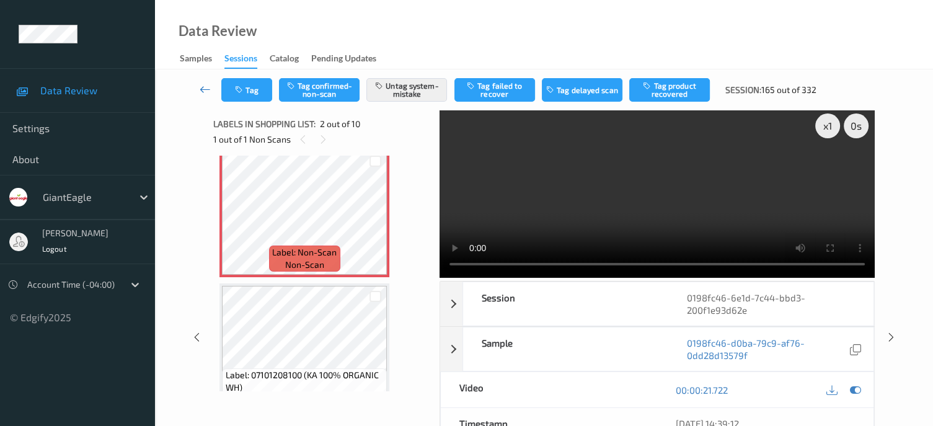
click at [201, 88] on icon at bounding box center [205, 89] width 11 height 12
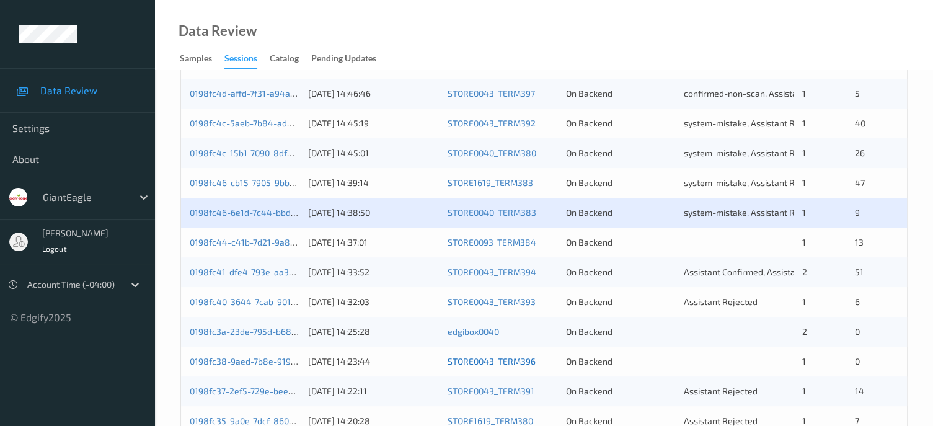
scroll to position [310, 0]
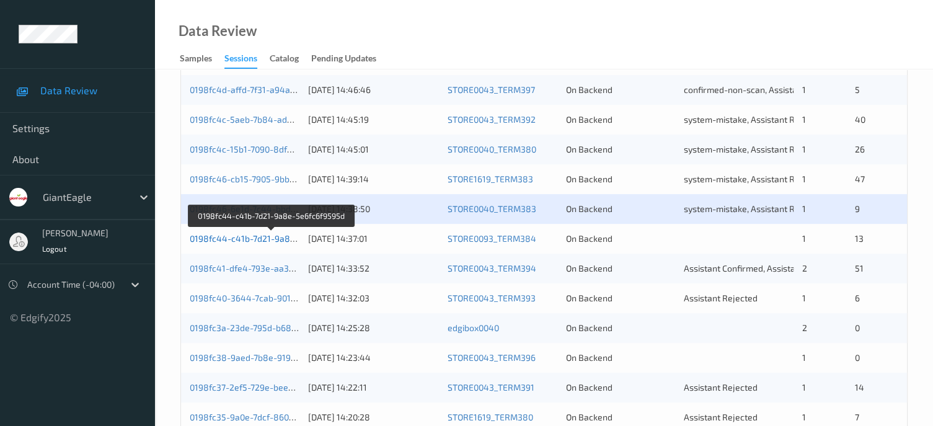
click at [254, 239] on link "0198fc44-c41b-7d21-9a8e-5e6fc6f9595d" at bounding box center [272, 238] width 164 height 11
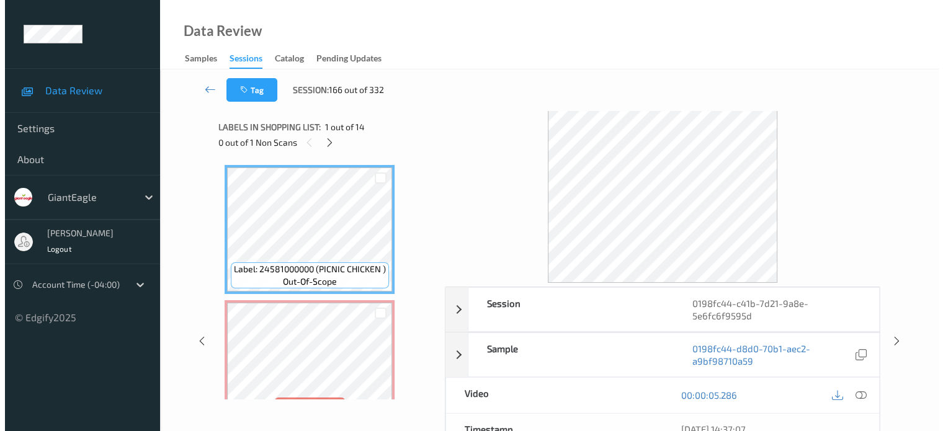
scroll to position [103, 0]
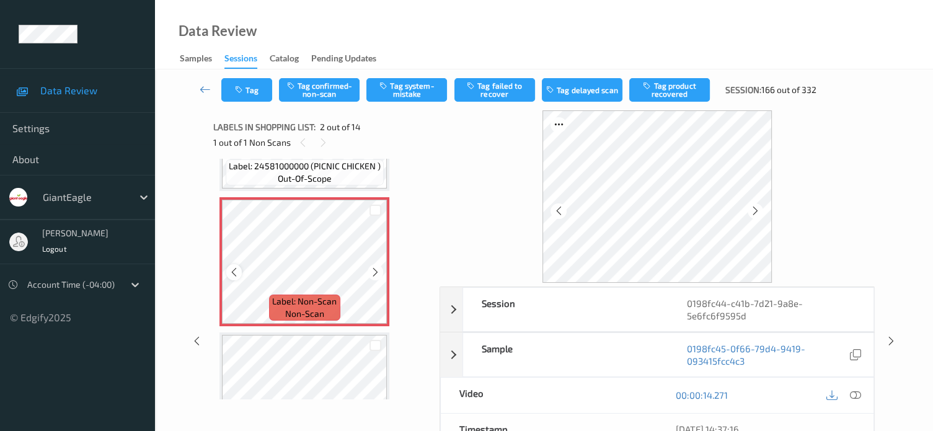
click at [234, 276] on icon at bounding box center [234, 272] width 11 height 11
click at [853, 394] on icon at bounding box center [855, 395] width 11 height 11
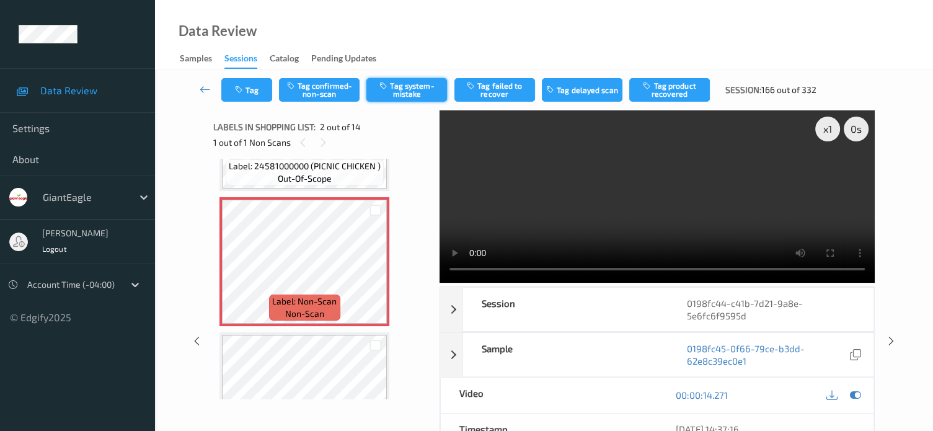
click at [389, 94] on button "Tag system-mistake" at bounding box center [407, 90] width 81 height 24
click at [249, 89] on button "Tag" at bounding box center [246, 90] width 51 height 24
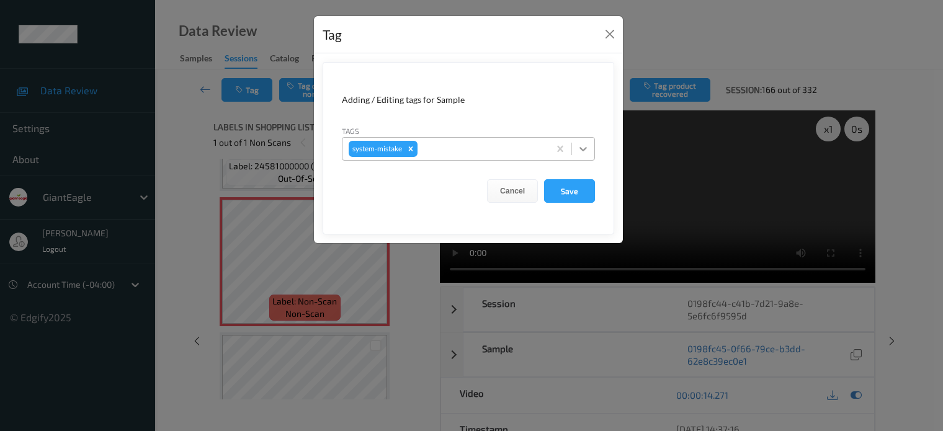
click at [588, 148] on icon at bounding box center [583, 149] width 12 height 12
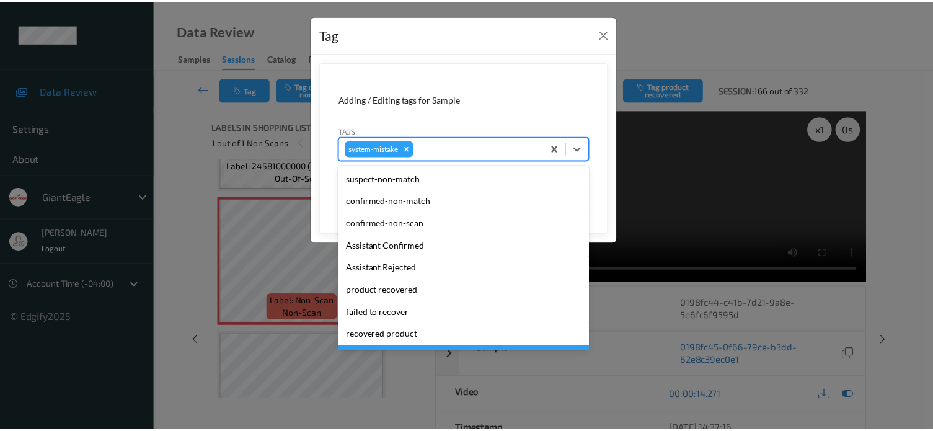
scroll to position [131, 0]
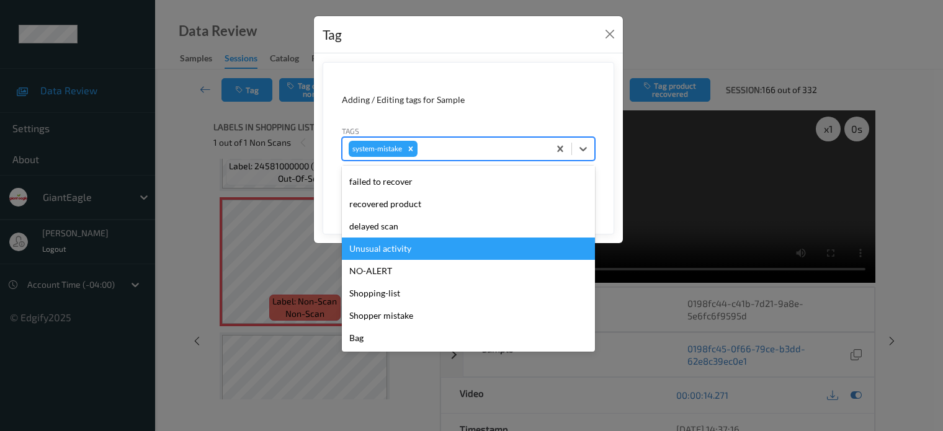
click at [380, 249] on div "Unusual activity" at bounding box center [468, 249] width 253 height 22
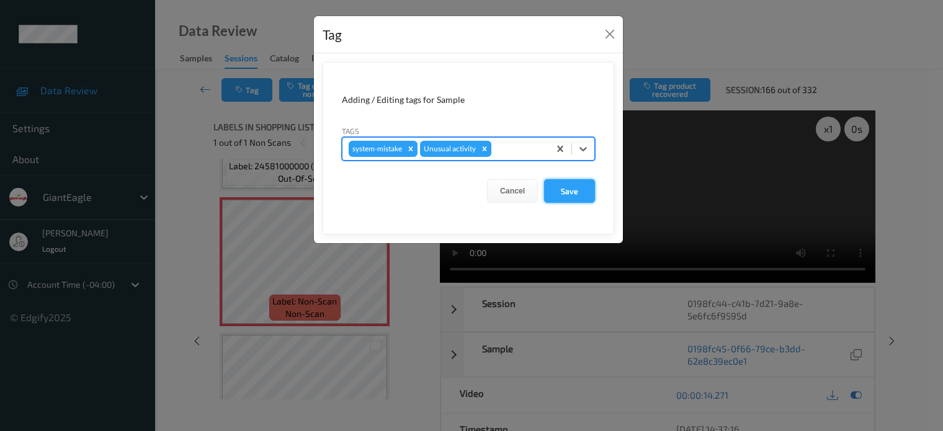
click at [571, 190] on button "Save" at bounding box center [569, 191] width 51 height 24
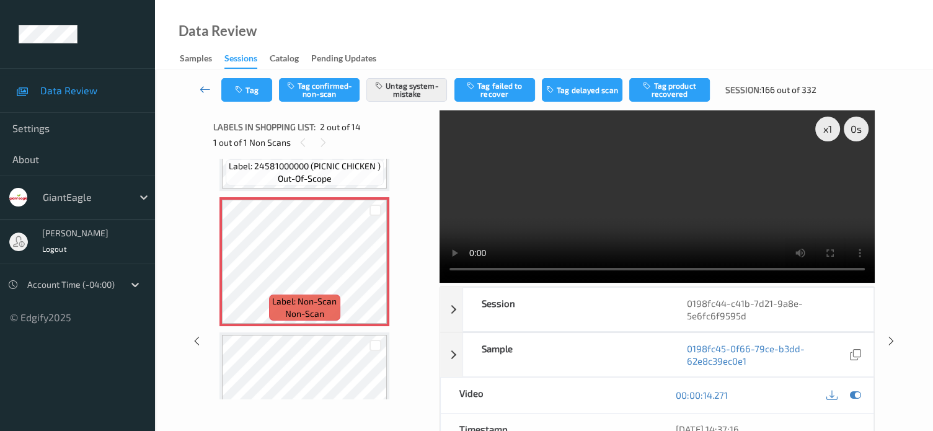
click at [209, 89] on icon at bounding box center [205, 89] width 11 height 12
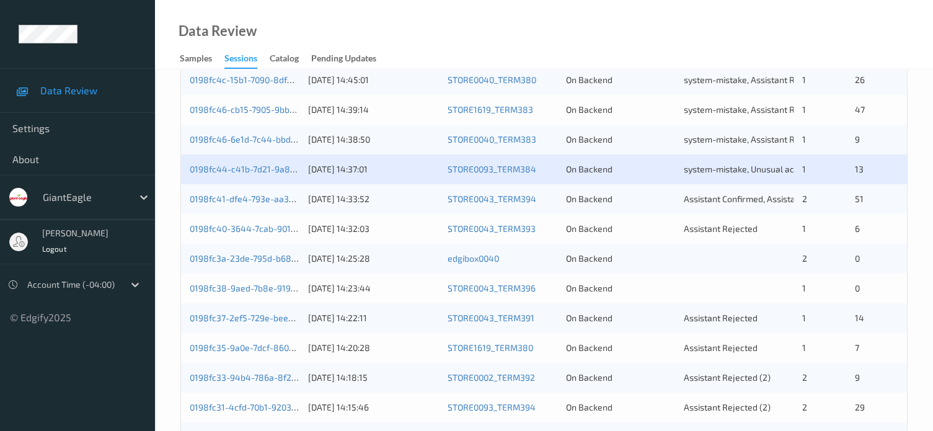
scroll to position [413, 0]
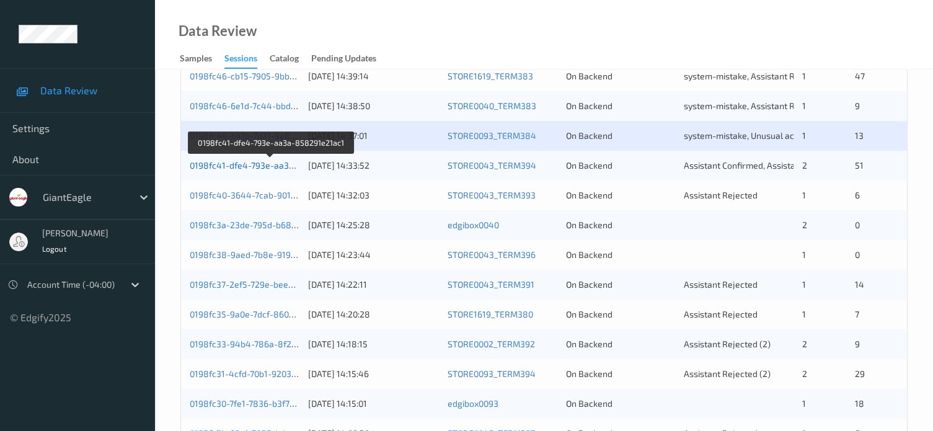
click at [256, 168] on link "0198fc41-dfe4-793e-aa3a-858291e21ac1" at bounding box center [272, 165] width 164 height 11
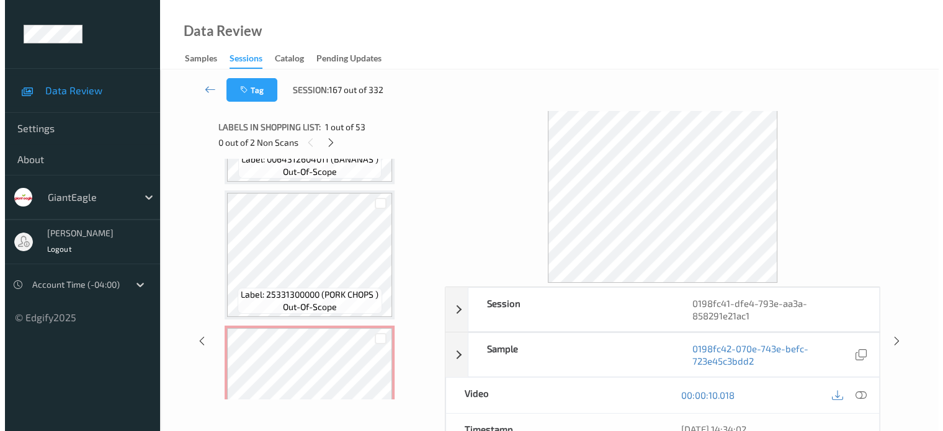
scroll to position [5892, 0]
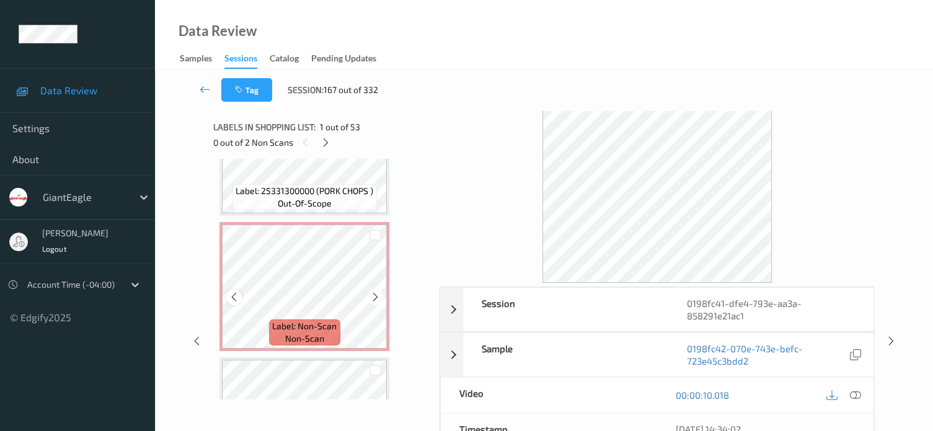
click at [233, 301] on icon at bounding box center [234, 297] width 11 height 11
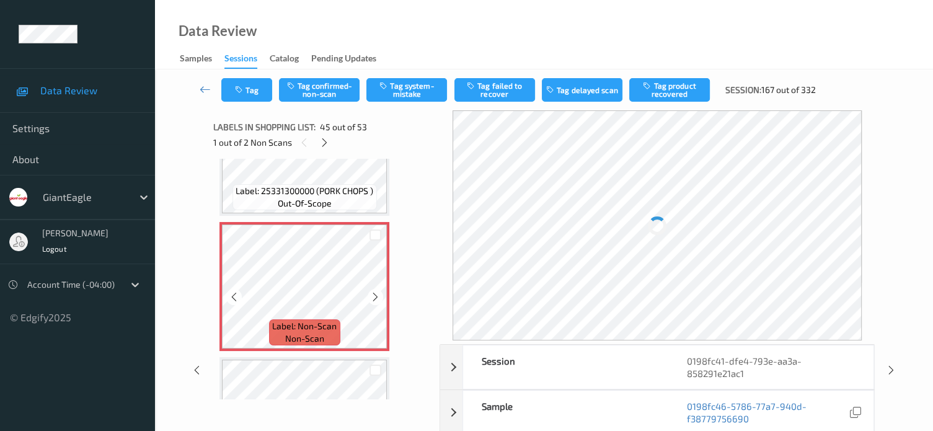
click at [233, 301] on icon at bounding box center [234, 297] width 11 height 11
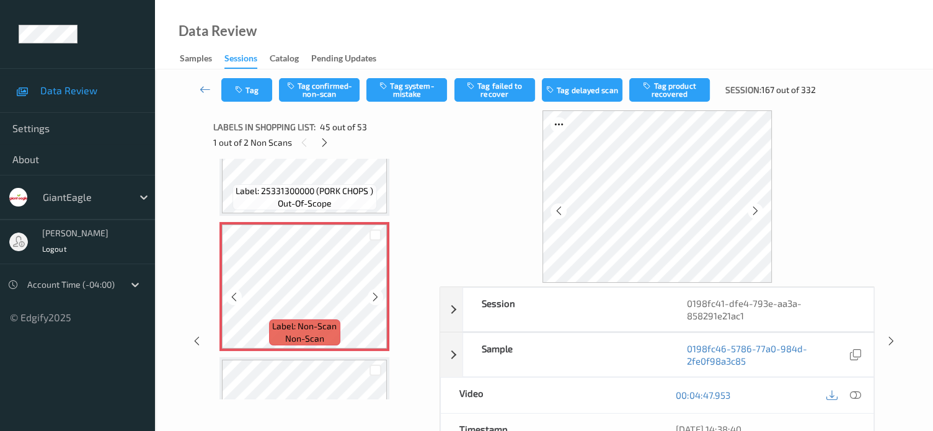
click at [233, 301] on icon at bounding box center [234, 297] width 11 height 11
click at [858, 396] on icon at bounding box center [855, 395] width 11 height 11
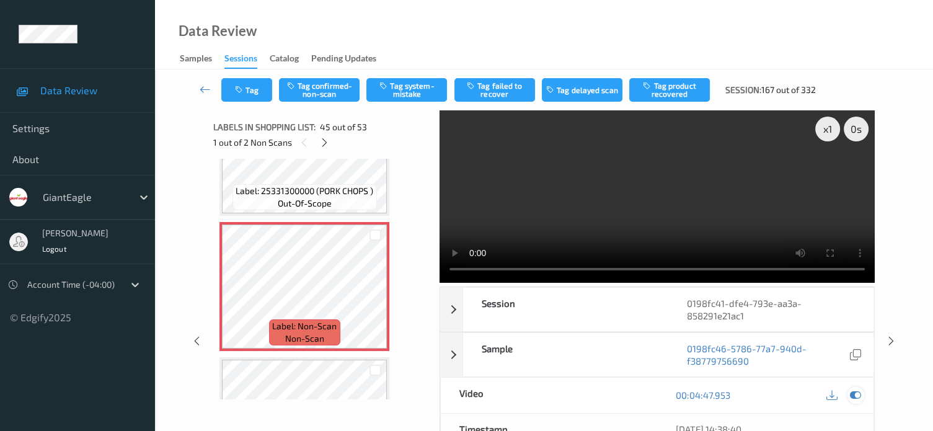
click at [860, 391] on icon at bounding box center [855, 395] width 11 height 11
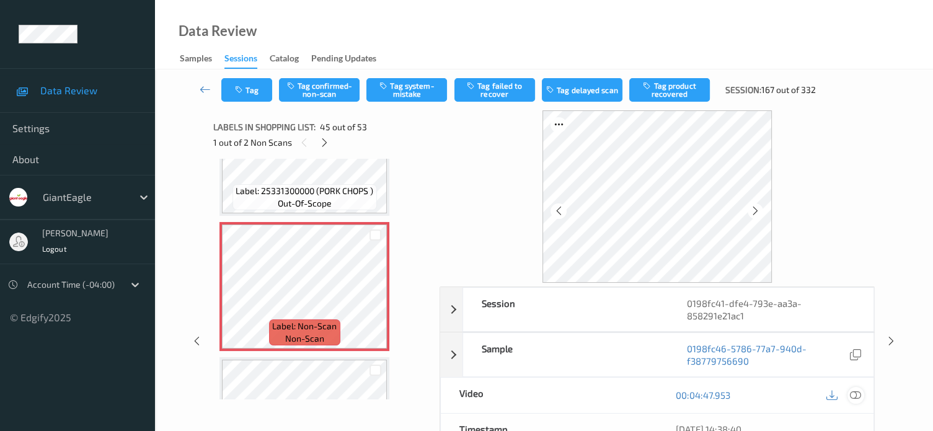
click at [856, 391] on icon at bounding box center [855, 395] width 11 height 11
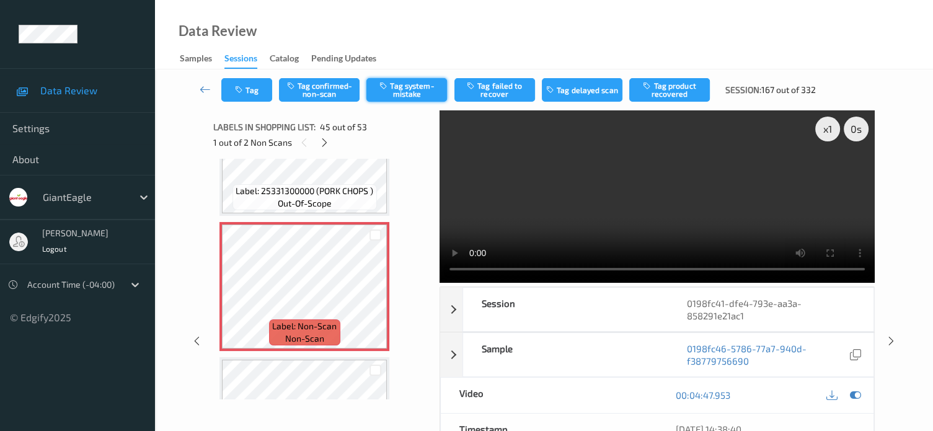
click at [417, 91] on button "Tag system-mistake" at bounding box center [407, 90] width 81 height 24
click at [259, 91] on button "Tag" at bounding box center [246, 90] width 51 height 24
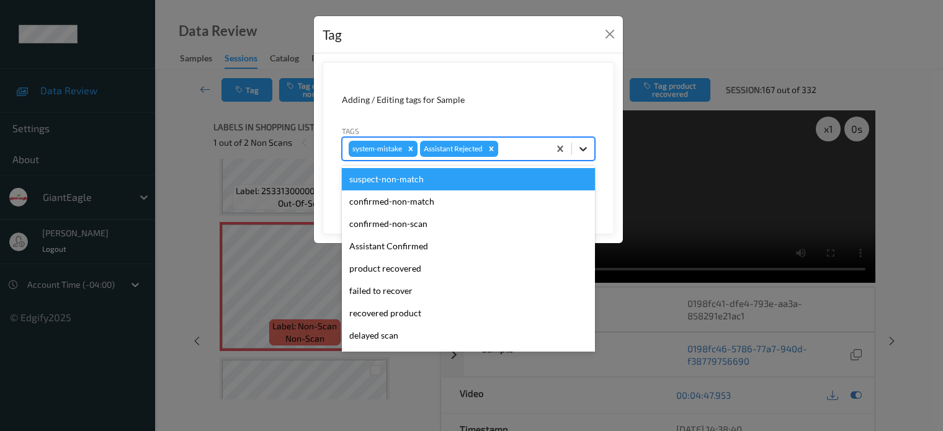
click at [584, 151] on icon at bounding box center [583, 149] width 12 height 12
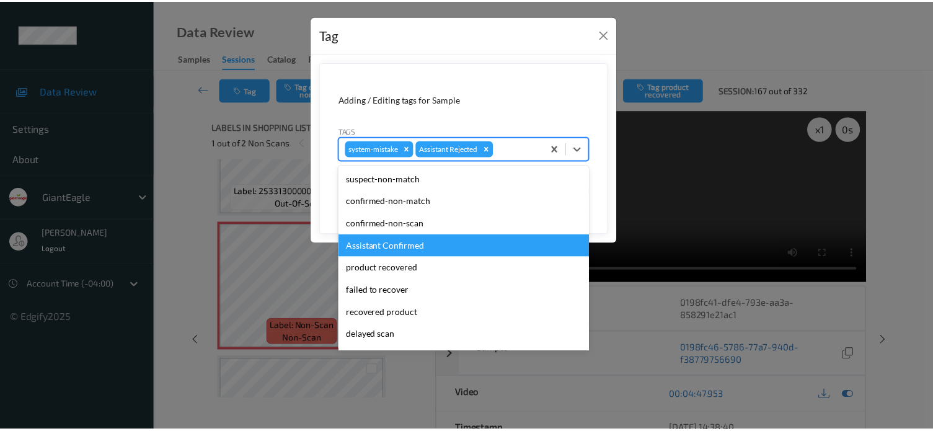
scroll to position [103, 0]
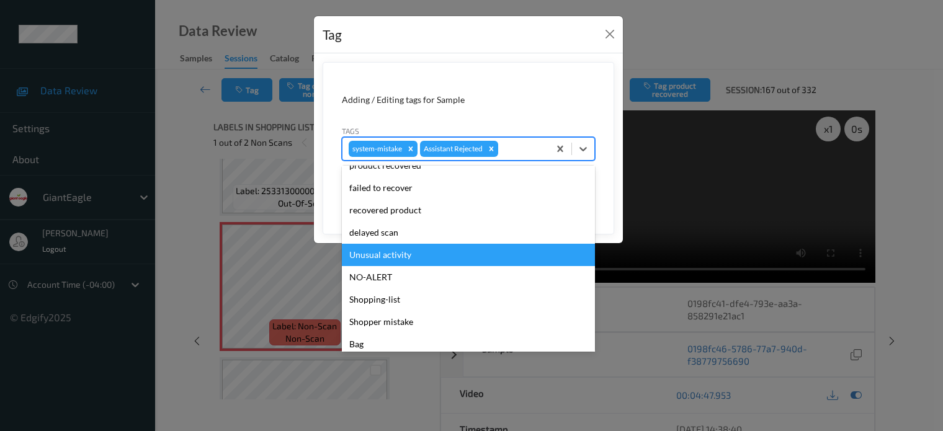
click at [352, 252] on div "Unusual activity" at bounding box center [468, 255] width 253 height 22
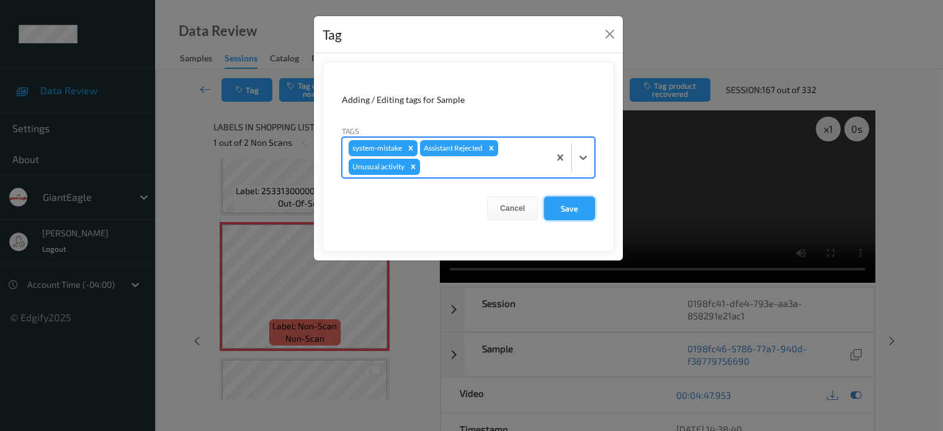
click at [565, 201] on button "Save" at bounding box center [569, 209] width 51 height 24
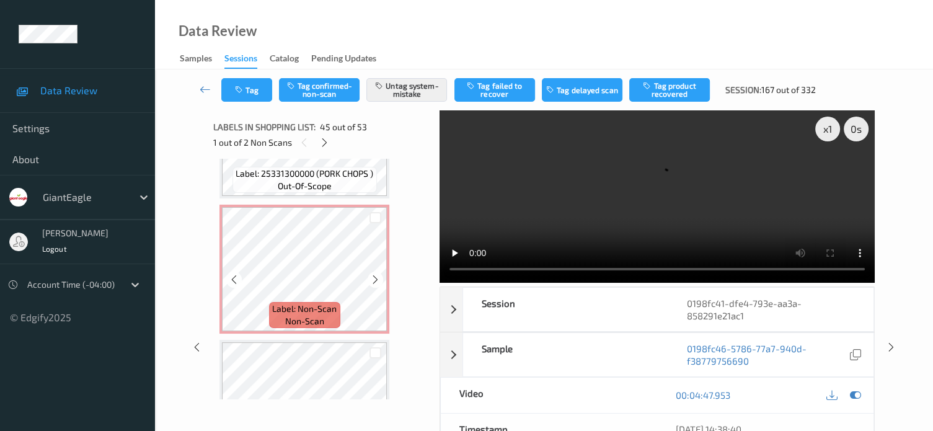
scroll to position [6202, 0]
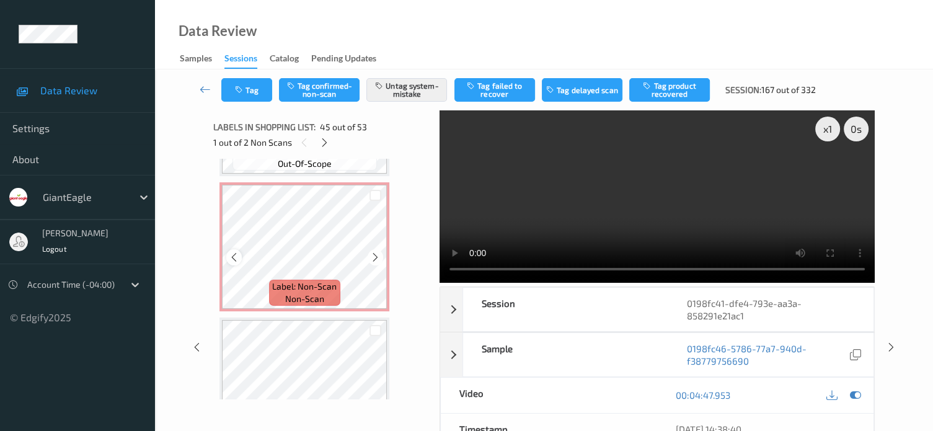
click at [229, 260] on icon at bounding box center [234, 257] width 11 height 11
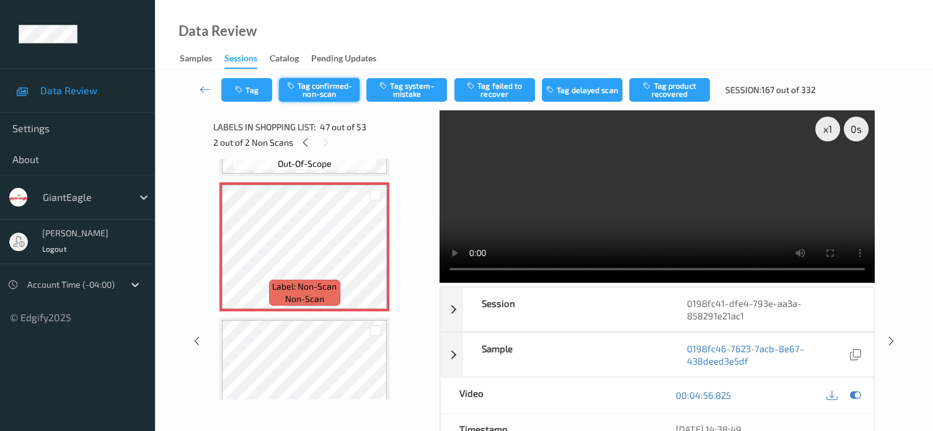
click at [310, 88] on button "Tag confirmed-non-scan" at bounding box center [319, 90] width 81 height 24
click at [670, 87] on button "Tag product recovered" at bounding box center [670, 90] width 81 height 24
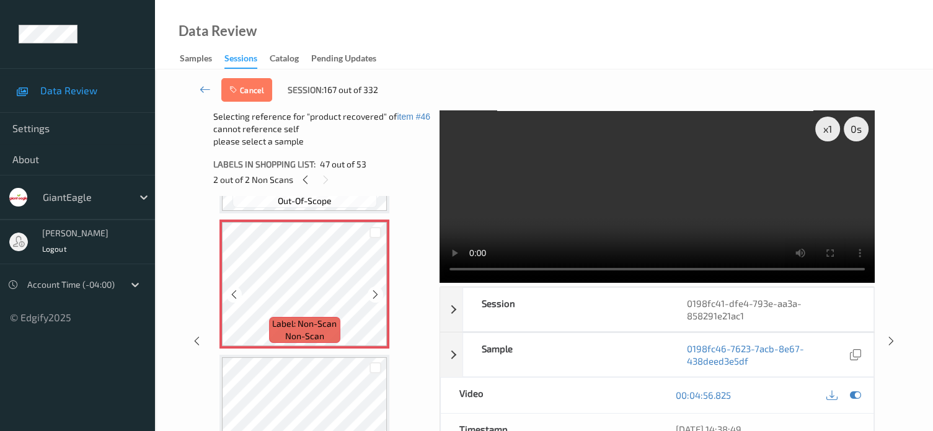
scroll to position [6305, 0]
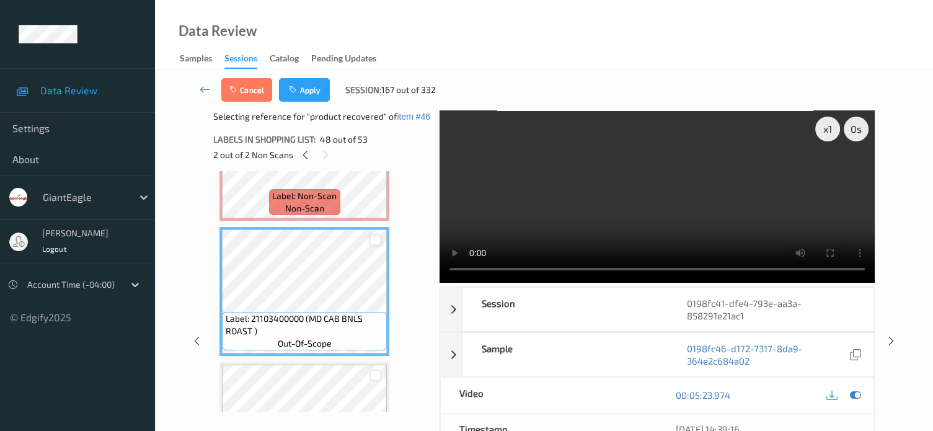
click at [376, 243] on div at bounding box center [376, 240] width 12 height 12
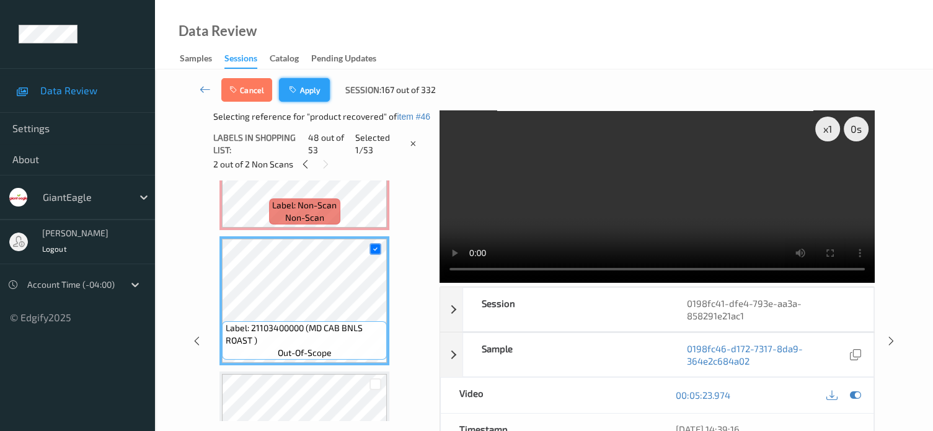
click at [301, 96] on button "Apply" at bounding box center [304, 90] width 51 height 24
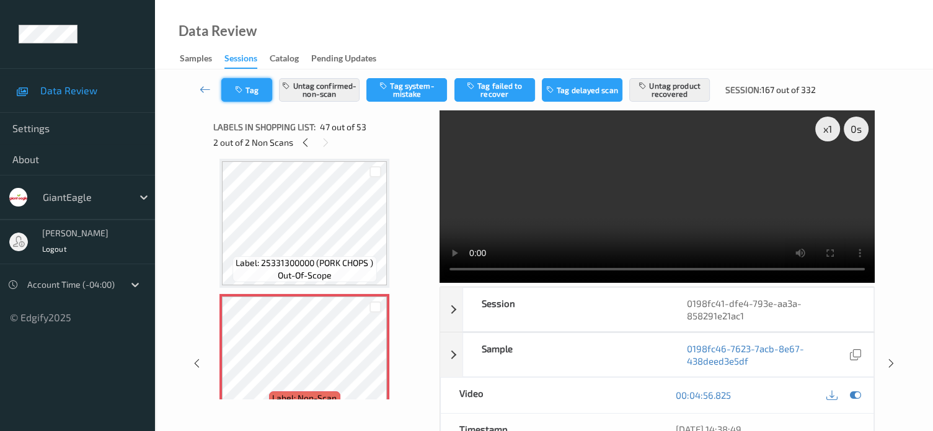
click at [254, 86] on button "Tag" at bounding box center [246, 90] width 51 height 24
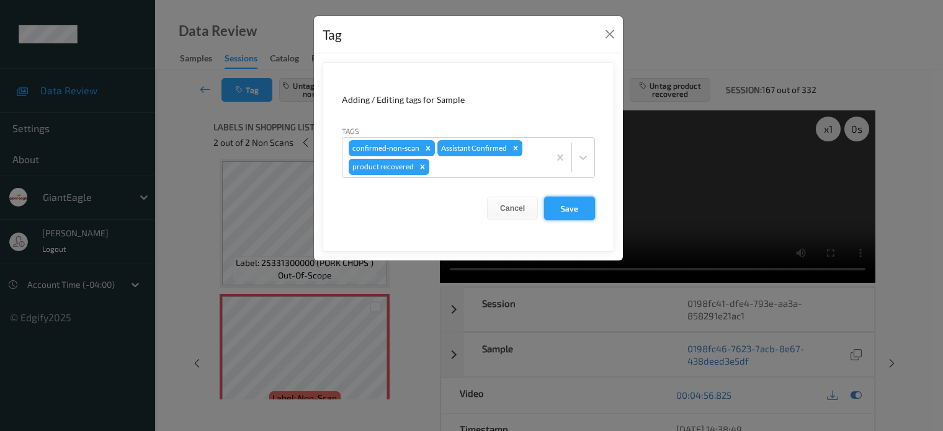
click at [562, 212] on button "Save" at bounding box center [569, 209] width 51 height 24
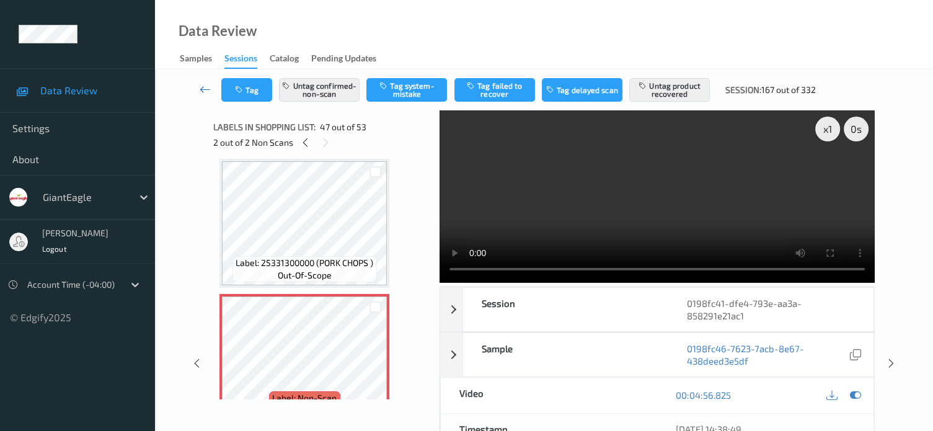
click at [205, 88] on icon at bounding box center [205, 89] width 11 height 12
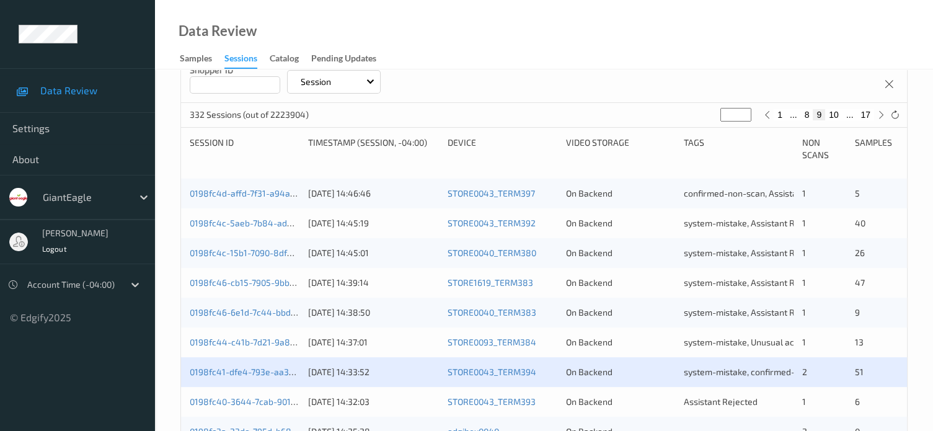
scroll to position [310, 0]
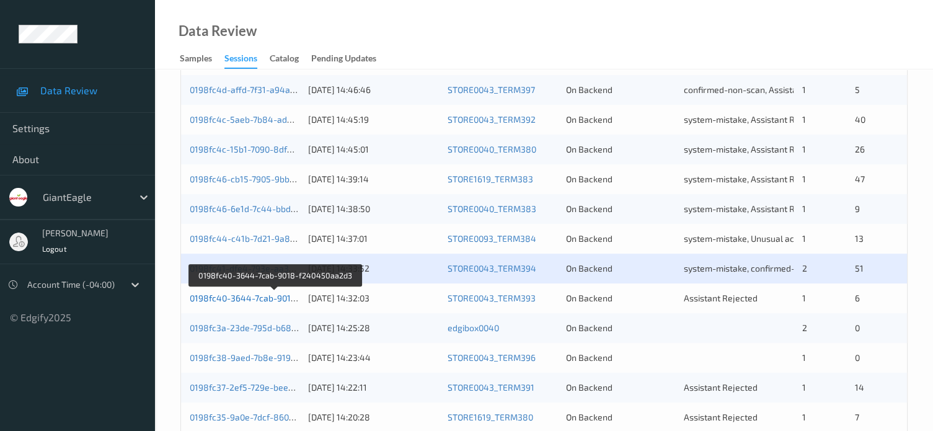
click at [241, 297] on link "0198fc40-3644-7cab-9018-f240450aa2d3" at bounding box center [274, 298] width 169 height 11
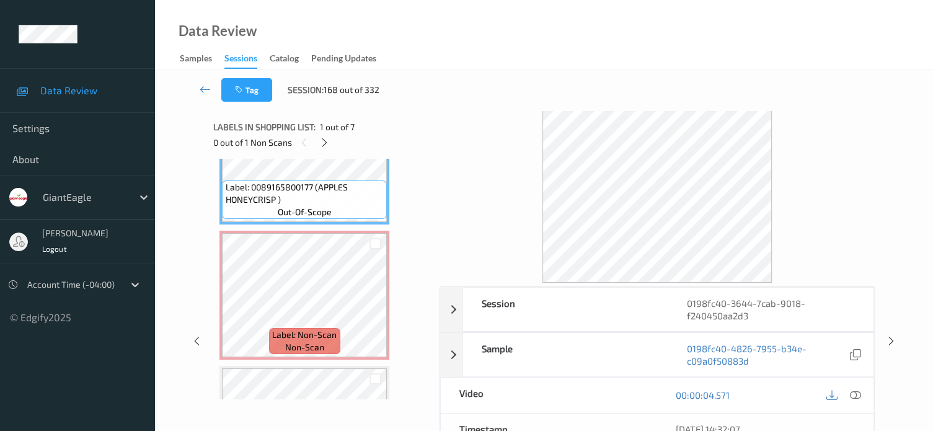
scroll to position [103, 0]
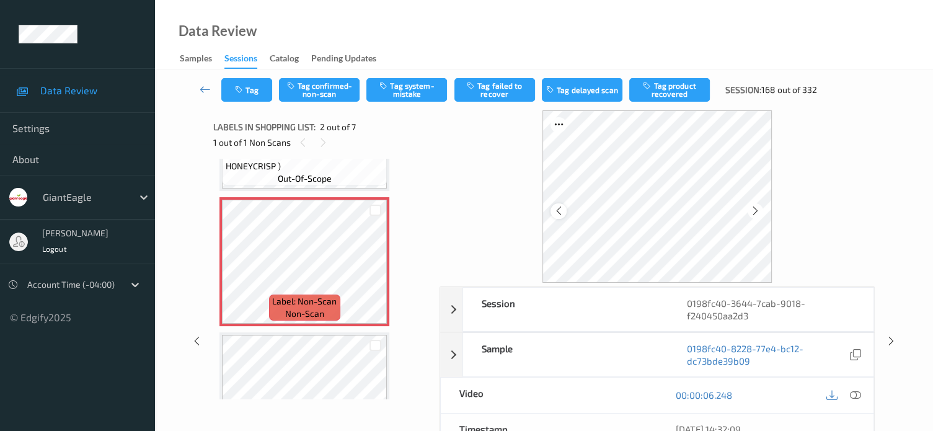
click at [561, 218] on div at bounding box center [559, 211] width 16 height 16
click at [561, 215] on icon at bounding box center [558, 210] width 11 height 11
click at [857, 396] on icon at bounding box center [855, 395] width 11 height 11
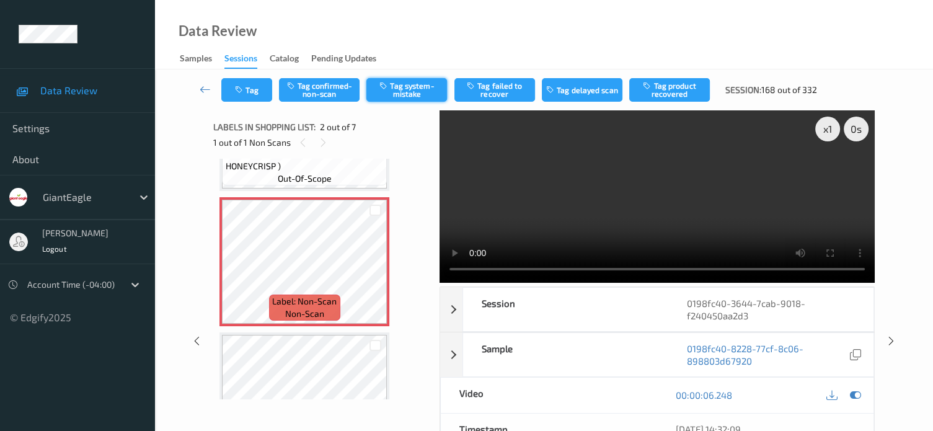
click at [409, 83] on button "Tag system-mistake" at bounding box center [407, 90] width 81 height 24
click at [251, 86] on button "Tag" at bounding box center [246, 90] width 51 height 24
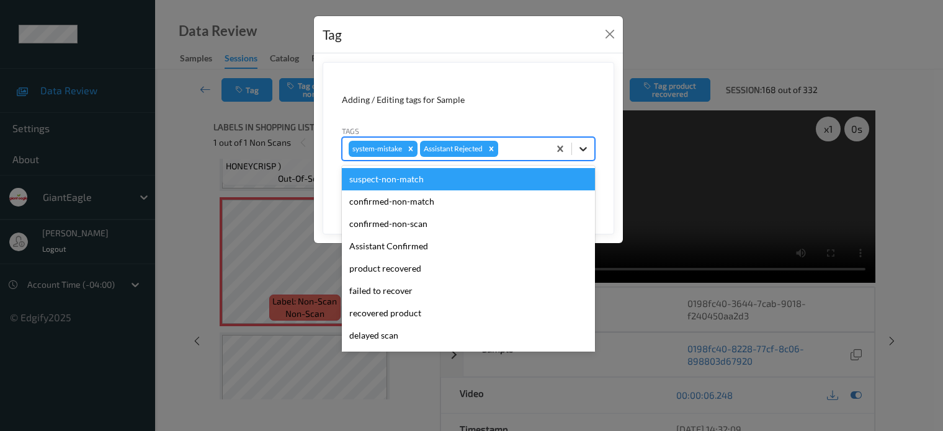
click at [579, 152] on icon at bounding box center [583, 149] width 12 height 12
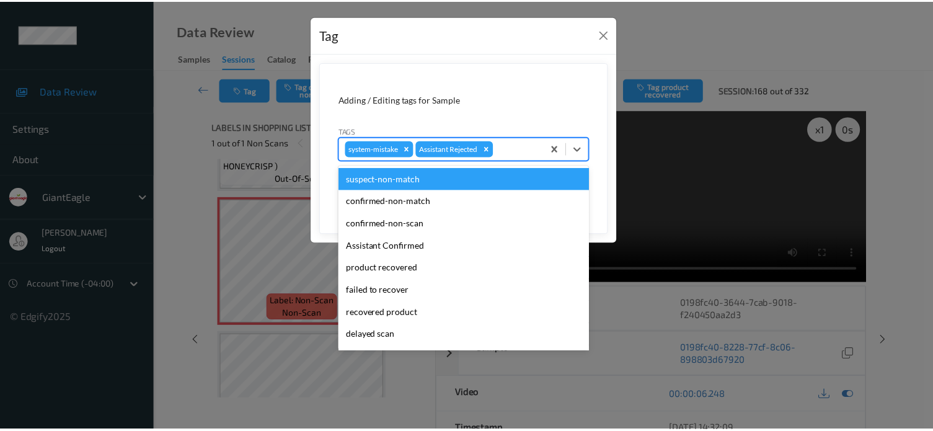
scroll to position [109, 0]
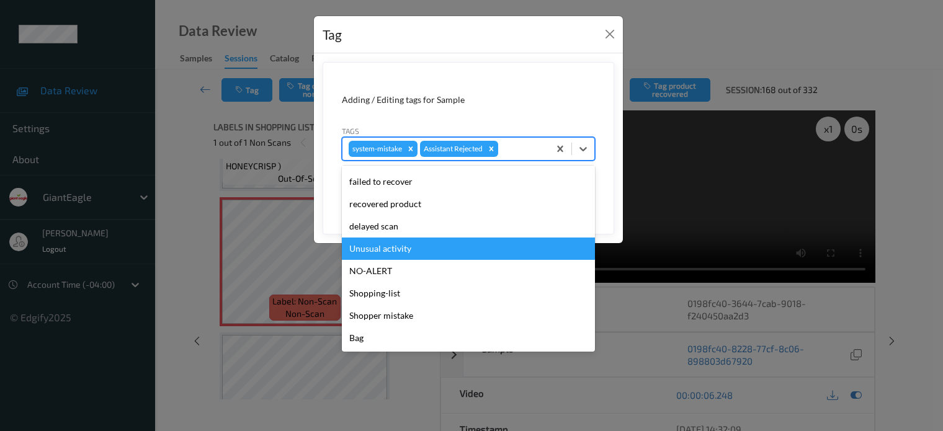
click at [365, 251] on div "Unusual activity" at bounding box center [468, 249] width 253 height 22
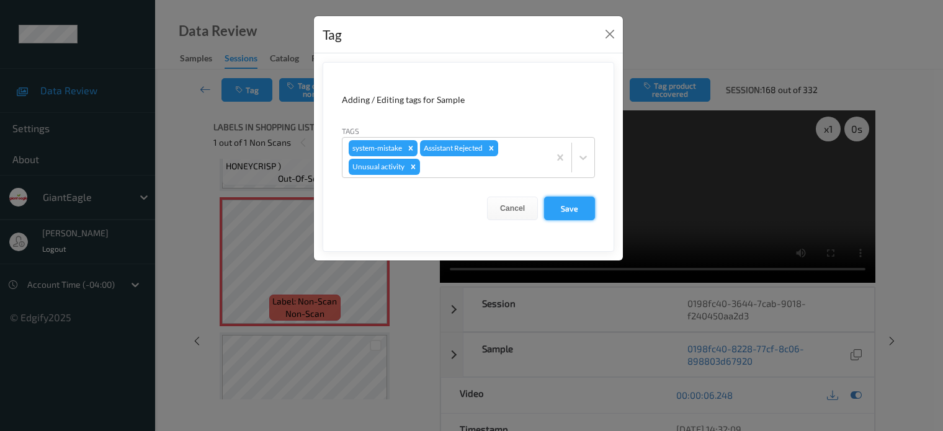
click at [571, 213] on button "Save" at bounding box center [569, 209] width 51 height 24
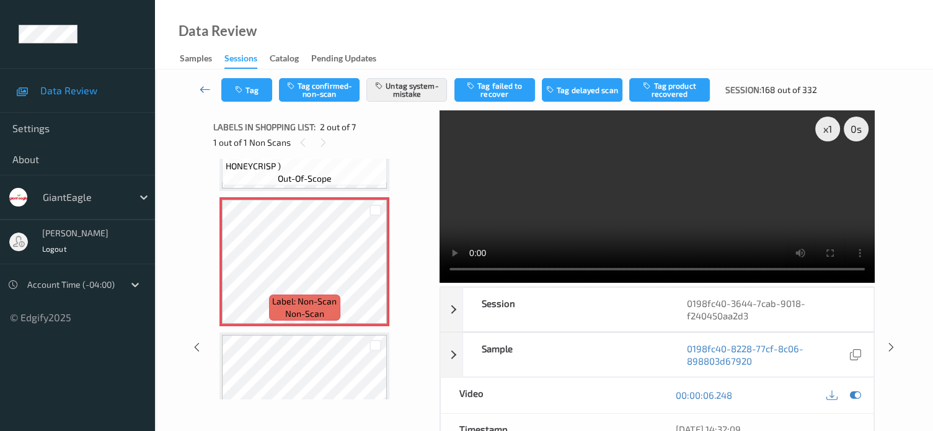
click at [200, 91] on icon at bounding box center [205, 89] width 11 height 12
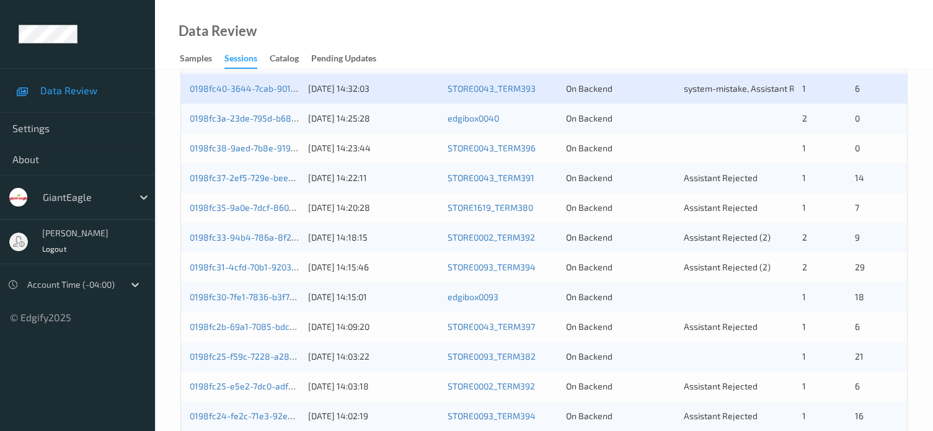
scroll to position [496, 0]
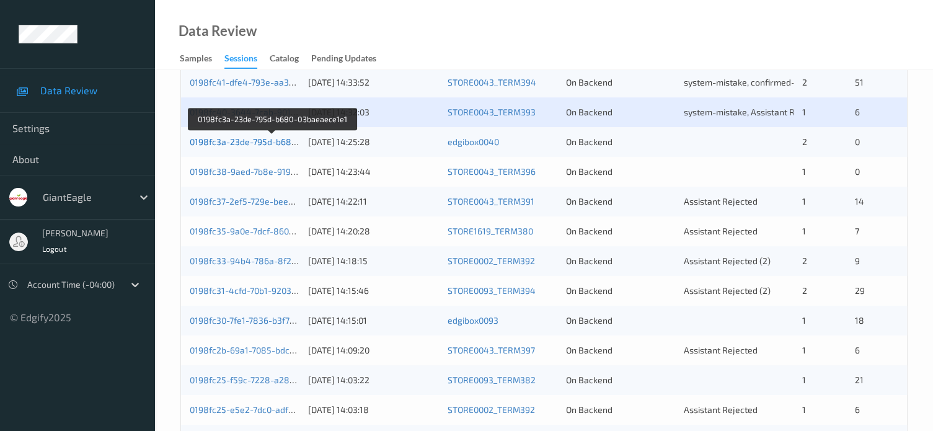
click at [248, 143] on link "0198fc3a-23de-795d-b680-03baeaece1e1" at bounding box center [273, 141] width 167 height 11
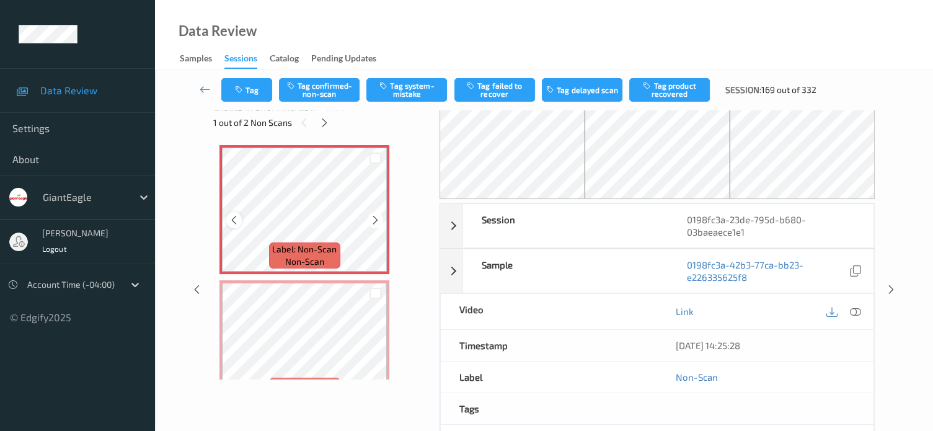
click at [235, 221] on icon at bounding box center [234, 220] width 11 height 11
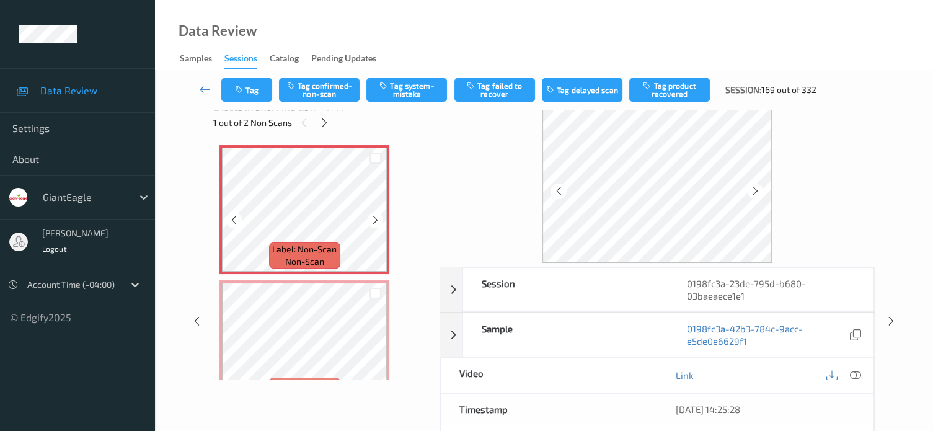
click at [235, 221] on icon at bounding box center [234, 220] width 11 height 11
click at [861, 375] on icon at bounding box center [855, 375] width 11 height 11
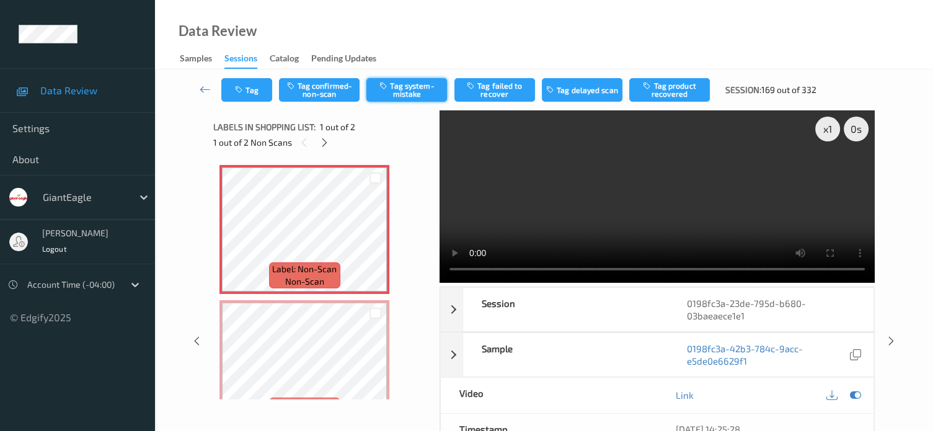
click at [412, 86] on button "Tag system-mistake" at bounding box center [407, 90] width 81 height 24
click at [247, 81] on button "Tag" at bounding box center [246, 90] width 51 height 24
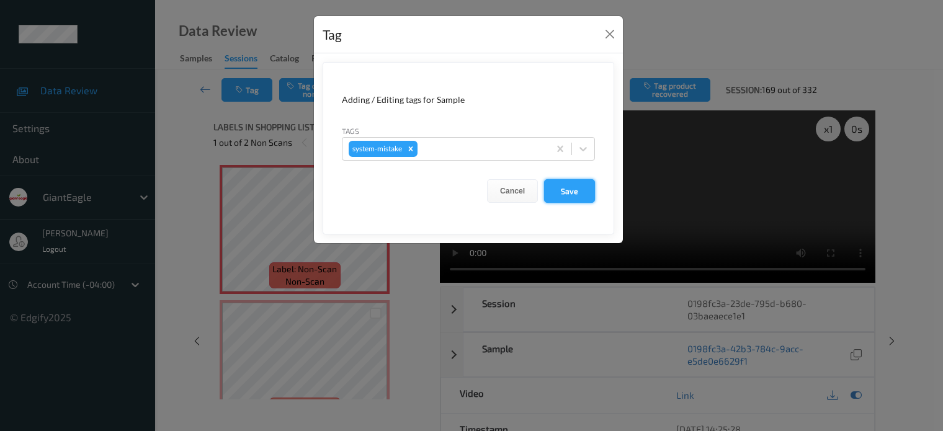
click at [568, 198] on button "Save" at bounding box center [569, 191] width 51 height 24
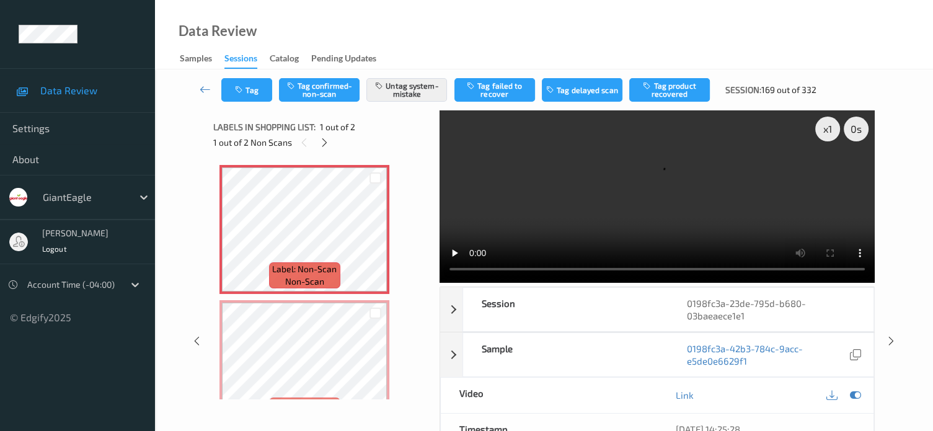
scroll to position [35, 0]
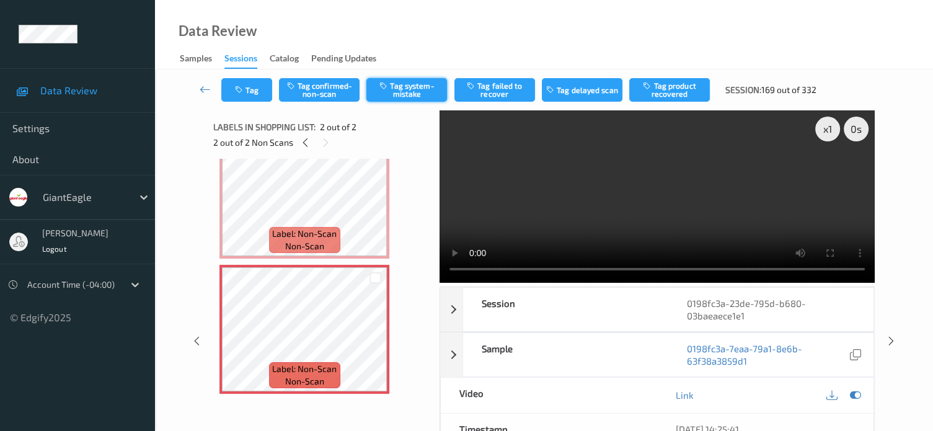
click at [399, 87] on button "Tag system-mistake" at bounding box center [407, 90] width 81 height 24
click at [261, 93] on button "Tag" at bounding box center [246, 90] width 51 height 24
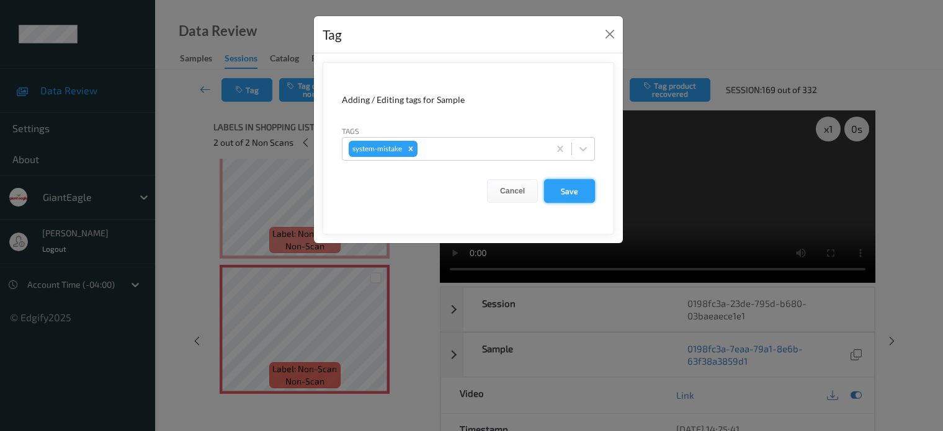
click at [561, 192] on button "Save" at bounding box center [569, 191] width 51 height 24
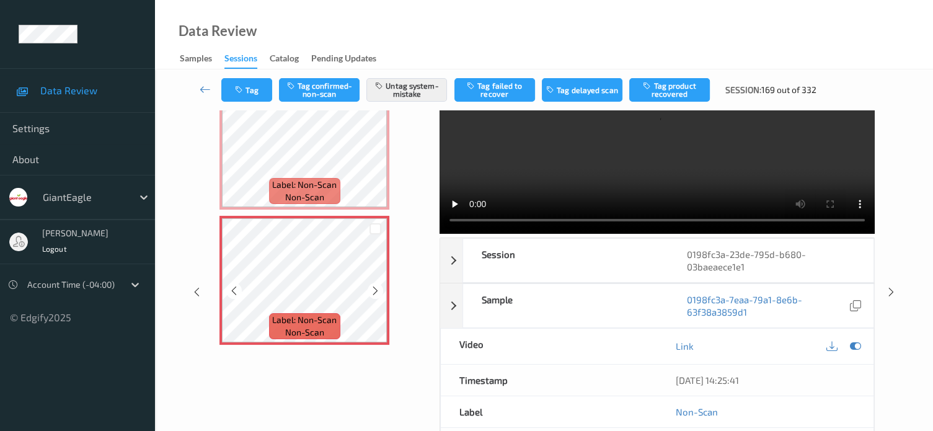
scroll to position [0, 0]
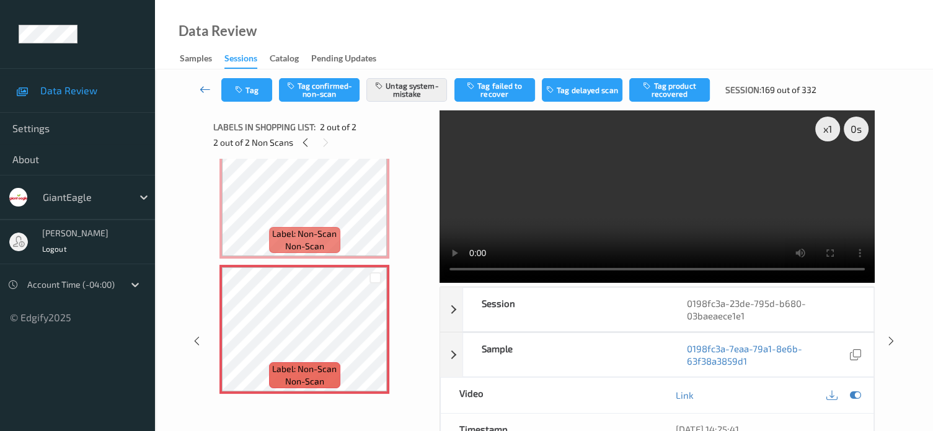
click at [200, 86] on icon at bounding box center [205, 89] width 11 height 12
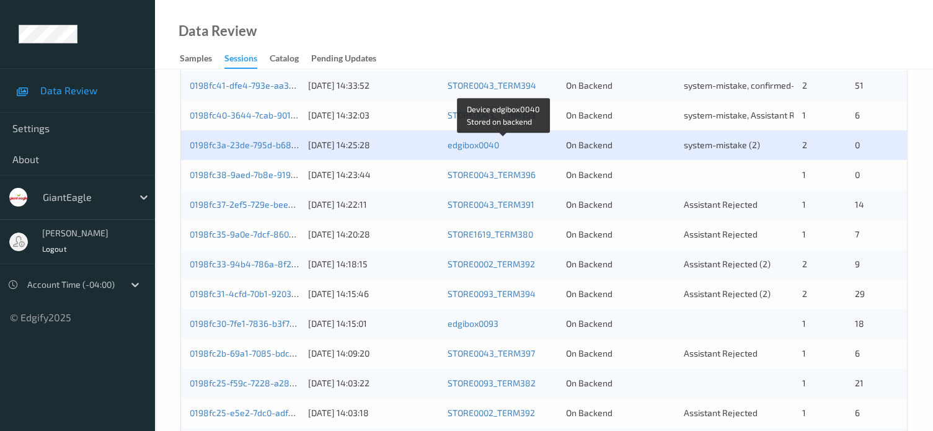
scroll to position [517, 0]
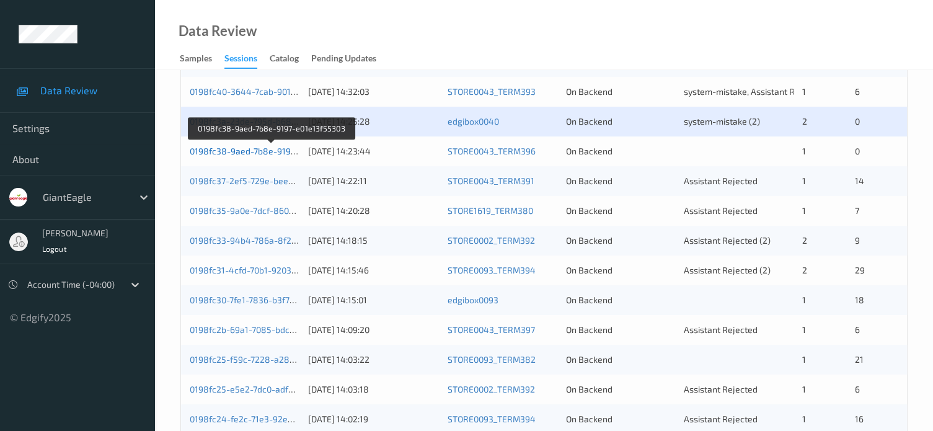
click at [244, 156] on link "0198fc38-9aed-7b8e-9197-e01e13f55303" at bounding box center [272, 151] width 164 height 11
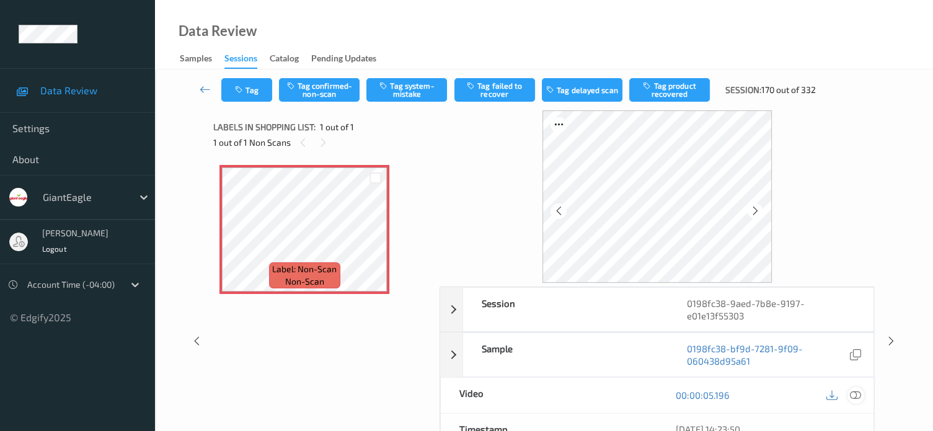
click at [856, 395] on icon at bounding box center [855, 395] width 11 height 11
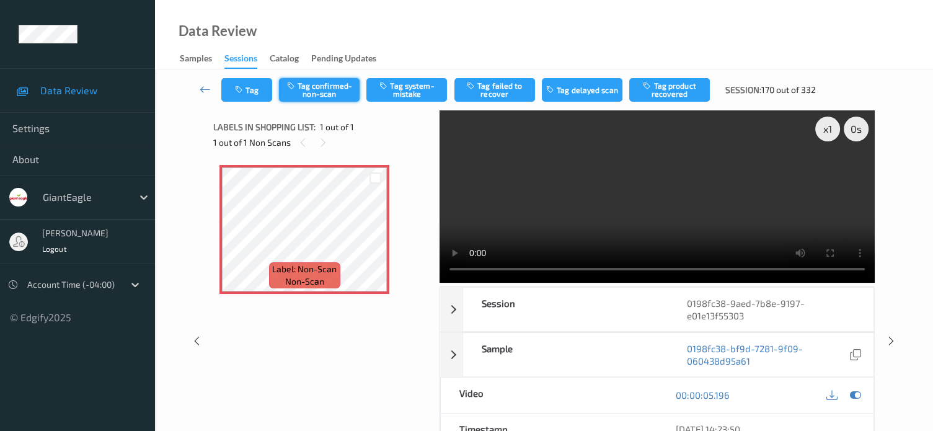
click at [313, 88] on button "Tag confirmed-non-scan" at bounding box center [319, 90] width 81 height 24
click at [250, 86] on div "Tag Tag confirmed-non-scan Tag system-mistake Tag failed to recover Tag delayed…" at bounding box center [544, 320] width 728 height 503
click at [256, 92] on button "Tag" at bounding box center [246, 90] width 51 height 24
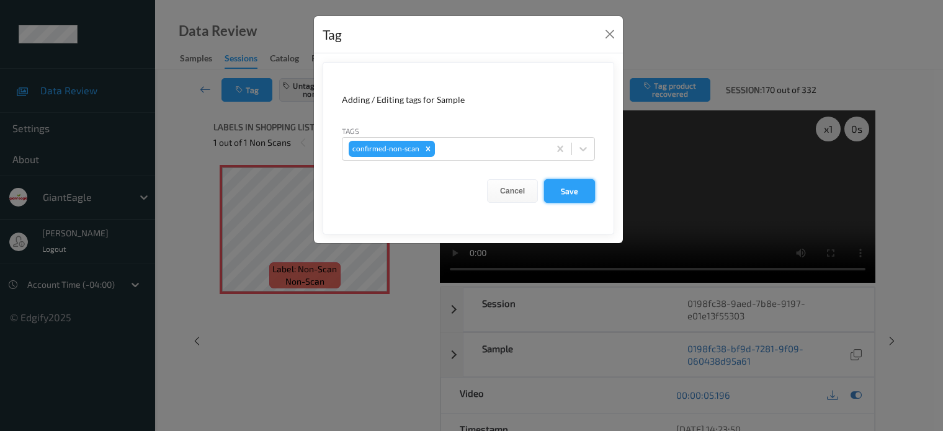
click at [571, 194] on button "Save" at bounding box center [569, 191] width 51 height 24
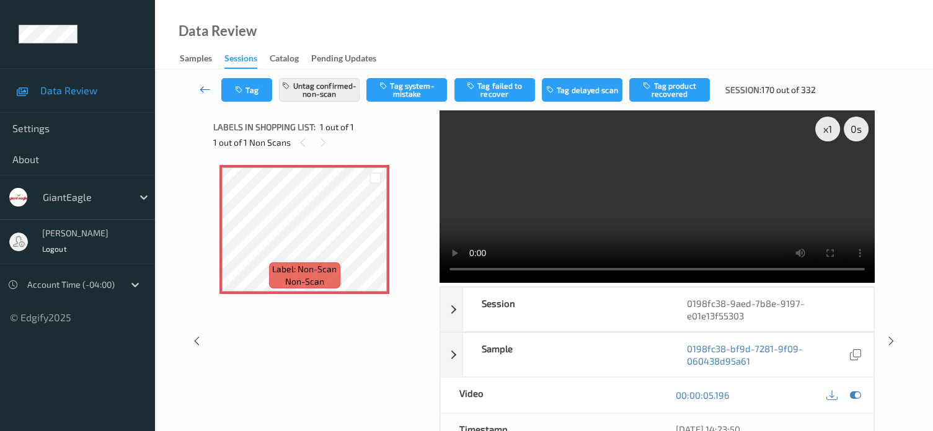
click at [200, 88] on icon at bounding box center [205, 89] width 11 height 12
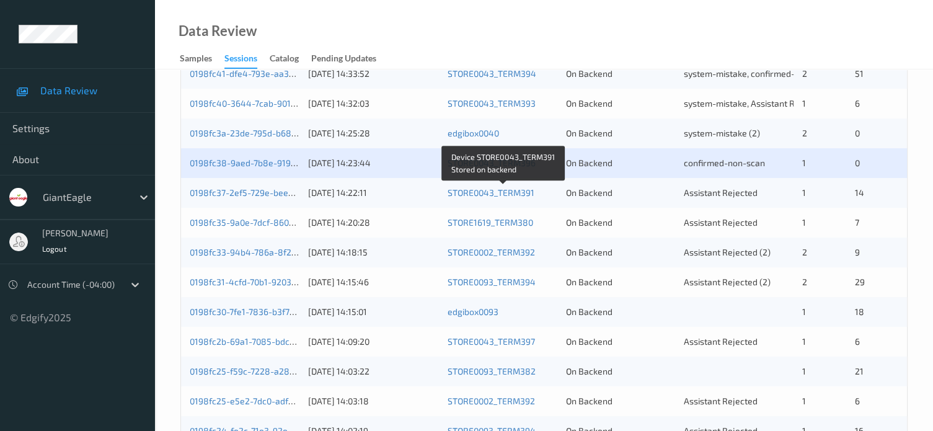
scroll to position [517, 0]
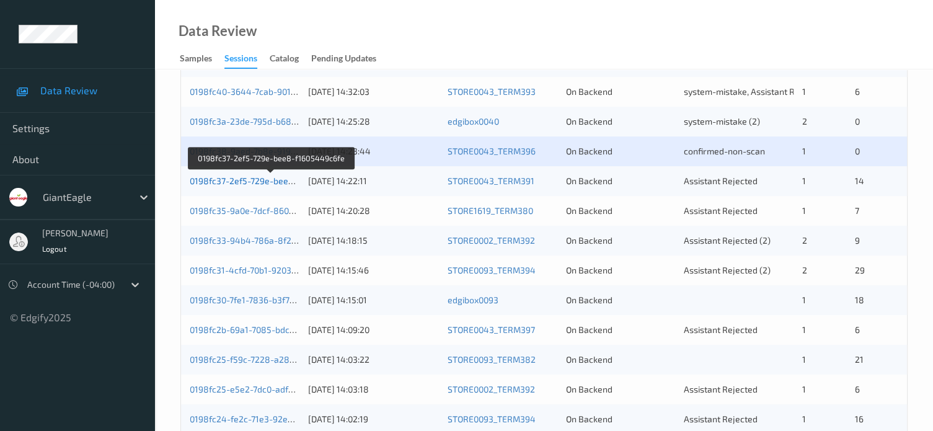
click at [263, 176] on link "0198fc37-2ef5-729e-bee8-f1605449c6fe" at bounding box center [271, 181] width 163 height 11
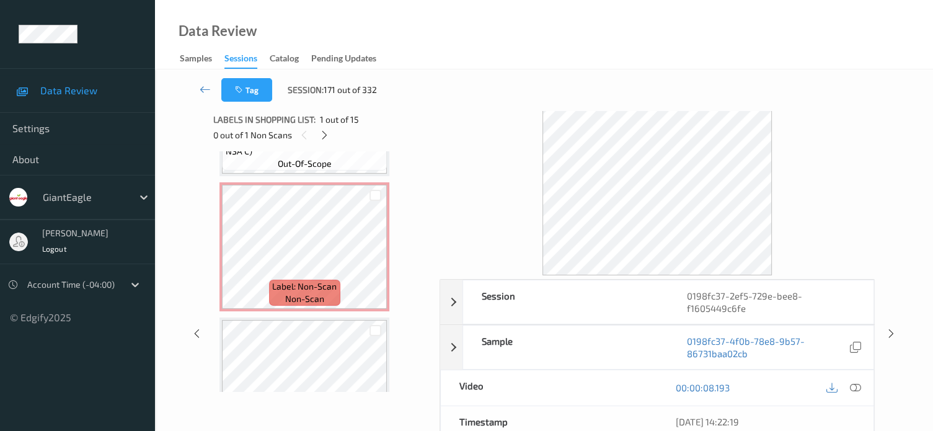
scroll to position [786, 0]
click at [231, 259] on icon at bounding box center [234, 257] width 11 height 11
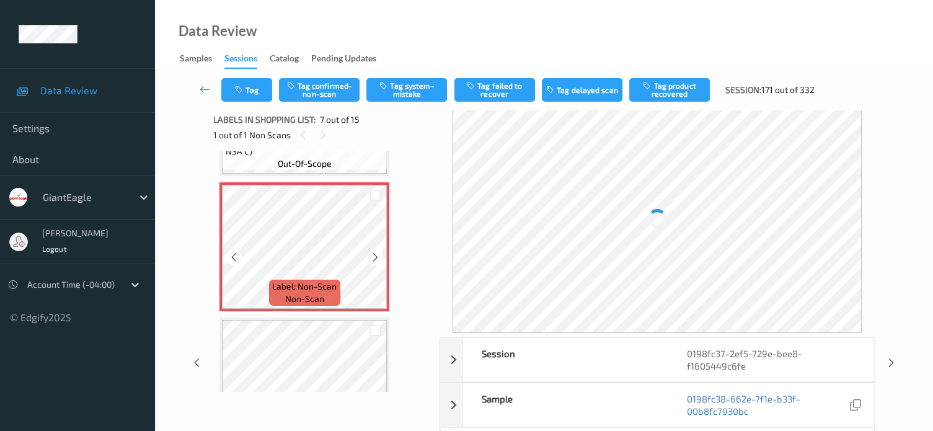
click at [231, 259] on icon at bounding box center [234, 257] width 11 height 11
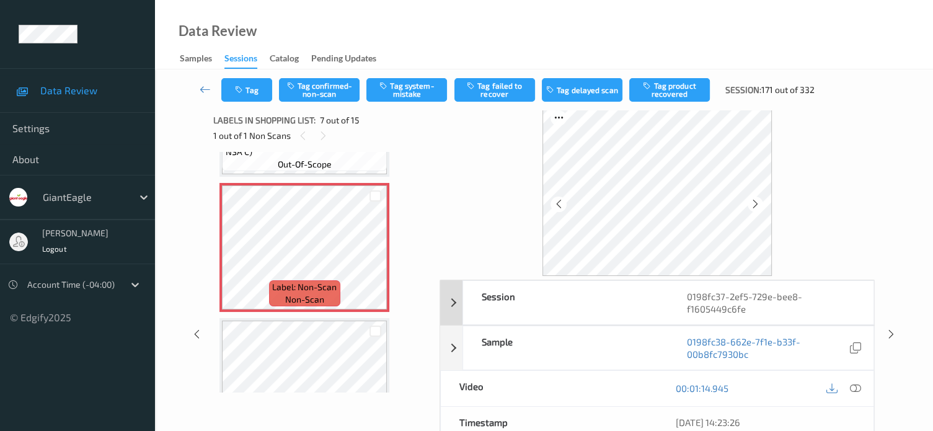
scroll to position [0, 0]
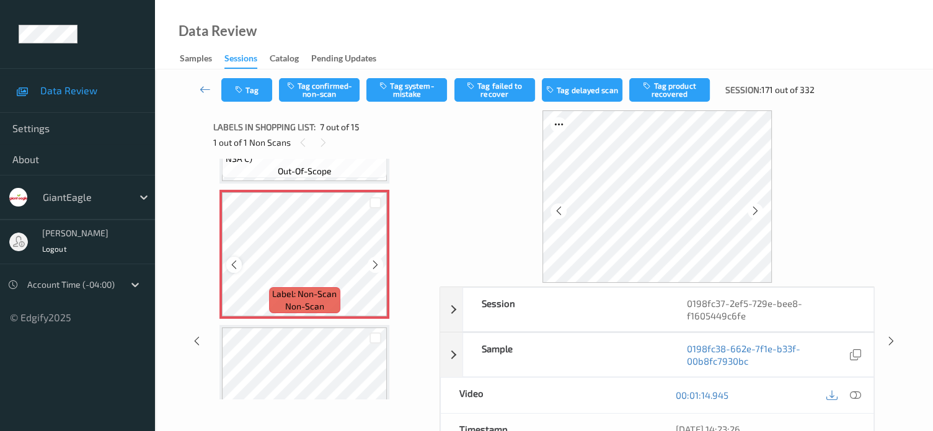
click at [234, 266] on icon at bounding box center [234, 264] width 11 height 11
click at [855, 391] on icon at bounding box center [855, 395] width 11 height 11
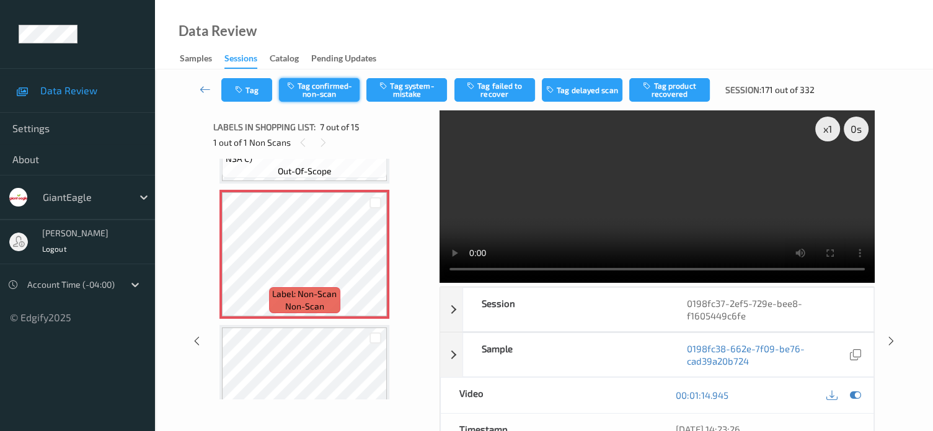
click at [313, 87] on button "Tag confirmed-non-scan" at bounding box center [319, 90] width 81 height 24
click at [492, 92] on button "Tag failed to recover" at bounding box center [495, 90] width 81 height 24
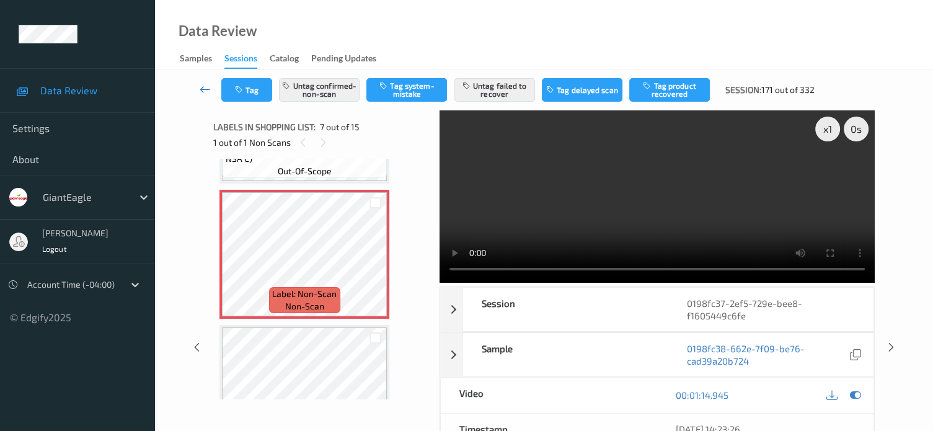
click at [203, 91] on icon at bounding box center [205, 89] width 11 height 12
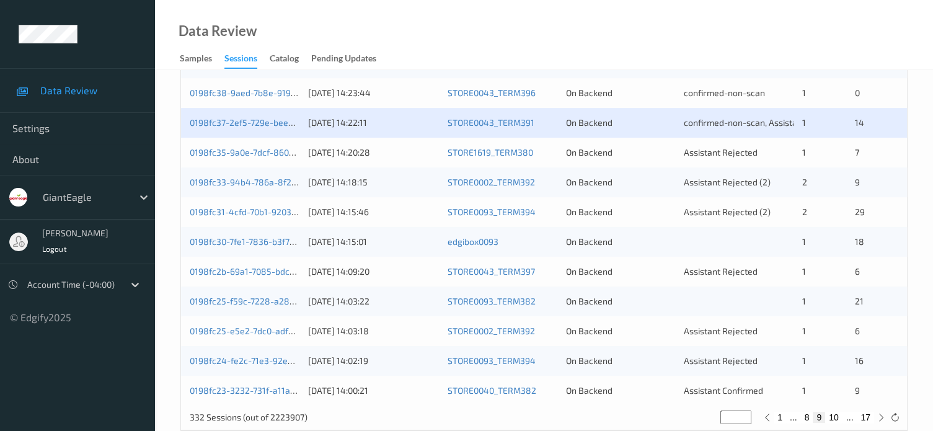
scroll to position [599, 0]
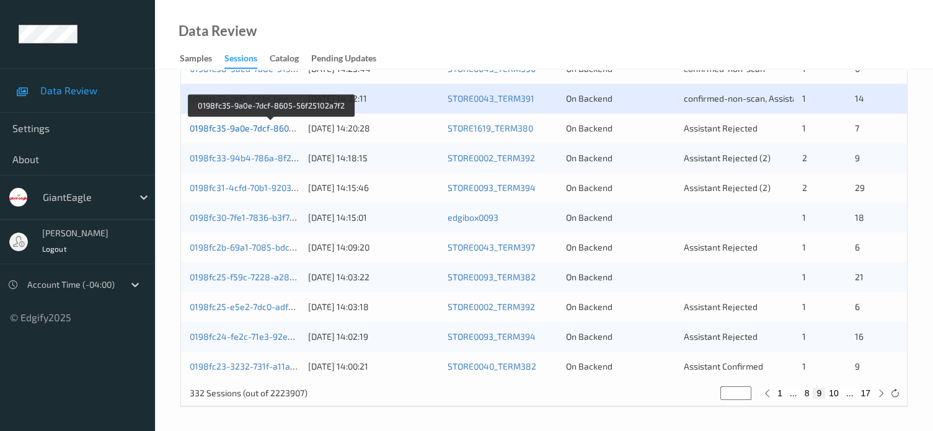
click at [273, 128] on link "0198fc35-9a0e-7dcf-8605-56f25102a7f2" at bounding box center [271, 128] width 162 height 11
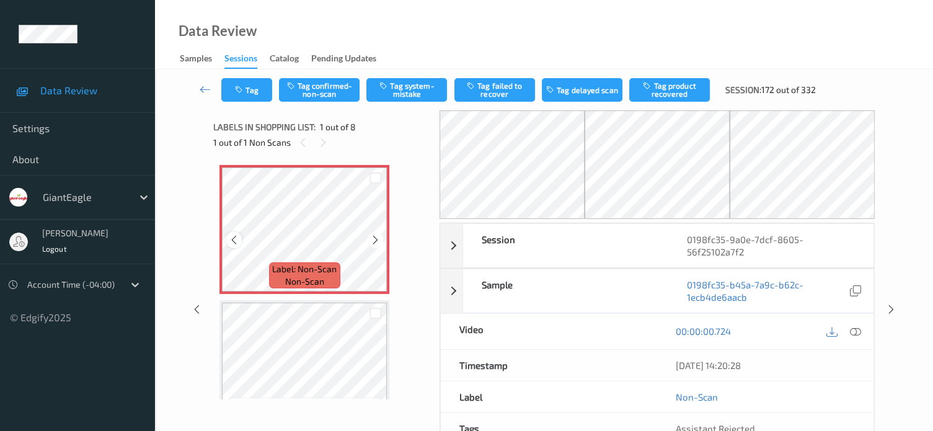
click at [236, 239] on icon at bounding box center [234, 239] width 11 height 11
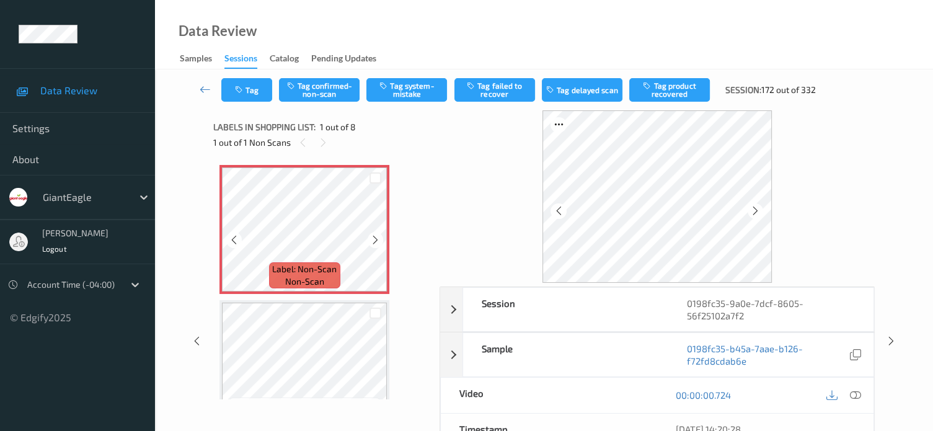
click at [236, 239] on icon at bounding box center [234, 239] width 11 height 11
click at [858, 394] on icon at bounding box center [855, 395] width 11 height 11
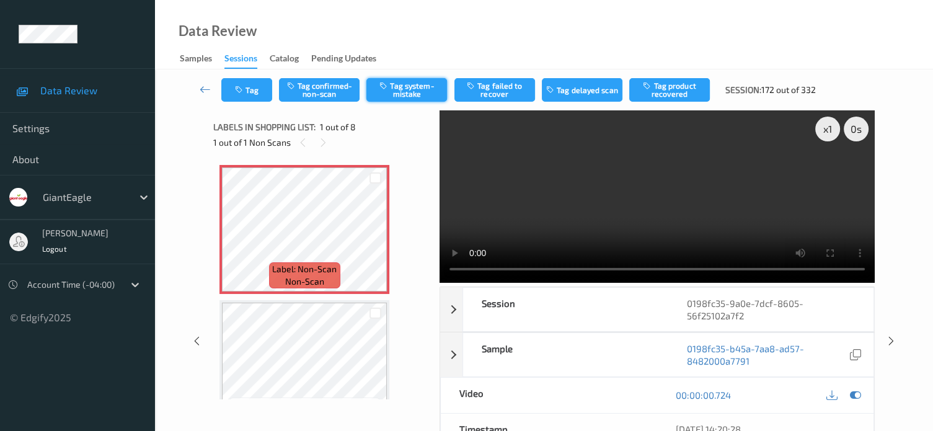
click at [406, 90] on button "Tag system-mistake" at bounding box center [407, 90] width 81 height 24
click at [251, 91] on div "Tag Tag confirmed-non-scan Tag system-mistake Tag failed to recover Tag delayed…" at bounding box center [544, 89] width 728 height 41
click at [261, 92] on button "Tag" at bounding box center [246, 90] width 51 height 24
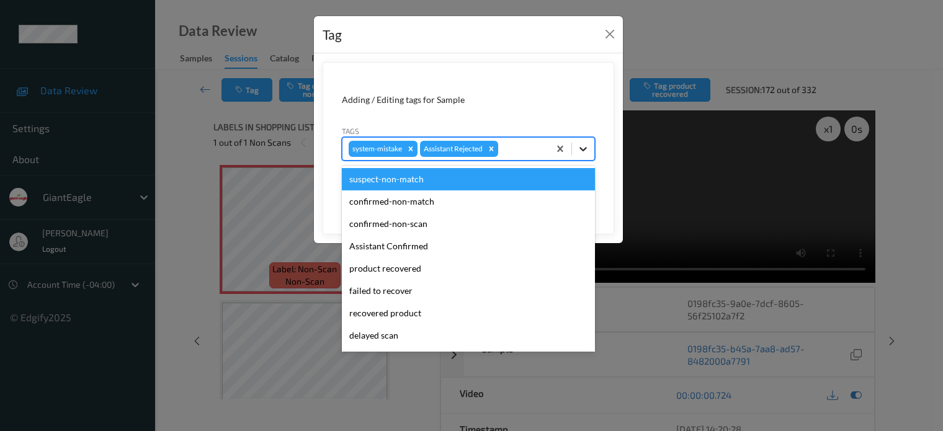
click at [582, 149] on icon at bounding box center [582, 149] width 7 height 4
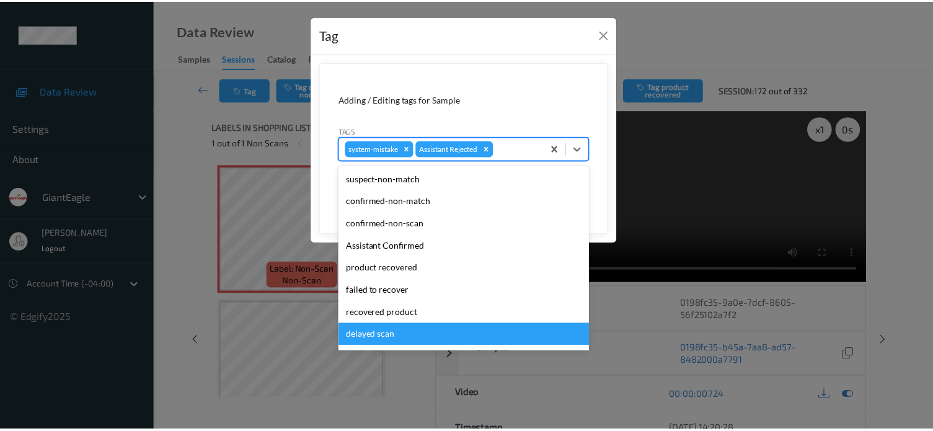
scroll to position [109, 0]
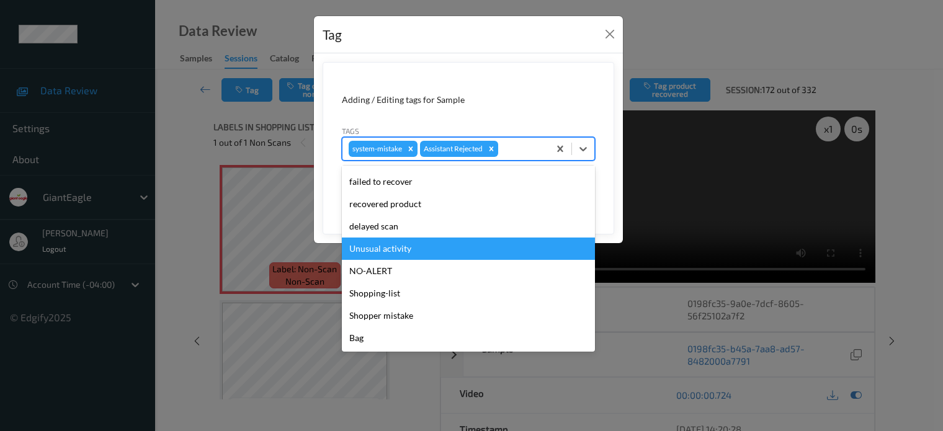
click at [386, 255] on div "Unusual activity" at bounding box center [468, 249] width 253 height 22
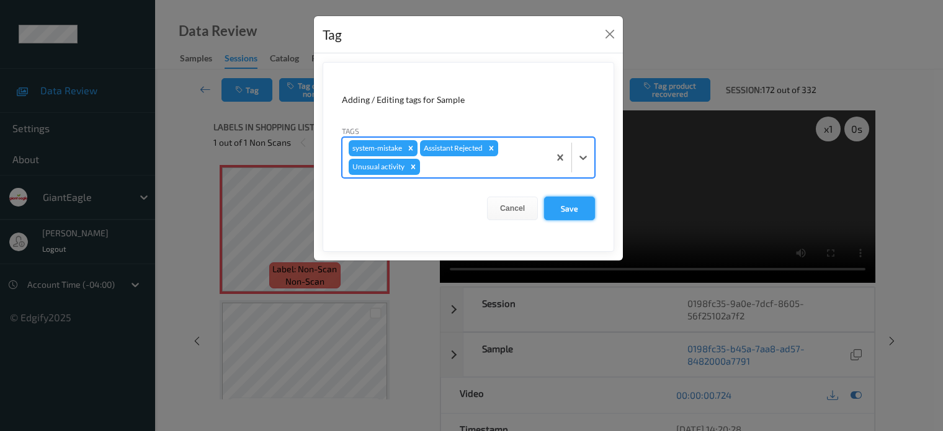
click at [572, 203] on button "Save" at bounding box center [569, 209] width 51 height 24
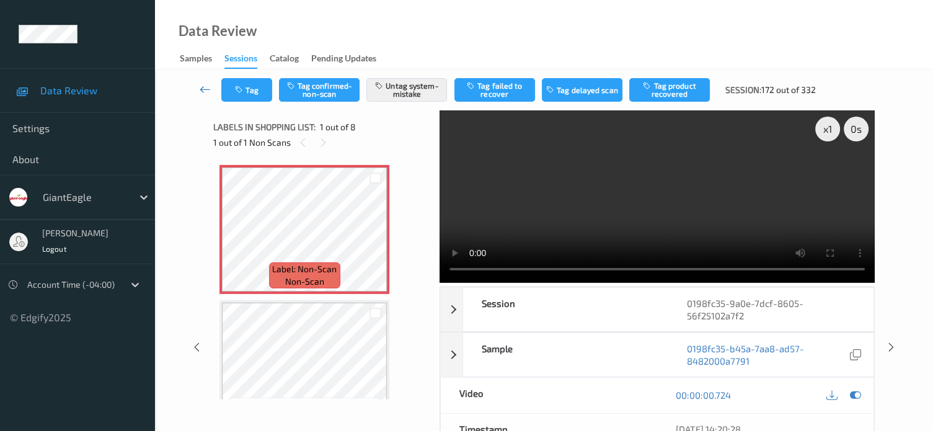
click at [206, 92] on icon at bounding box center [205, 89] width 11 height 12
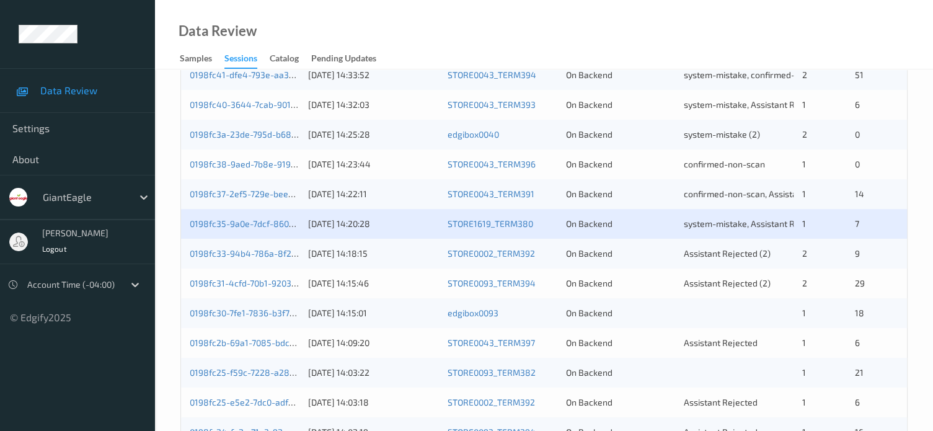
scroll to position [599, 0]
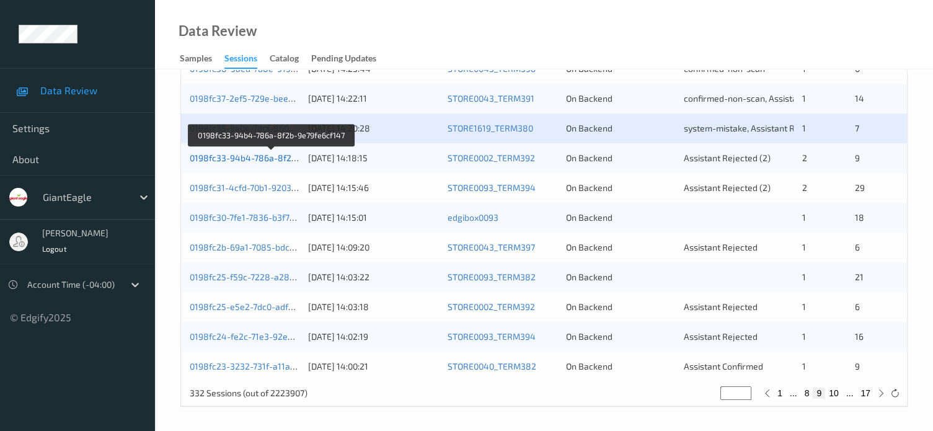
click at [251, 155] on link "0198fc33-94b4-786a-8f2b-9e79fe6cf147" at bounding box center [272, 158] width 164 height 11
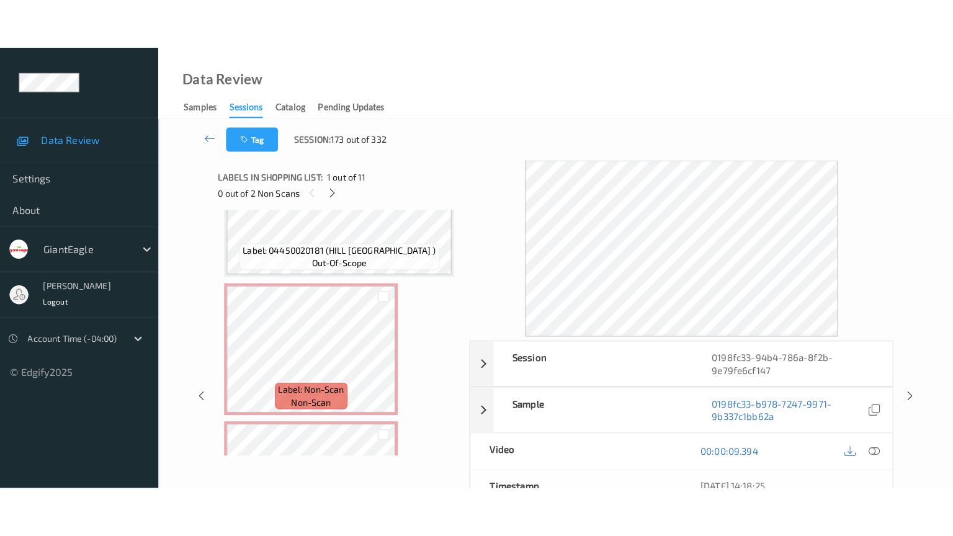
scroll to position [1151, 0]
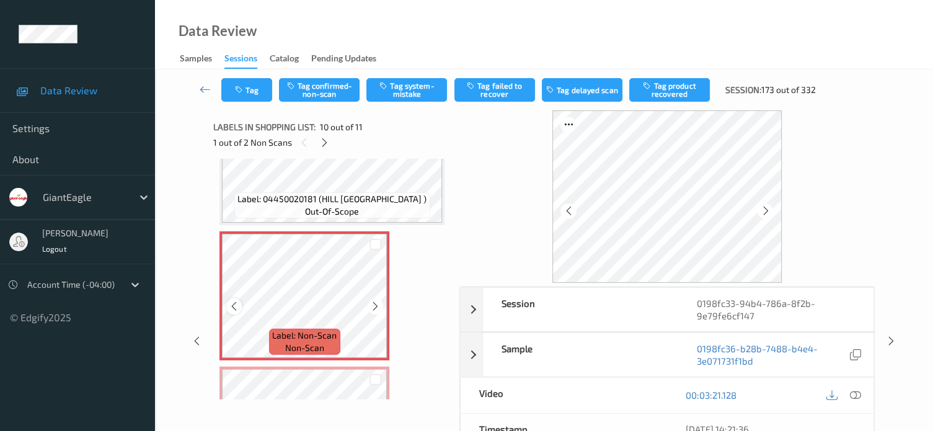
click at [233, 303] on icon at bounding box center [234, 306] width 11 height 11
click at [851, 393] on icon at bounding box center [855, 395] width 11 height 11
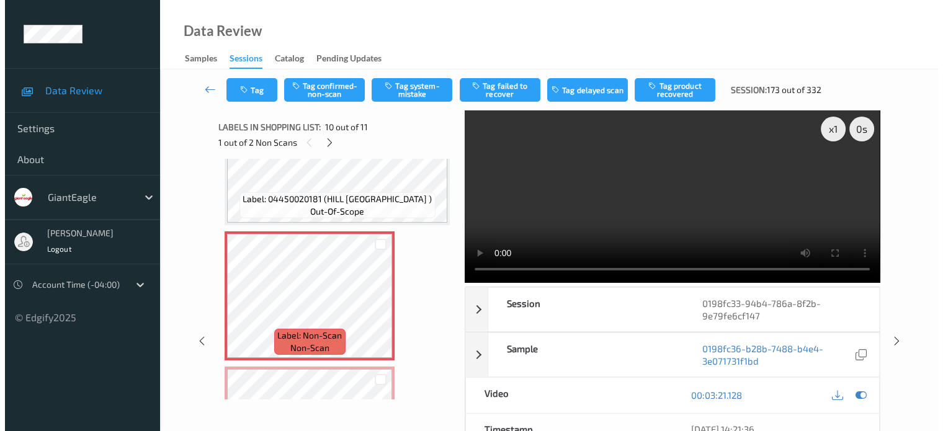
scroll to position [1148, 0]
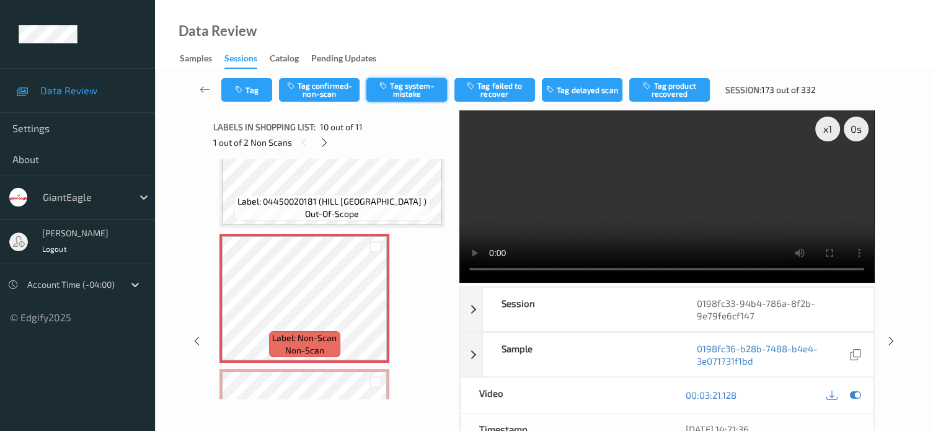
click at [414, 86] on button "Tag system-mistake" at bounding box center [407, 90] width 81 height 24
click at [252, 100] on button "Tag" at bounding box center [246, 90] width 51 height 24
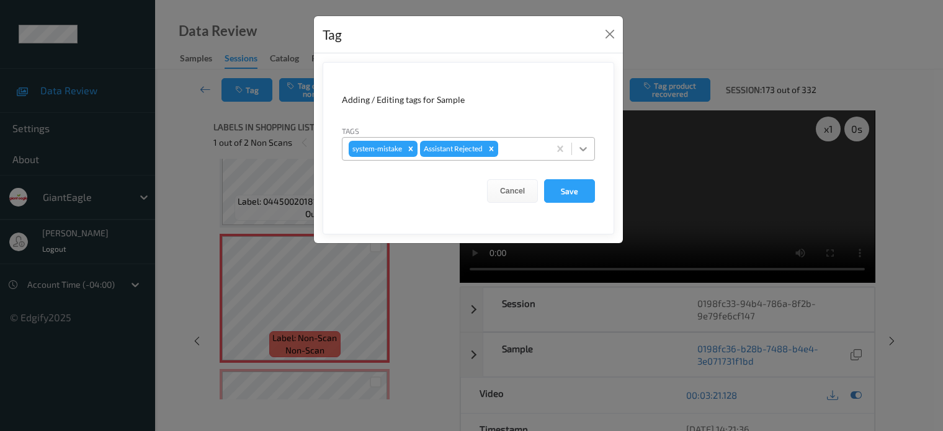
click at [586, 148] on icon at bounding box center [582, 149] width 7 height 4
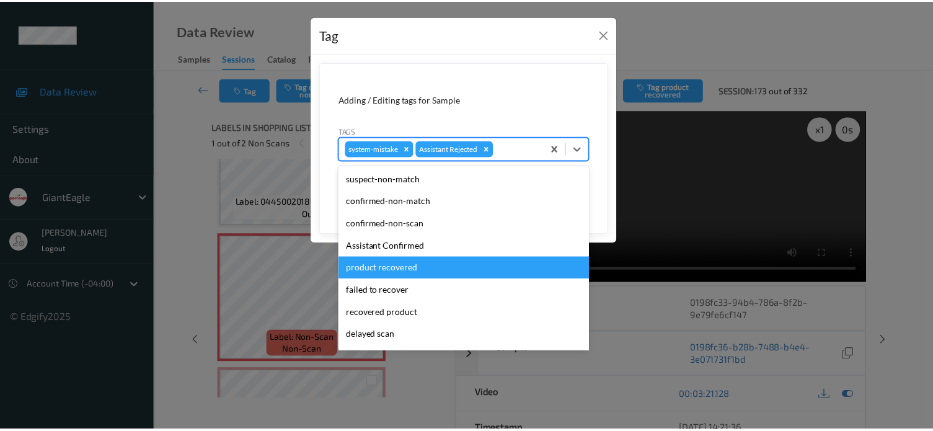
scroll to position [109, 0]
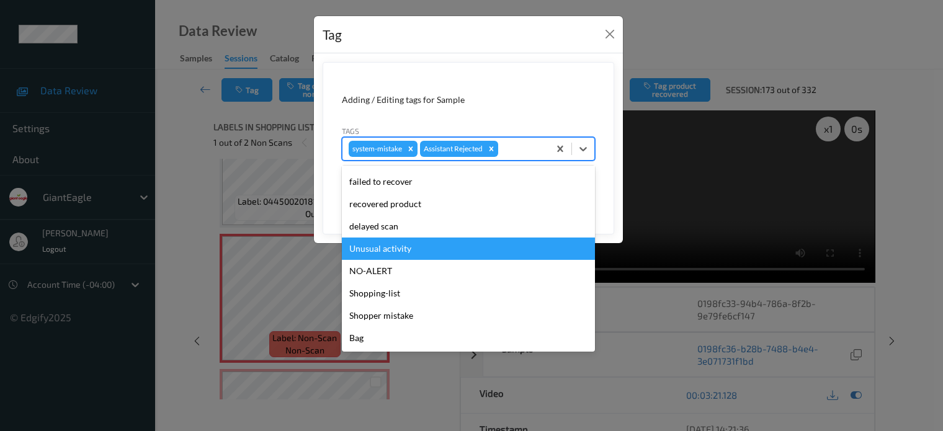
click at [381, 245] on div "Unusual activity" at bounding box center [468, 249] width 253 height 22
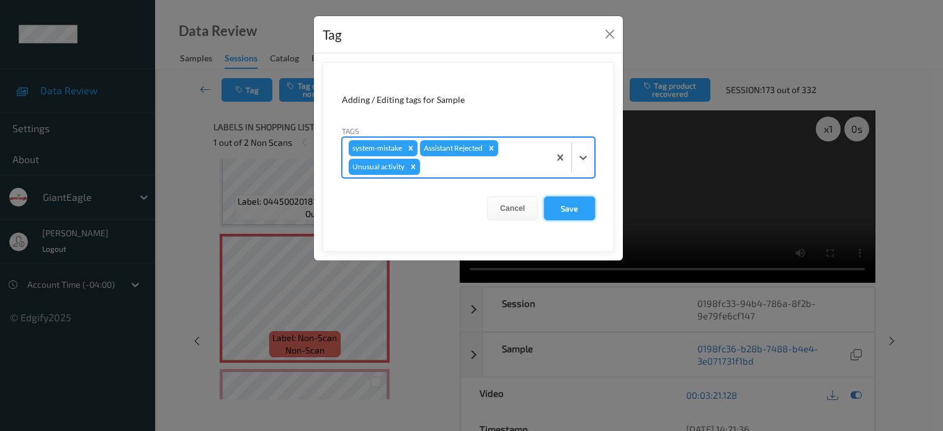
click at [569, 204] on button "Save" at bounding box center [569, 209] width 51 height 24
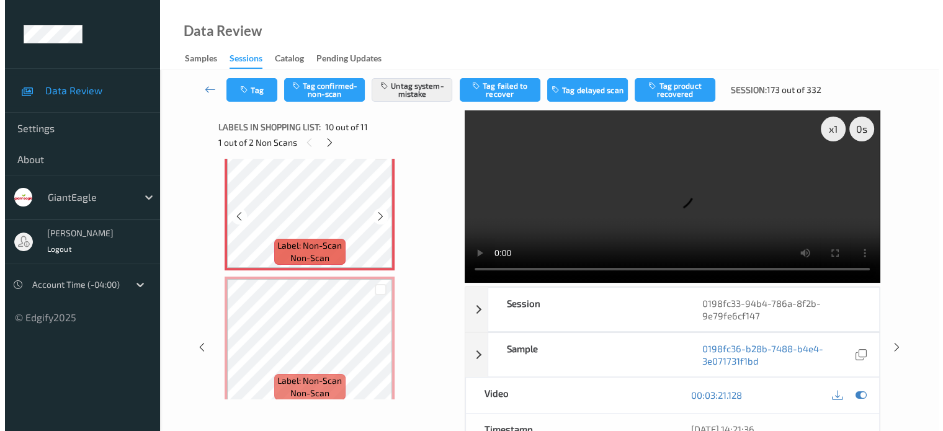
scroll to position [1253, 0]
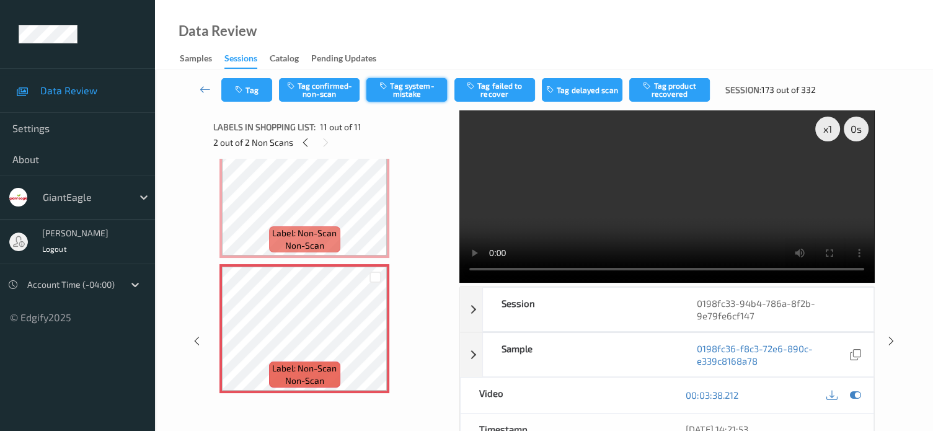
click at [404, 91] on button "Tag system-mistake" at bounding box center [407, 90] width 81 height 24
click at [248, 81] on button "Tag" at bounding box center [246, 90] width 51 height 24
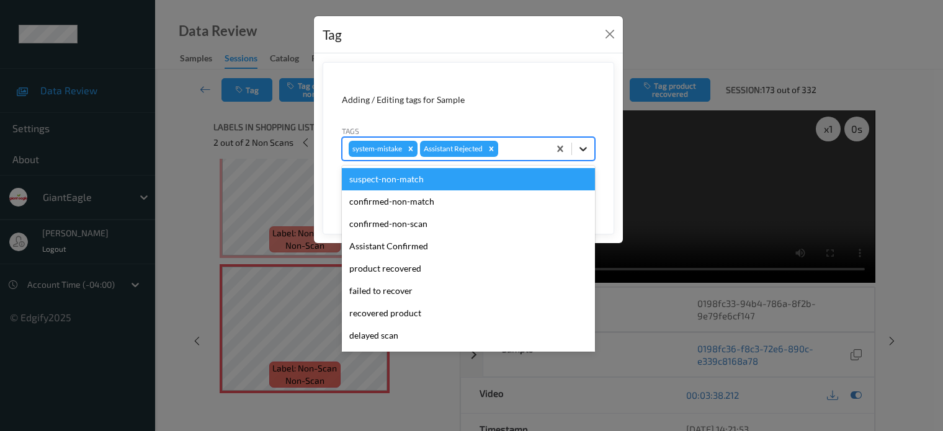
click at [590, 146] on div at bounding box center [583, 149] width 22 height 22
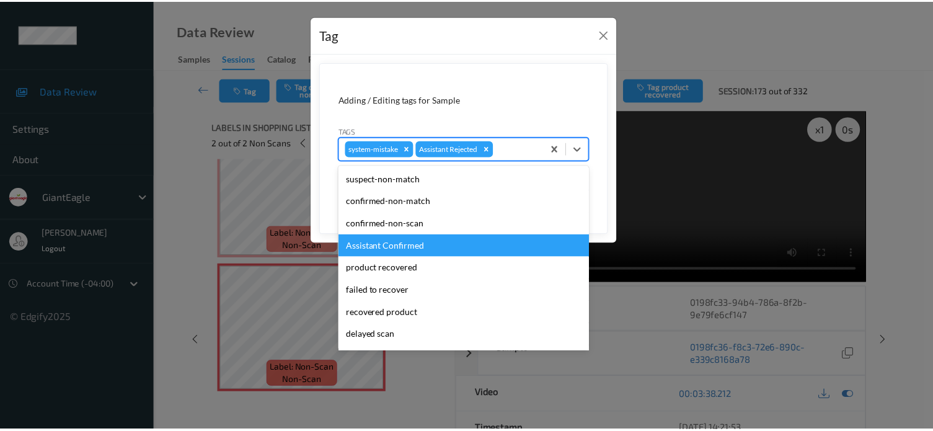
scroll to position [109, 0]
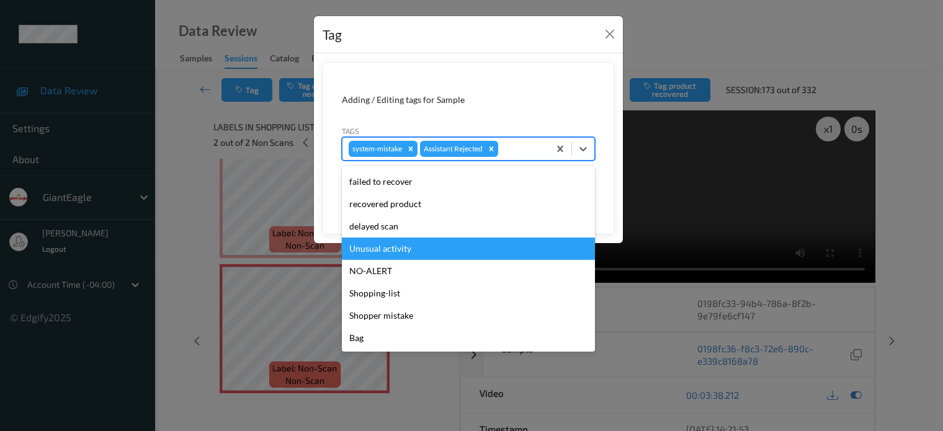
click at [369, 251] on div "Unusual activity" at bounding box center [468, 249] width 253 height 22
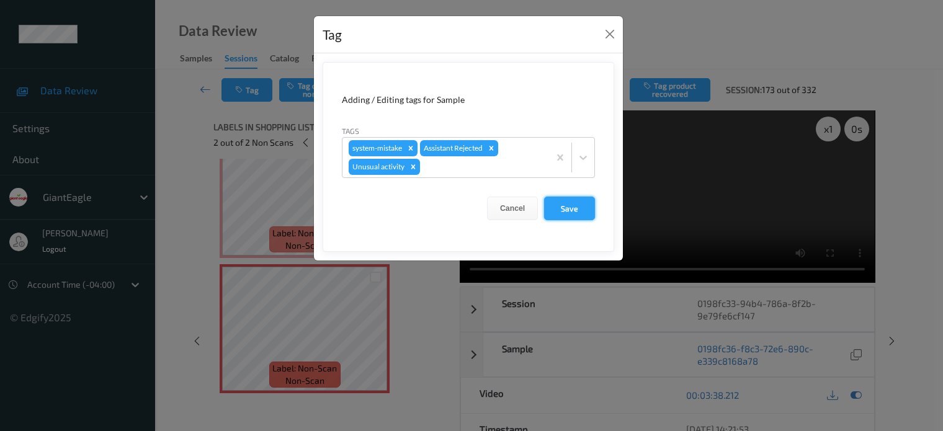
click at [565, 212] on button "Save" at bounding box center [569, 209] width 51 height 24
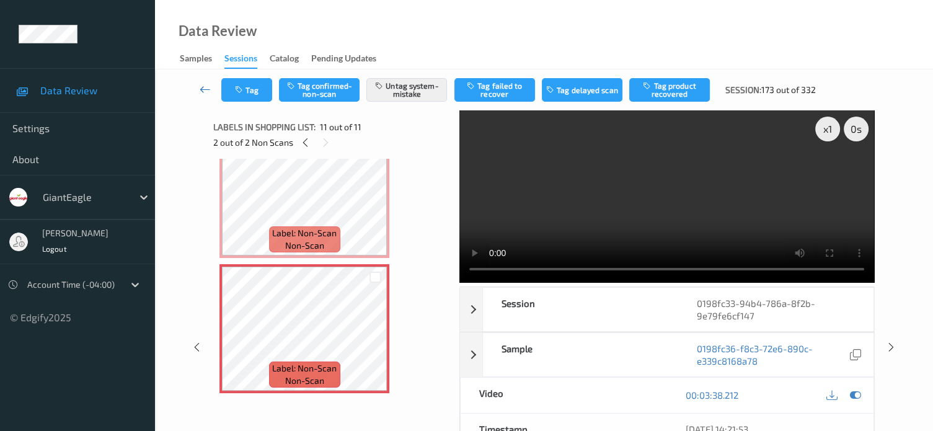
click at [207, 87] on icon at bounding box center [205, 89] width 11 height 12
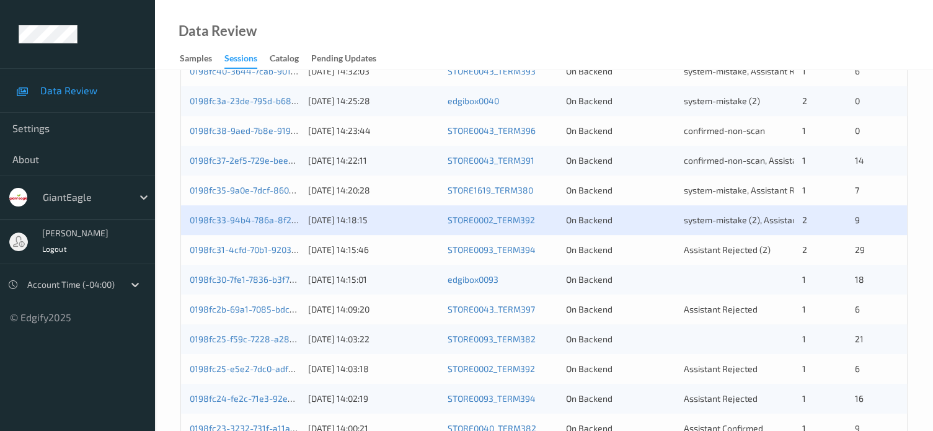
scroll to position [599, 0]
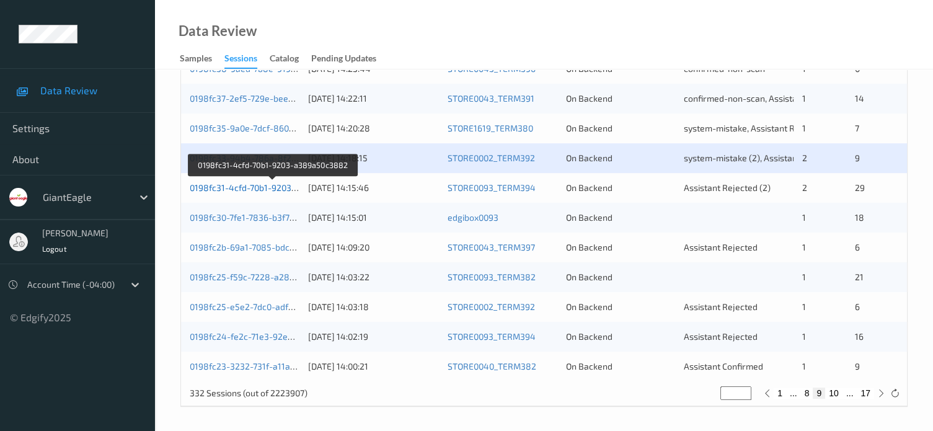
click at [264, 187] on link "0198fc31-4cfd-70b1-9203-a389a50c3882" at bounding box center [273, 187] width 166 height 11
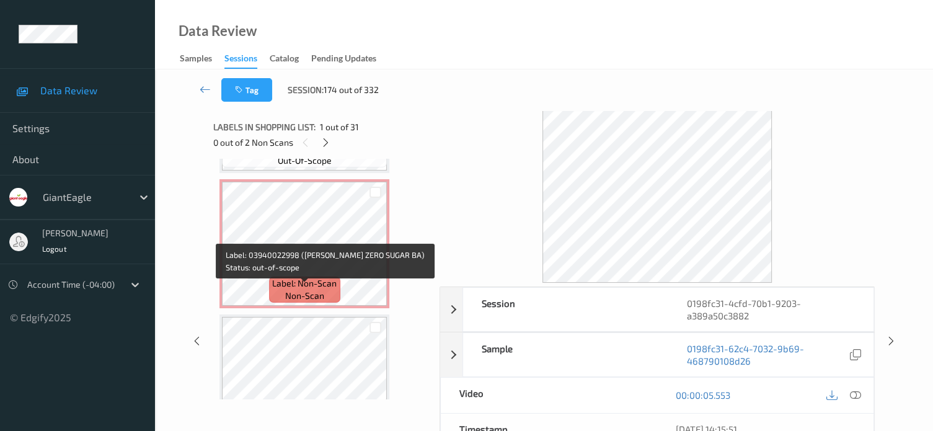
scroll to position [2013, 0]
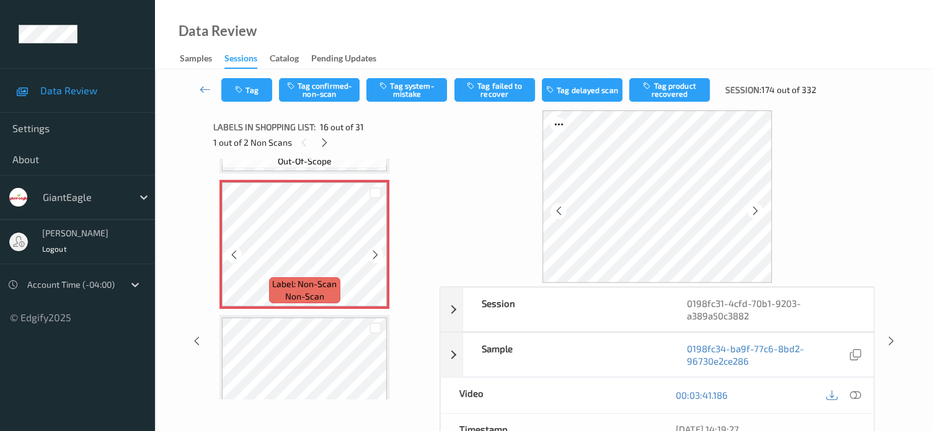
click at [235, 253] on icon at bounding box center [234, 254] width 11 height 11
click at [858, 394] on icon at bounding box center [855, 395] width 11 height 11
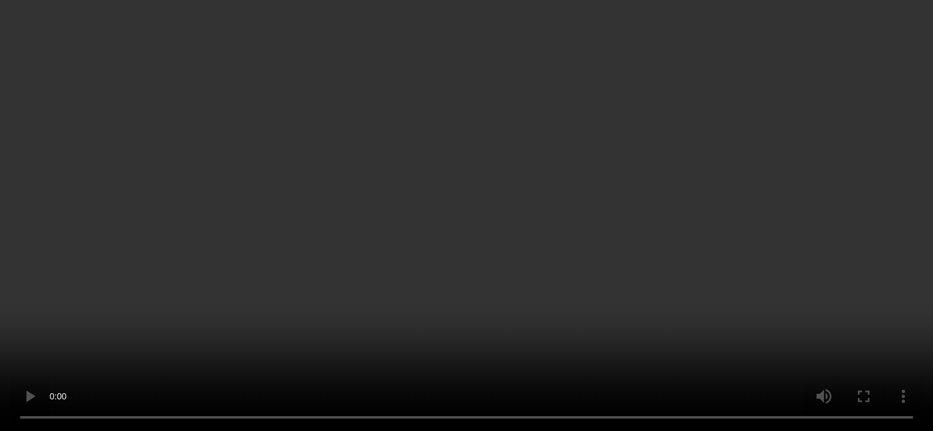
scroll to position [2098, 0]
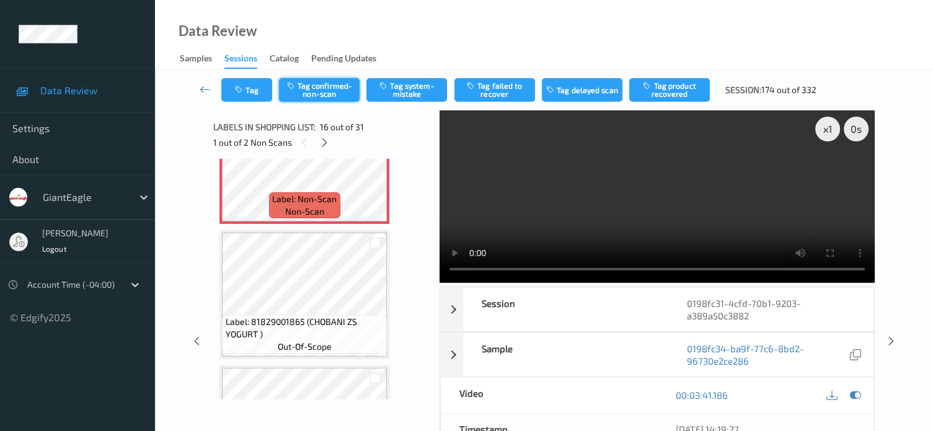
click at [318, 84] on button "Tag confirmed-non-scan" at bounding box center [319, 90] width 81 height 24
click at [674, 91] on button "Tag product recovered" at bounding box center [670, 90] width 81 height 24
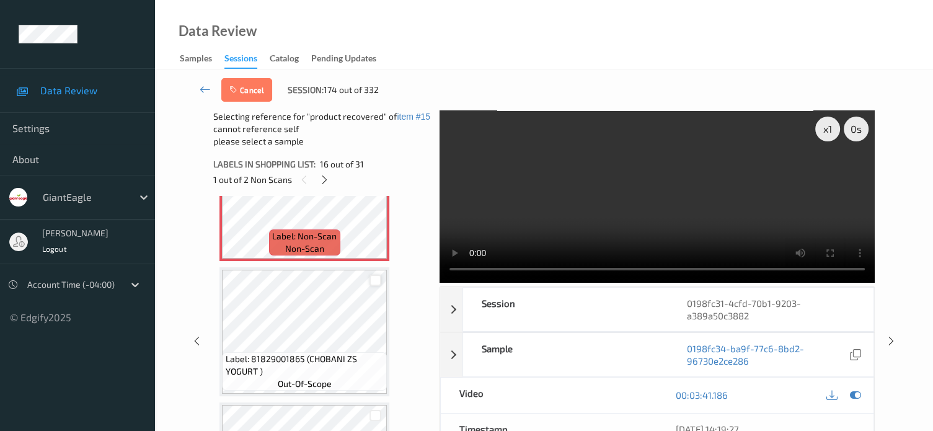
click at [375, 282] on div at bounding box center [376, 281] width 12 height 12
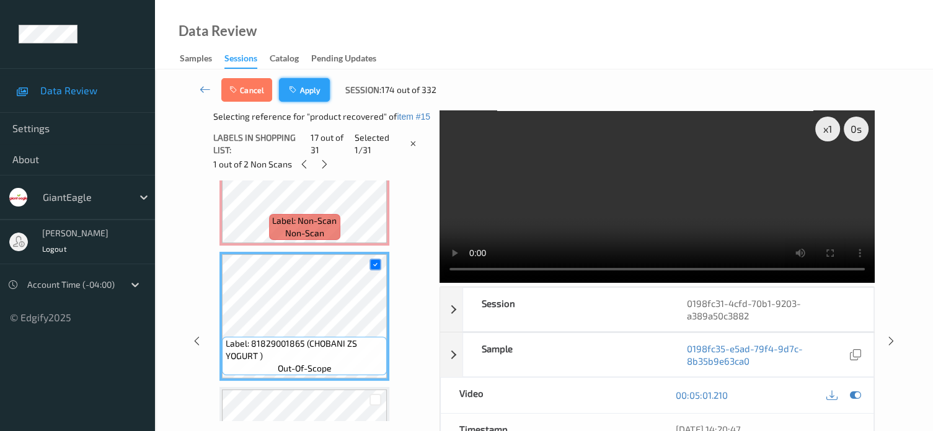
click at [313, 96] on button "Apply" at bounding box center [304, 90] width 51 height 24
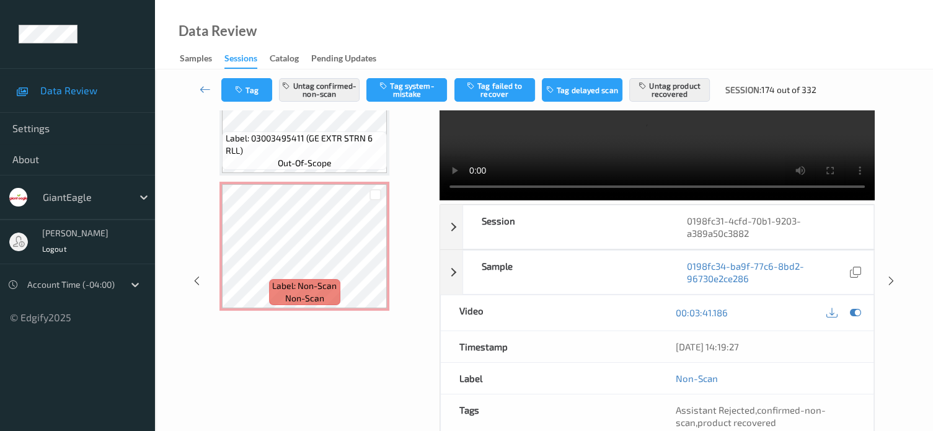
scroll to position [103, 0]
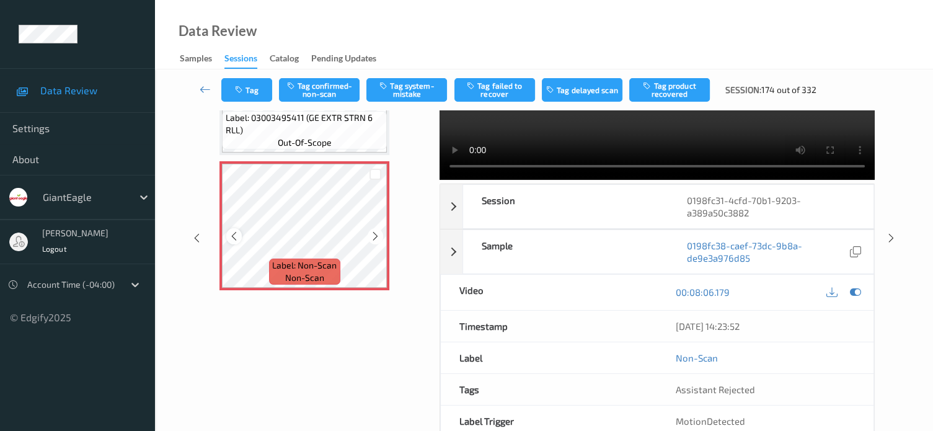
click at [235, 236] on icon at bounding box center [234, 236] width 11 height 11
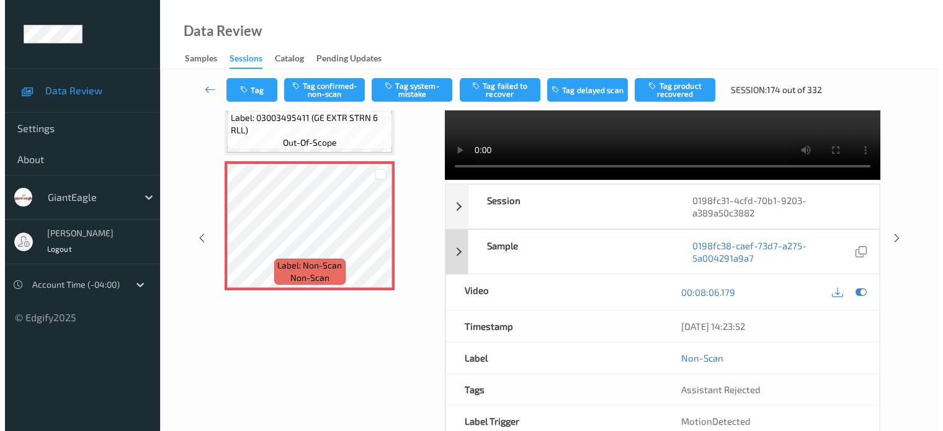
scroll to position [0, 0]
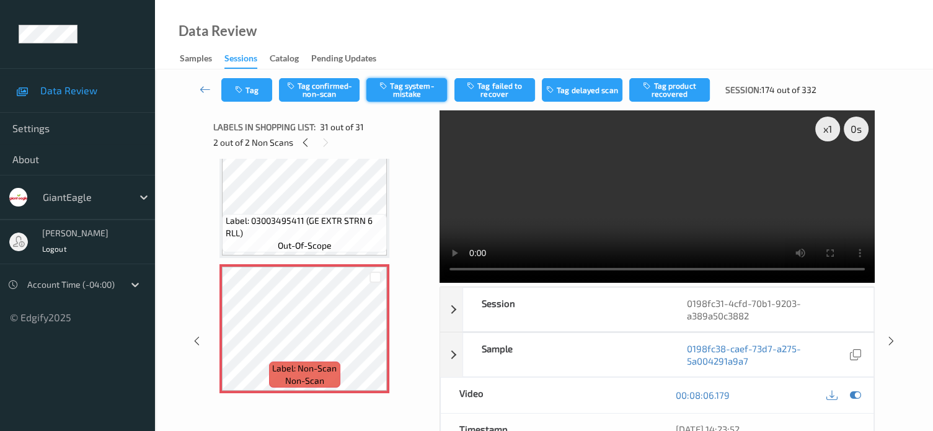
click at [422, 91] on button "Tag system-mistake" at bounding box center [407, 90] width 81 height 24
click at [257, 89] on button "Tag" at bounding box center [246, 90] width 51 height 24
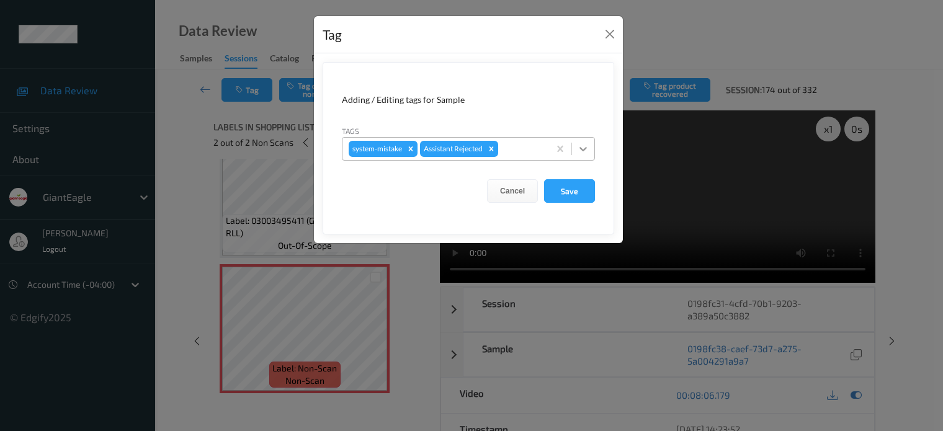
click at [588, 149] on icon at bounding box center [583, 149] width 12 height 12
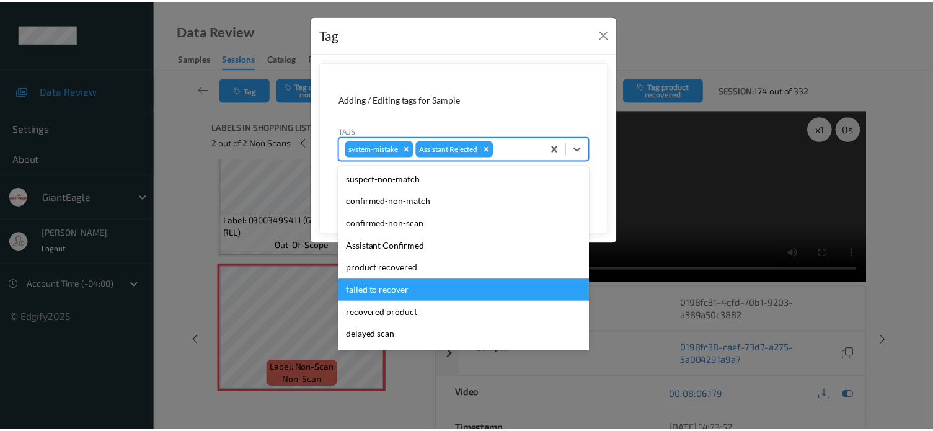
scroll to position [109, 0]
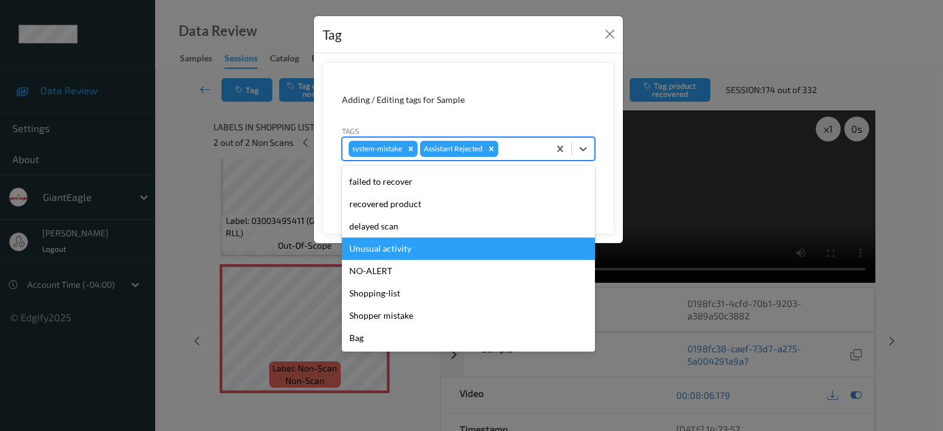
click at [363, 249] on div "Unusual activity" at bounding box center [468, 249] width 253 height 22
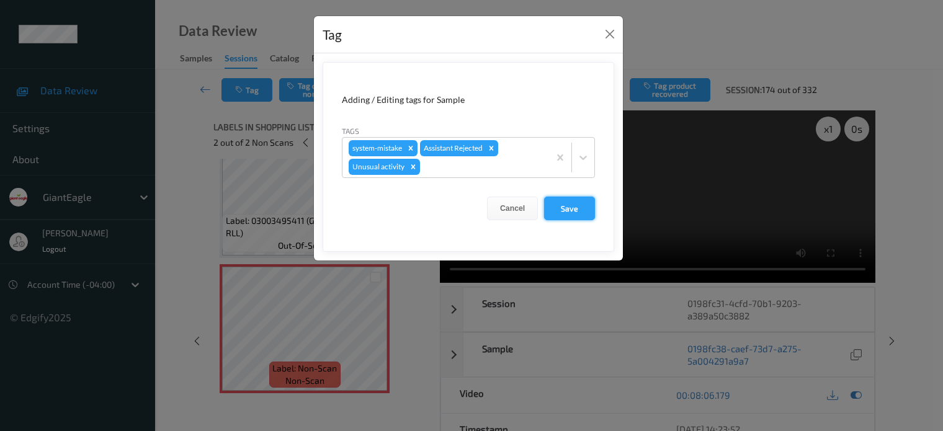
click at [571, 212] on button "Save" at bounding box center [569, 209] width 51 height 24
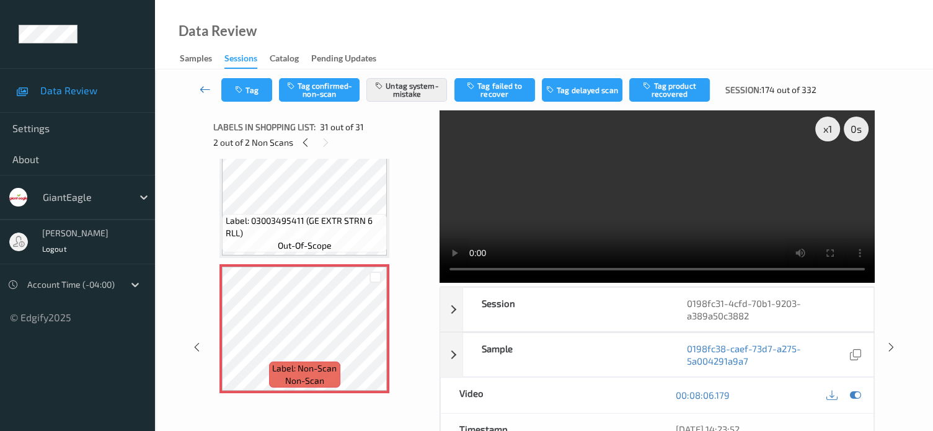
click at [201, 86] on icon at bounding box center [205, 89] width 11 height 12
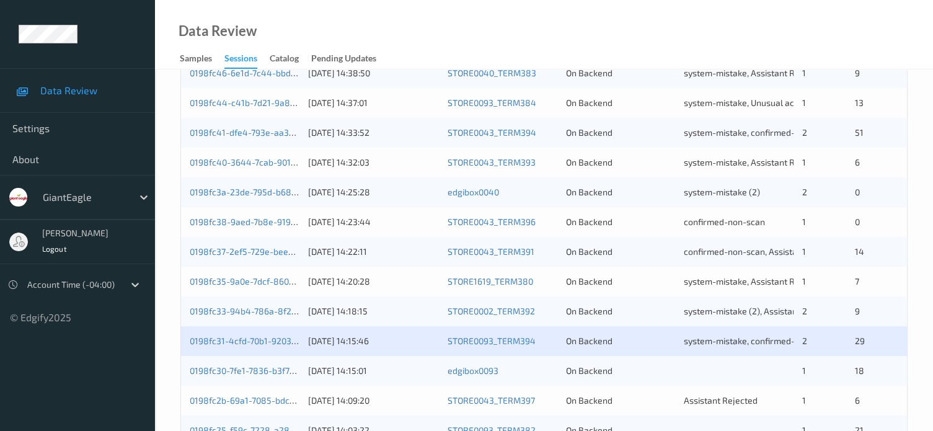
scroll to position [517, 0]
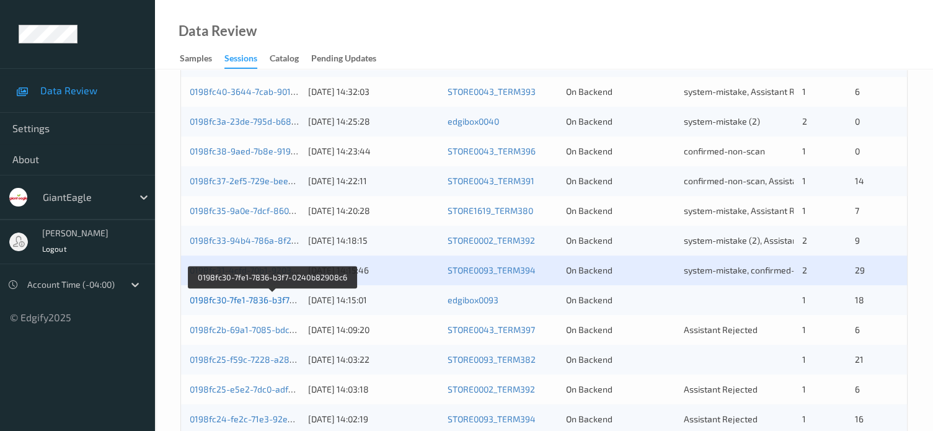
click at [251, 300] on link "0198fc30-7fe1-7836-b3f7-0240b82908c6" at bounding box center [272, 300] width 164 height 11
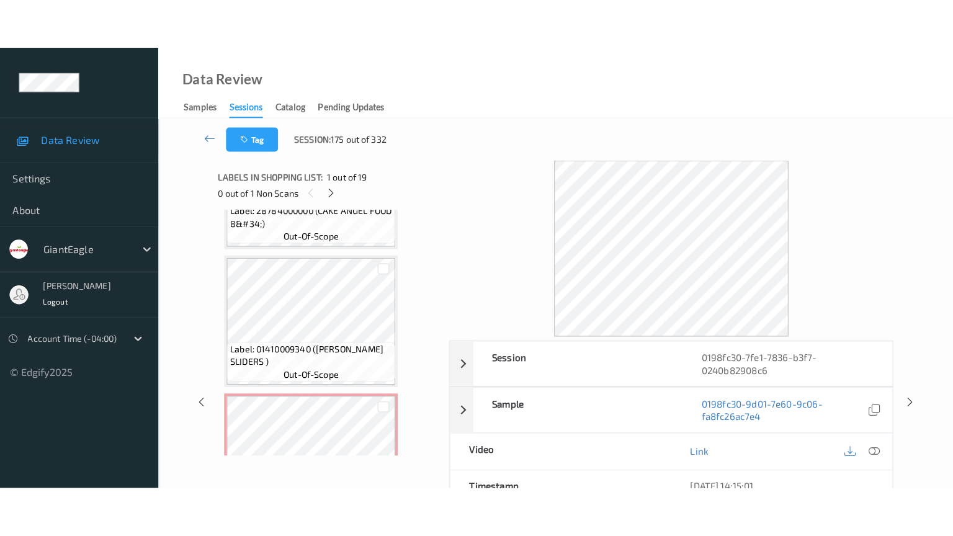
scroll to position [2335, 0]
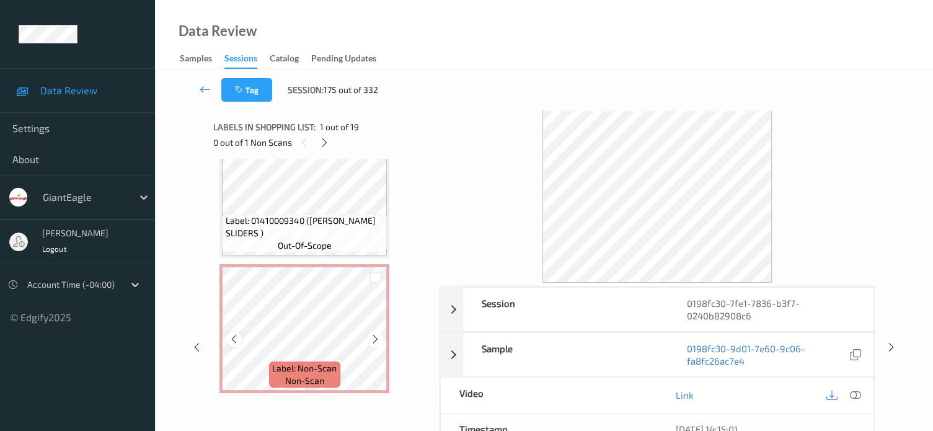
click at [231, 337] on icon at bounding box center [234, 339] width 11 height 11
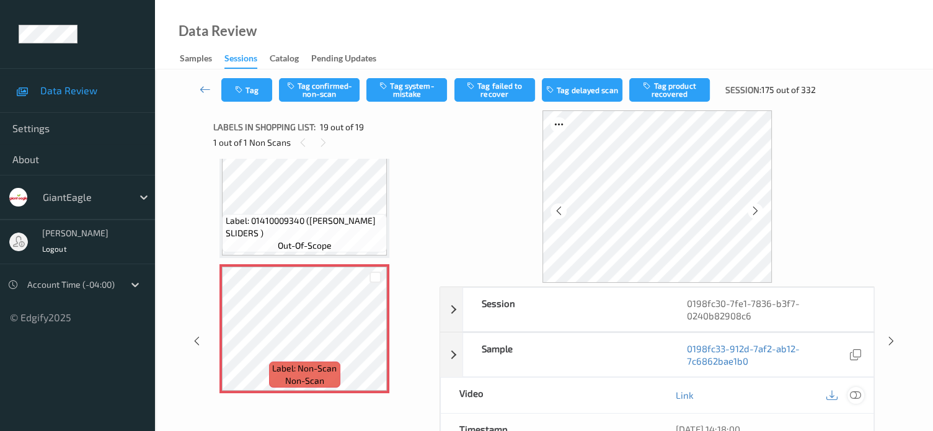
click at [857, 393] on icon at bounding box center [855, 395] width 11 height 11
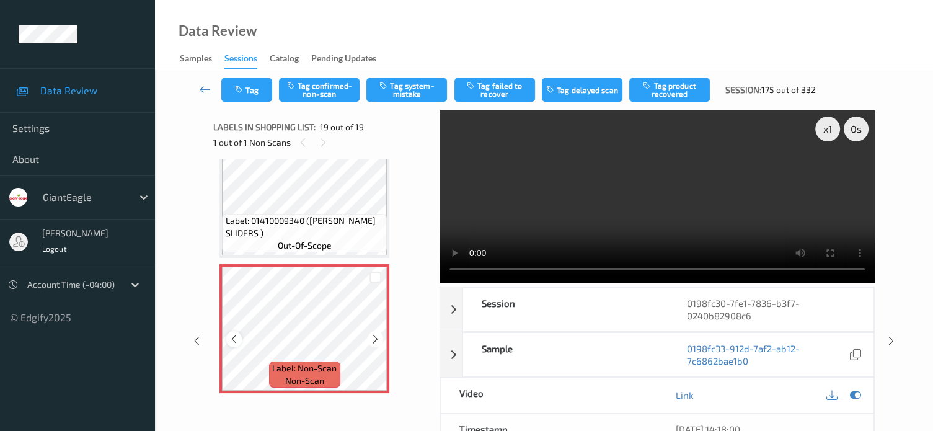
click at [230, 342] on icon at bounding box center [234, 339] width 11 height 11
click at [234, 341] on icon at bounding box center [234, 339] width 11 height 11
click at [906, 256] on div "x 1 0 s Session 0198fc30-7fe1-7836-b3f7-0240b82908c6 Session ID 0198fc30-7fe1-7…" at bounding box center [544, 341] width 728 height 462
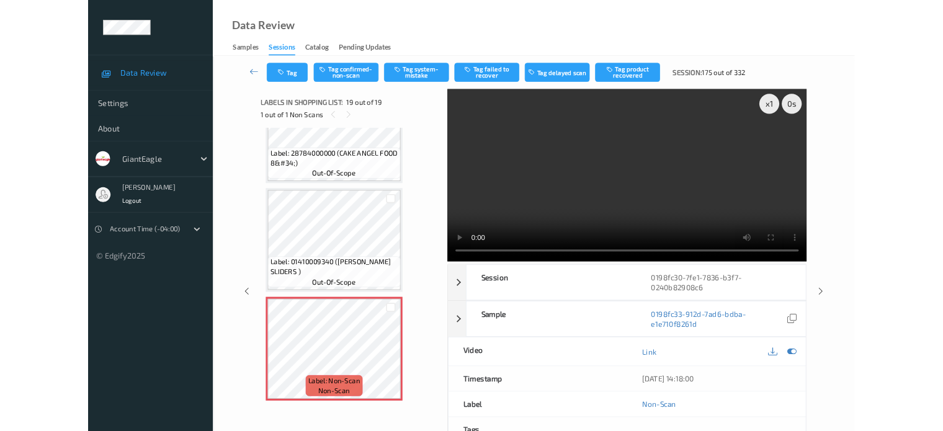
scroll to position [2230, 0]
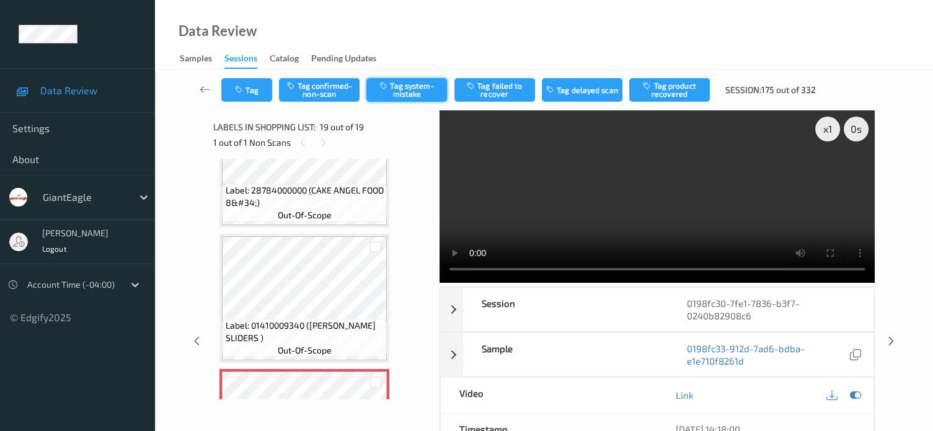
click at [411, 86] on button "Tag system-mistake" at bounding box center [407, 90] width 81 height 24
click at [257, 90] on button "Tag" at bounding box center [246, 90] width 51 height 24
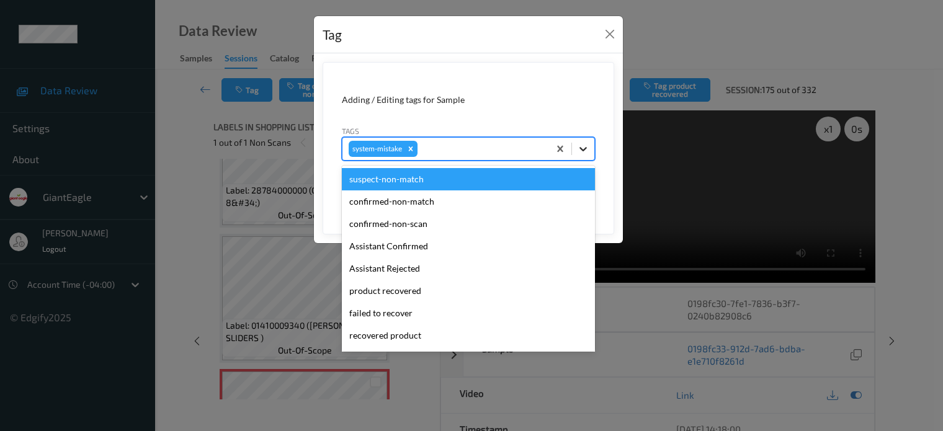
click at [580, 151] on icon at bounding box center [583, 149] width 12 height 12
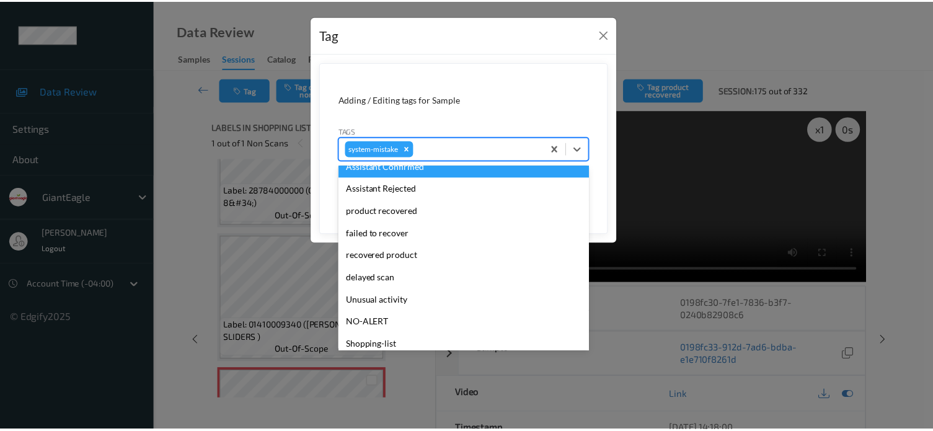
scroll to position [131, 0]
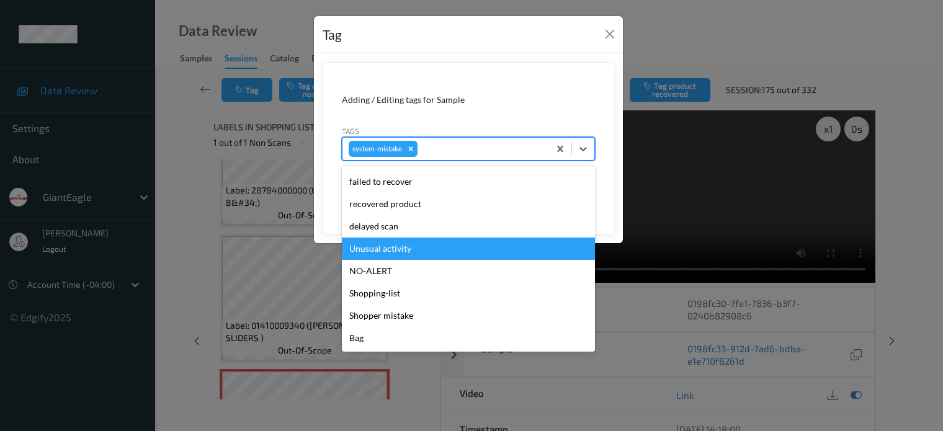
click at [362, 250] on div "Unusual activity" at bounding box center [468, 249] width 253 height 22
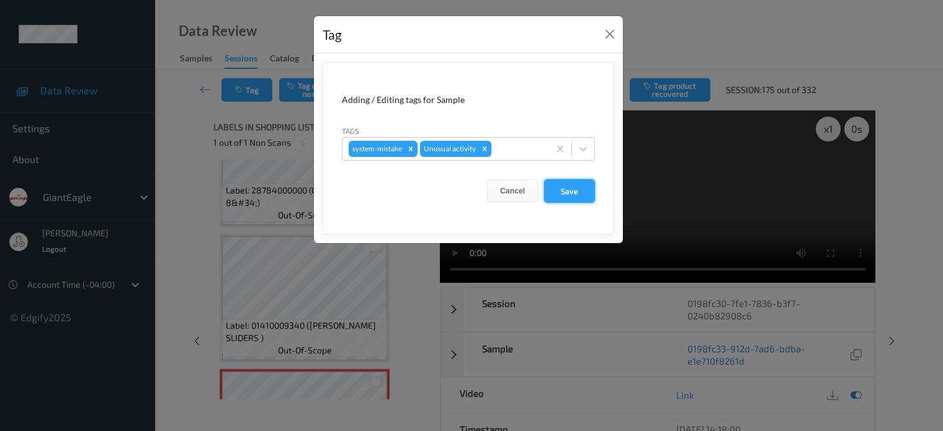
click at [571, 192] on button "Save" at bounding box center [569, 191] width 51 height 24
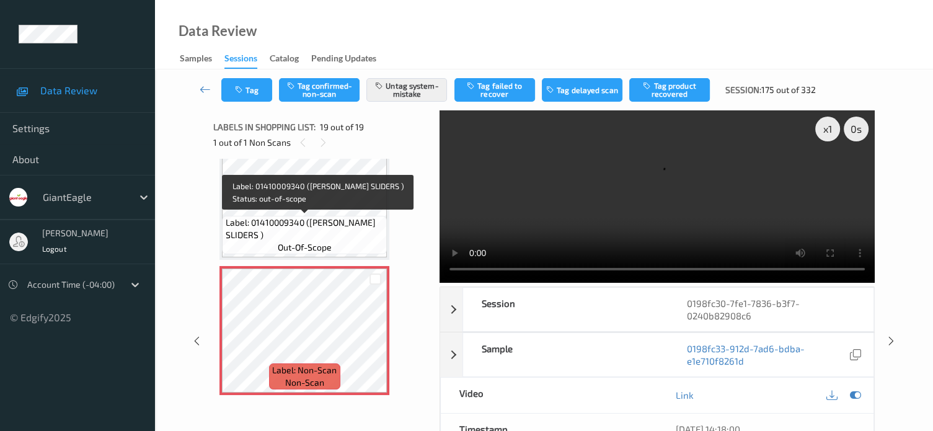
scroll to position [2335, 0]
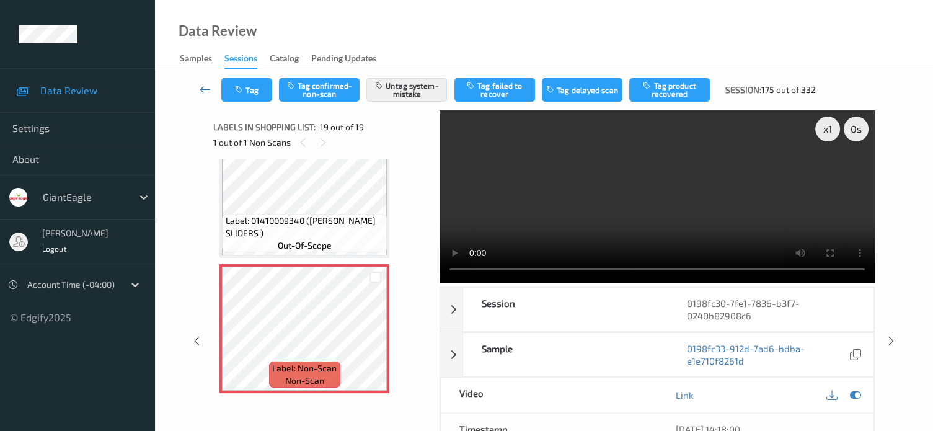
click at [200, 96] on link at bounding box center [205, 90] width 32 height 24
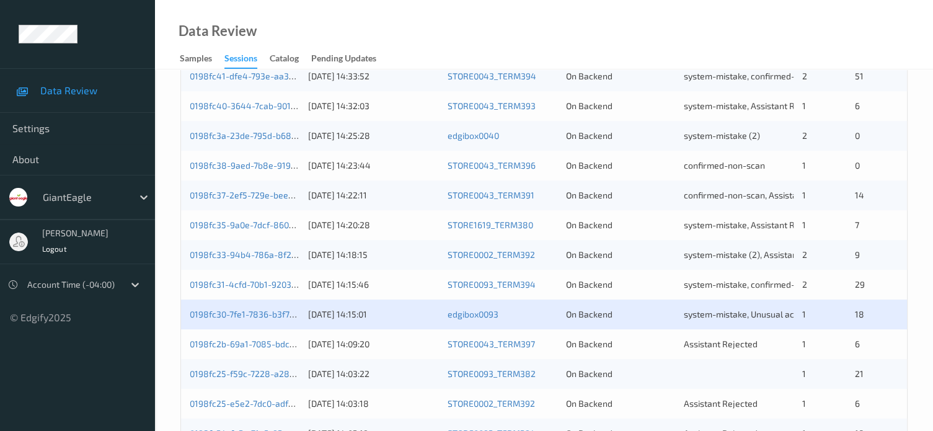
scroll to position [599, 0]
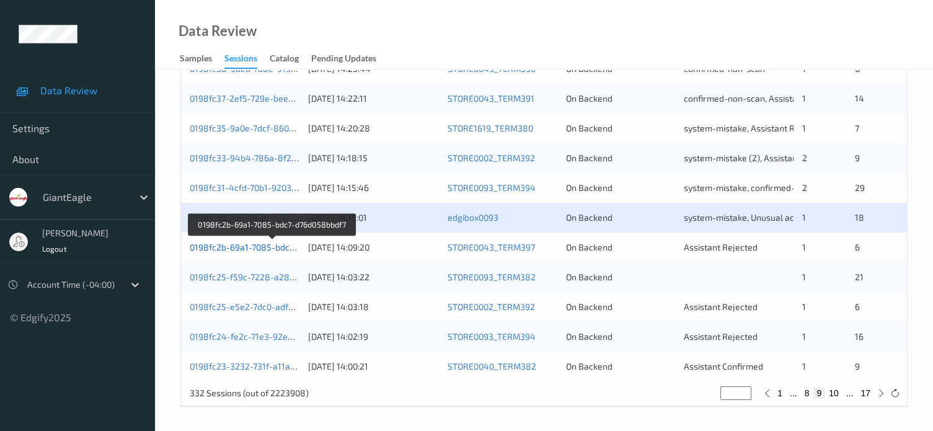
click at [256, 252] on link "0198fc2b-69a1-7085-bdc7-d76d058bbdf7" at bounding box center [272, 247] width 165 height 11
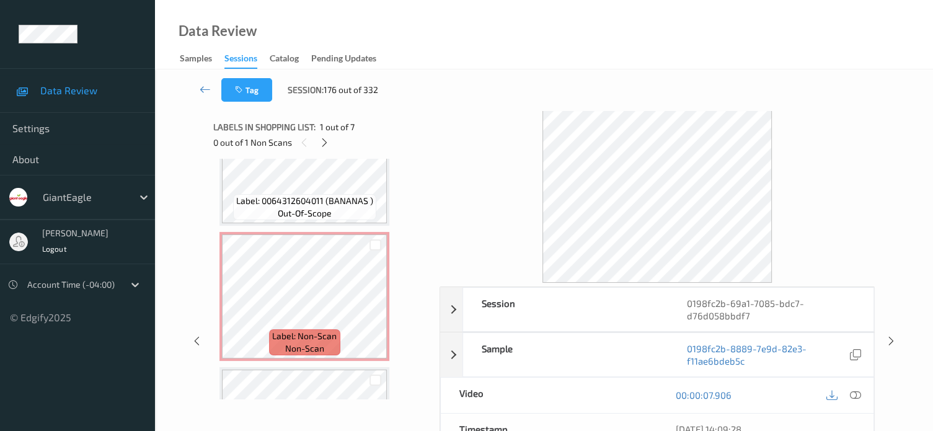
scroll to position [610, 0]
click at [232, 304] on icon at bounding box center [234, 306] width 11 height 11
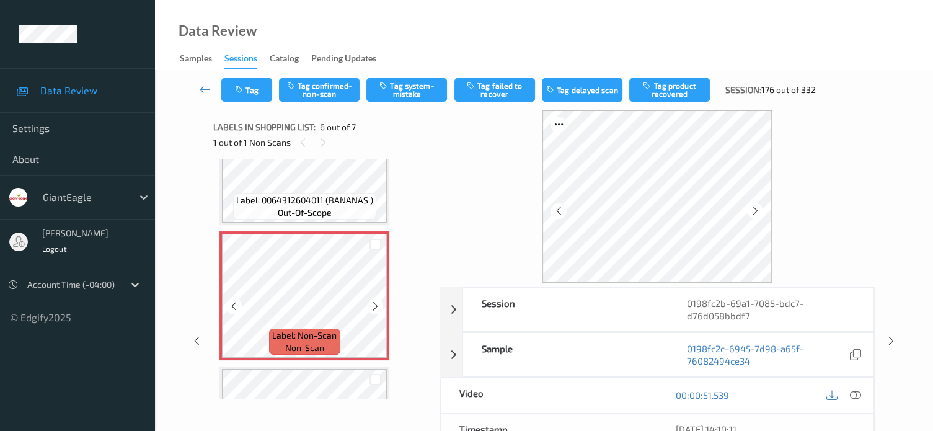
click at [232, 304] on icon at bounding box center [234, 306] width 11 height 11
click at [854, 396] on icon at bounding box center [855, 395] width 11 height 11
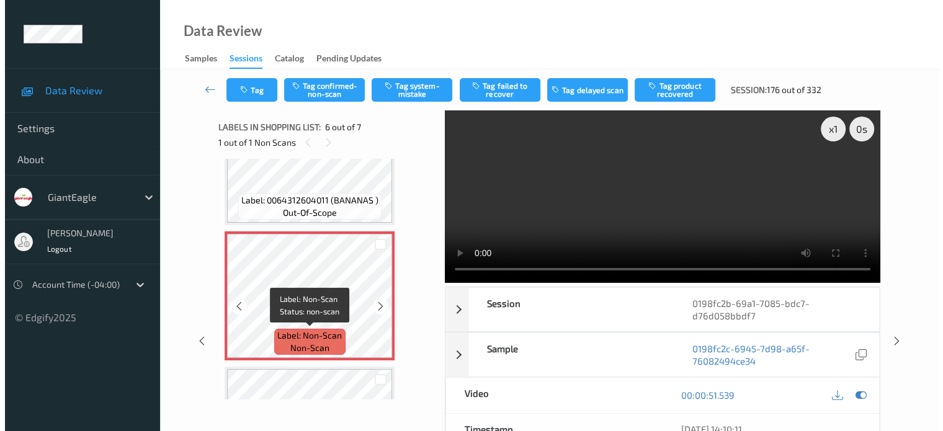
scroll to position [712, 0]
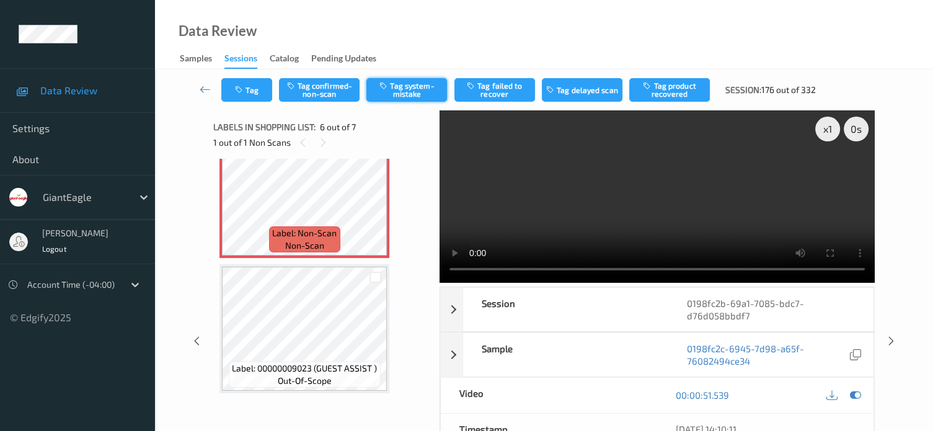
click at [401, 84] on button "Tag system-mistake" at bounding box center [407, 90] width 81 height 24
click at [250, 89] on button "Tag" at bounding box center [246, 90] width 51 height 24
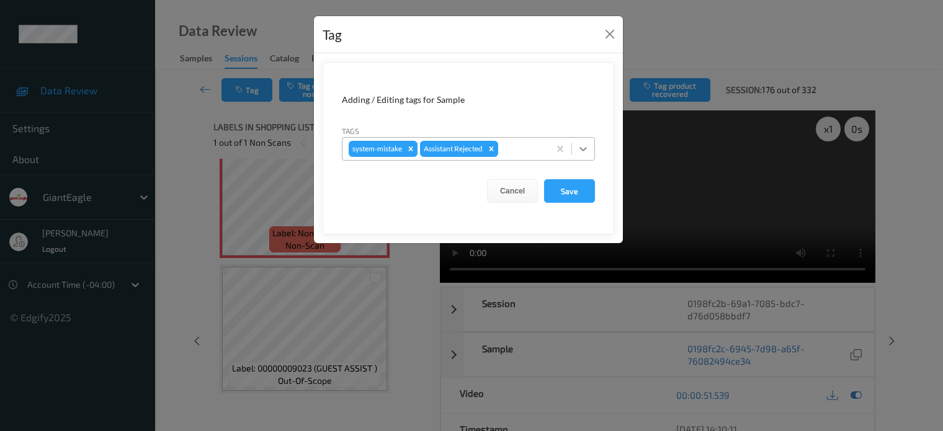
click at [586, 150] on icon at bounding box center [583, 149] width 12 height 12
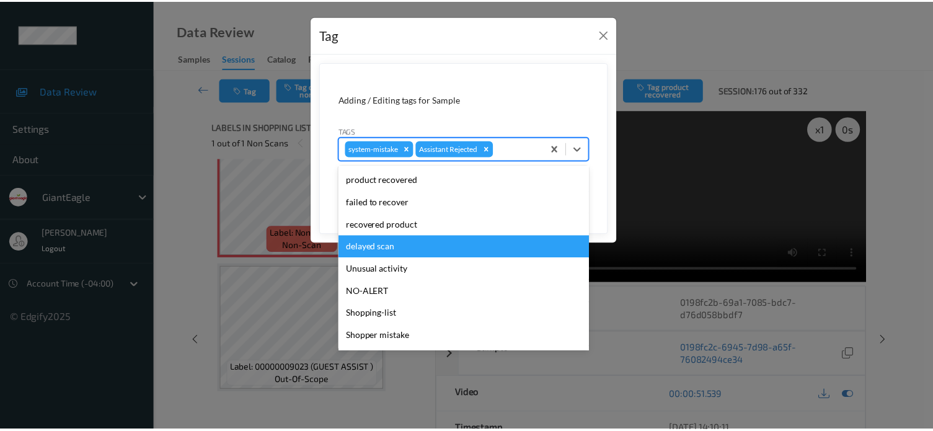
scroll to position [103, 0]
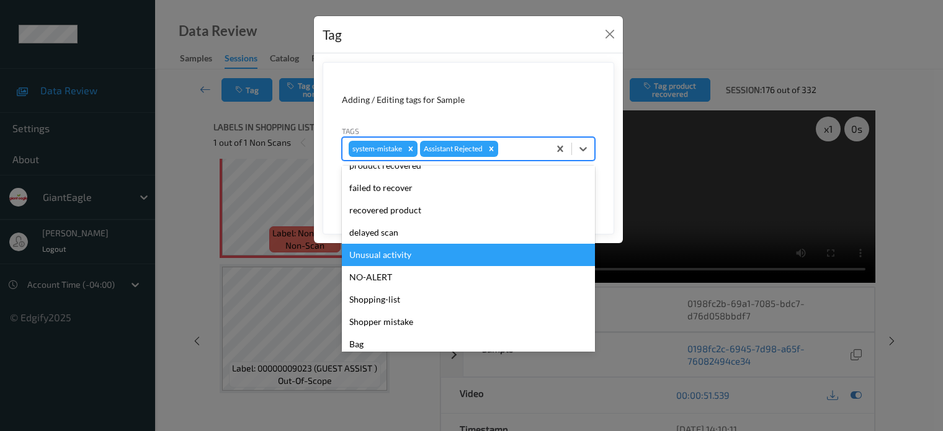
click at [386, 257] on div "Unusual activity" at bounding box center [468, 255] width 253 height 22
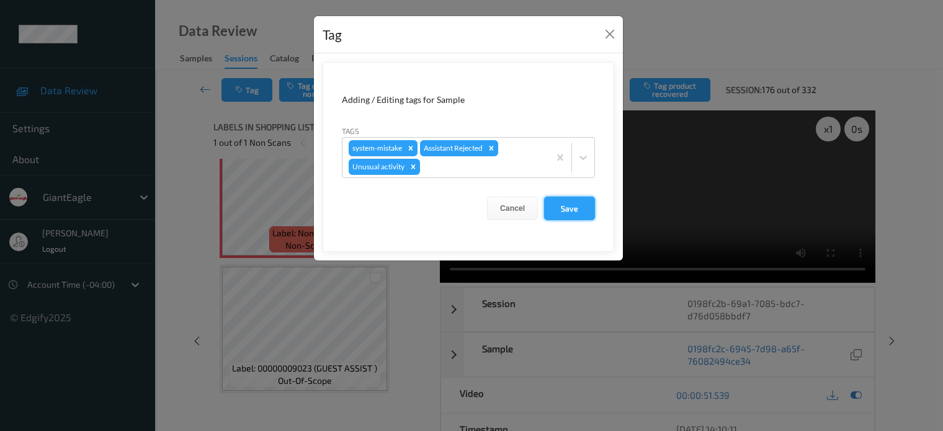
click at [556, 210] on button "Save" at bounding box center [569, 209] width 51 height 24
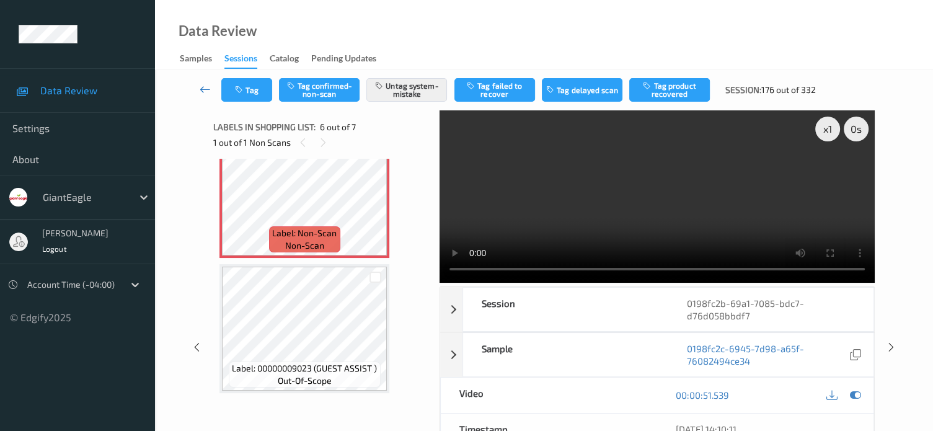
click at [211, 90] on link at bounding box center [205, 90] width 32 height 24
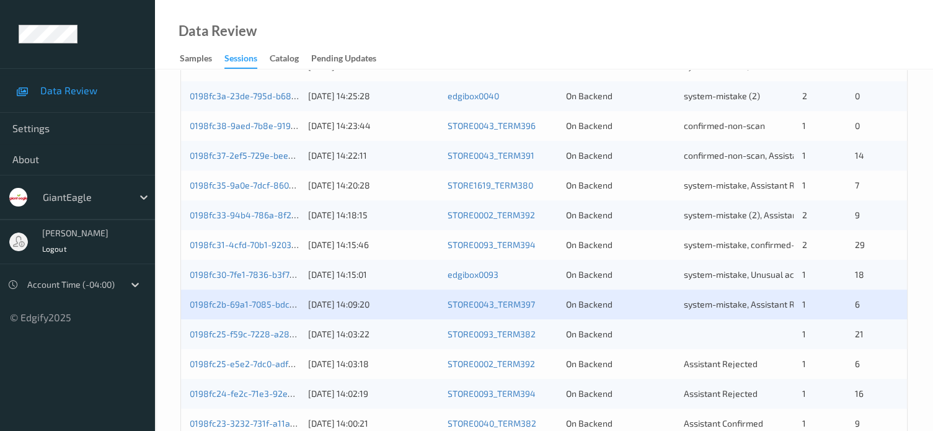
scroll to position [599, 0]
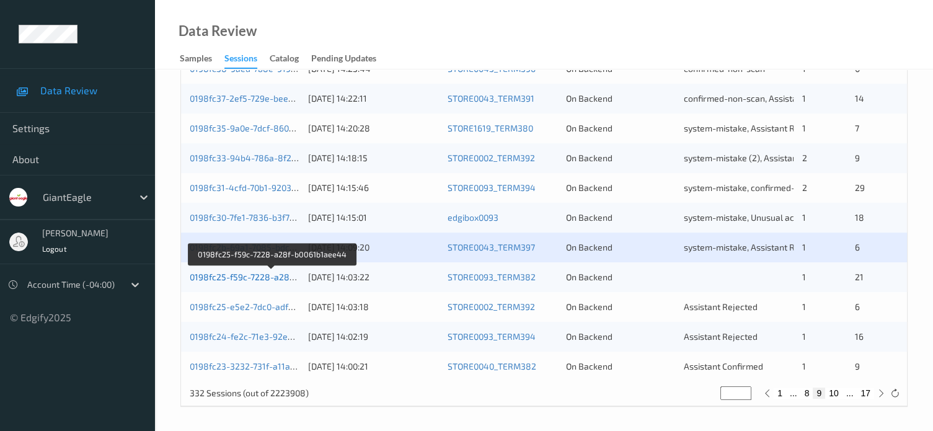
click at [243, 282] on link "0198fc25-f59c-7228-a28f-b0061b1aee44" at bounding box center [272, 277] width 165 height 11
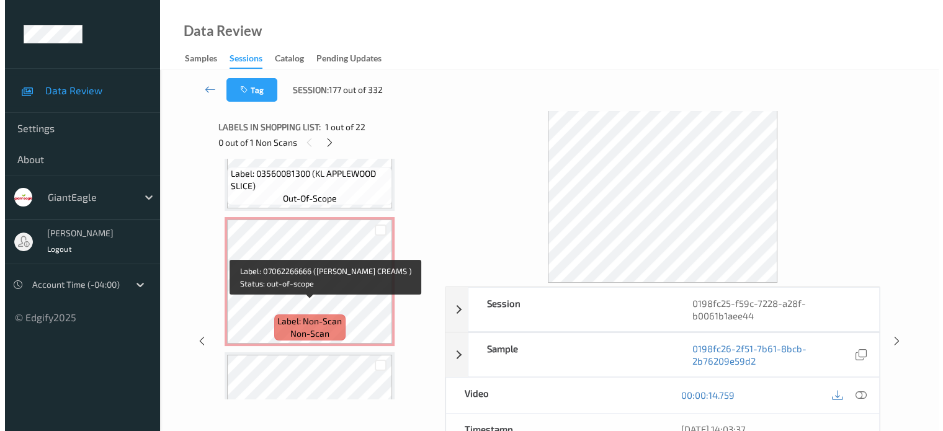
scroll to position [1575, 0]
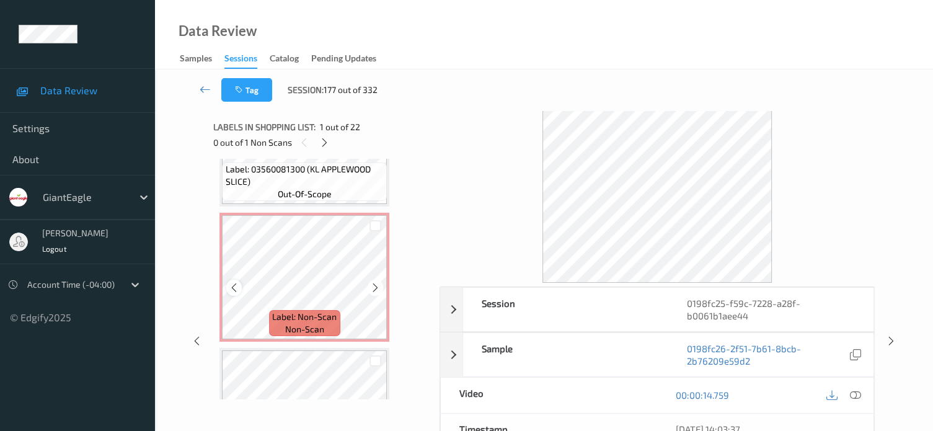
click at [233, 288] on icon at bounding box center [234, 287] width 11 height 11
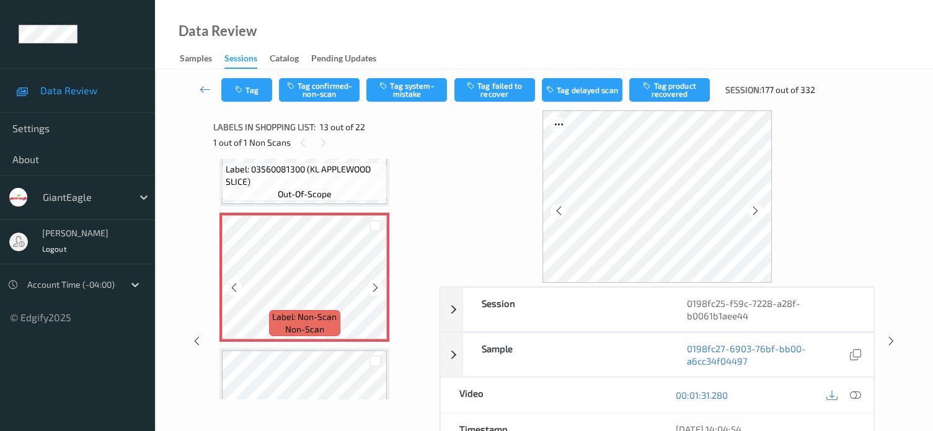
click at [233, 288] on icon at bounding box center [234, 287] width 11 height 11
click at [856, 396] on icon at bounding box center [855, 395] width 11 height 11
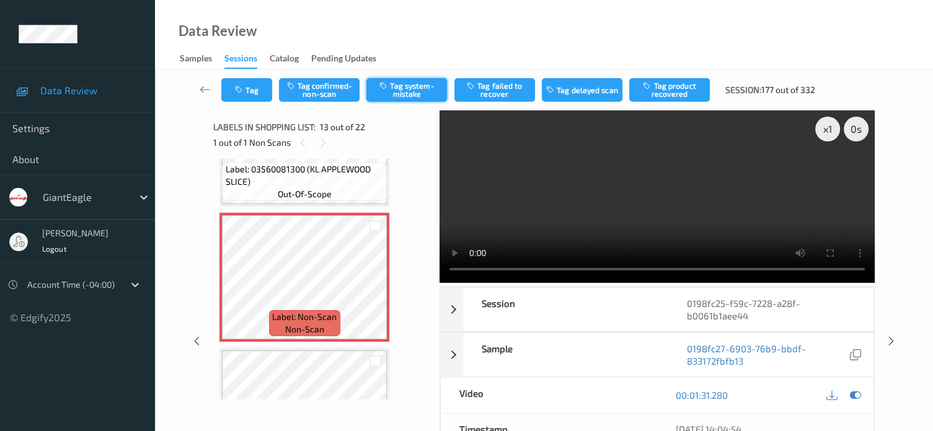
click at [385, 88] on icon "button" at bounding box center [385, 85] width 11 height 9
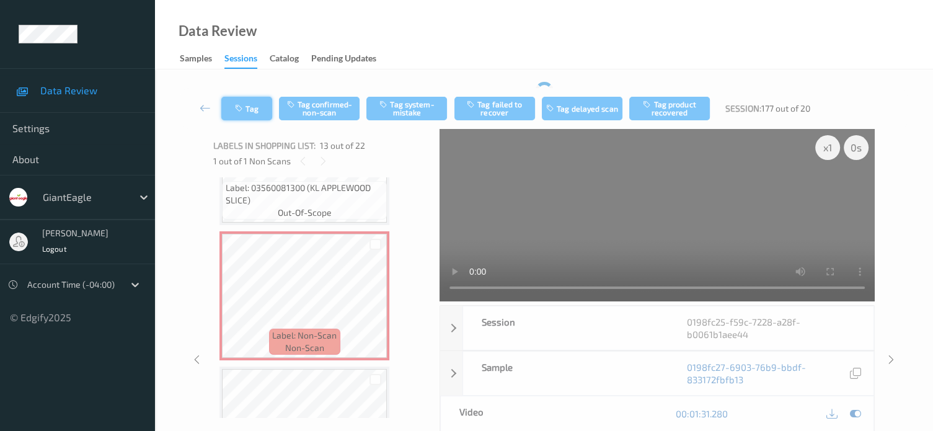
click at [241, 88] on div "Tag Tag confirmed-non-scan Tag system-mistake Tag failed to recover Tag delayed…" at bounding box center [544, 339] width 728 height 503
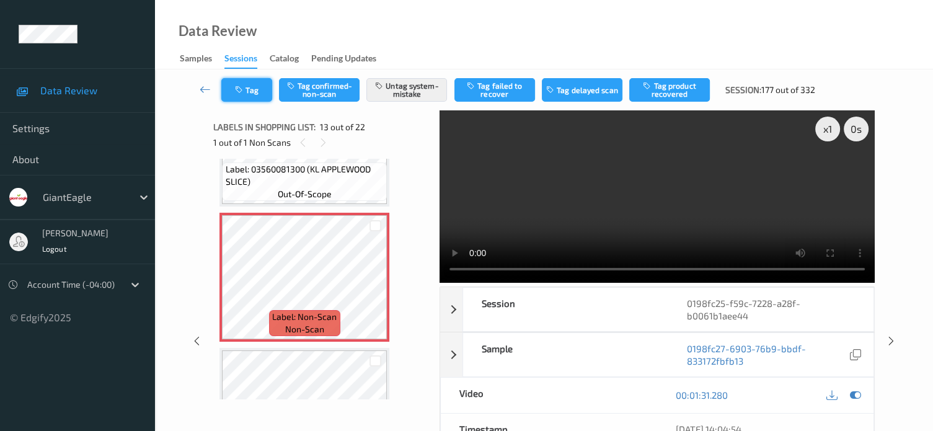
click at [263, 90] on button "Tag" at bounding box center [246, 90] width 51 height 24
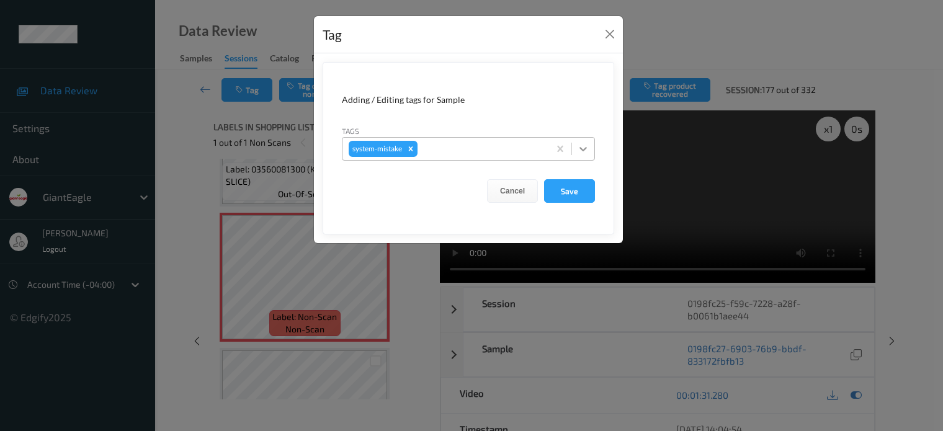
click at [582, 151] on icon at bounding box center [583, 149] width 12 height 12
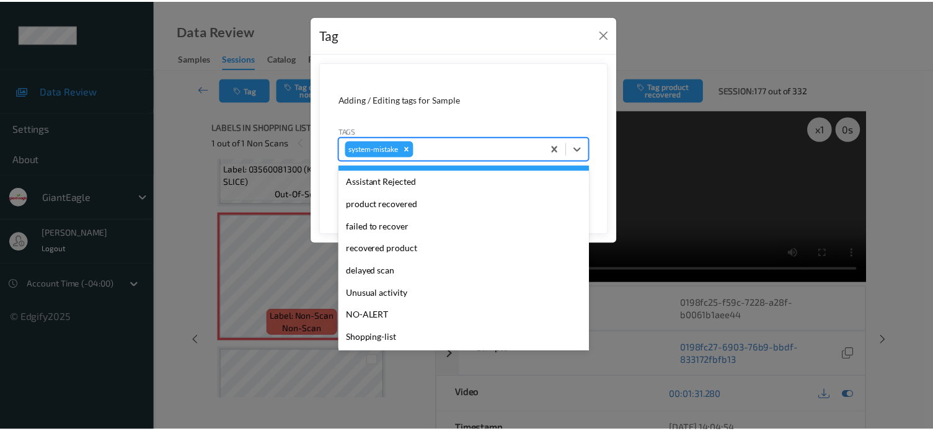
scroll to position [131, 0]
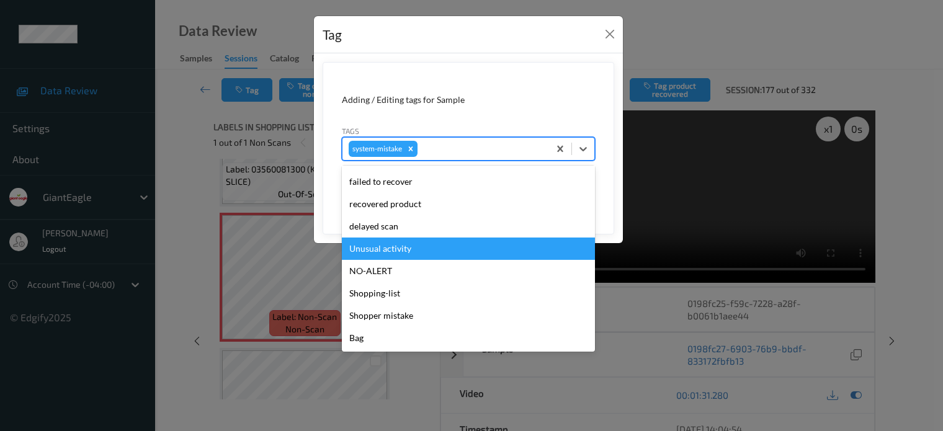
click at [386, 252] on div "Unusual activity" at bounding box center [468, 249] width 253 height 22
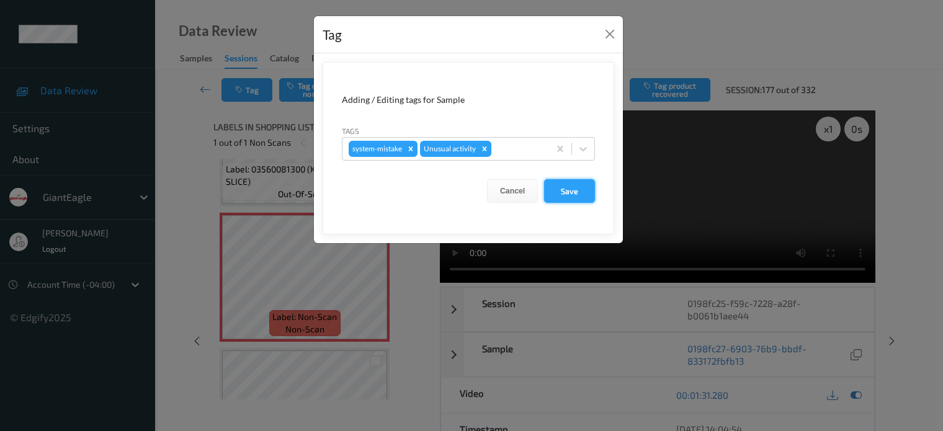
click at [564, 193] on button "Save" at bounding box center [569, 191] width 51 height 24
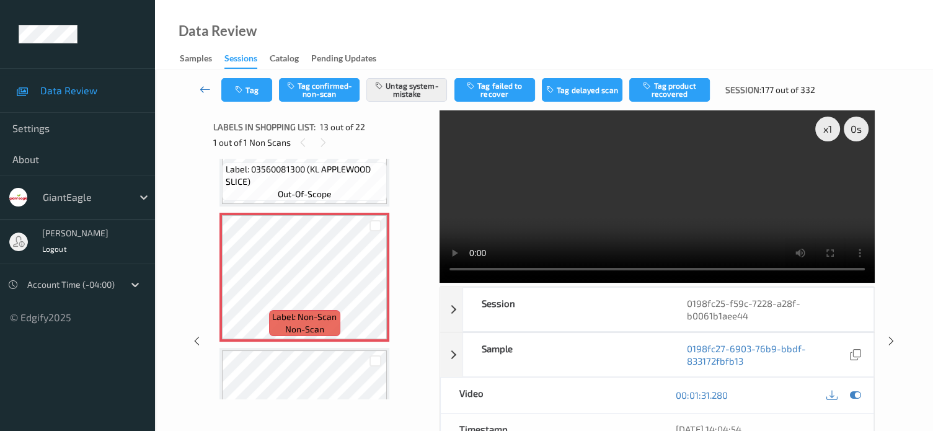
click at [198, 91] on link at bounding box center [205, 90] width 32 height 24
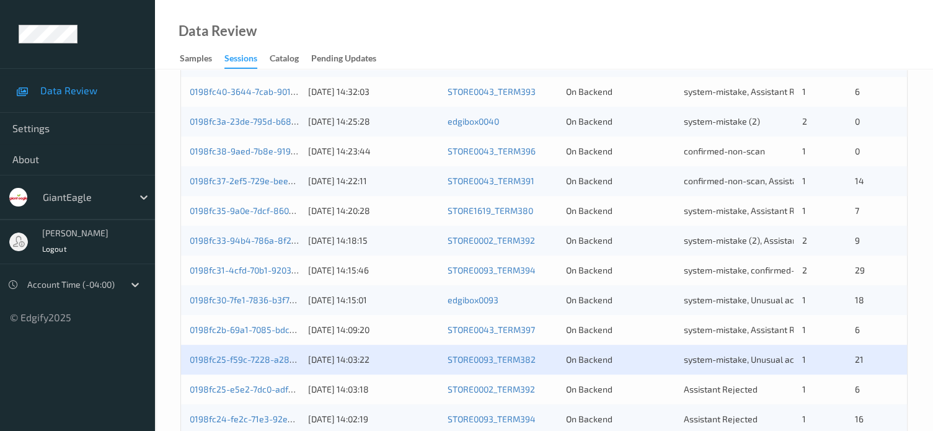
scroll to position [599, 0]
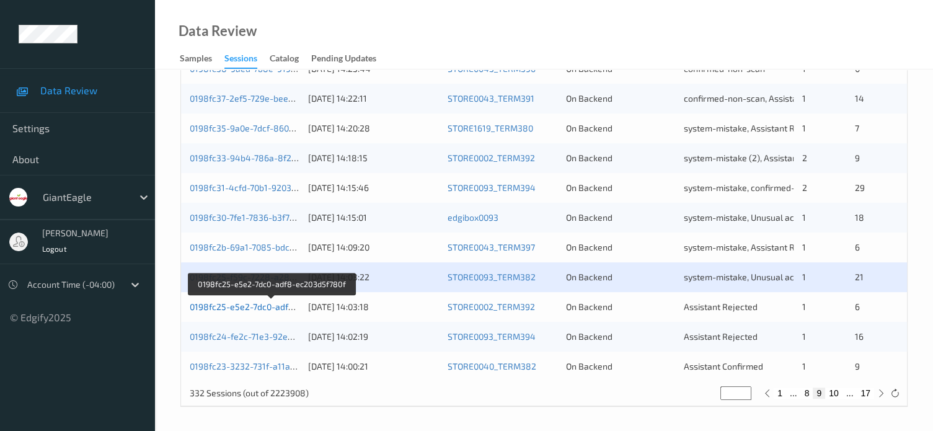
click at [257, 308] on link "0198fc25-e5e2-7dc0-adf8-ec203d5f780f" at bounding box center [271, 306] width 163 height 11
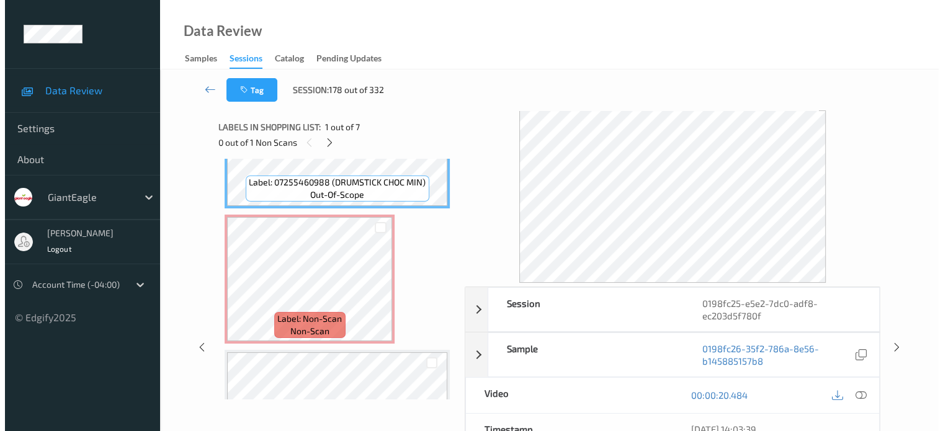
scroll to position [103, 0]
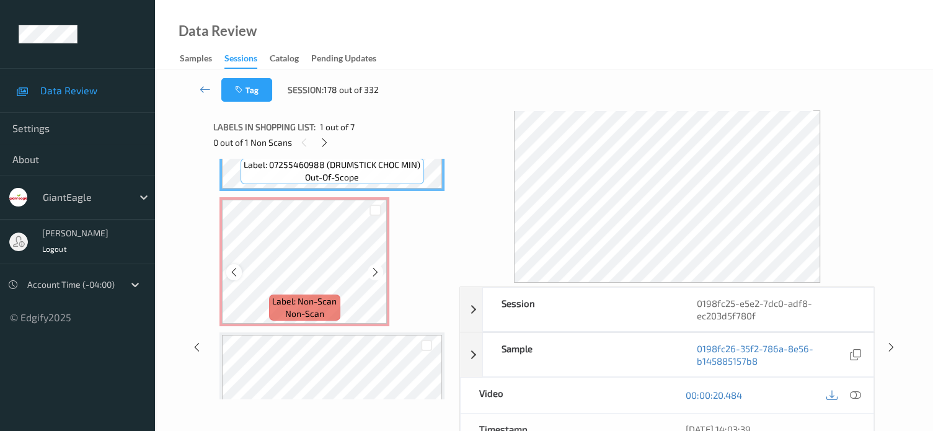
click at [236, 276] on icon at bounding box center [234, 272] width 11 height 11
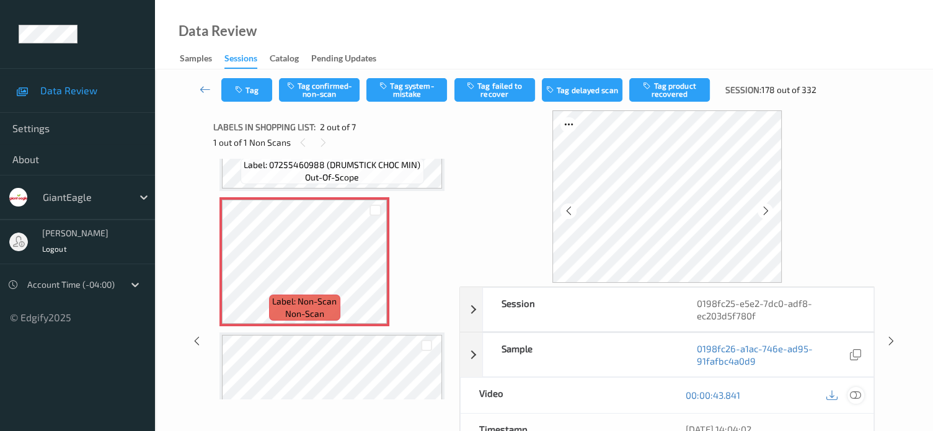
click at [858, 396] on icon at bounding box center [855, 395] width 11 height 11
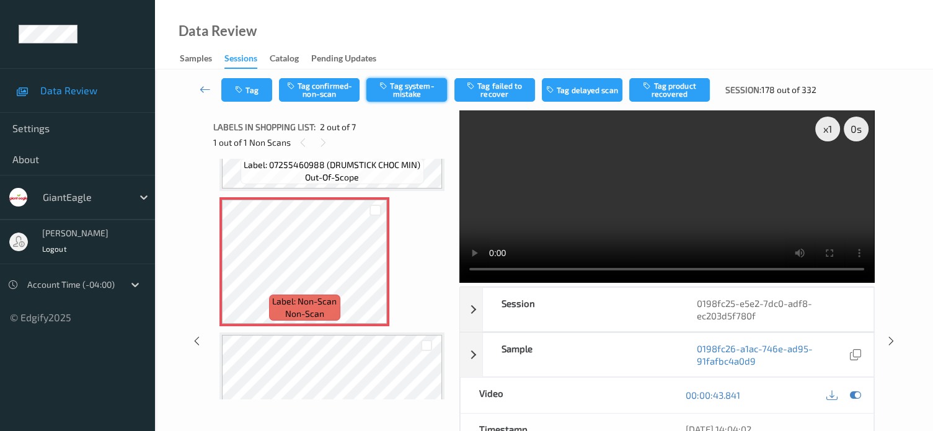
click at [402, 98] on button "Tag system-mistake" at bounding box center [407, 90] width 81 height 24
click at [246, 92] on button "Tag" at bounding box center [246, 90] width 51 height 24
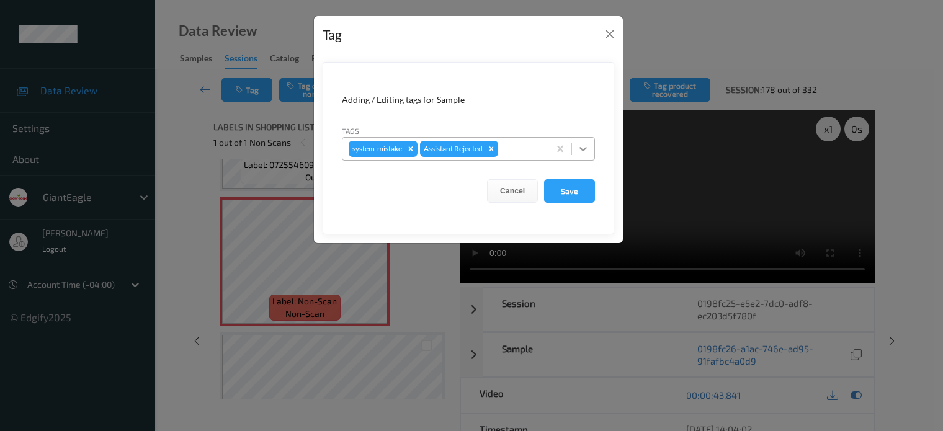
click at [582, 147] on icon at bounding box center [583, 149] width 12 height 12
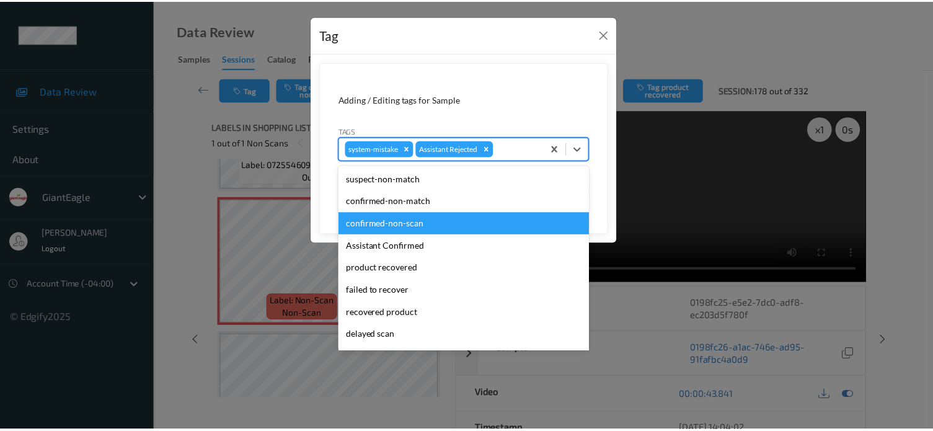
scroll to position [109, 0]
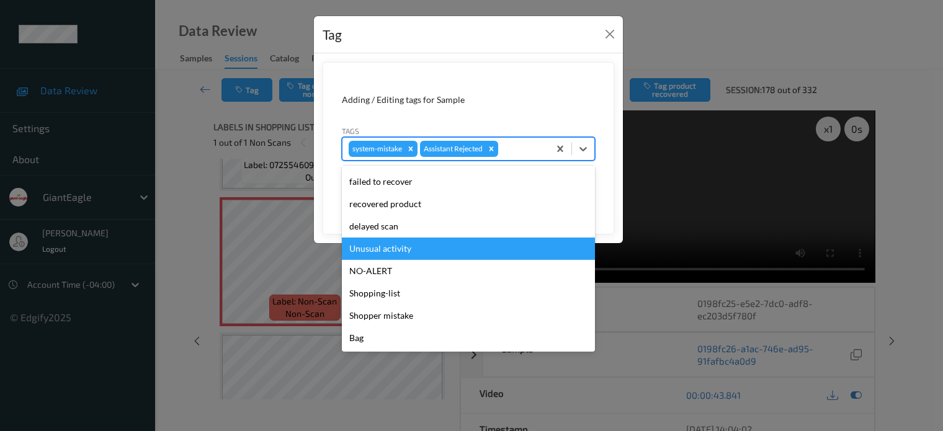
click at [383, 248] on div "Unusual activity" at bounding box center [468, 249] width 253 height 22
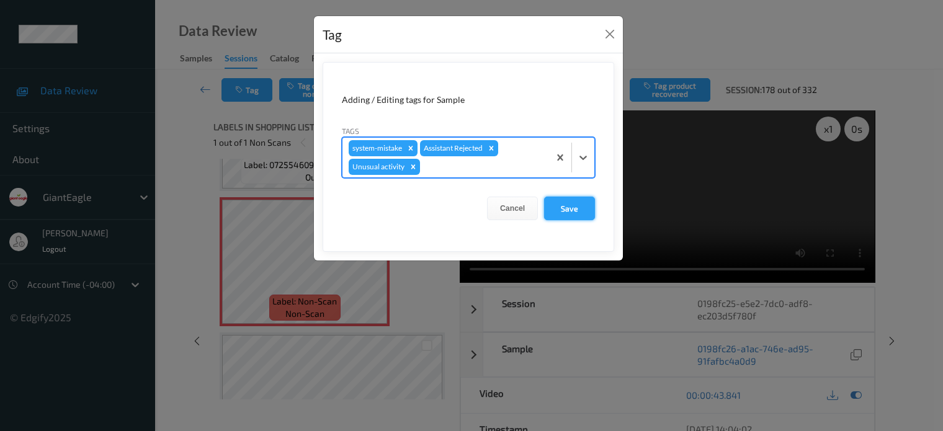
click at [571, 213] on button "Save" at bounding box center [569, 209] width 51 height 24
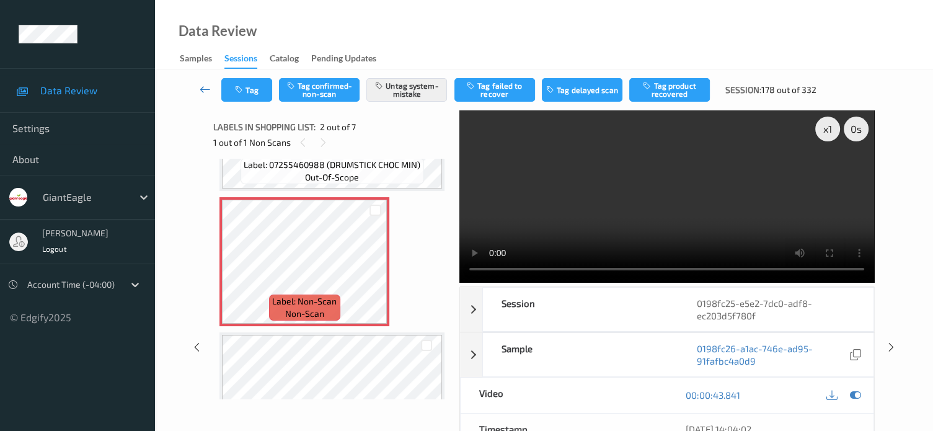
click at [201, 88] on icon at bounding box center [205, 89] width 11 height 12
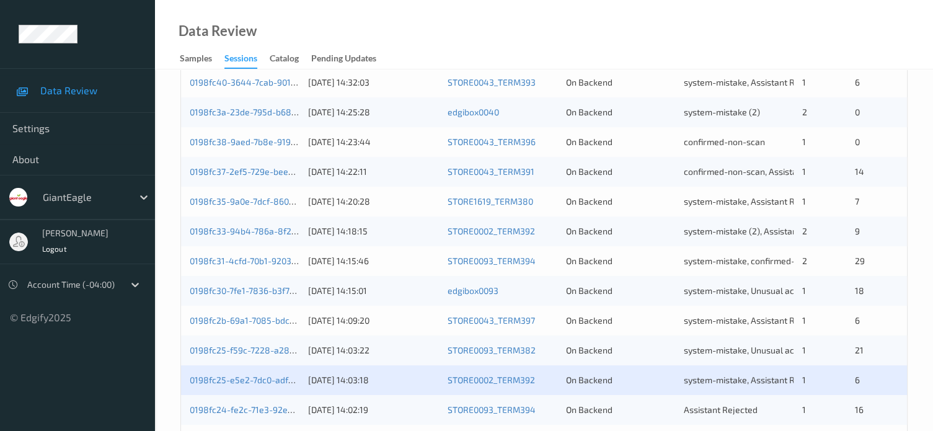
scroll to position [599, 0]
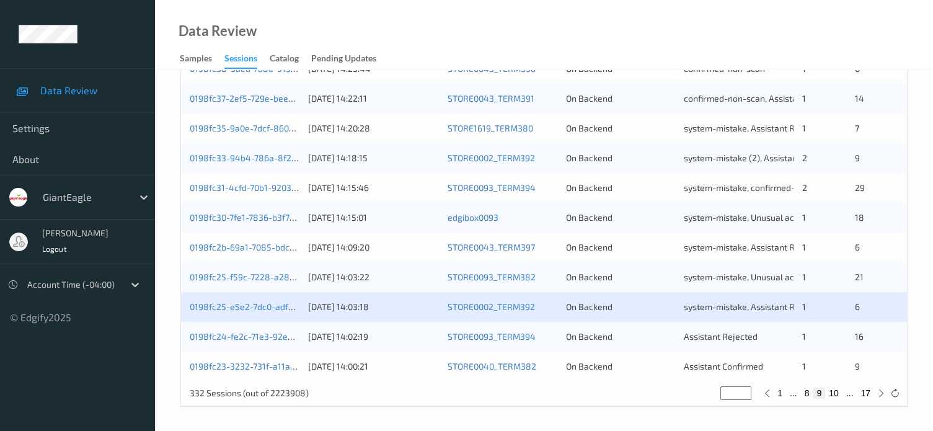
click at [265, 342] on div "0198fc24-fe2c-71e3-92e2-aba5ce547612 30/08/2025 14:02:19 STORE0093_TERM394 On B…" at bounding box center [544, 337] width 726 height 30
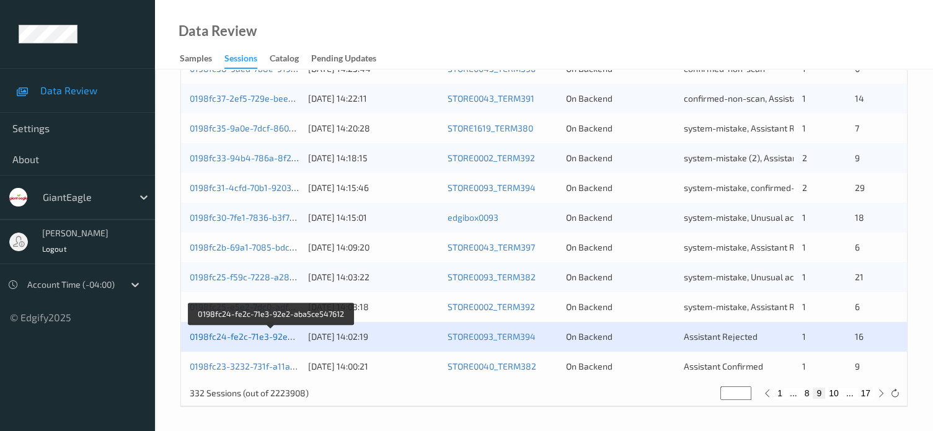
click at [264, 333] on link "0198fc24-fe2c-71e3-92e2-aba5ce547612" at bounding box center [272, 336] width 164 height 11
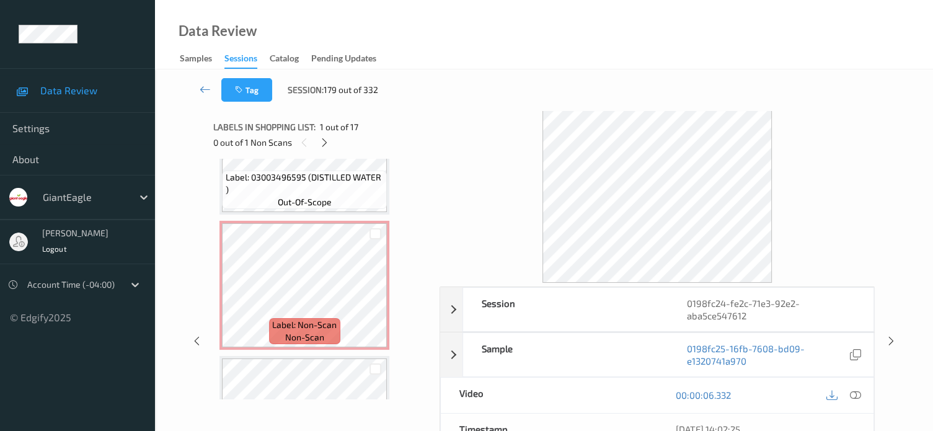
scroll to position [1722, 0]
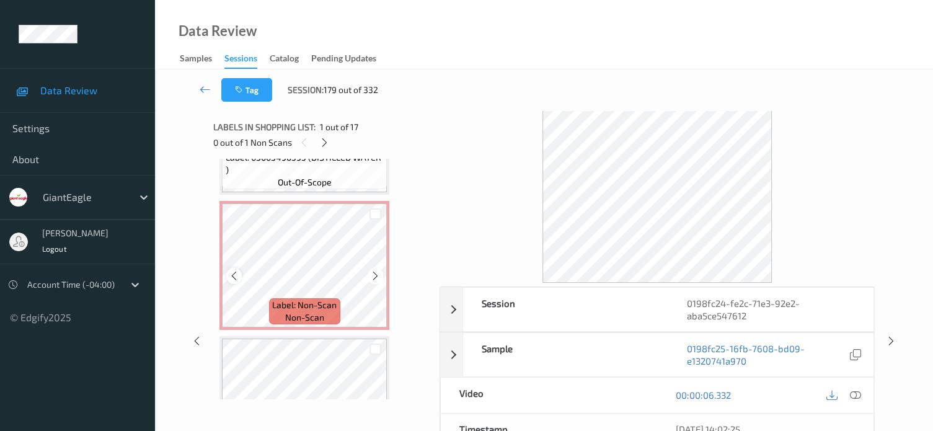
click at [231, 276] on icon at bounding box center [234, 275] width 11 height 11
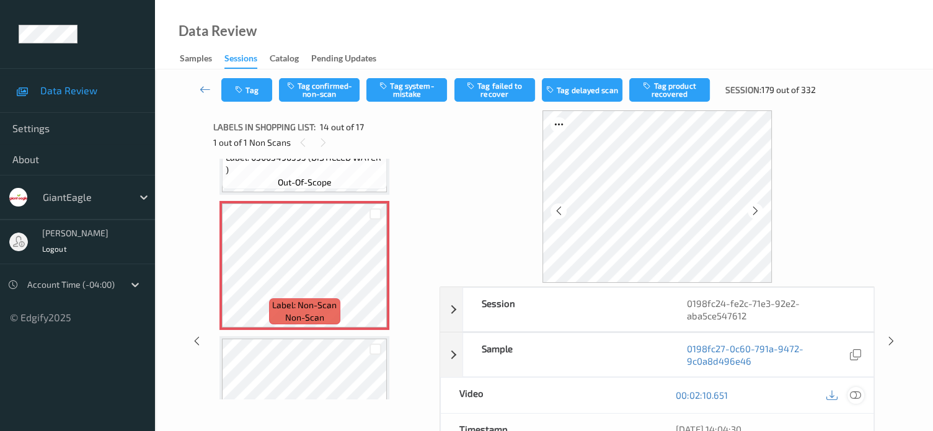
click at [853, 393] on icon at bounding box center [855, 395] width 11 height 11
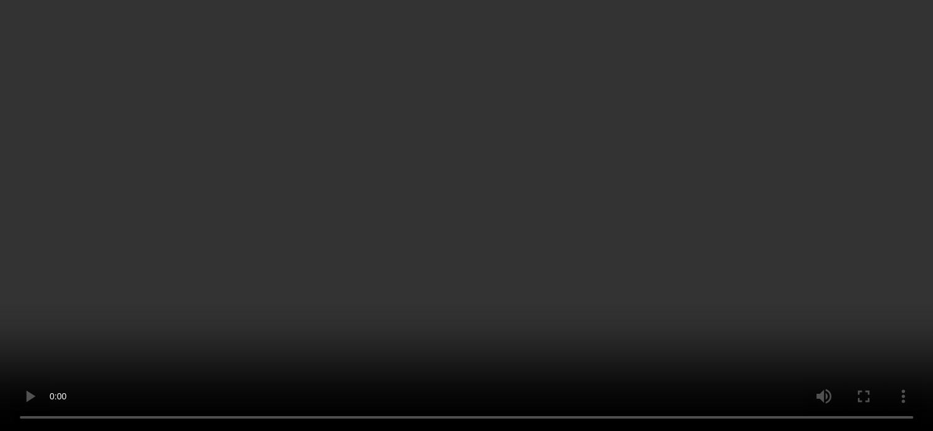
scroll to position [1754, 0]
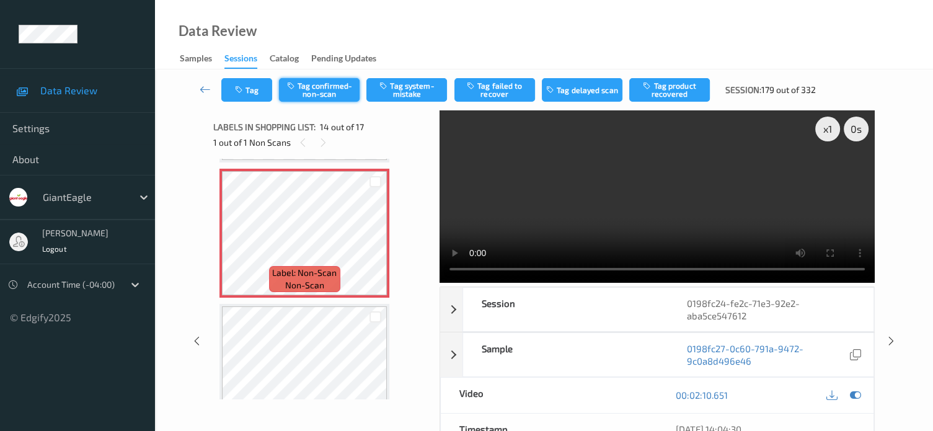
click at [318, 91] on button "Tag confirmed-non-scan" at bounding box center [319, 90] width 81 height 24
click at [674, 84] on button "Tag product recovered" at bounding box center [670, 90] width 81 height 24
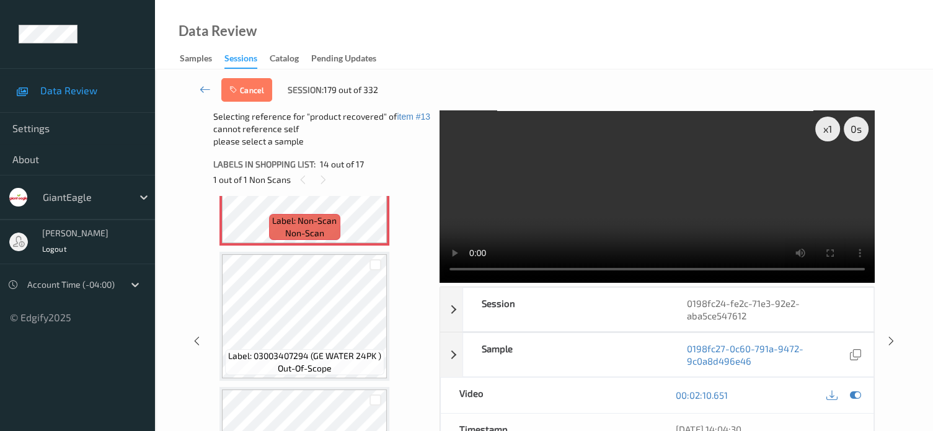
scroll to position [1841, 0]
click at [372, 270] on div at bounding box center [376, 268] width 12 height 12
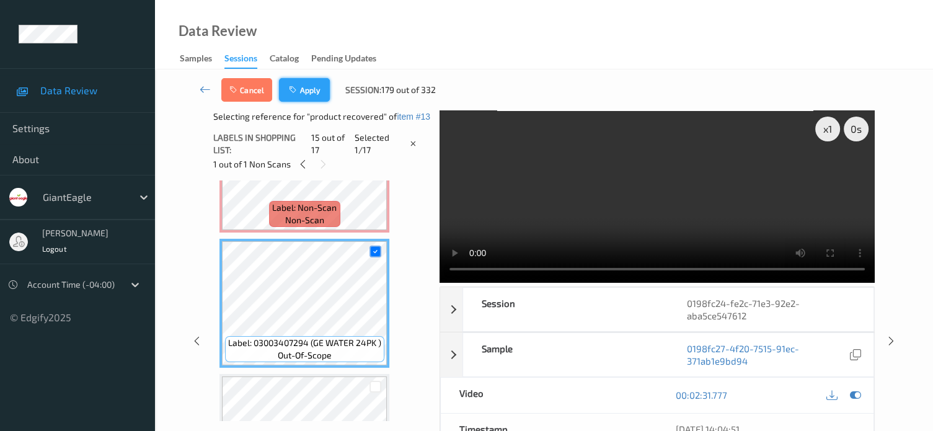
click at [306, 84] on button "Apply" at bounding box center [304, 90] width 51 height 24
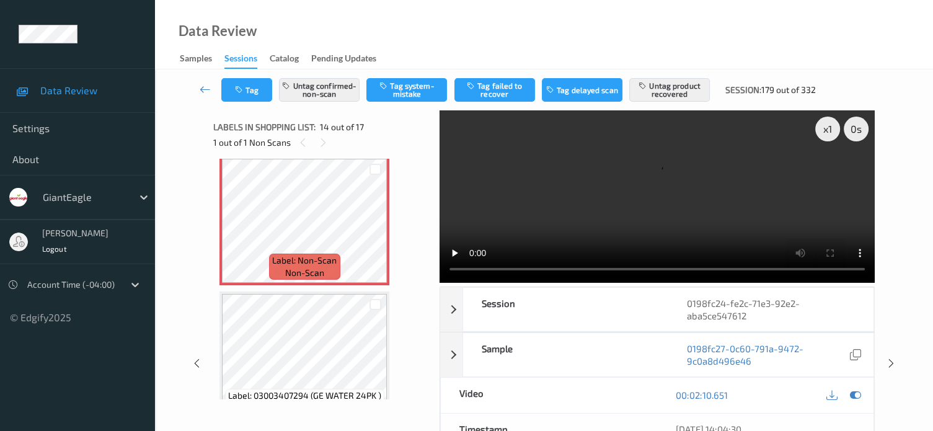
scroll to position [1732, 0]
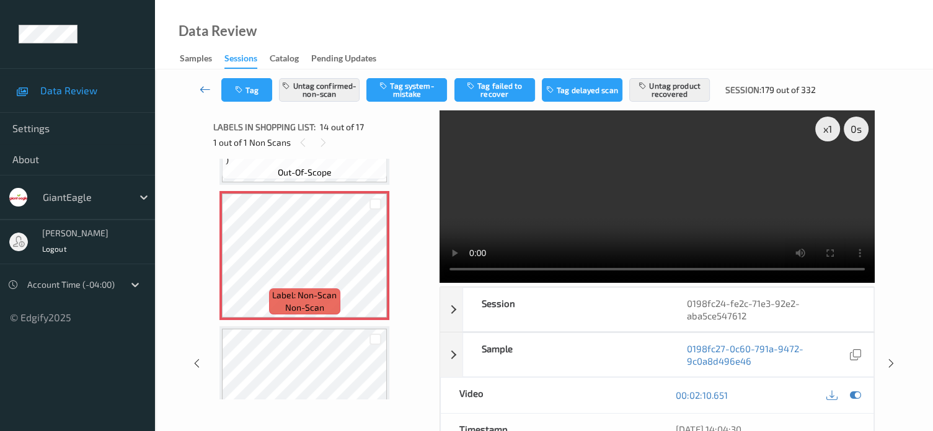
click at [210, 89] on icon at bounding box center [205, 89] width 11 height 12
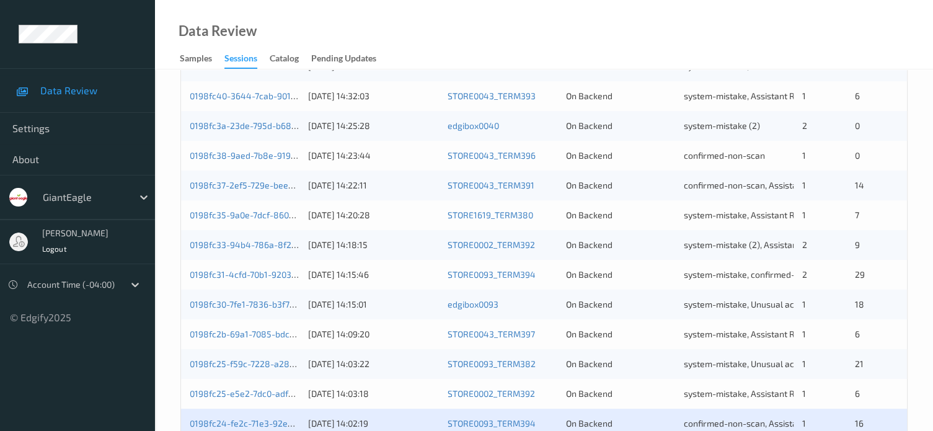
scroll to position [599, 0]
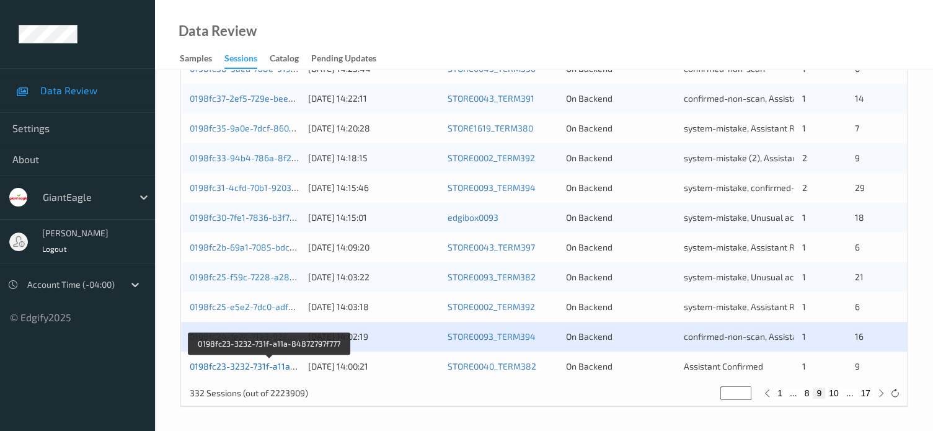
click at [241, 367] on link "0198fc23-3232-731f-a11a-84872797f777" at bounding box center [270, 366] width 160 height 11
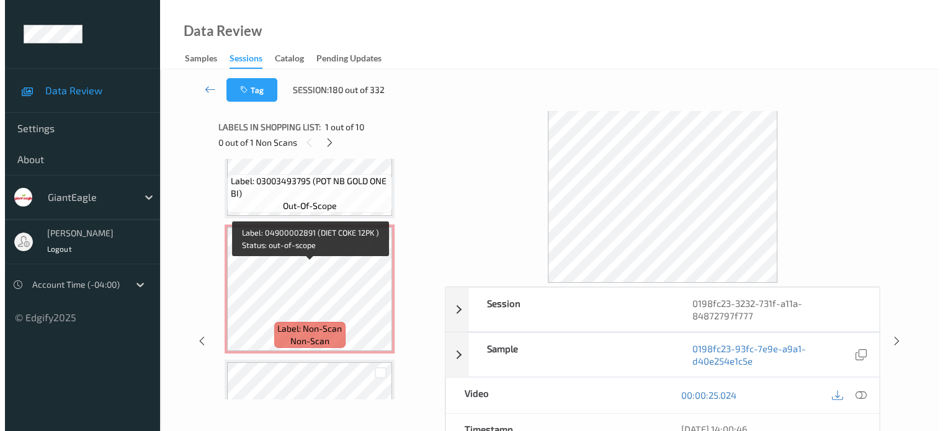
scroll to position [481, 0]
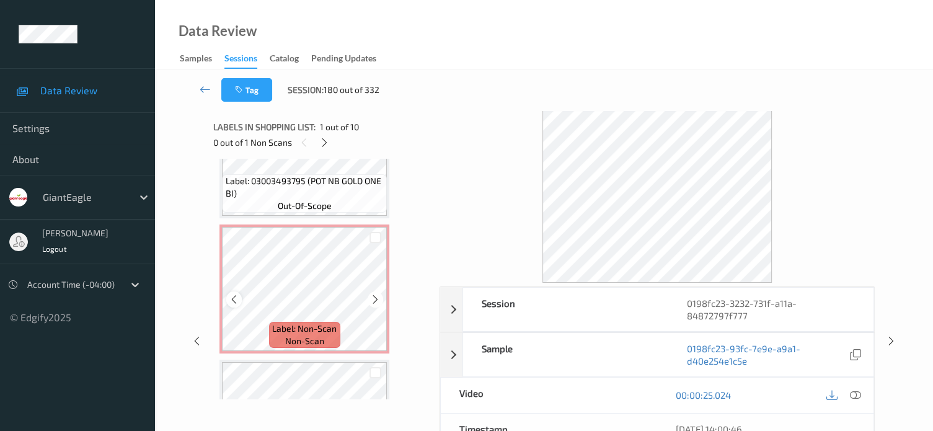
click at [238, 299] on icon at bounding box center [234, 299] width 11 height 11
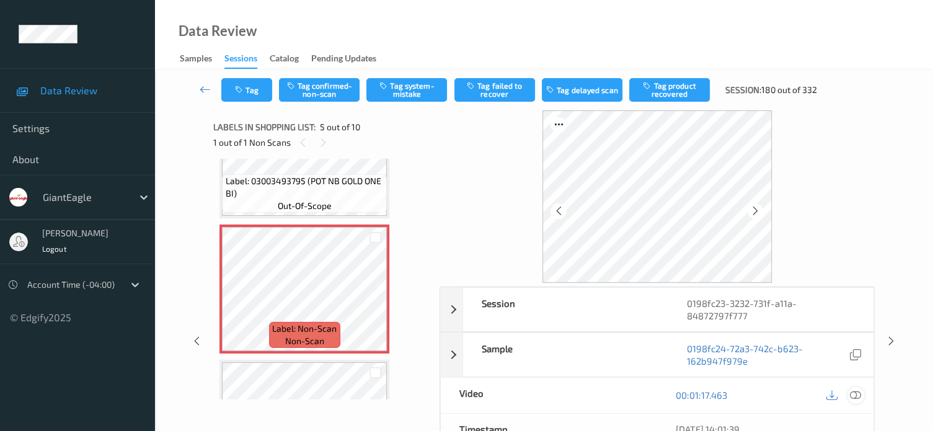
click at [856, 395] on icon at bounding box center [855, 395] width 11 height 11
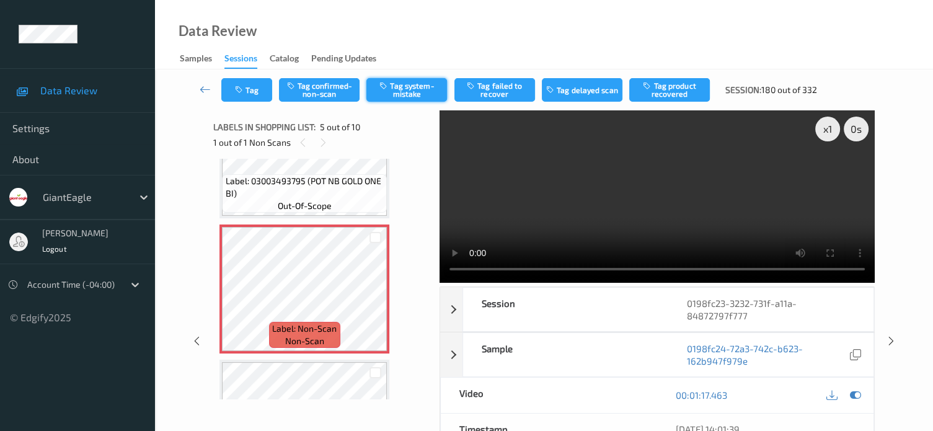
click at [412, 87] on button "Tag system-mistake" at bounding box center [407, 90] width 81 height 24
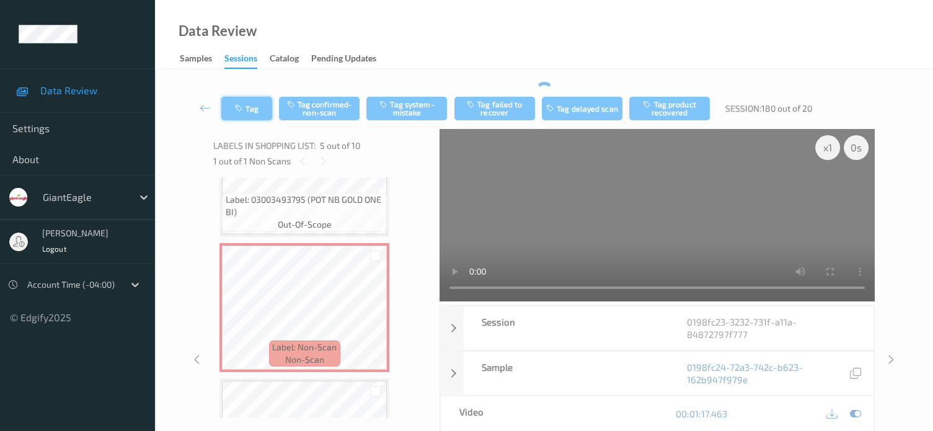
click at [253, 89] on div "Tag Tag confirmed-non-scan Tag system-mistake Tag failed to recover Tag delayed…" at bounding box center [544, 108] width 728 height 41
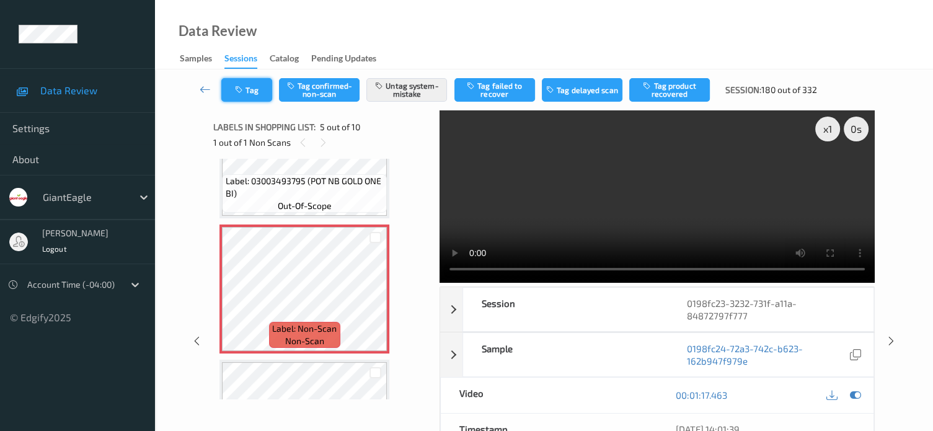
click at [260, 91] on button "Tag" at bounding box center [246, 90] width 51 height 24
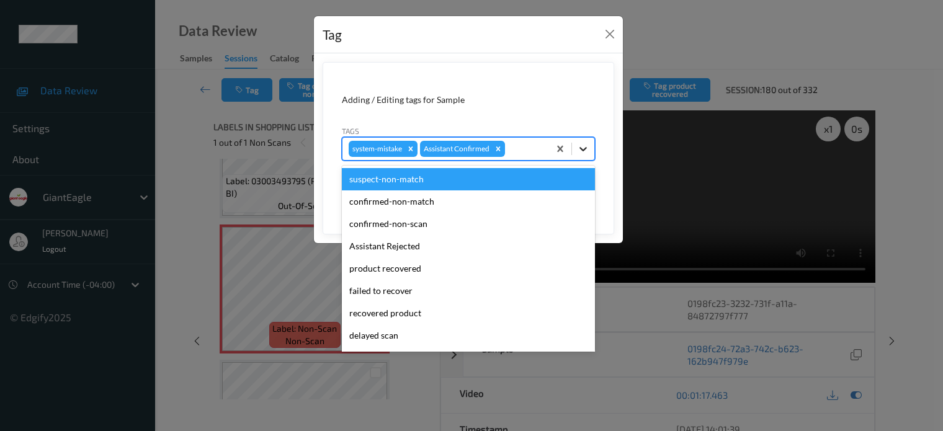
click at [581, 147] on icon at bounding box center [582, 149] width 7 height 4
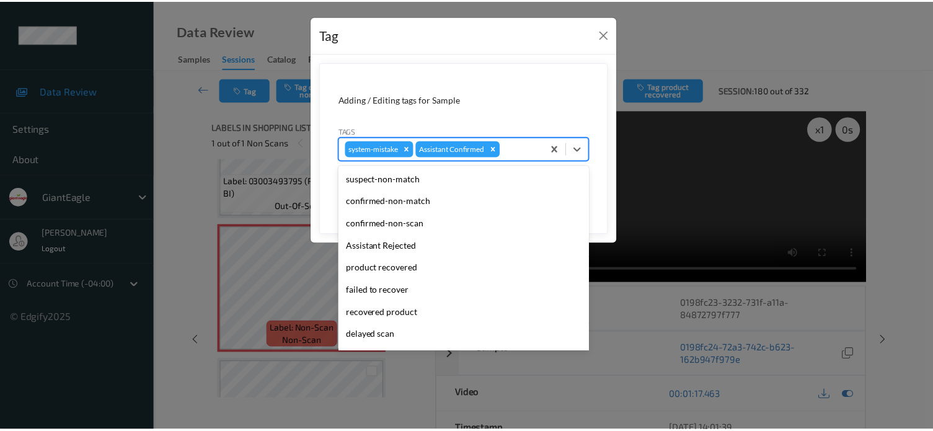
scroll to position [109, 0]
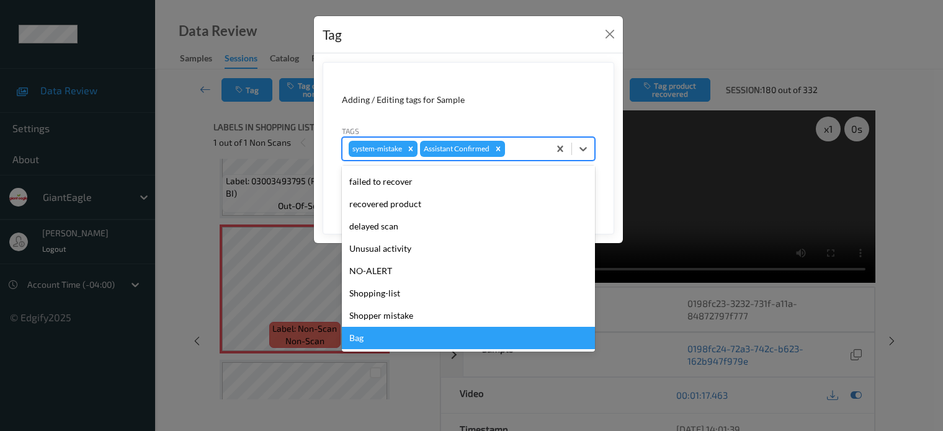
click at [358, 338] on div "Bag" at bounding box center [468, 338] width 253 height 22
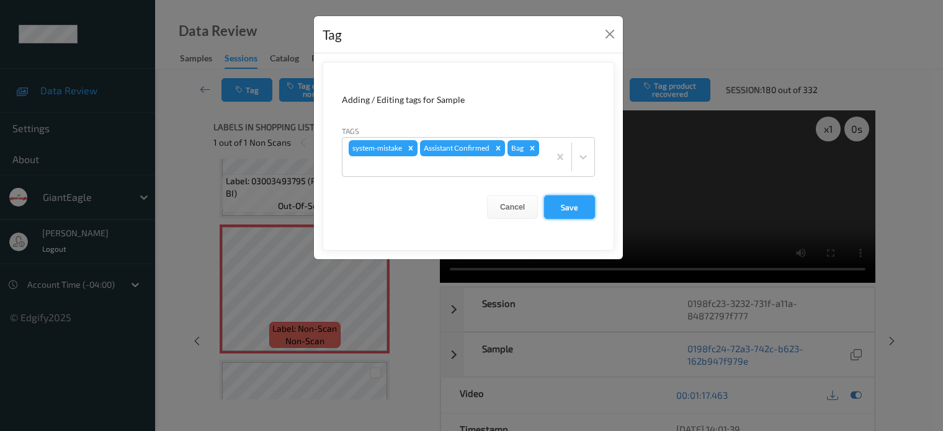
click at [568, 209] on button "Save" at bounding box center [569, 207] width 51 height 24
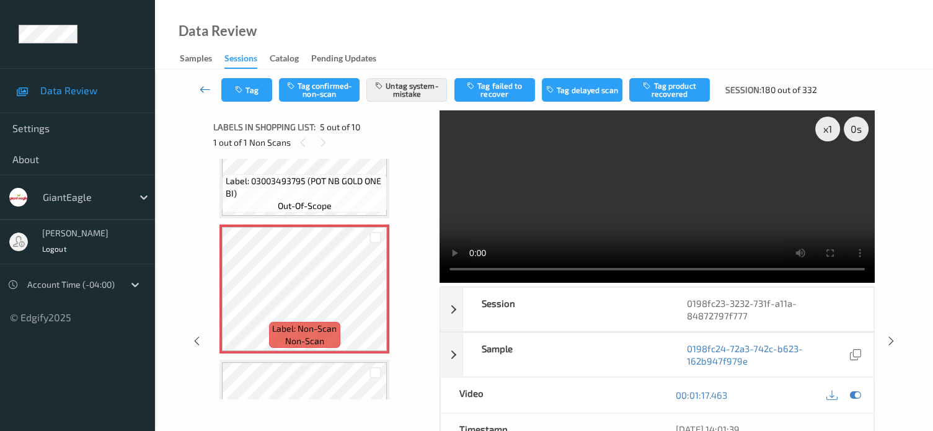
click at [200, 91] on icon at bounding box center [205, 89] width 11 height 12
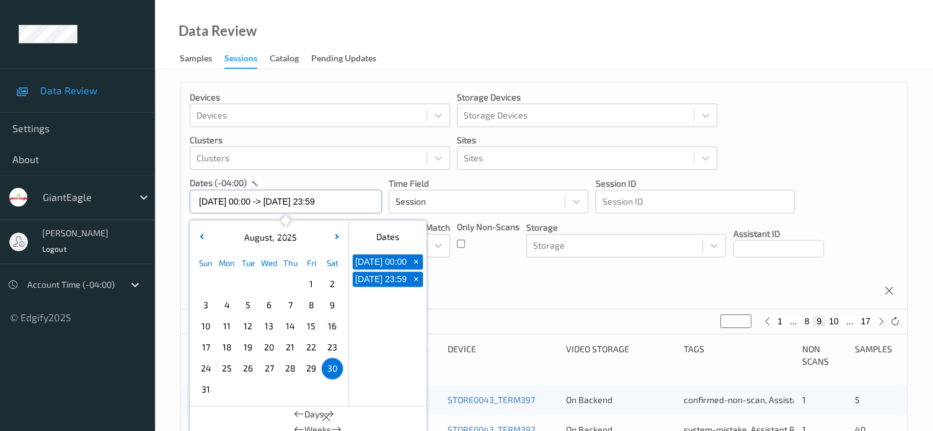
click at [227, 202] on input "30/08/2025 00:00 -> 30/08/2025 23:59" at bounding box center [286, 202] width 192 height 24
click at [208, 388] on span "31" at bounding box center [205, 389] width 17 height 17
type input "31/08/2025 00:00"
type input "*"
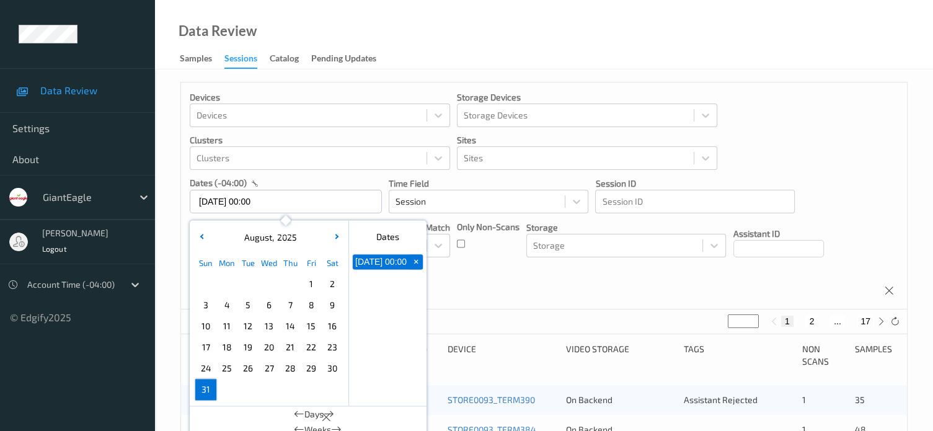
click at [208, 388] on span "31" at bounding box center [205, 389] width 17 height 17
type input "31/08/2025 00:00 -> 31/08/2025 23:59"
click at [488, 299] on div "Devices Devices Storage Devices Storage Devices Clusters Clusters Sites Sites d…" at bounding box center [544, 195] width 726 height 227
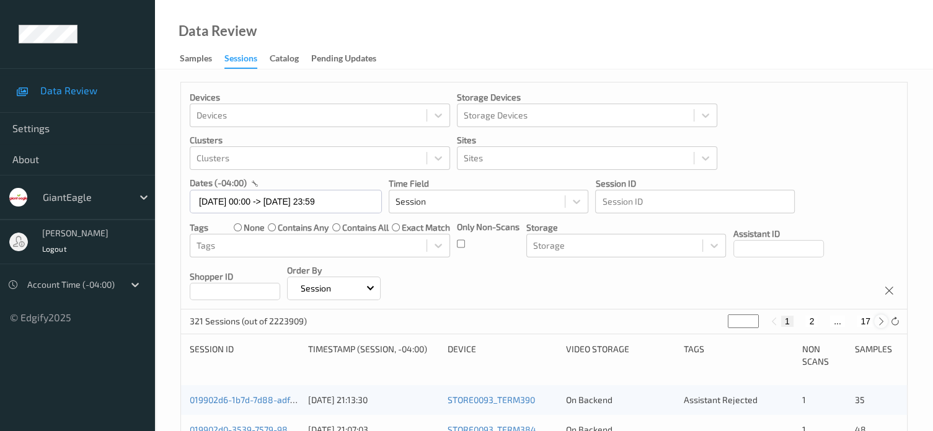
click at [881, 324] on icon at bounding box center [881, 321] width 9 height 9
type input "*"
click at [881, 324] on icon at bounding box center [881, 321] width 9 height 9
type input "*"
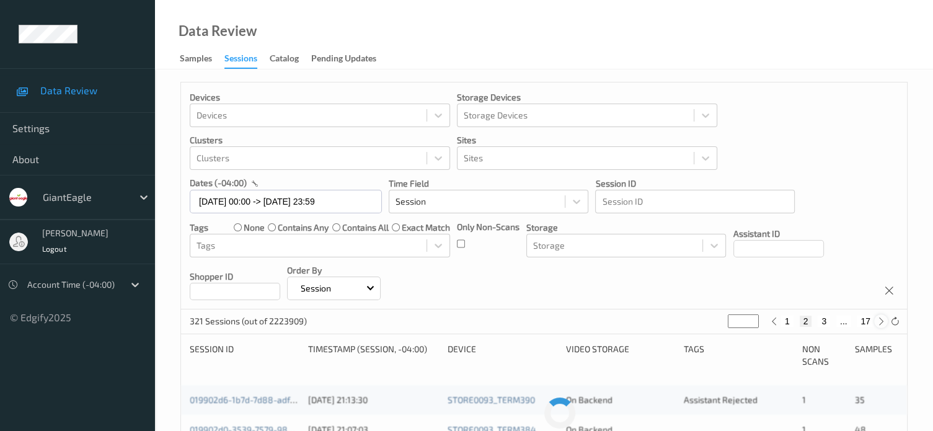
type input "*"
click at [881, 324] on icon at bounding box center [881, 321] width 9 height 9
type input "*"
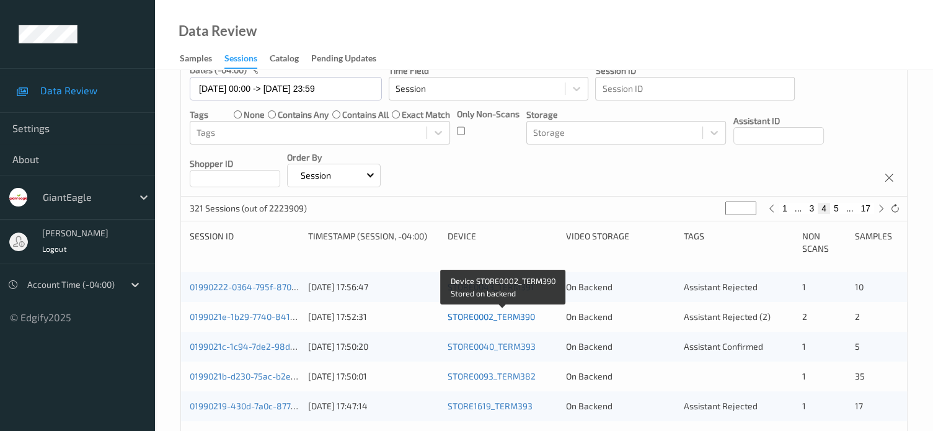
scroll to position [125, 0]
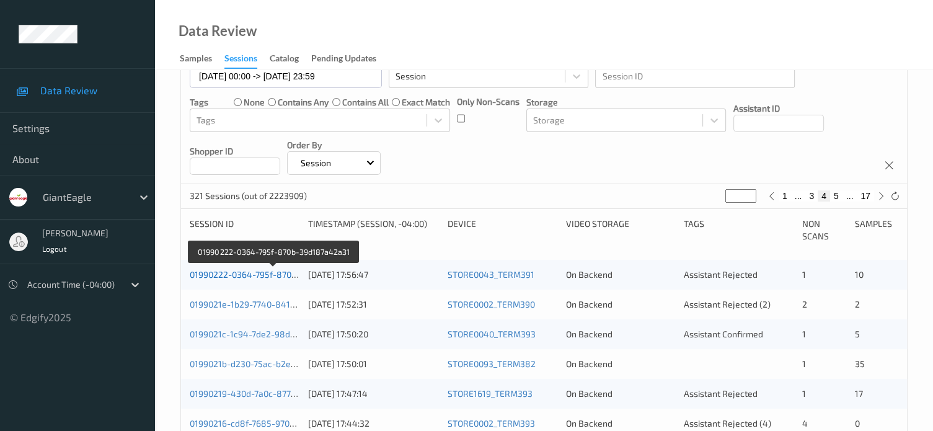
click at [257, 275] on link "01990222-0364-795f-870b-39d187a42a31" at bounding box center [274, 274] width 168 height 11
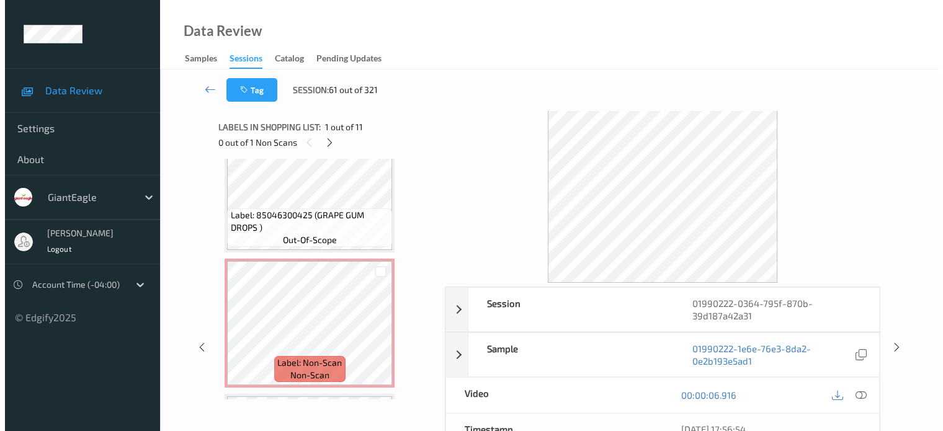
scroll to position [852, 0]
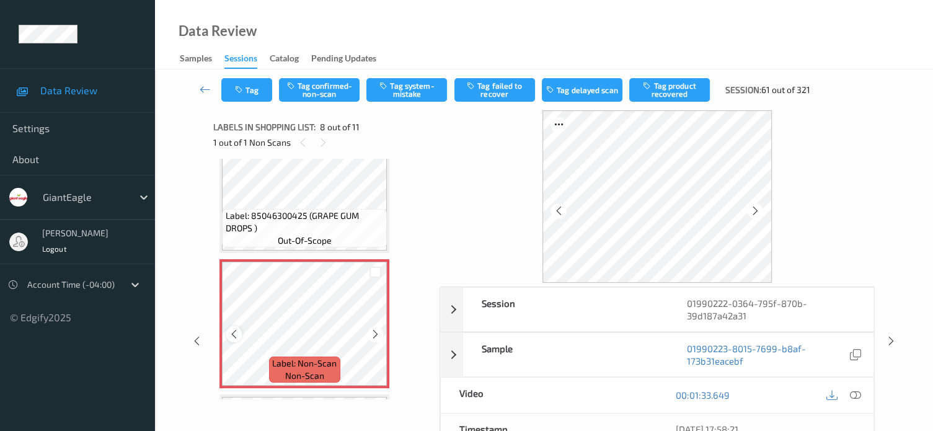
click at [233, 334] on icon at bounding box center [234, 334] width 11 height 11
click at [850, 394] on div at bounding box center [856, 395] width 17 height 17
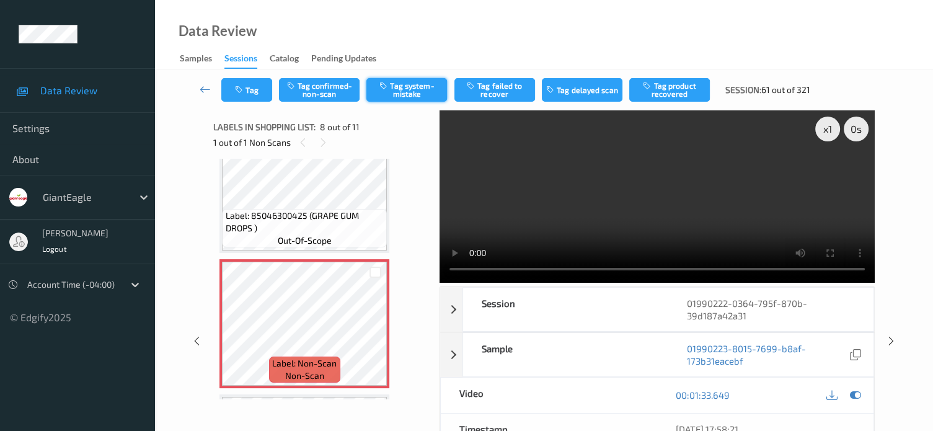
click at [403, 94] on button "Tag system-mistake" at bounding box center [407, 90] width 81 height 24
click at [245, 88] on icon "button" at bounding box center [240, 90] width 11 height 9
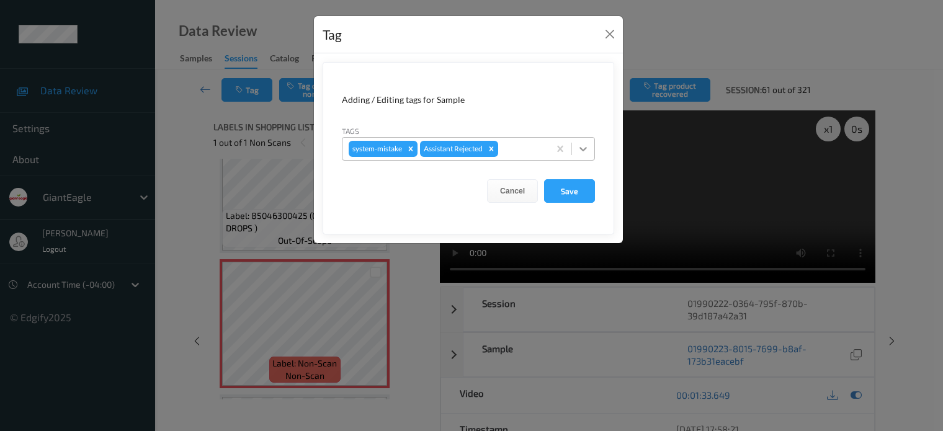
click at [588, 147] on icon at bounding box center [583, 149] width 12 height 12
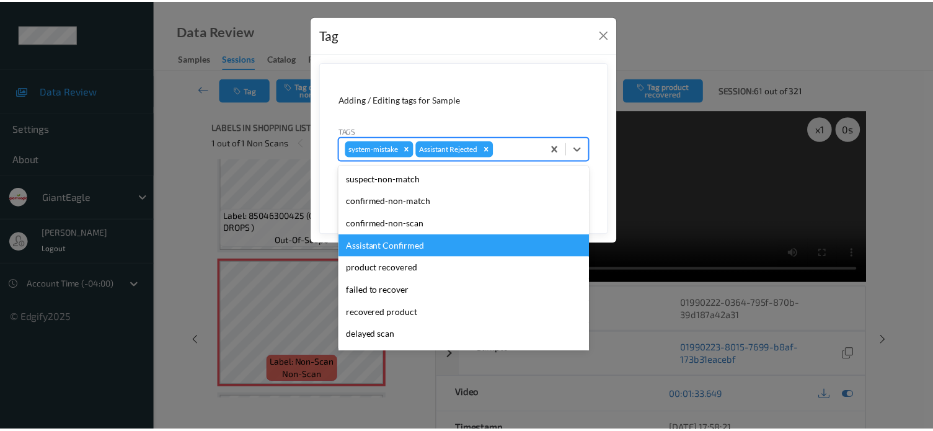
scroll to position [109, 0]
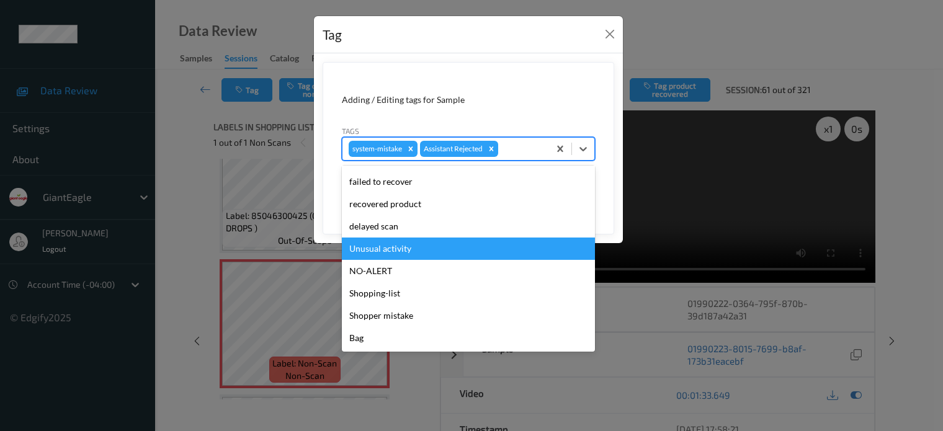
click at [392, 250] on div "Unusual activity" at bounding box center [468, 249] width 253 height 22
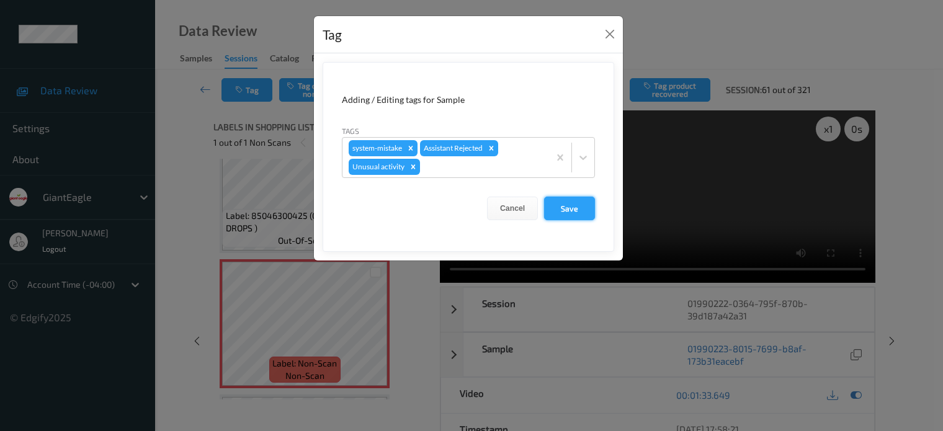
click at [565, 210] on button "Save" at bounding box center [569, 209] width 51 height 24
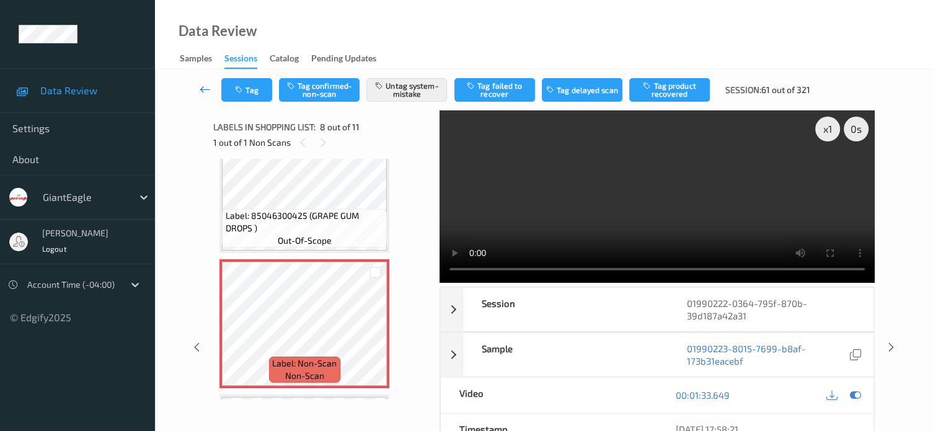
click at [202, 84] on icon at bounding box center [205, 89] width 11 height 12
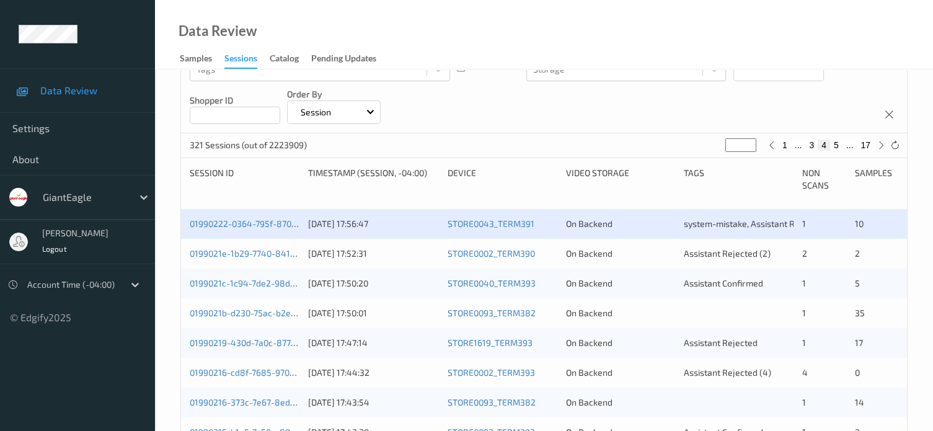
scroll to position [220, 0]
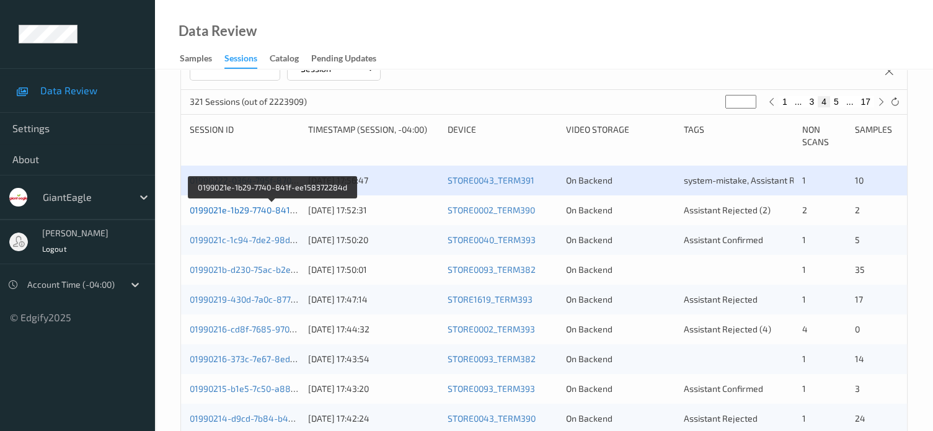
click at [236, 208] on link "0199021e-1b29-7740-841f-ee158372284d" at bounding box center [273, 210] width 167 height 11
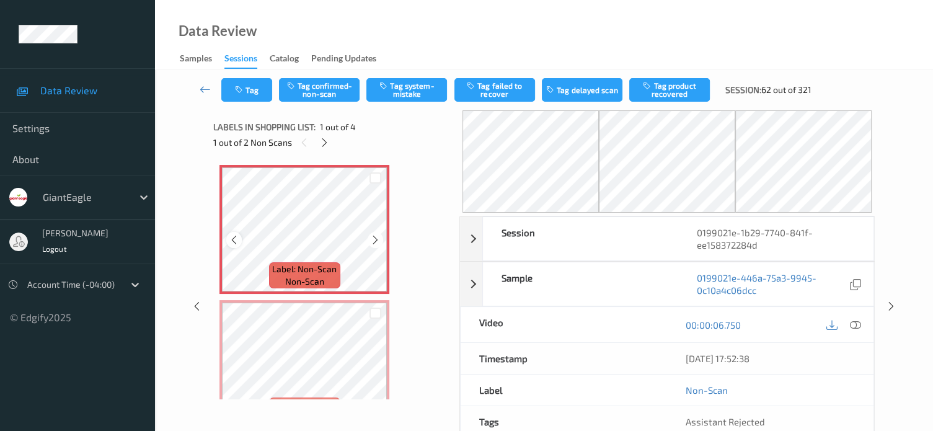
click at [236, 242] on icon at bounding box center [234, 239] width 11 height 11
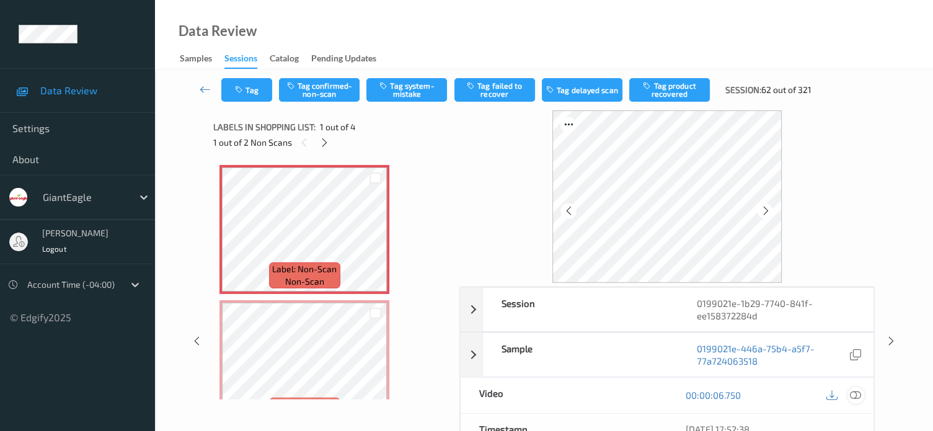
click at [852, 396] on icon at bounding box center [855, 395] width 11 height 11
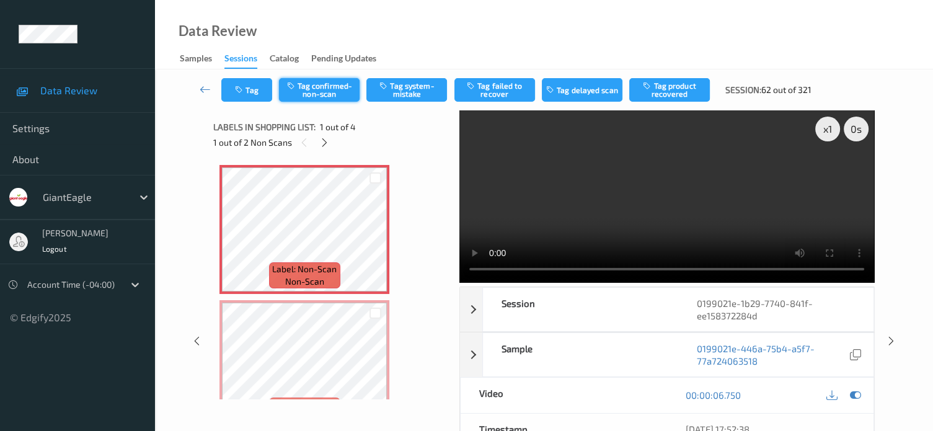
click at [322, 92] on button "Tag confirmed-non-scan" at bounding box center [319, 90] width 81 height 24
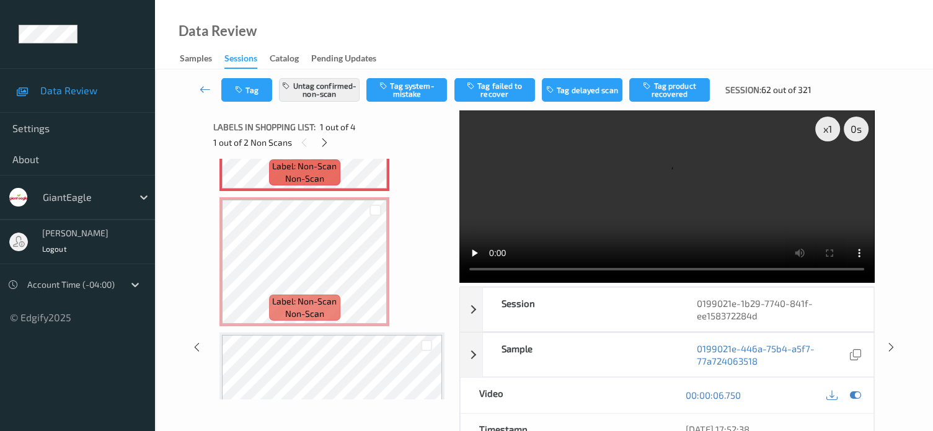
scroll to position [207, 0]
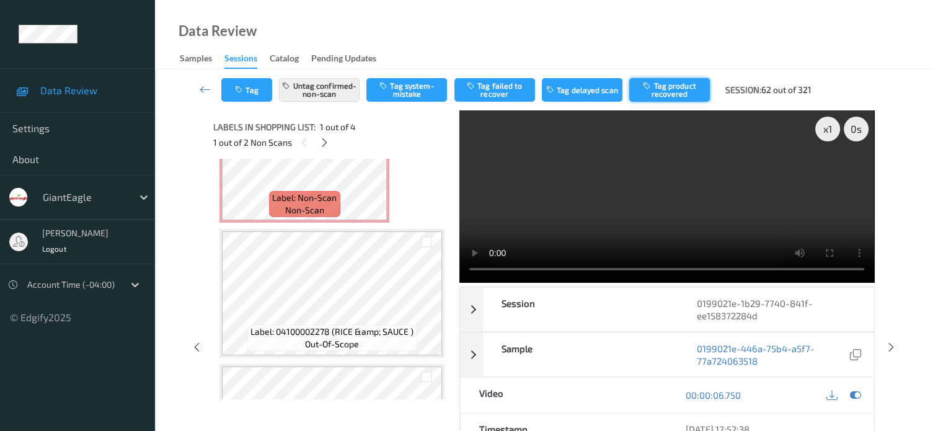
click at [670, 90] on button "Tag product recovered" at bounding box center [670, 90] width 81 height 24
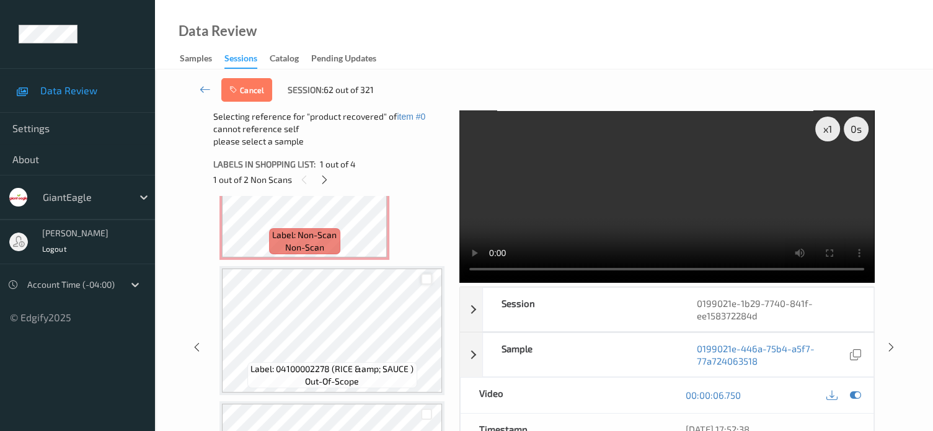
click at [424, 278] on div at bounding box center [427, 280] width 12 height 12
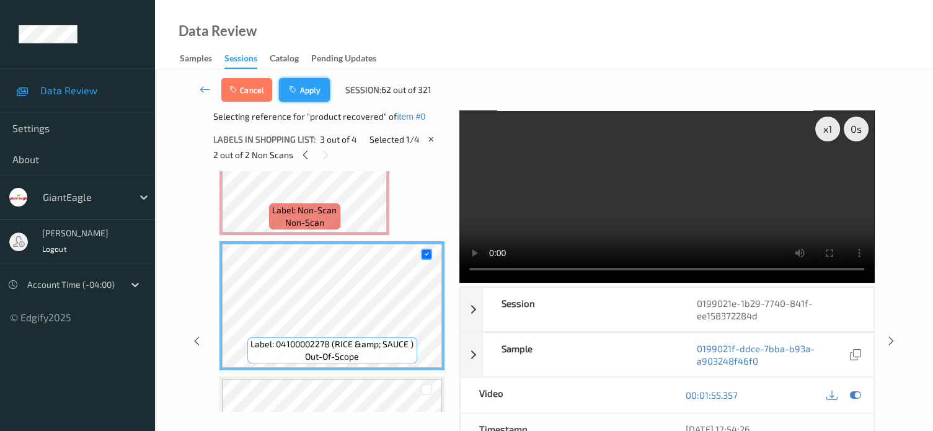
click at [300, 92] on button "Apply" at bounding box center [304, 90] width 51 height 24
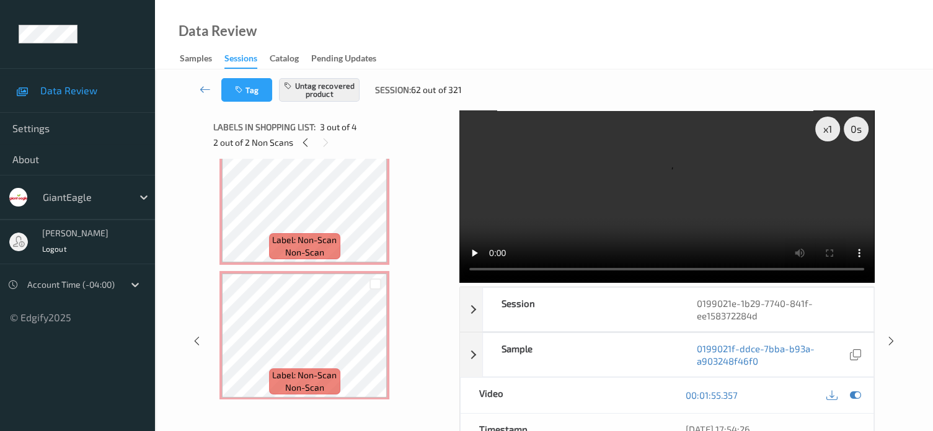
scroll to position [25, 0]
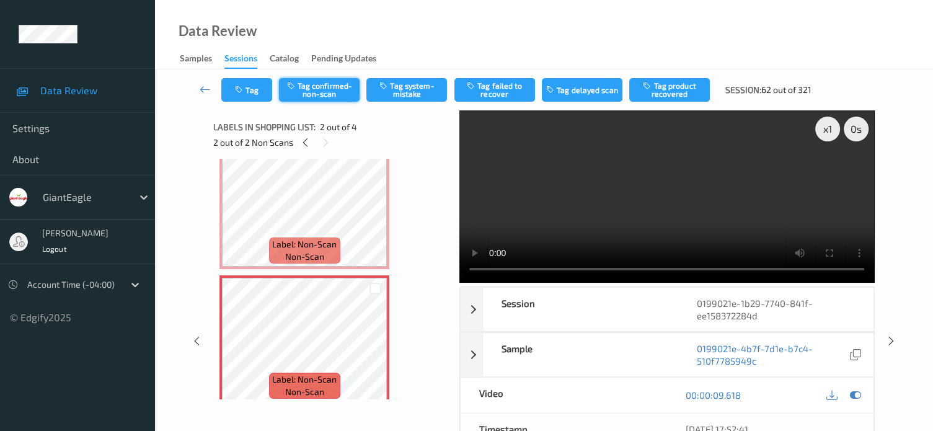
click at [320, 94] on button "Tag confirmed-non-scan" at bounding box center [319, 90] width 81 height 24
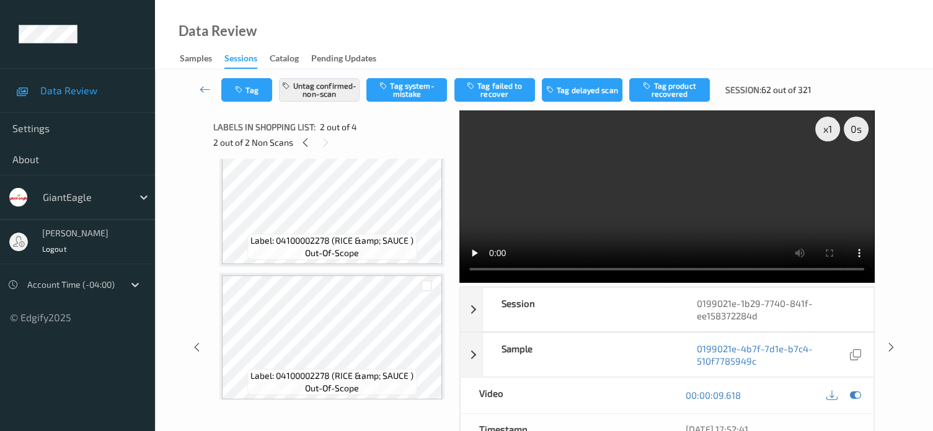
scroll to position [306, 0]
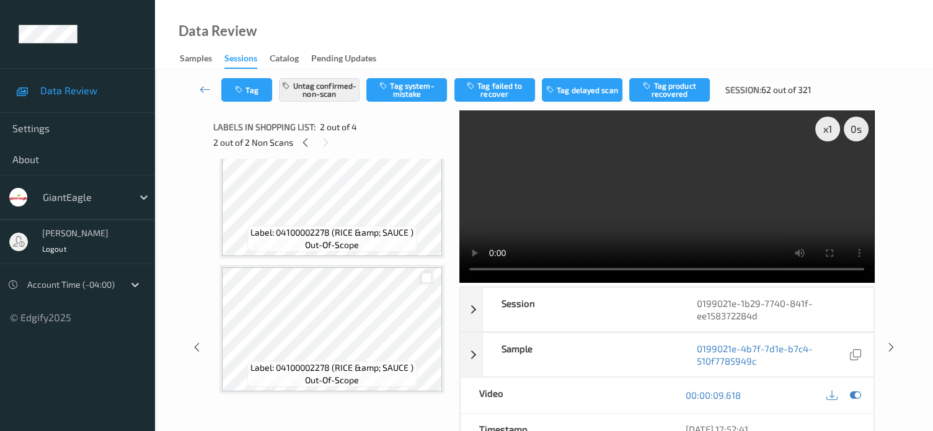
click at [430, 278] on div at bounding box center [427, 278] width 12 height 12
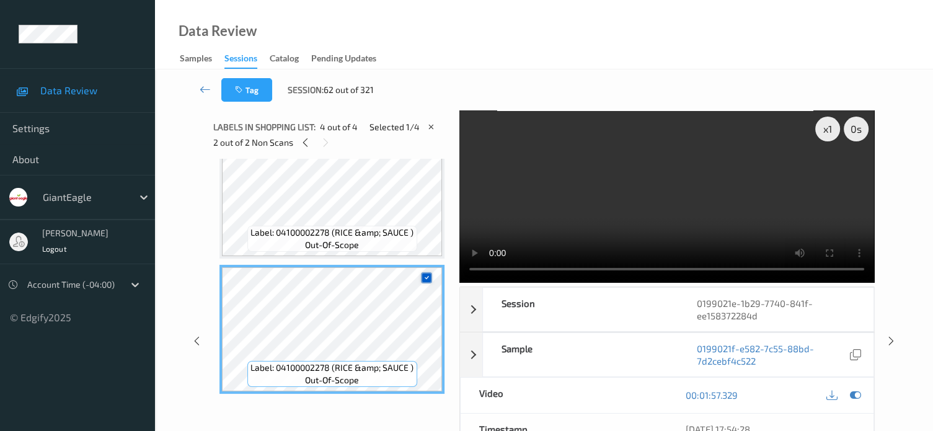
click at [429, 277] on icon at bounding box center [426, 278] width 8 height 8
click at [309, 143] on icon at bounding box center [305, 142] width 11 height 11
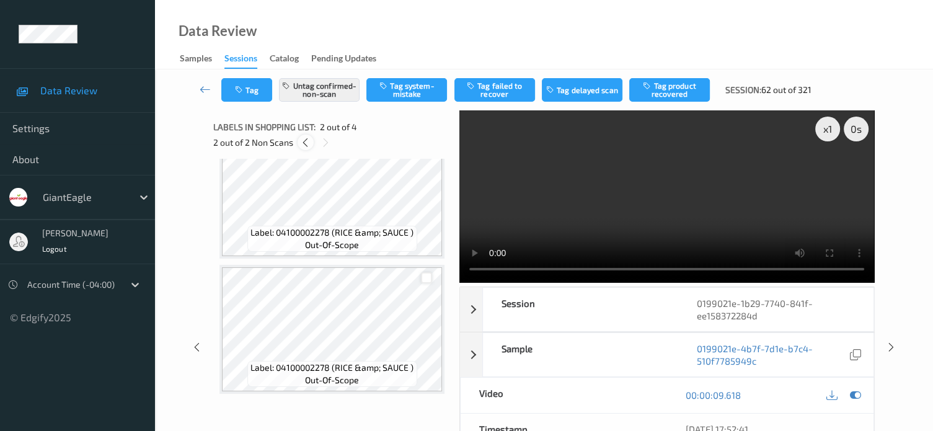
scroll to position [6, 0]
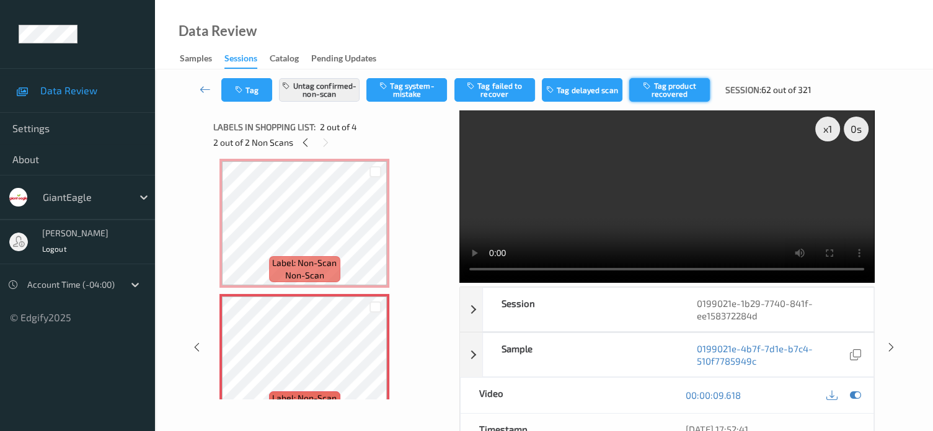
click at [663, 91] on button "Tag product recovered" at bounding box center [670, 90] width 81 height 24
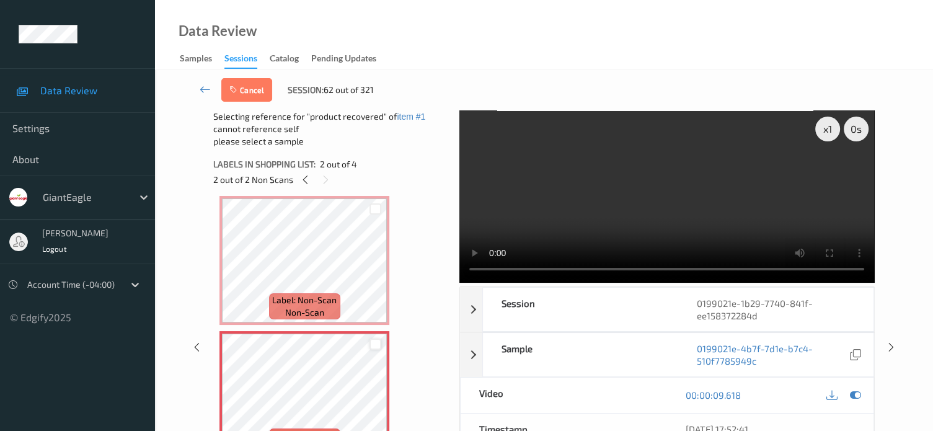
click at [377, 345] on div at bounding box center [376, 345] width 12 height 12
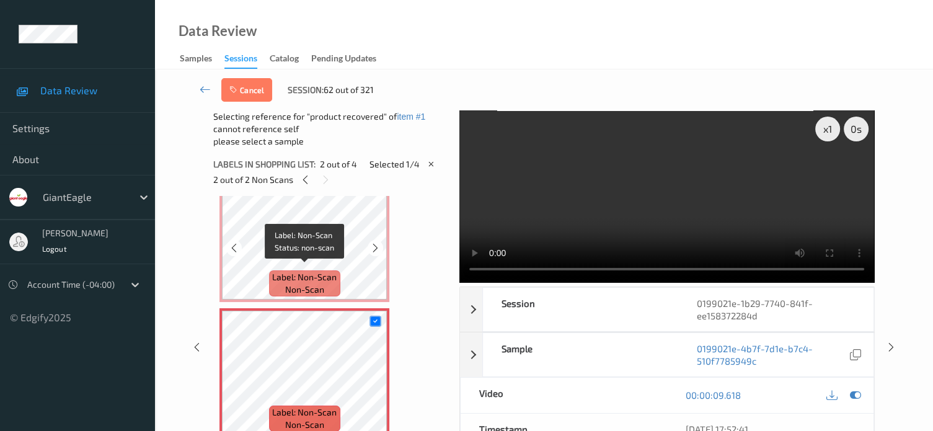
scroll to position [45, 0]
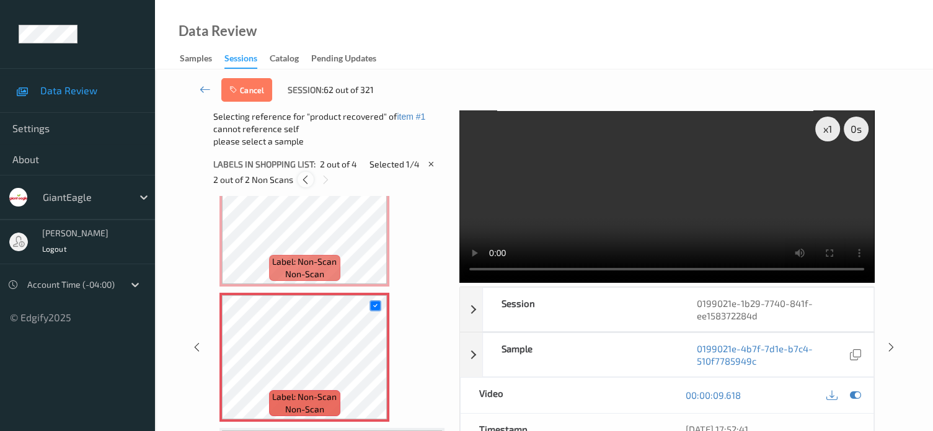
click at [303, 180] on icon at bounding box center [305, 179] width 11 height 11
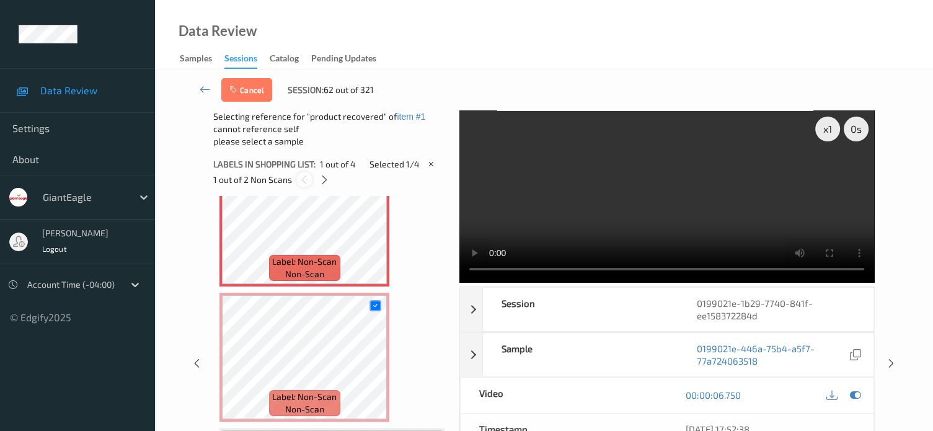
scroll to position [6, 0]
click at [326, 176] on icon at bounding box center [324, 179] width 11 height 11
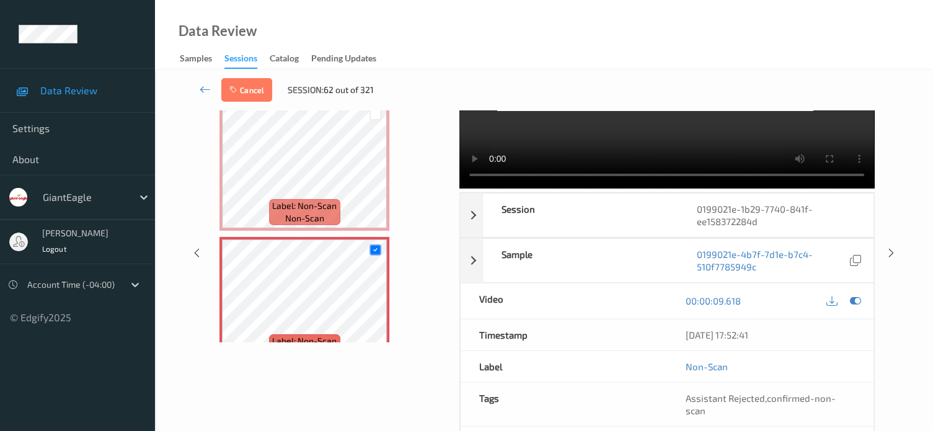
scroll to position [143, 0]
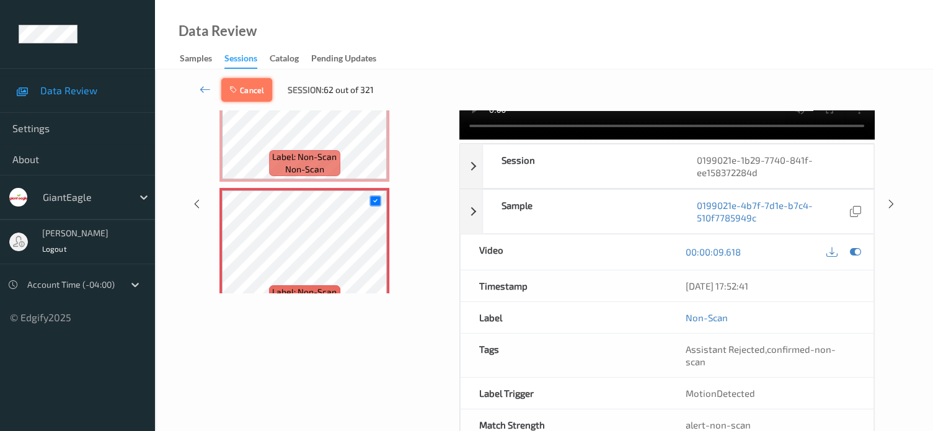
click at [253, 91] on button "Cancel" at bounding box center [246, 90] width 51 height 24
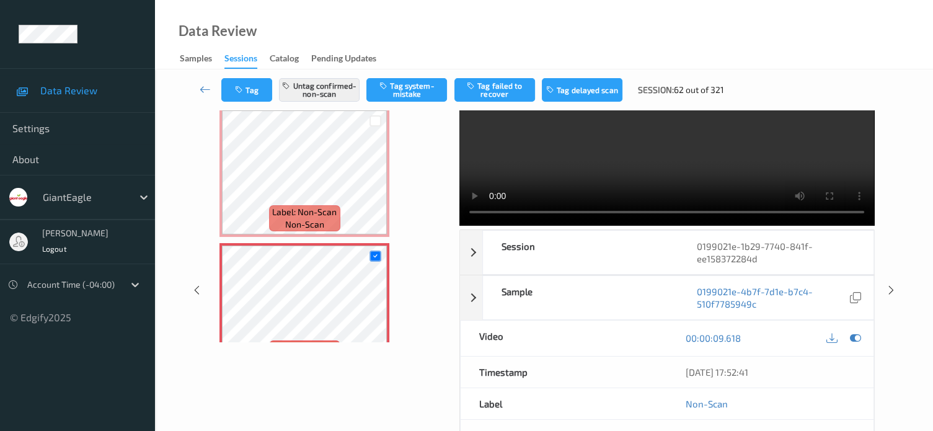
scroll to position [0, 0]
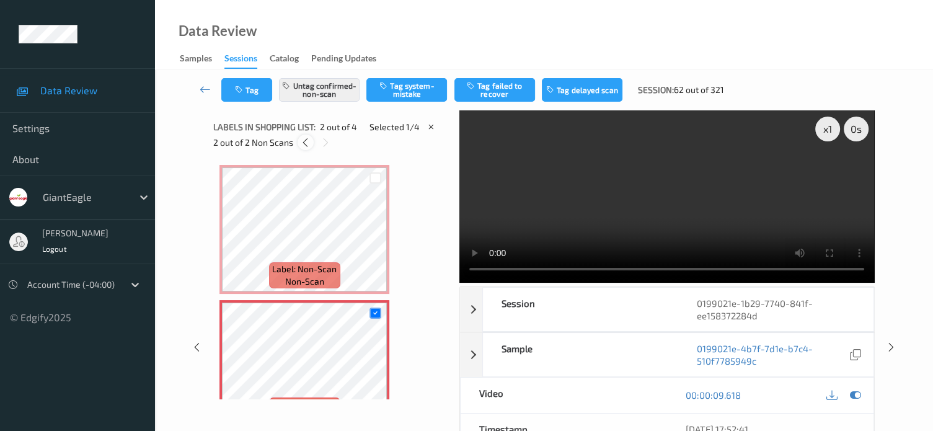
click at [306, 148] on div at bounding box center [306, 143] width 16 height 16
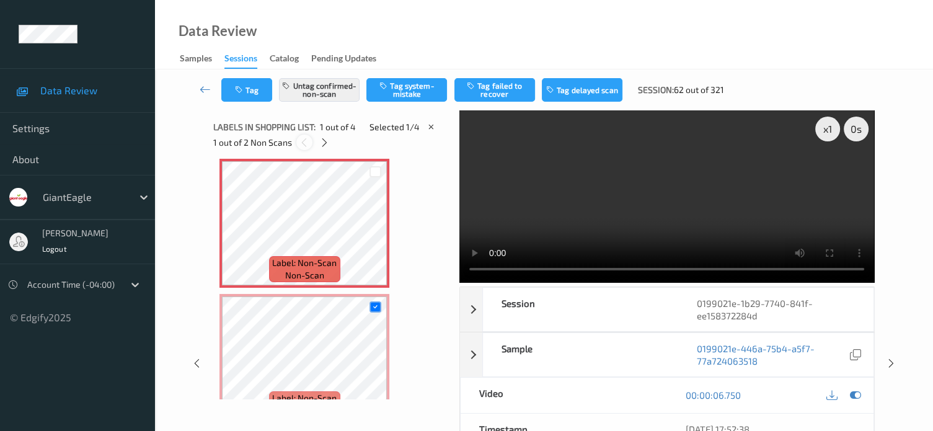
click at [309, 146] on icon at bounding box center [304, 142] width 11 height 11
click at [323, 141] on icon at bounding box center [324, 142] width 11 height 11
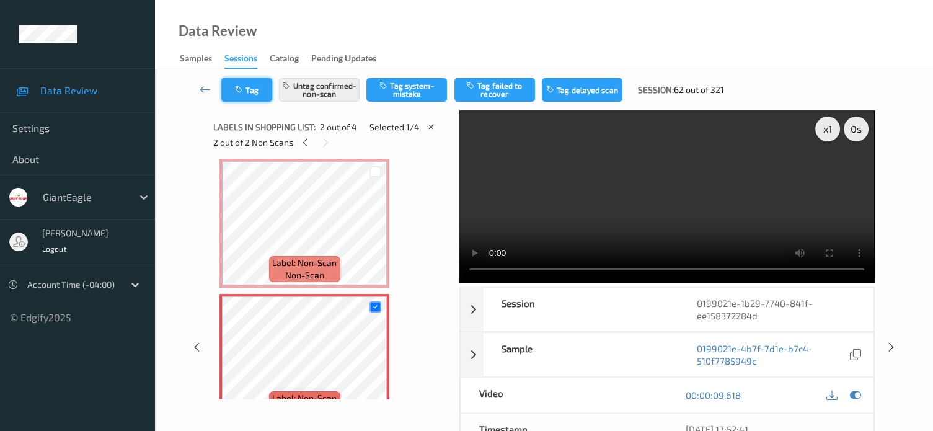
click at [243, 86] on icon "button" at bounding box center [240, 90] width 11 height 9
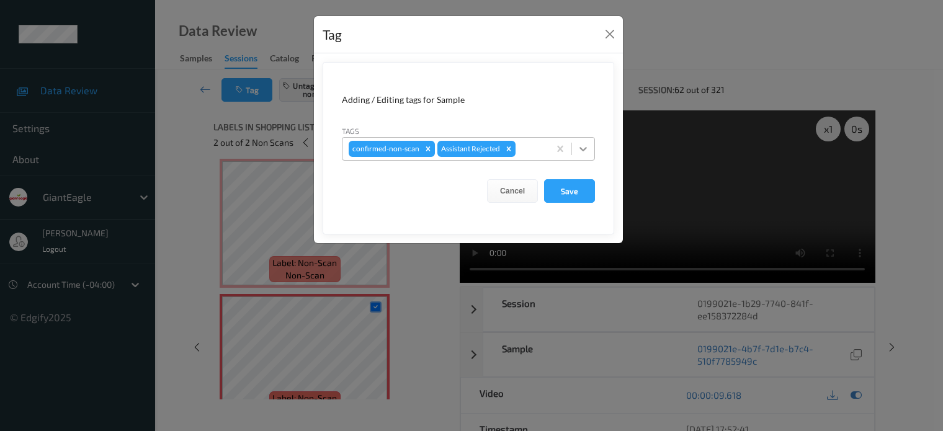
click at [587, 150] on icon at bounding box center [583, 149] width 12 height 12
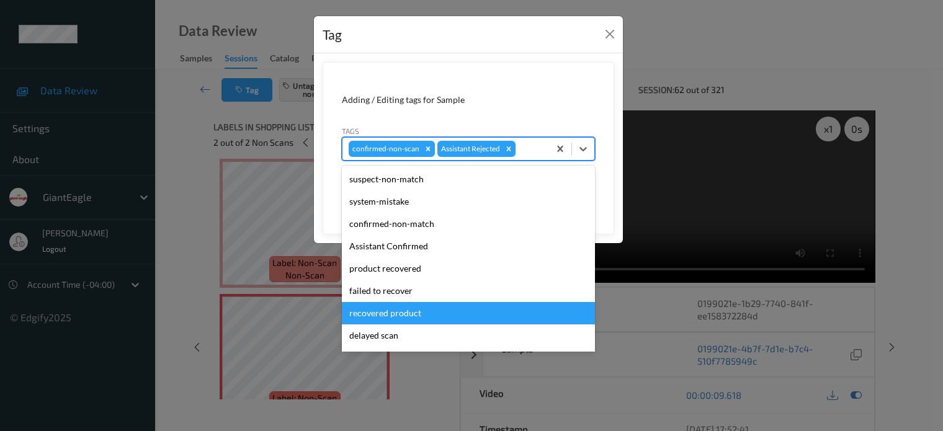
click at [372, 312] on div "recovered product" at bounding box center [468, 313] width 253 height 22
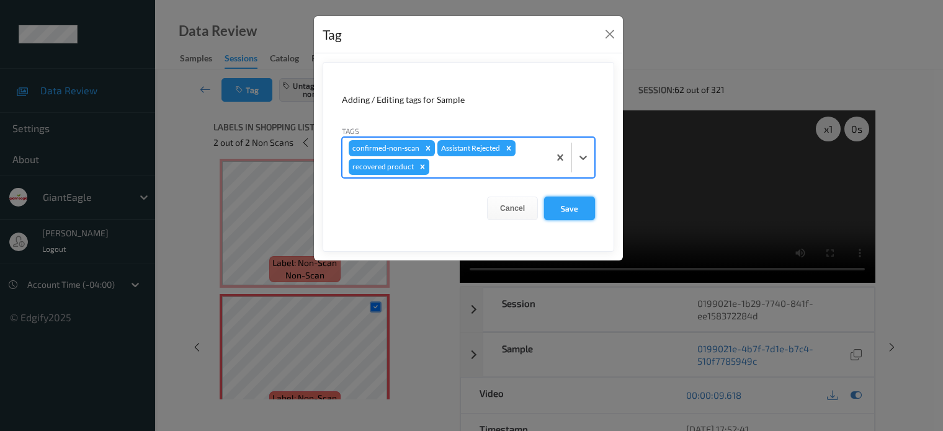
click at [572, 210] on button "Save" at bounding box center [569, 209] width 51 height 24
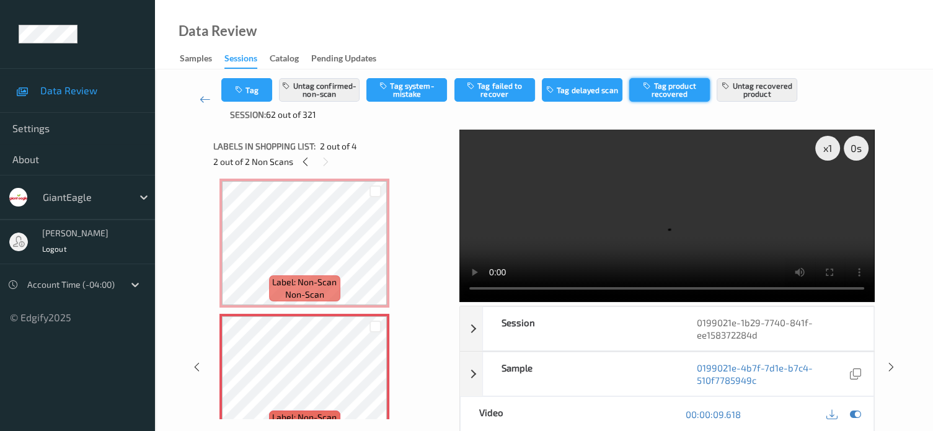
click at [667, 94] on button "Tag product recovered" at bounding box center [670, 90] width 81 height 24
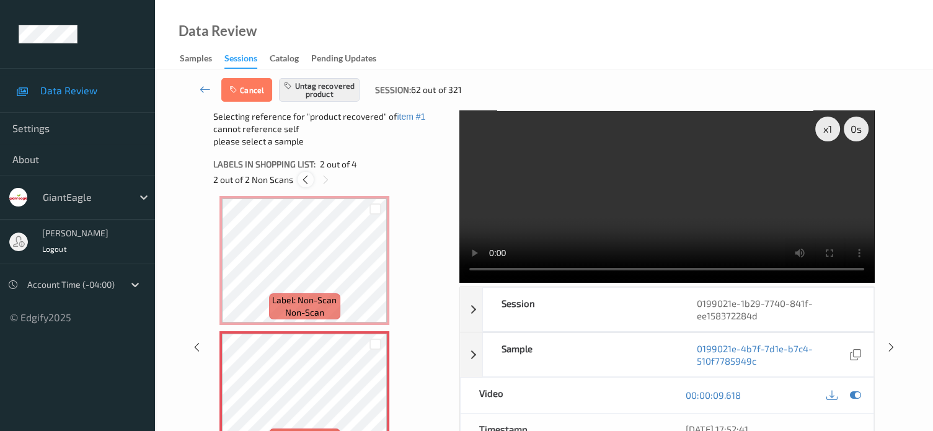
click at [306, 185] on div at bounding box center [306, 180] width 16 height 16
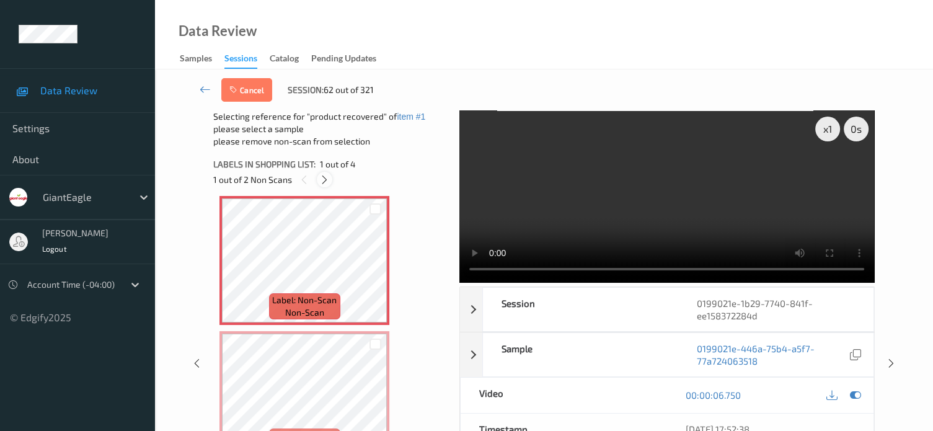
click at [318, 178] on div at bounding box center [325, 180] width 16 height 16
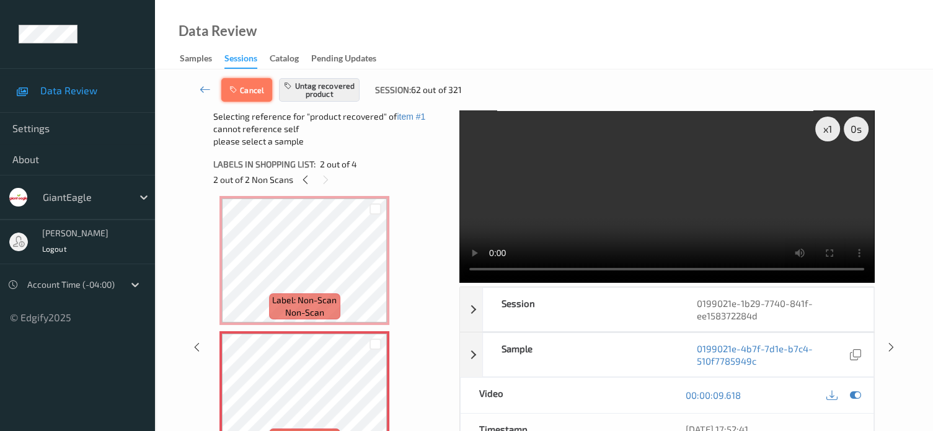
click at [250, 91] on button "Cancel" at bounding box center [246, 90] width 51 height 24
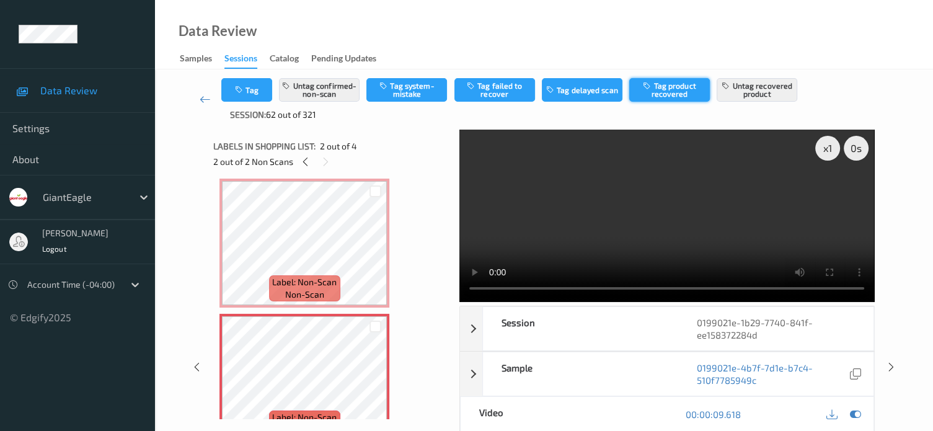
click at [670, 91] on button "Tag product recovered" at bounding box center [670, 90] width 81 height 24
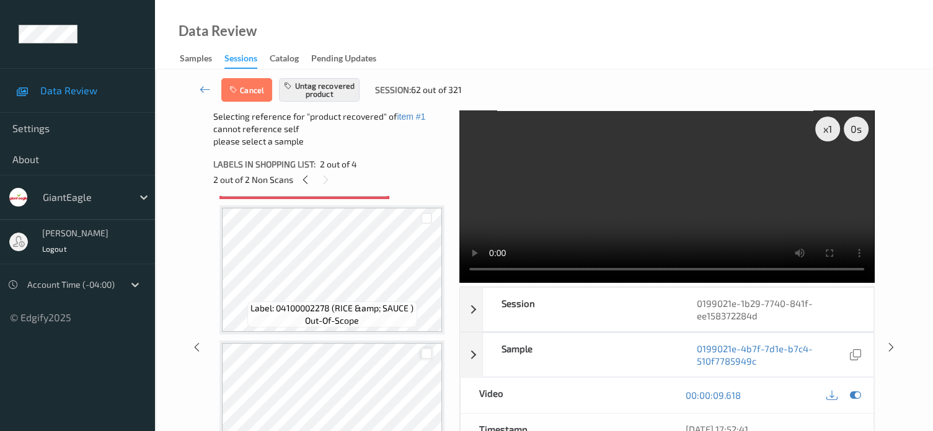
scroll to position [306, 0]
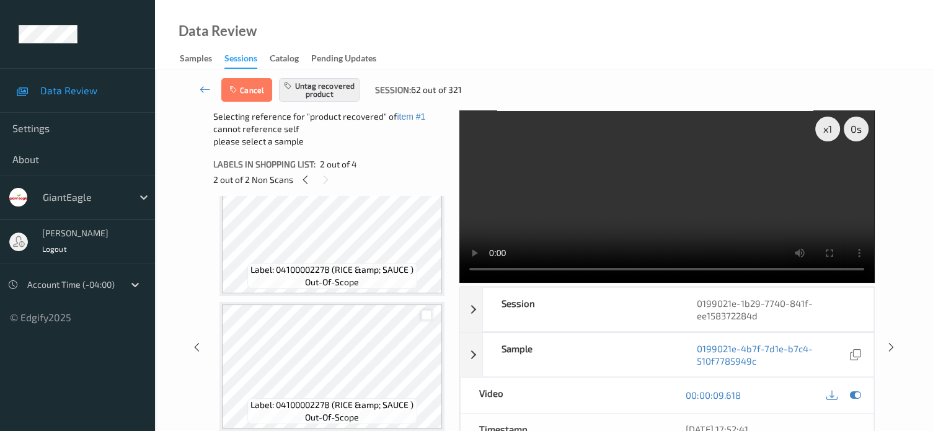
click at [428, 317] on div at bounding box center [427, 316] width 12 height 12
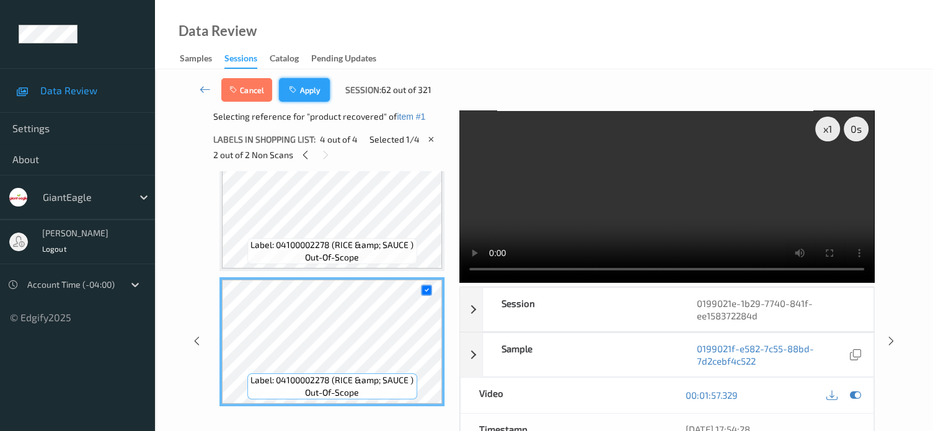
click at [313, 94] on button "Apply" at bounding box center [304, 90] width 51 height 24
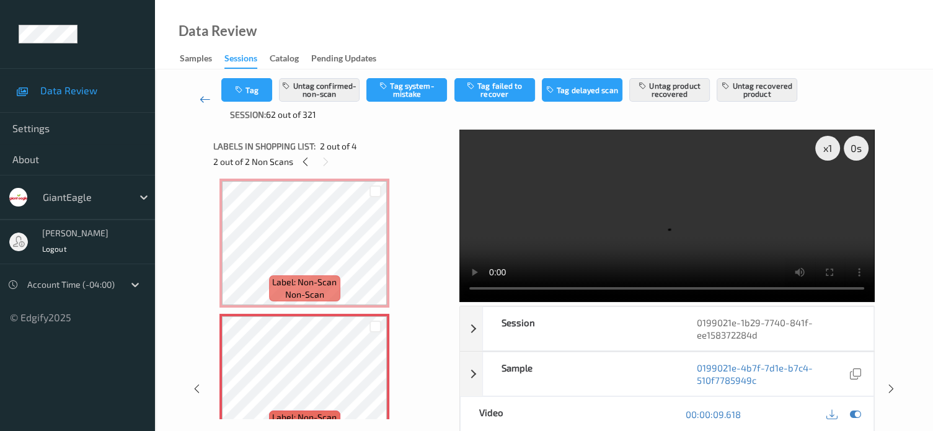
click at [200, 103] on icon at bounding box center [205, 99] width 11 height 12
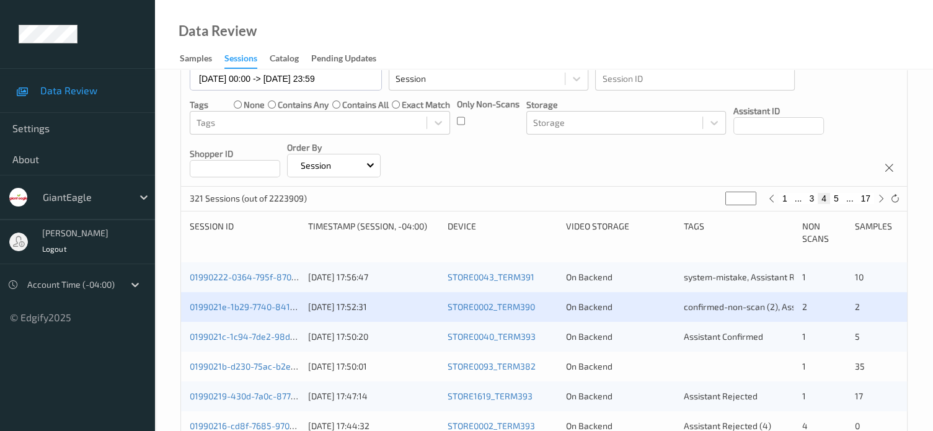
scroll to position [126, 0]
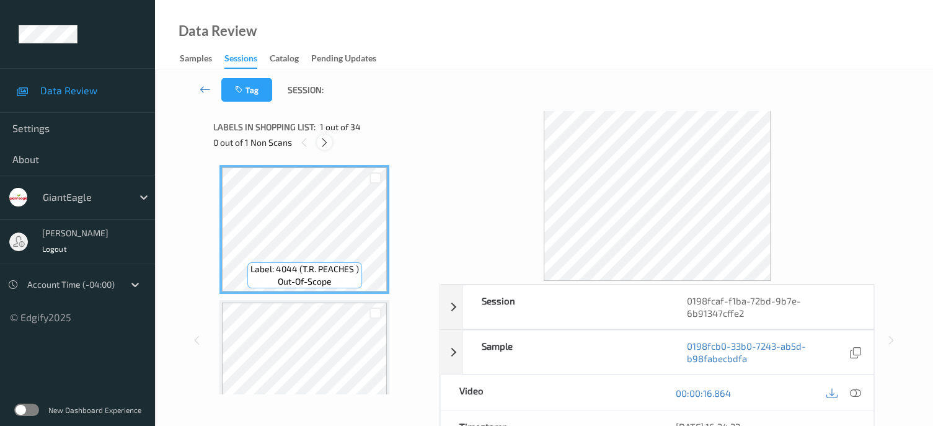
click at [324, 143] on icon at bounding box center [324, 142] width 11 height 11
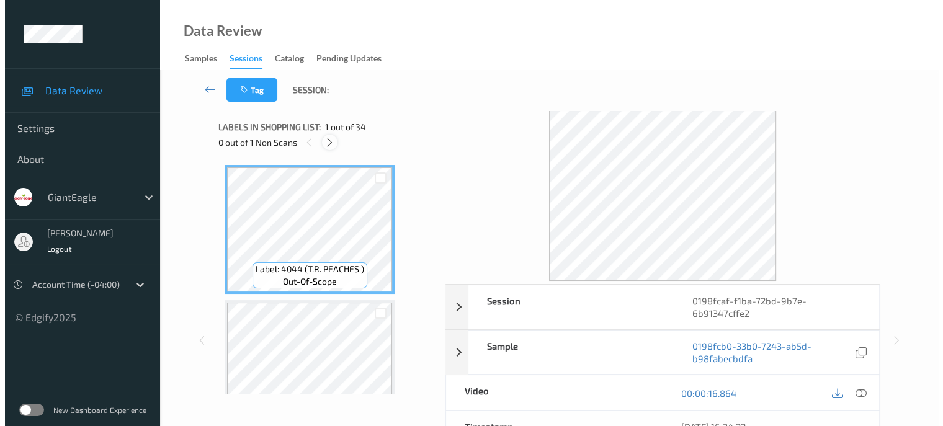
scroll to position [3657, 0]
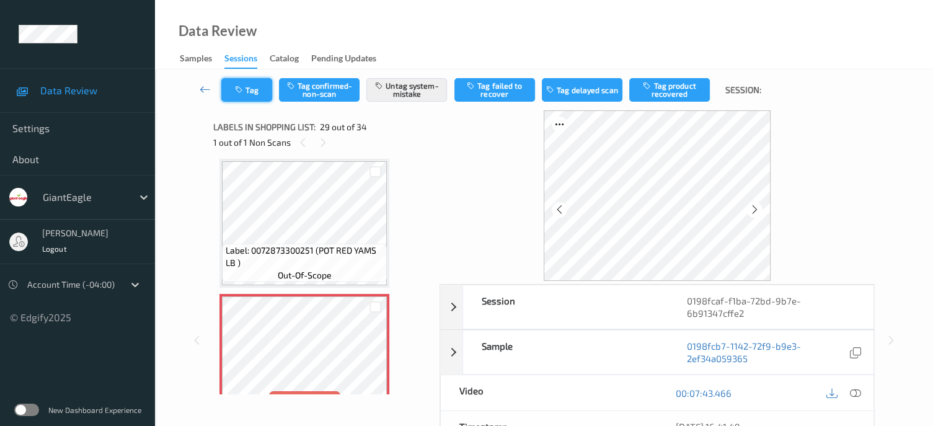
click at [248, 87] on button "Tag" at bounding box center [246, 90] width 51 height 24
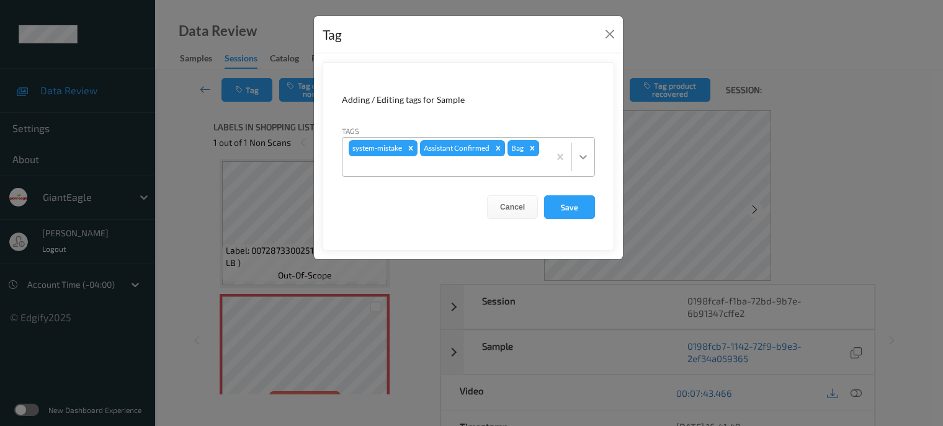
click at [581, 156] on icon at bounding box center [582, 157] width 7 height 4
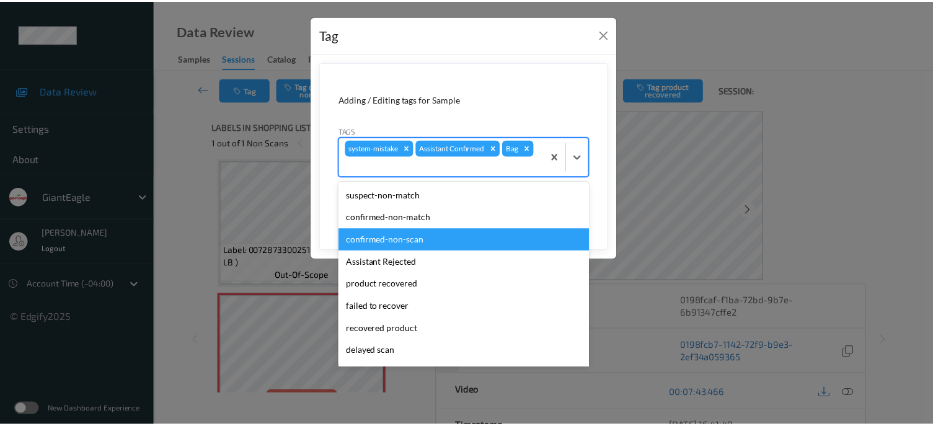
scroll to position [87, 0]
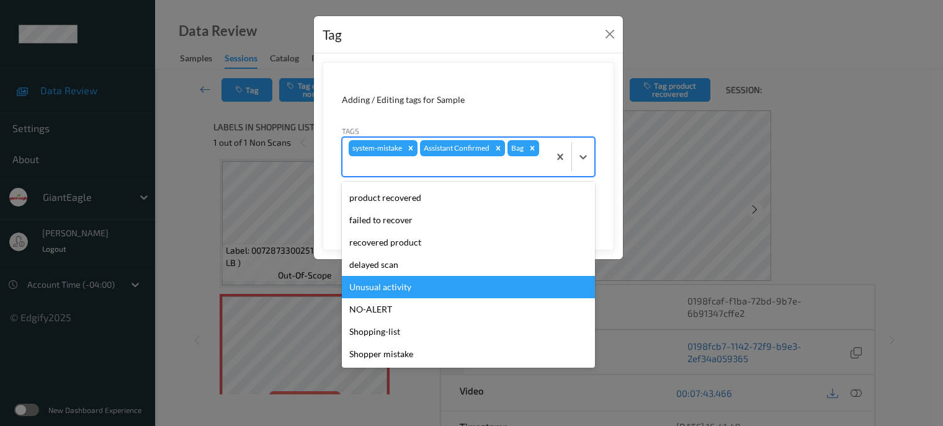
click at [375, 285] on div "Unusual activity" at bounding box center [468, 287] width 253 height 22
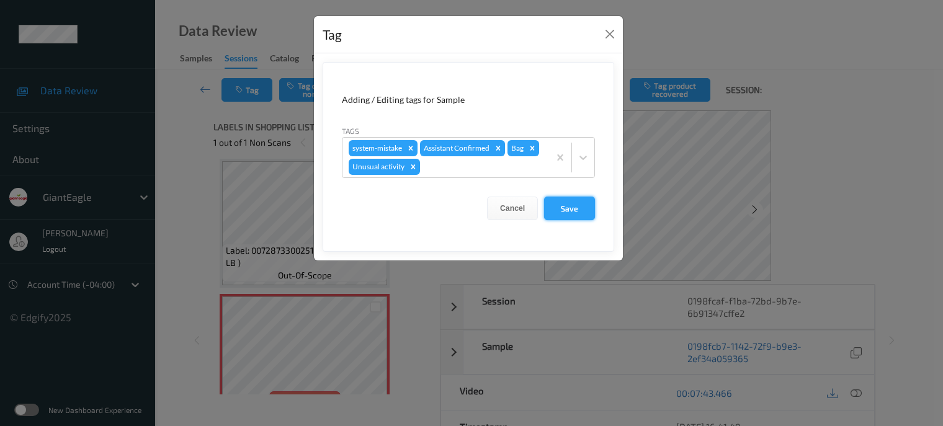
click at [576, 204] on button "Save" at bounding box center [569, 209] width 51 height 24
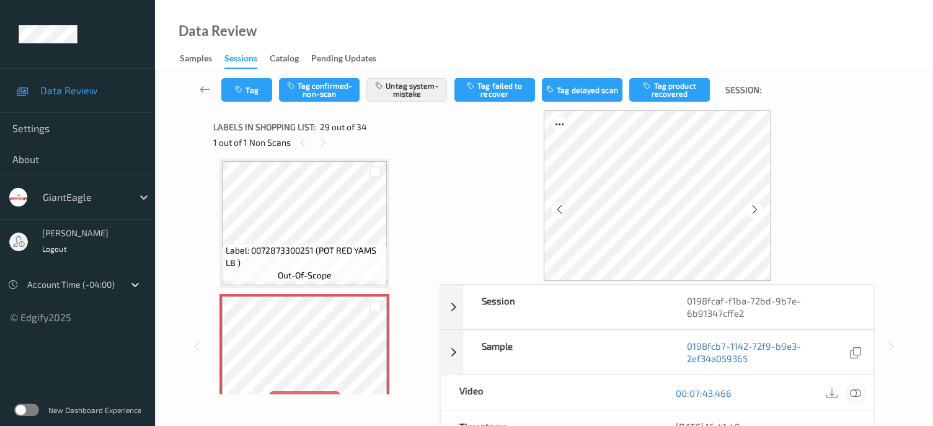
click at [857, 388] on icon at bounding box center [855, 393] width 11 height 11
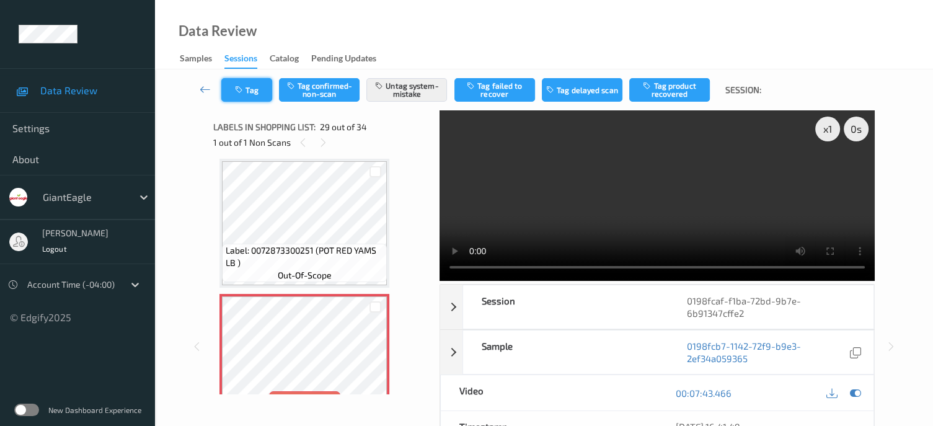
click at [257, 93] on button "Tag" at bounding box center [246, 90] width 51 height 24
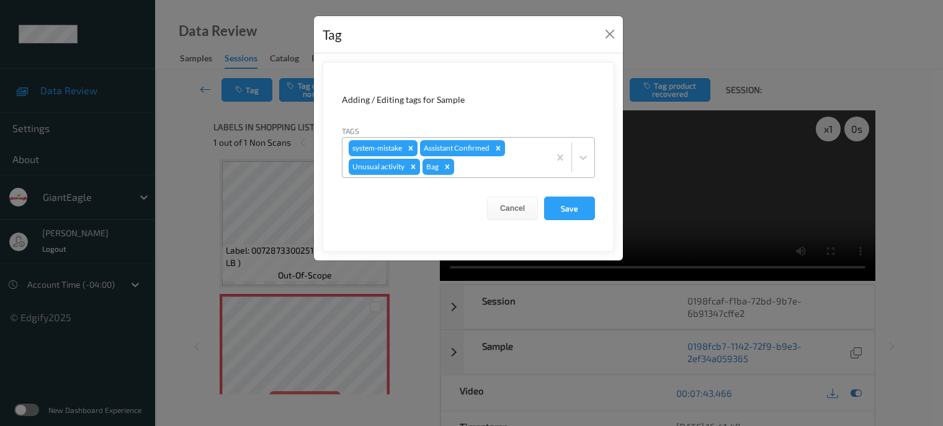
click at [409, 167] on icon "Remove Unusual activity" at bounding box center [413, 167] width 9 height 9
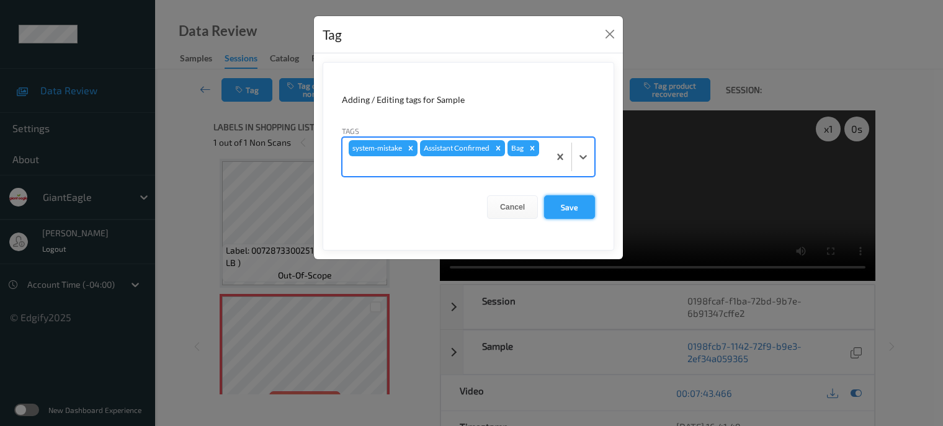
click at [568, 207] on button "Save" at bounding box center [569, 207] width 51 height 24
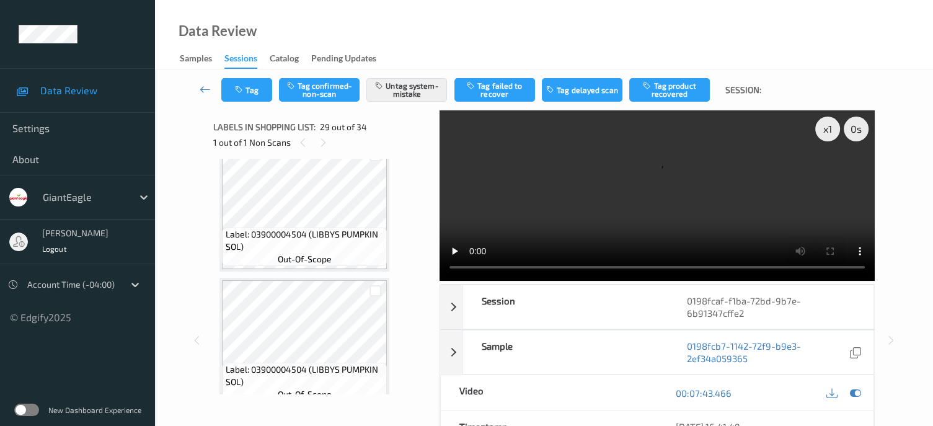
scroll to position [4367, 0]
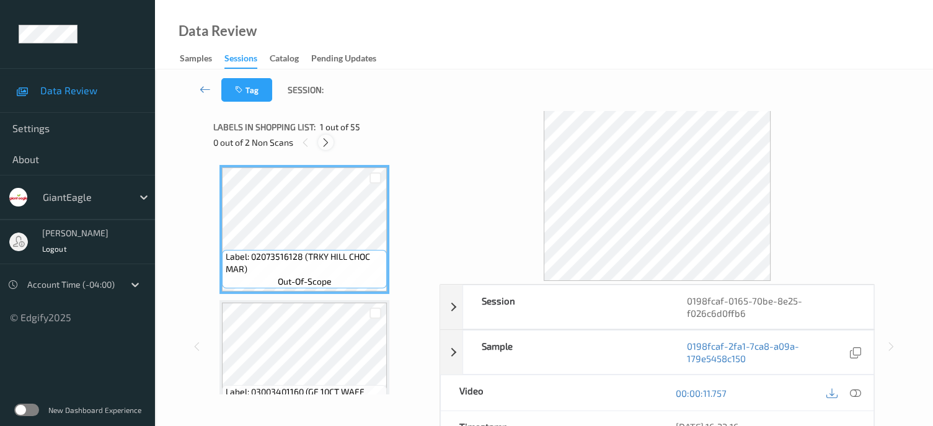
click at [330, 141] on icon at bounding box center [326, 142] width 11 height 11
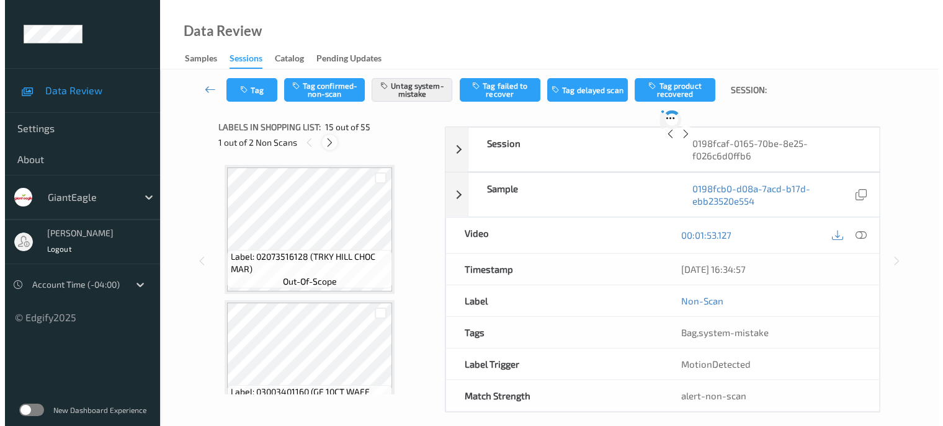
scroll to position [1764, 0]
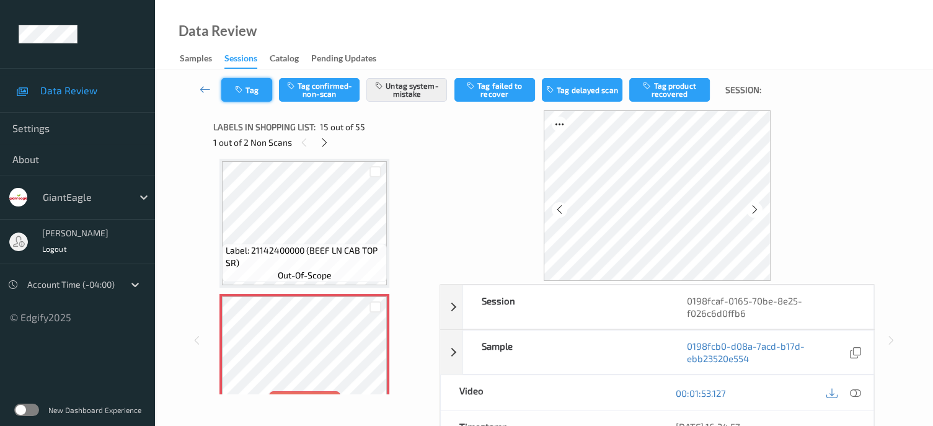
click at [243, 92] on icon "button" at bounding box center [240, 90] width 11 height 9
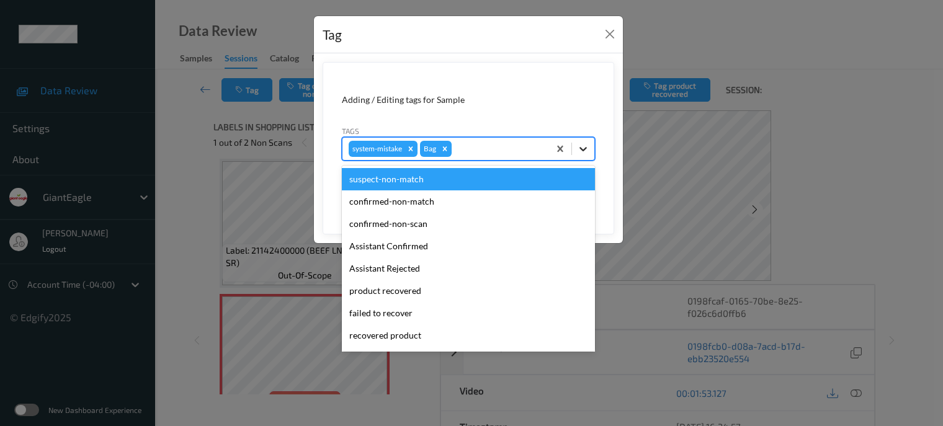
click at [589, 149] on icon at bounding box center [583, 149] width 12 height 12
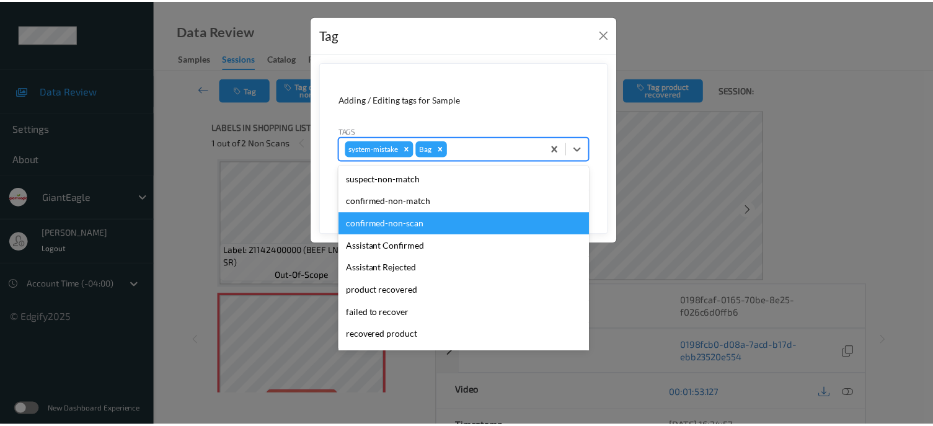
scroll to position [109, 0]
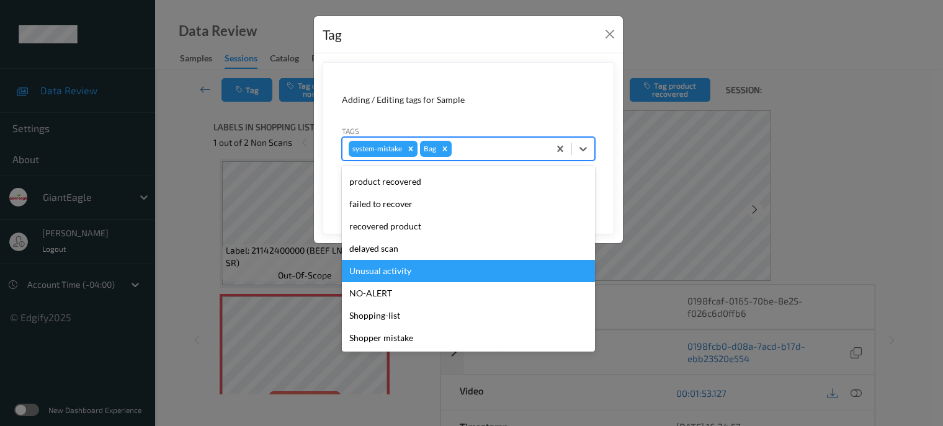
click at [378, 277] on div "Unusual activity" at bounding box center [468, 271] width 253 height 22
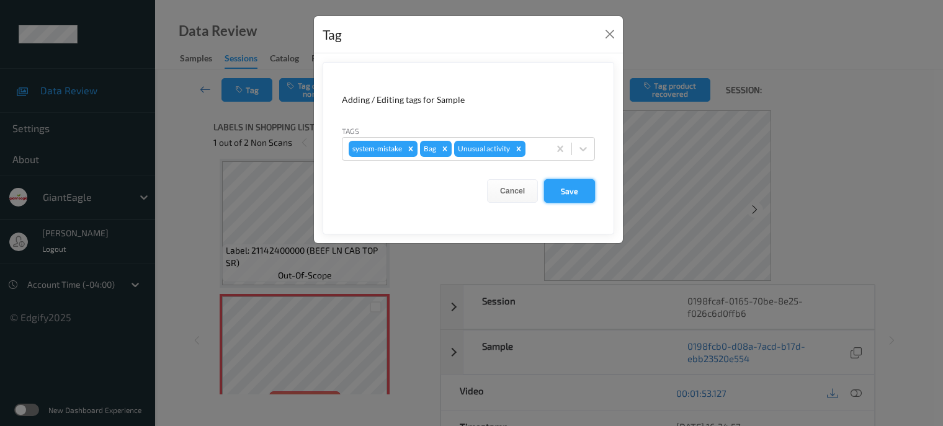
click at [572, 188] on button "Save" at bounding box center [569, 191] width 51 height 24
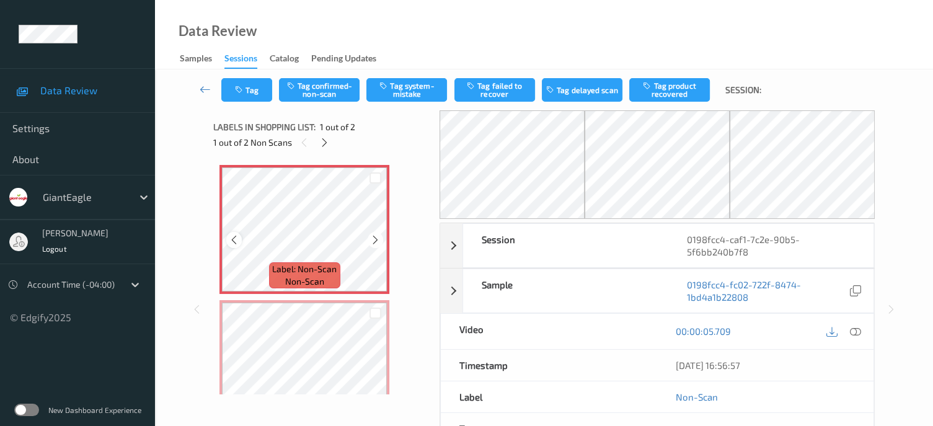
click at [237, 241] on icon at bounding box center [234, 239] width 11 height 11
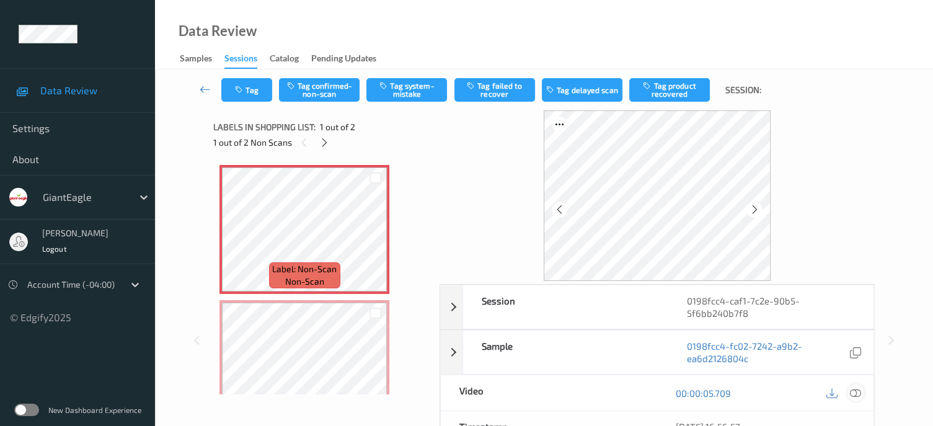
click at [859, 391] on icon at bounding box center [855, 393] width 11 height 11
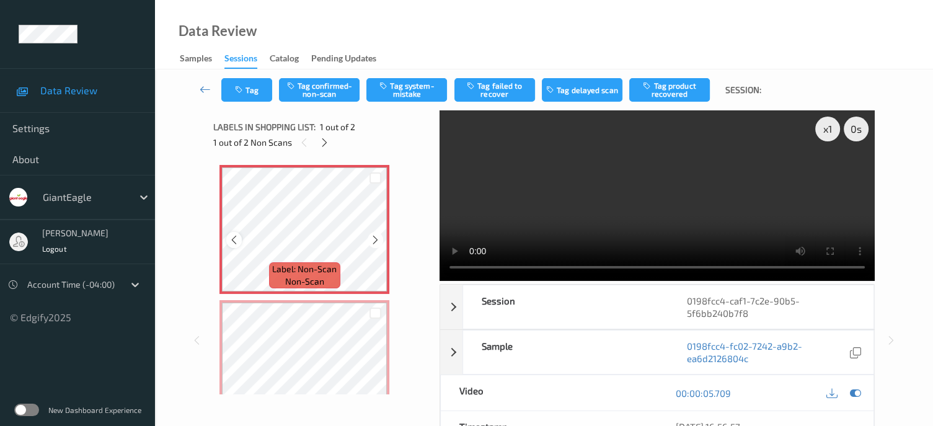
click at [228, 243] on div at bounding box center [234, 240] width 16 height 16
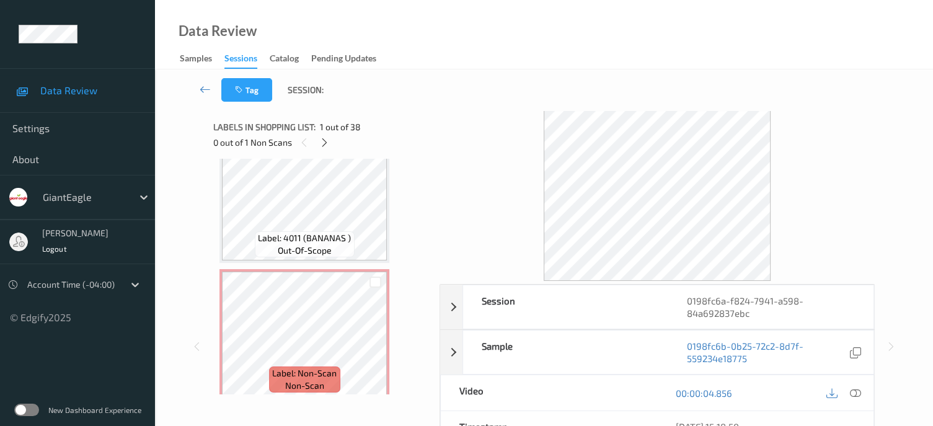
scroll to position [3514, 0]
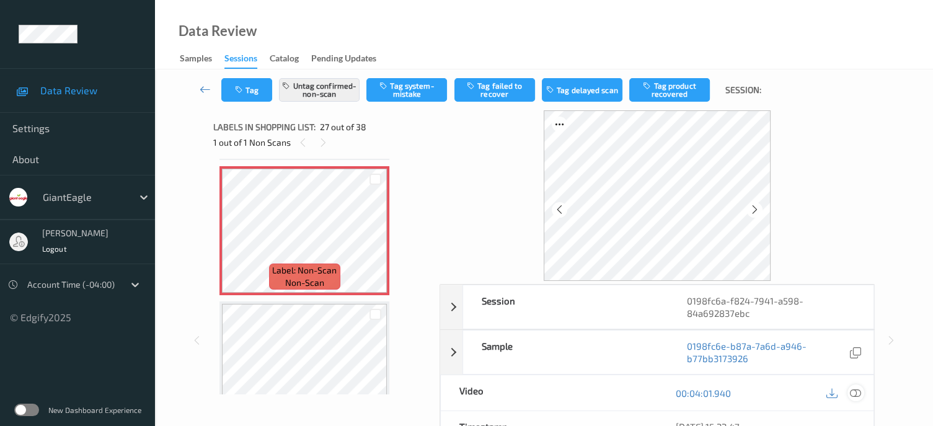
click at [853, 395] on icon at bounding box center [855, 393] width 11 height 11
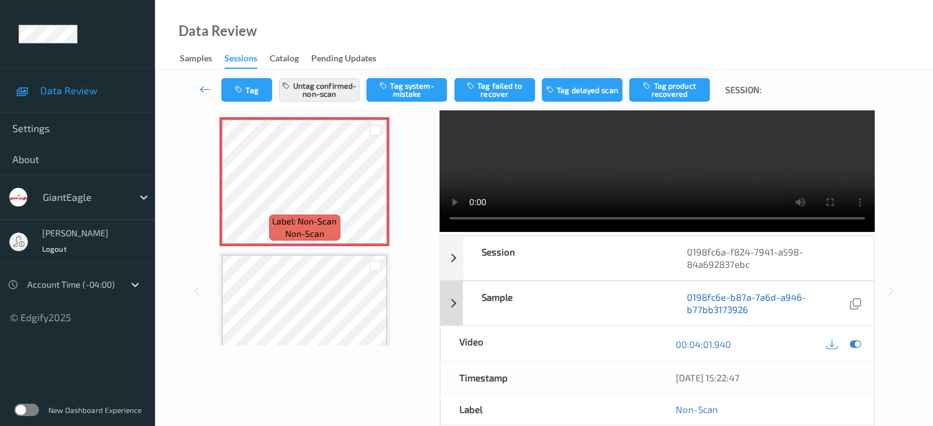
scroll to position [0, 0]
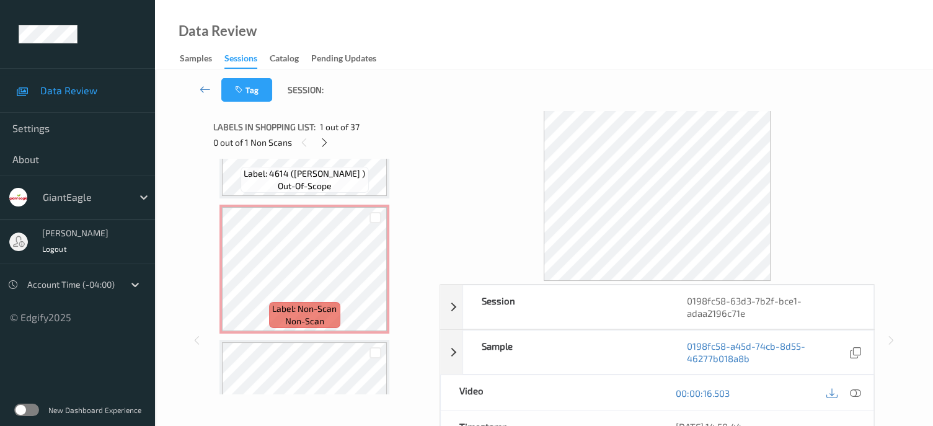
scroll to position [231, 0]
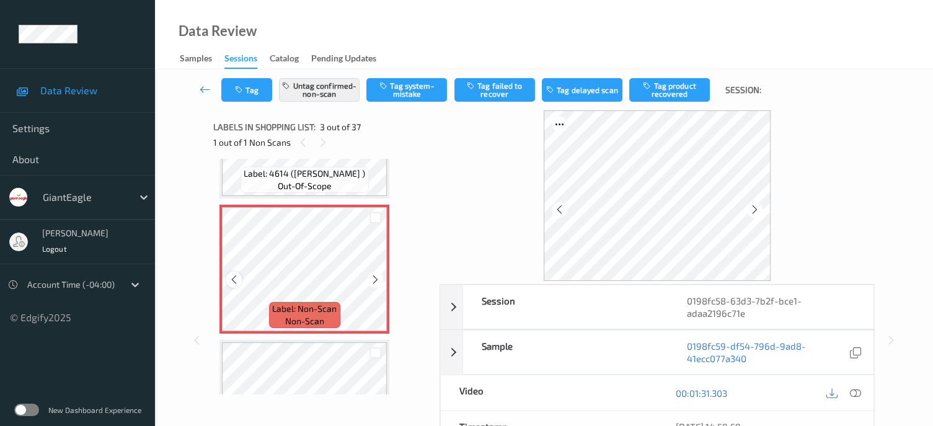
click at [230, 285] on div at bounding box center [234, 280] width 16 height 16
click at [853, 393] on icon at bounding box center [855, 393] width 11 height 11
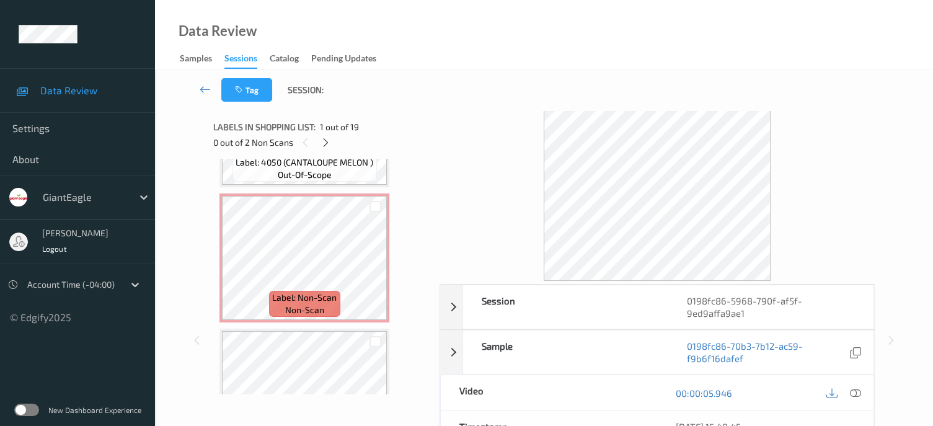
scroll to position [413, 0]
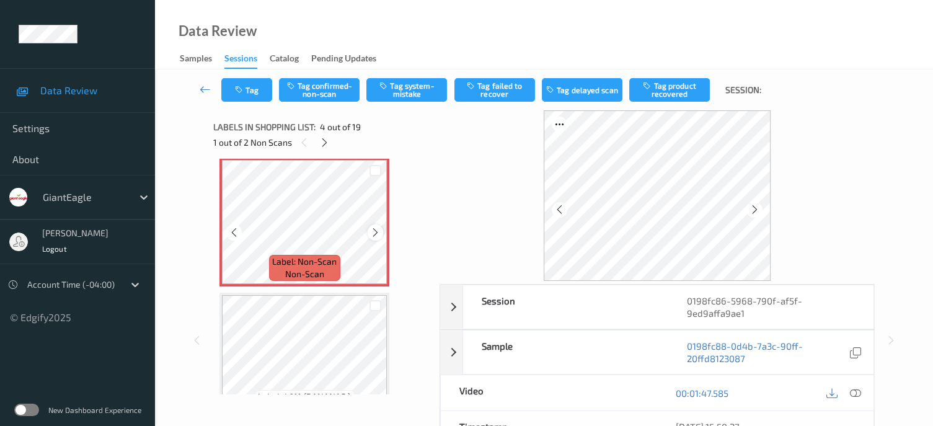
click at [376, 228] on icon at bounding box center [375, 232] width 11 height 11
click at [855, 391] on icon at bounding box center [855, 393] width 11 height 11
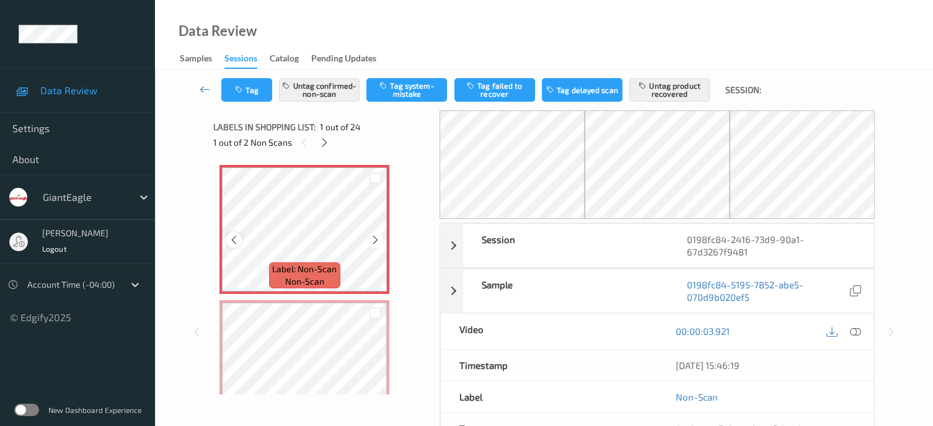
click at [233, 245] on icon at bounding box center [234, 239] width 11 height 11
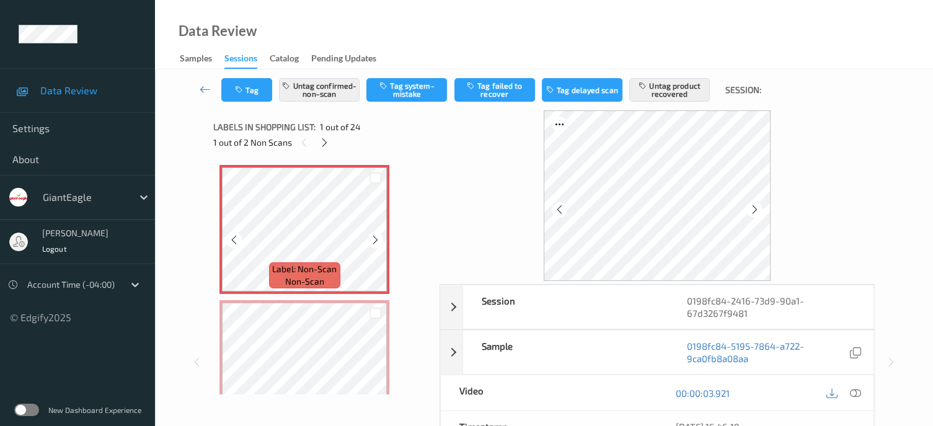
click at [233, 245] on icon at bounding box center [234, 239] width 11 height 11
click at [856, 396] on icon at bounding box center [855, 393] width 11 height 11
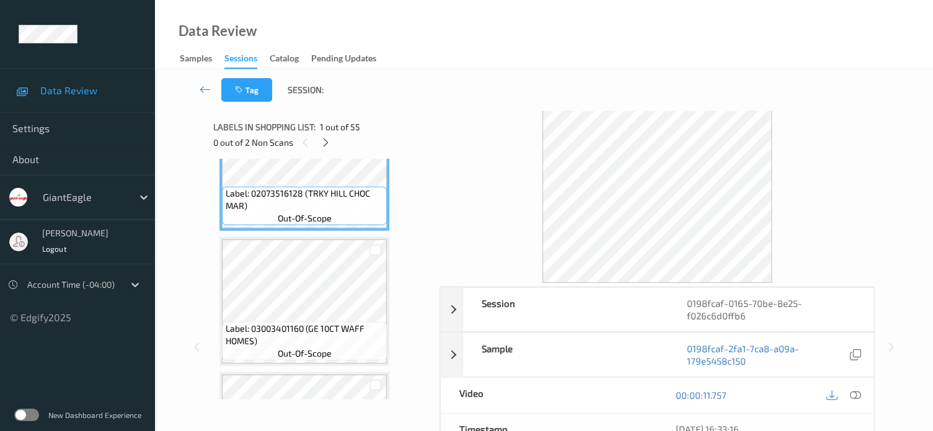
scroll to position [67, 0]
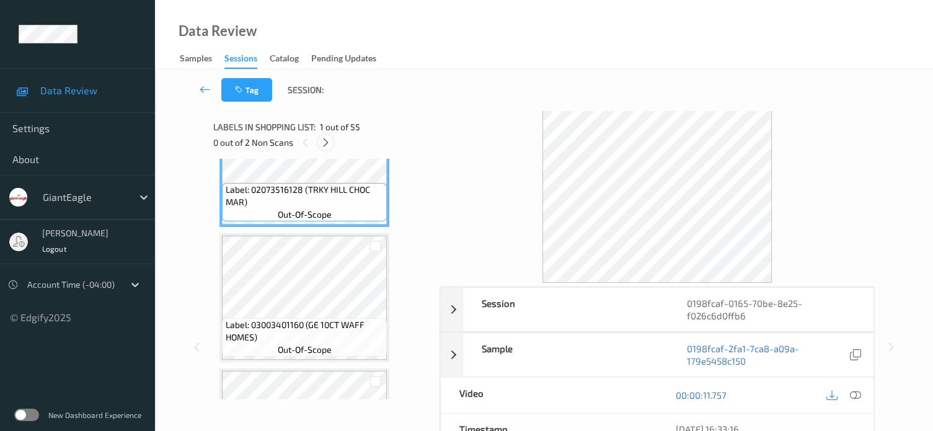
click at [325, 141] on icon at bounding box center [326, 142] width 11 height 11
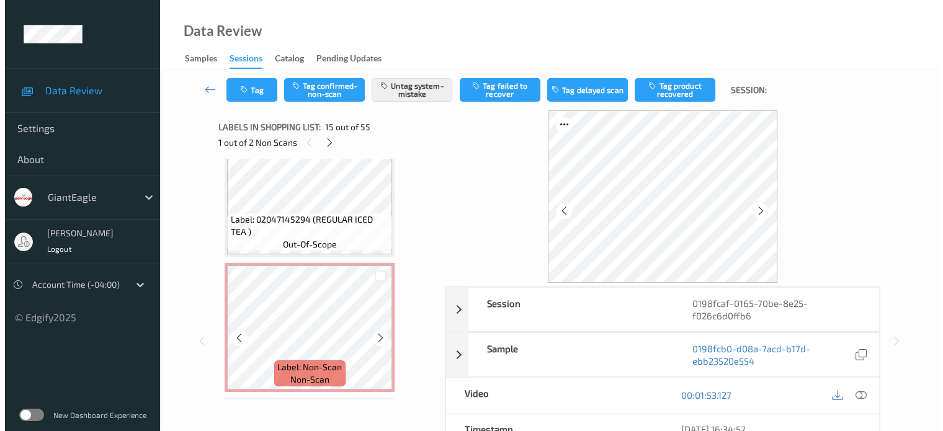
scroll to position [5278, 0]
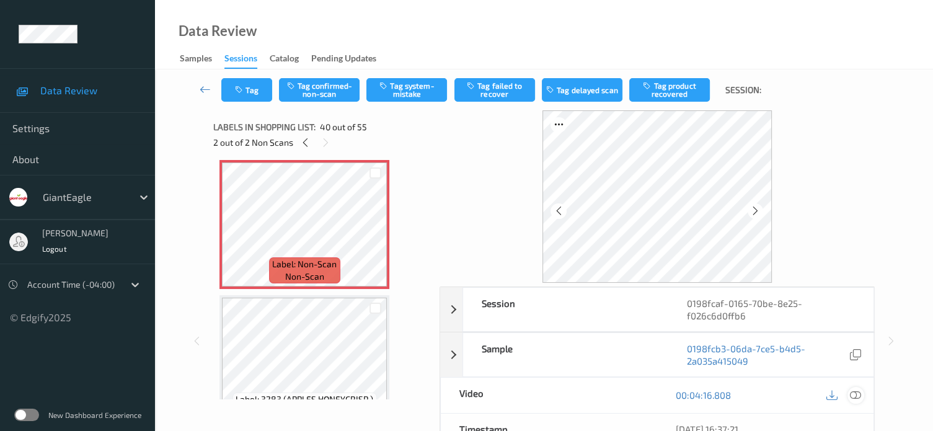
click at [853, 392] on icon at bounding box center [855, 395] width 11 height 11
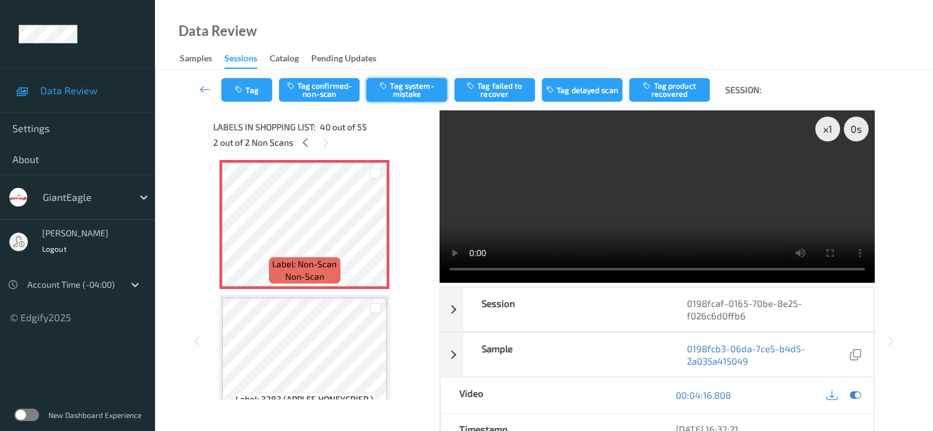
click at [403, 91] on button "Tag system-mistake" at bounding box center [407, 90] width 81 height 24
click at [246, 90] on icon "button" at bounding box center [240, 90] width 11 height 9
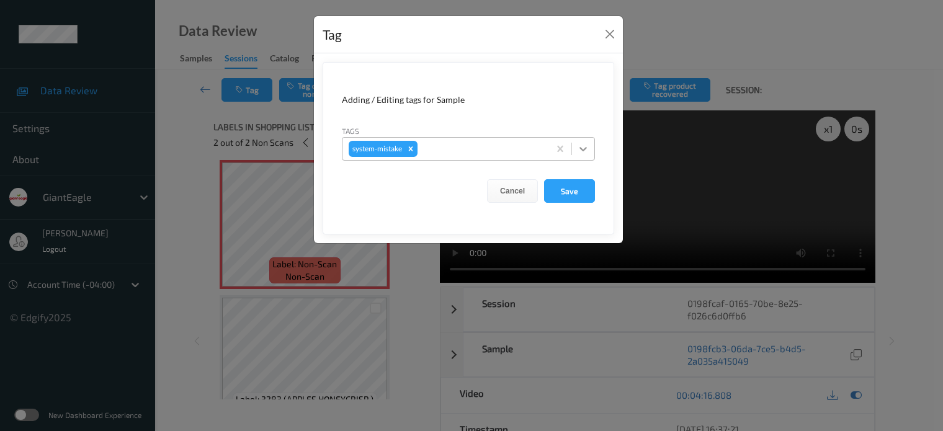
click at [581, 150] on icon at bounding box center [583, 149] width 12 height 12
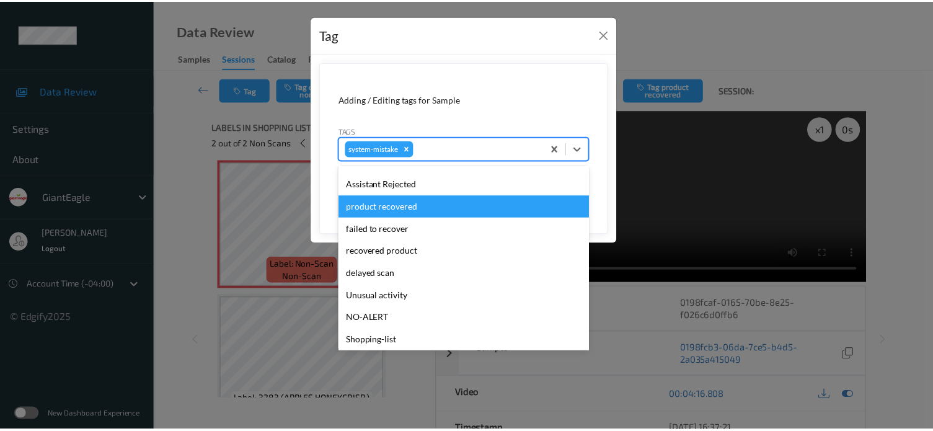
scroll to position [103, 0]
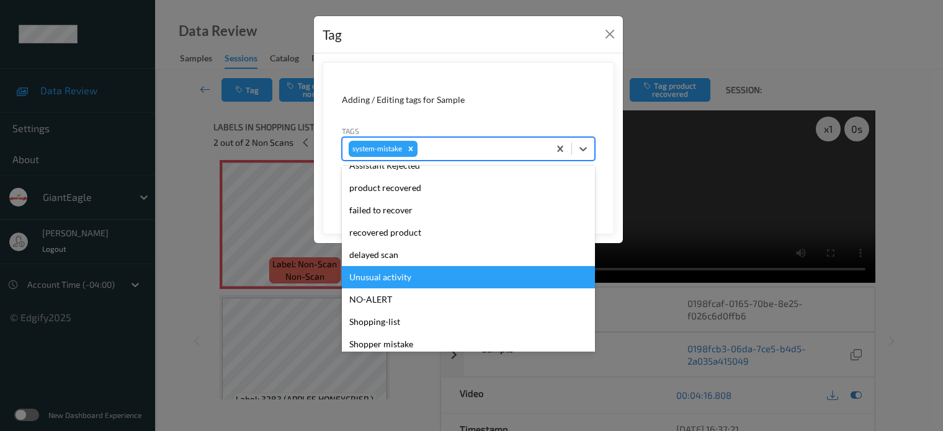
click at [392, 273] on div "Unusual activity" at bounding box center [468, 277] width 253 height 22
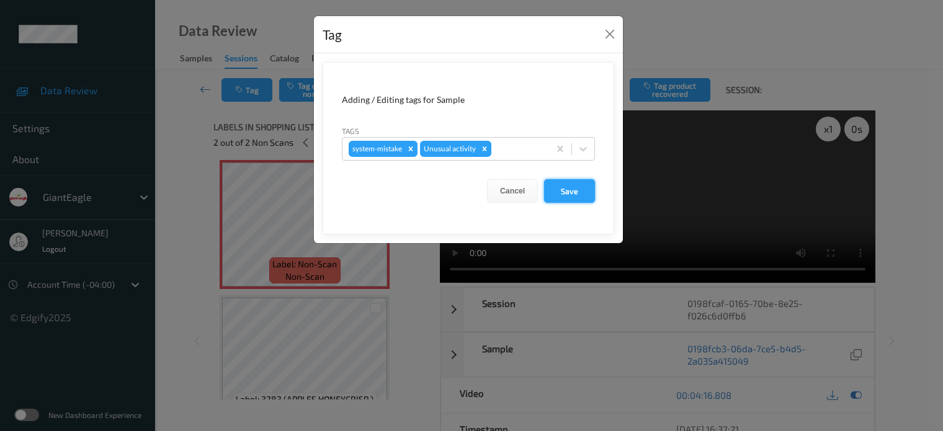
click at [571, 189] on button "Save" at bounding box center [569, 191] width 51 height 24
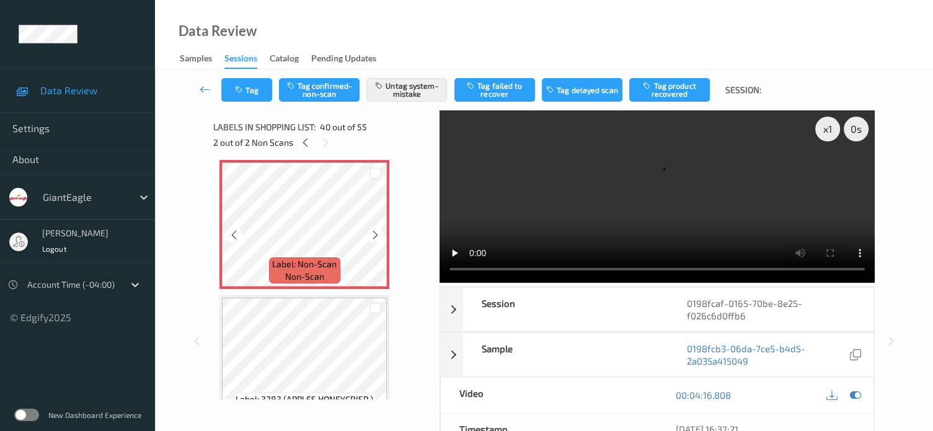
scroll to position [5072, 0]
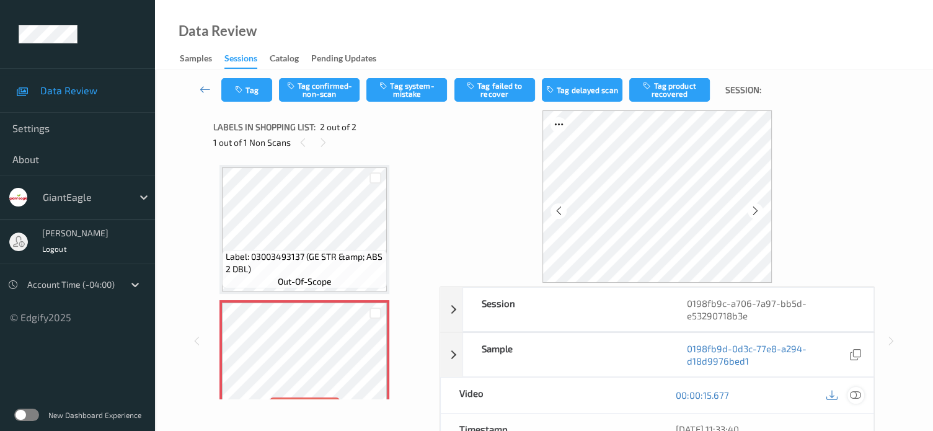
click at [853, 394] on icon at bounding box center [855, 395] width 11 height 11
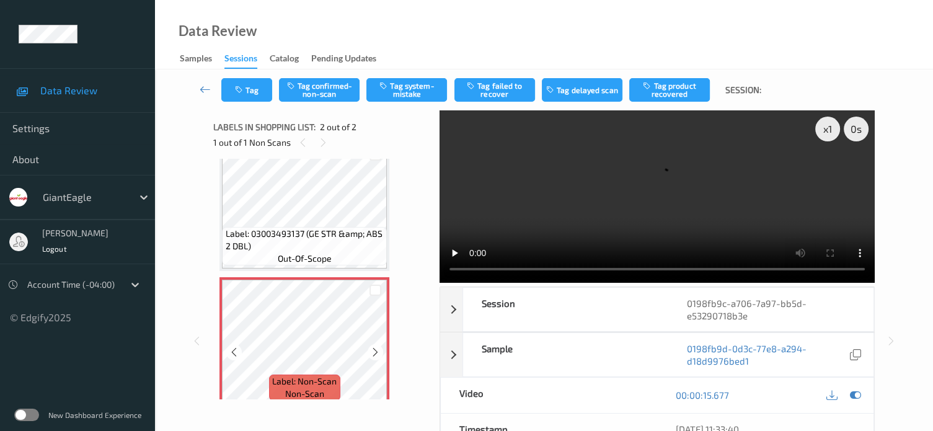
scroll to position [35, 0]
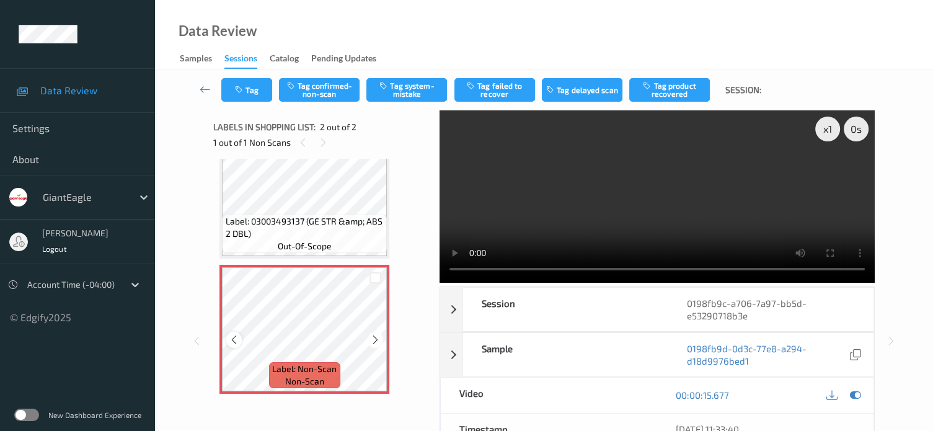
click at [239, 342] on icon at bounding box center [234, 339] width 11 height 11
